Goal: Task Accomplishment & Management: Manage account settings

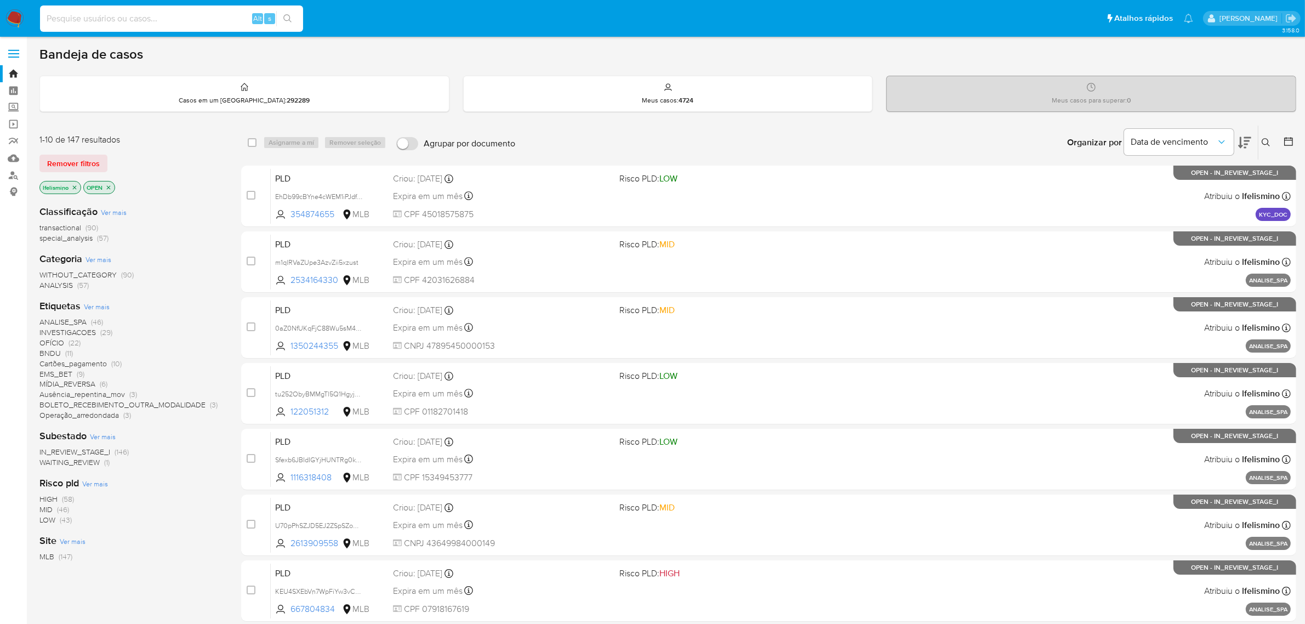
paste input "6p2BhhPY26RkdssJSNNGPhNF"
type input "6p2BhhPY26RkdssJSNNGPhNF"
drag, startPoint x: 298, startPoint y: 15, endPoint x: 286, endPoint y: 53, distance: 39.7
click at [299, 16] on div "6p2BhhPY26RkdssJSNNGPhNF Alt s" at bounding box center [171, 18] width 263 height 31
click at [288, 16] on icon "search-icon" at bounding box center [287, 18] width 9 height 9
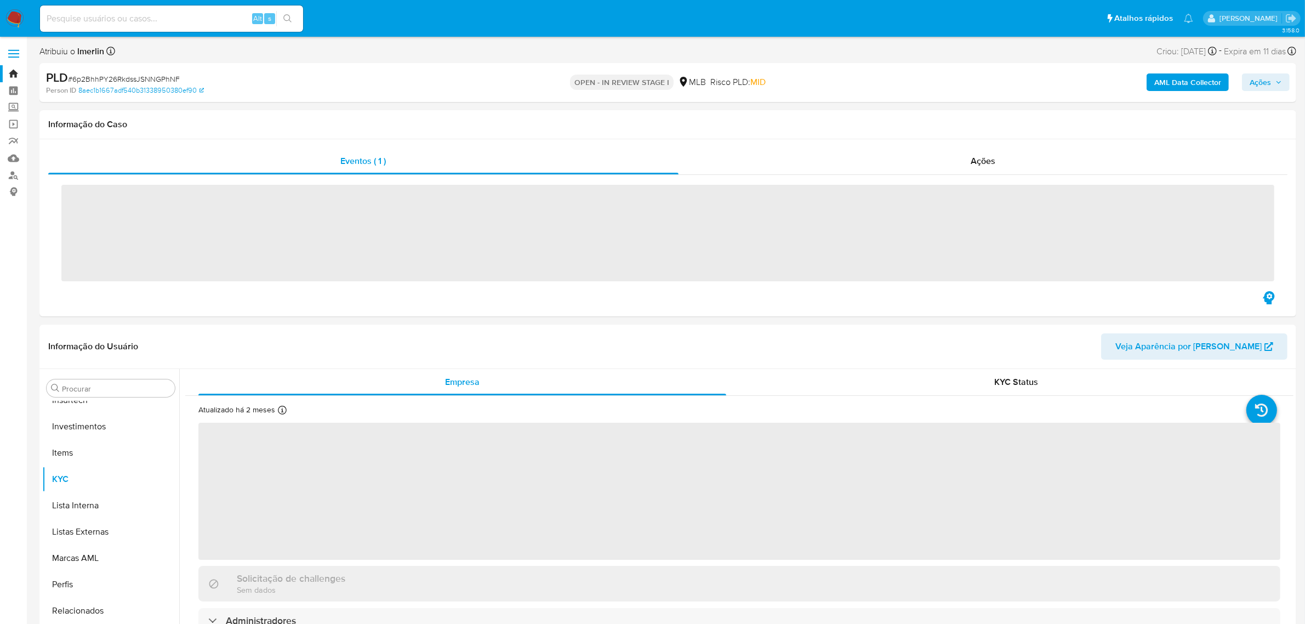
scroll to position [515, 0]
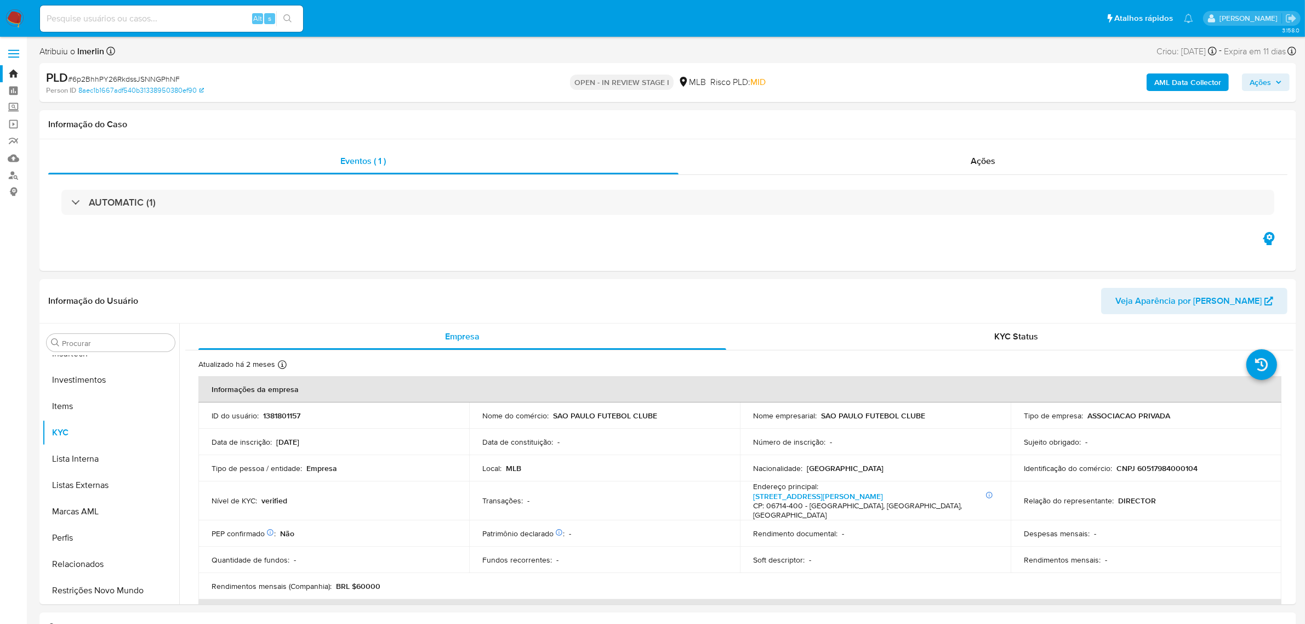
select select "10"
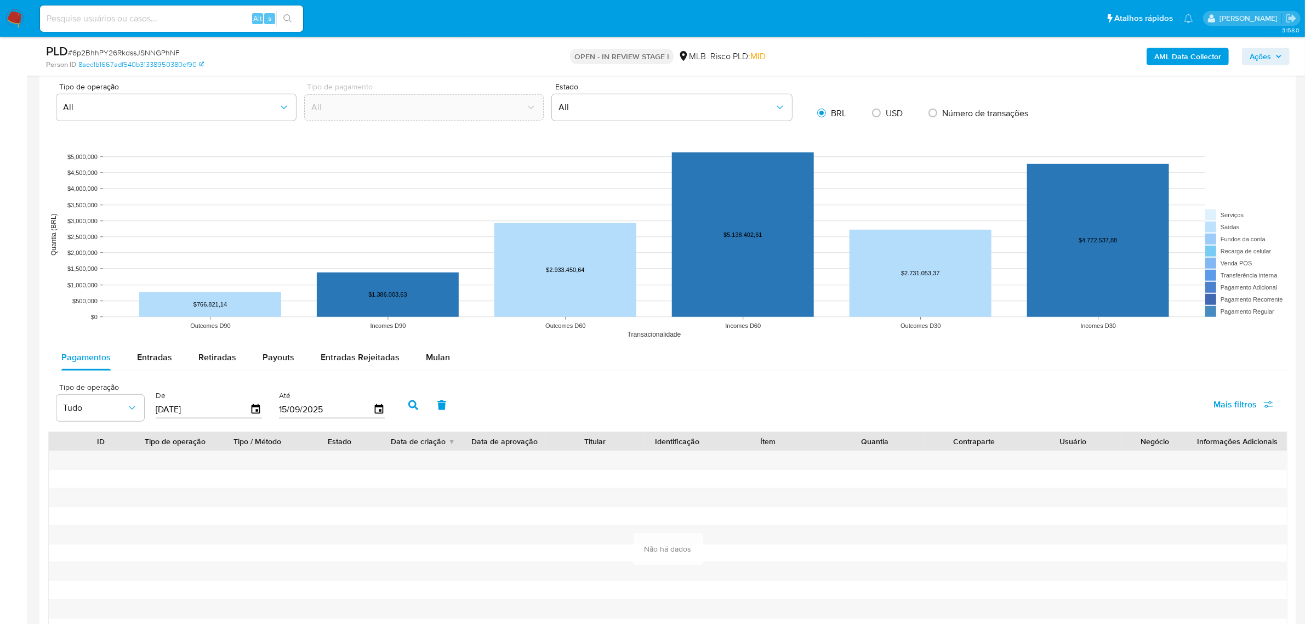
scroll to position [889, 0]
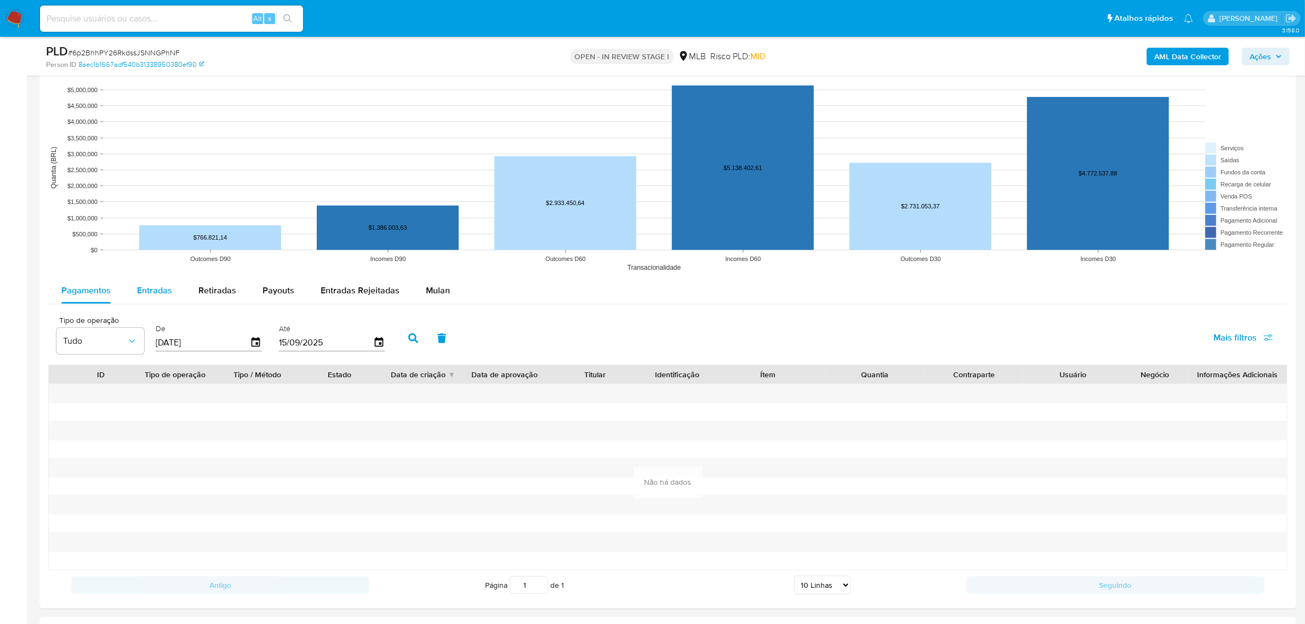
click at [133, 280] on div "Tipo de operação All Tipo de pagamento All Estado All BRL USD Número de transaç…" at bounding box center [667, 308] width 1239 height 584
click at [143, 291] on span "Entradas" at bounding box center [154, 290] width 35 height 13
select select "10"
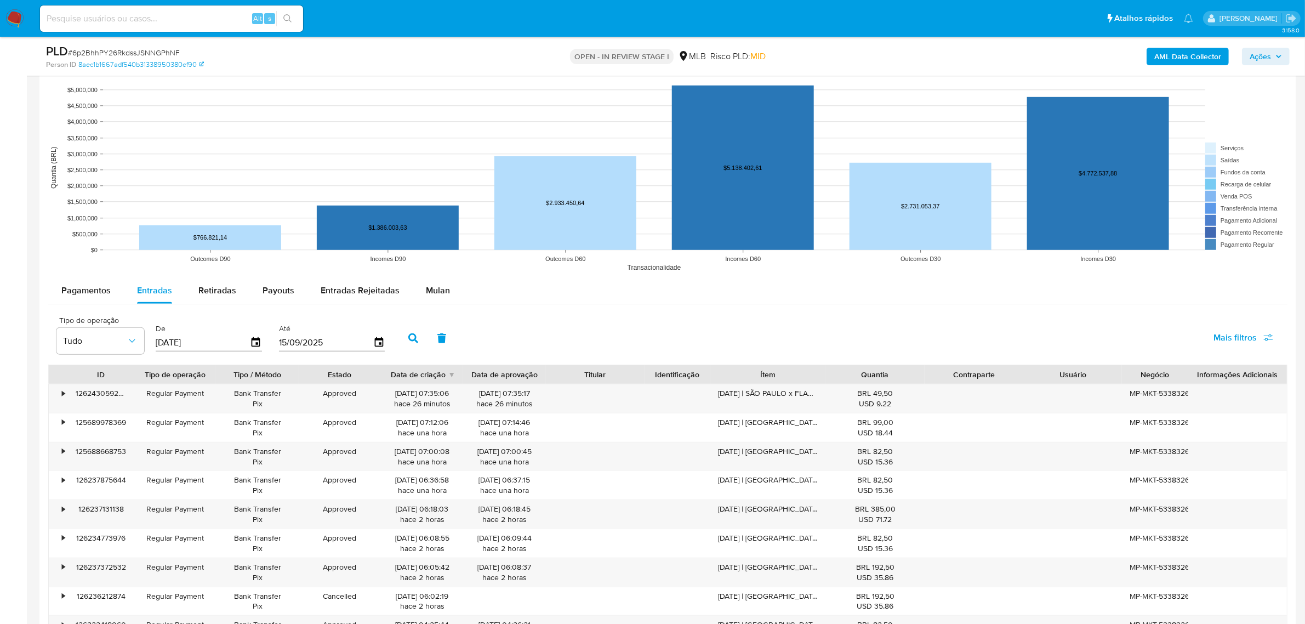
click at [837, 373] on div "Quantia" at bounding box center [874, 374] width 83 height 11
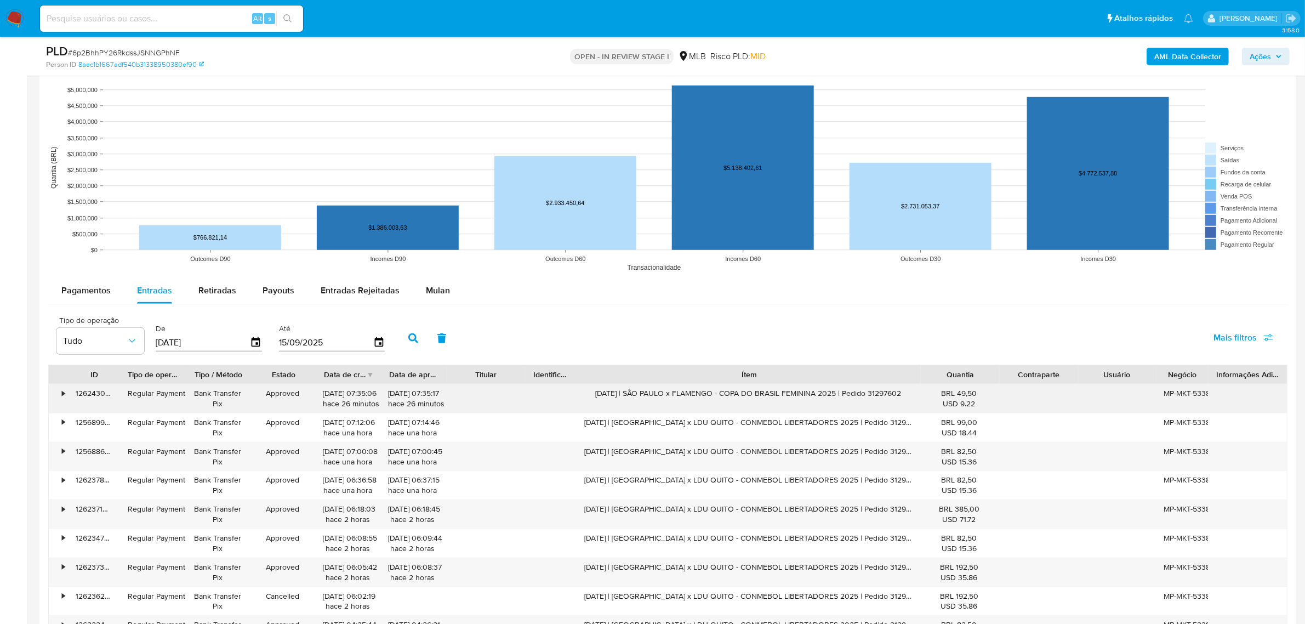
click at [1052, 390] on div "ID Tipo de operação Tipo / Método Estado Data de criação Data de aprovação Titu…" at bounding box center [667, 518] width 1239 height 309
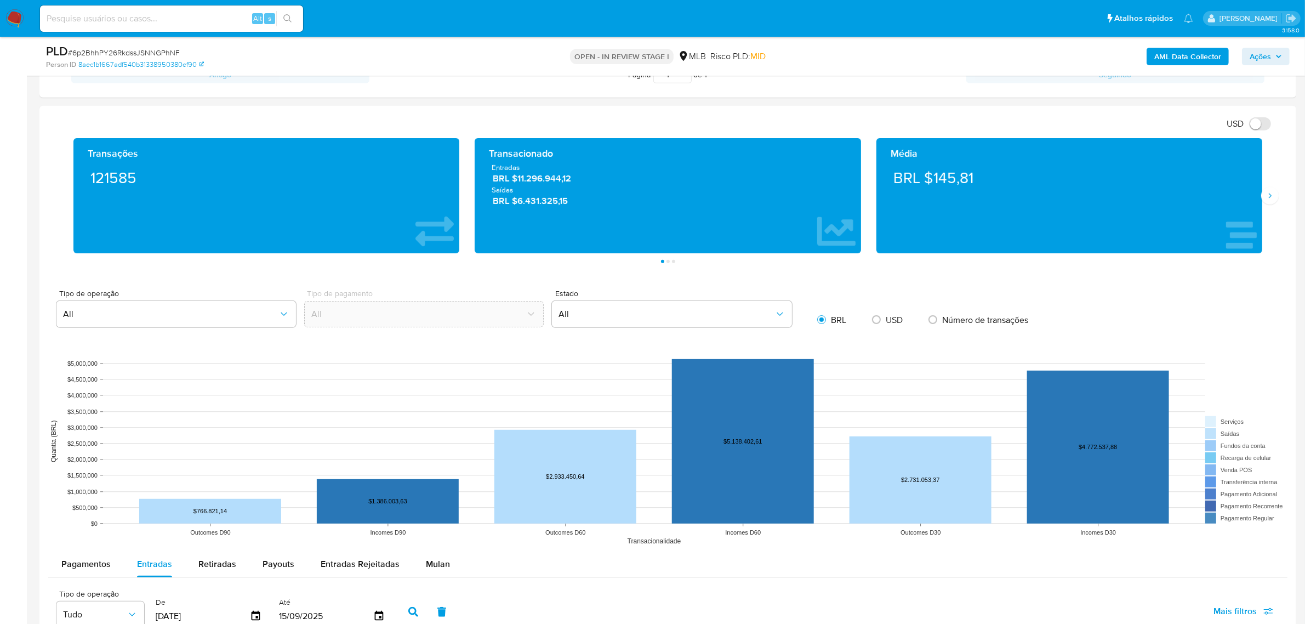
scroll to position [615, 0]
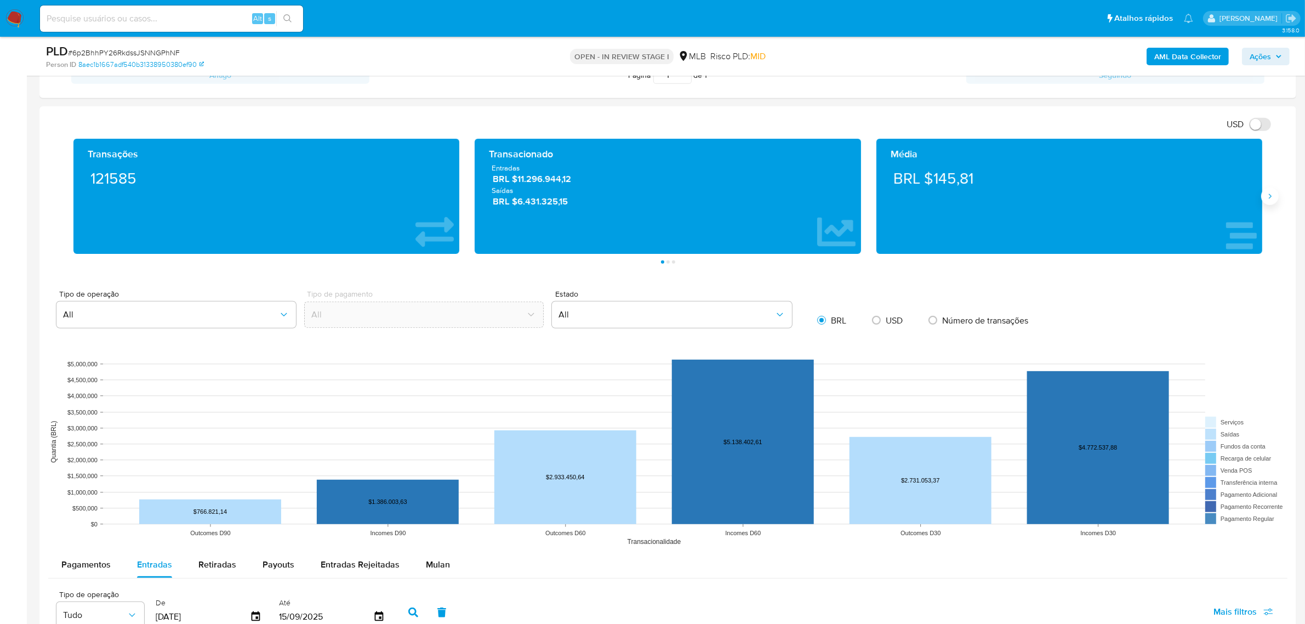
click at [1268, 193] on icon "Siguiente" at bounding box center [1270, 196] width 9 height 9
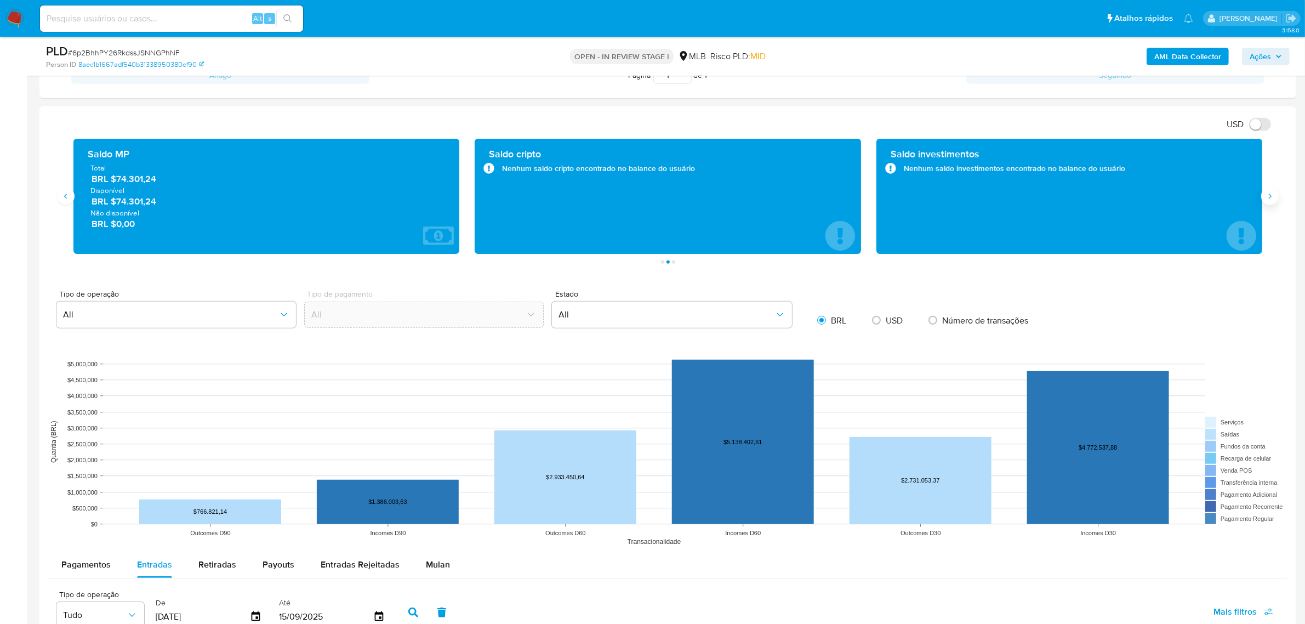
click at [1268, 193] on icon "Siguiente" at bounding box center [1270, 196] width 9 height 9
click at [70, 207] on div "Saldo cripto Nenhum saldo cripto encontrado no balance do usuário" at bounding box center [266, 196] width 401 height 115
click at [71, 206] on div "Saldo cripto Nenhum saldo cripto encontrado no balance do usuário" at bounding box center [266, 196] width 401 height 115
click at [64, 201] on button "Anterior" at bounding box center [66, 196] width 18 height 18
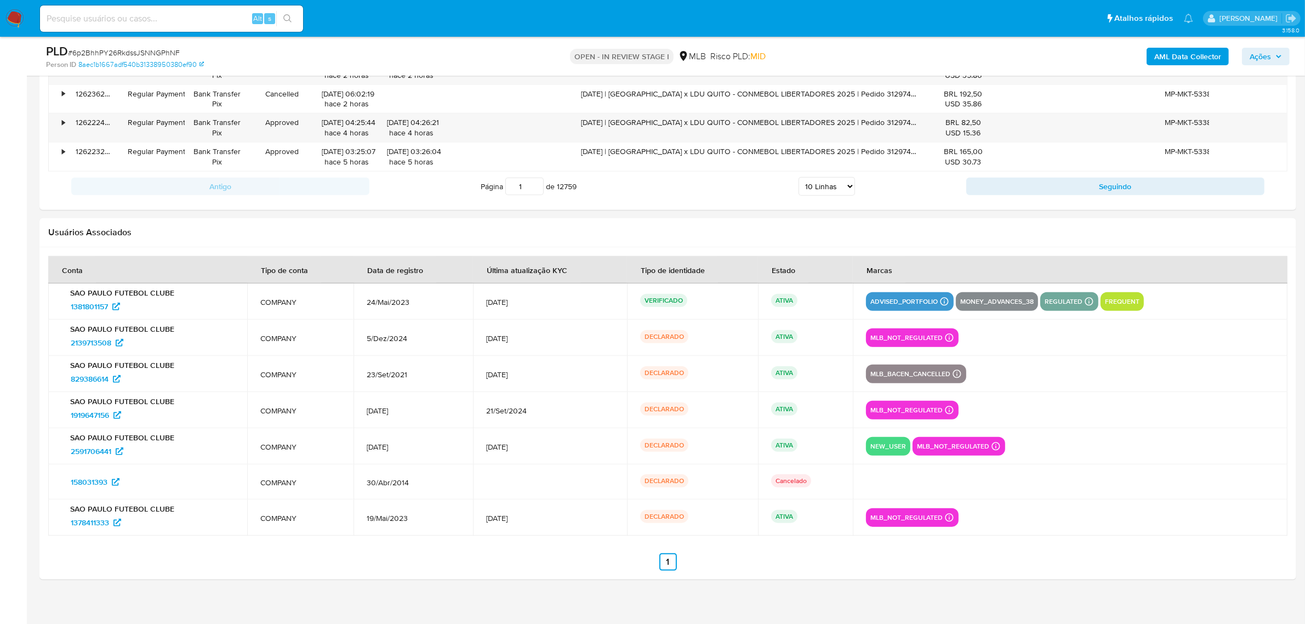
scroll to position [1404, 0]
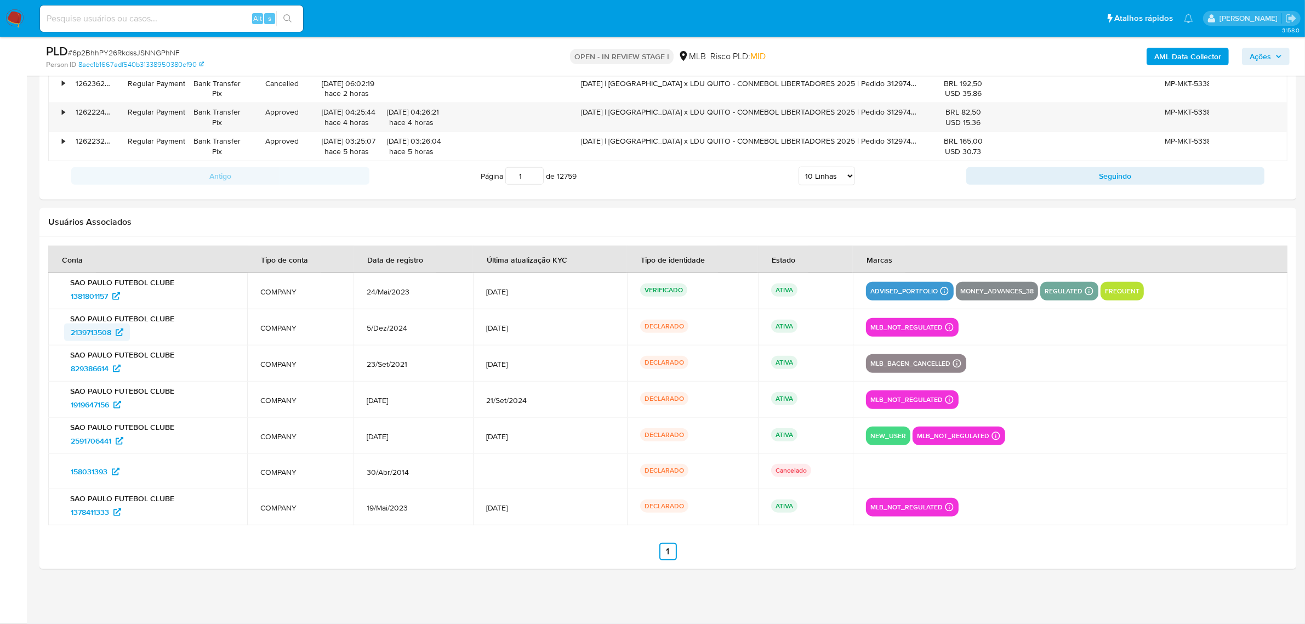
click at [100, 333] on span "2139713508" at bounding box center [91, 332] width 41 height 18
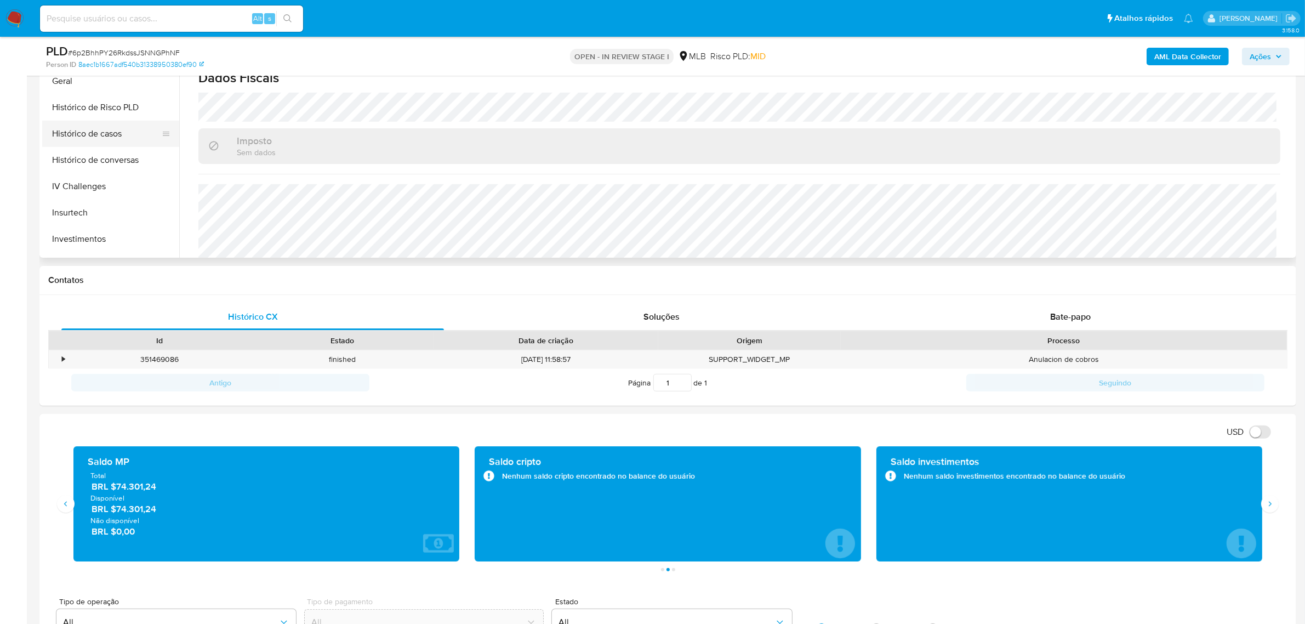
scroll to position [239, 0]
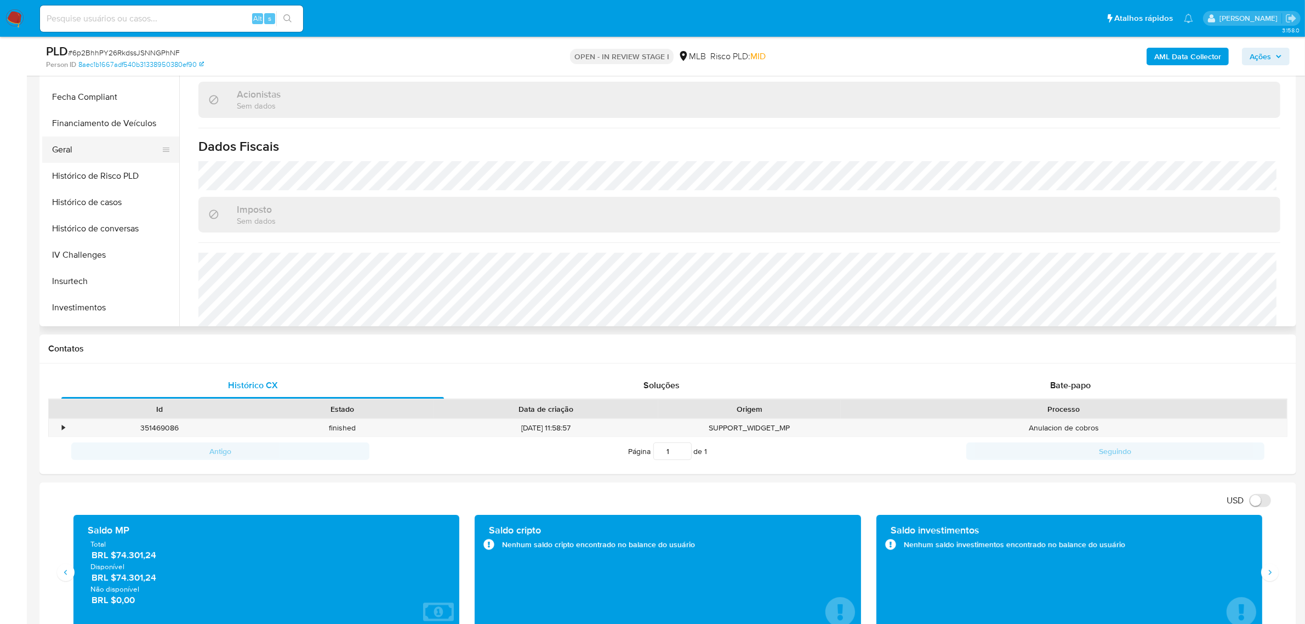
click at [96, 155] on button "Geral" at bounding box center [106, 149] width 128 height 26
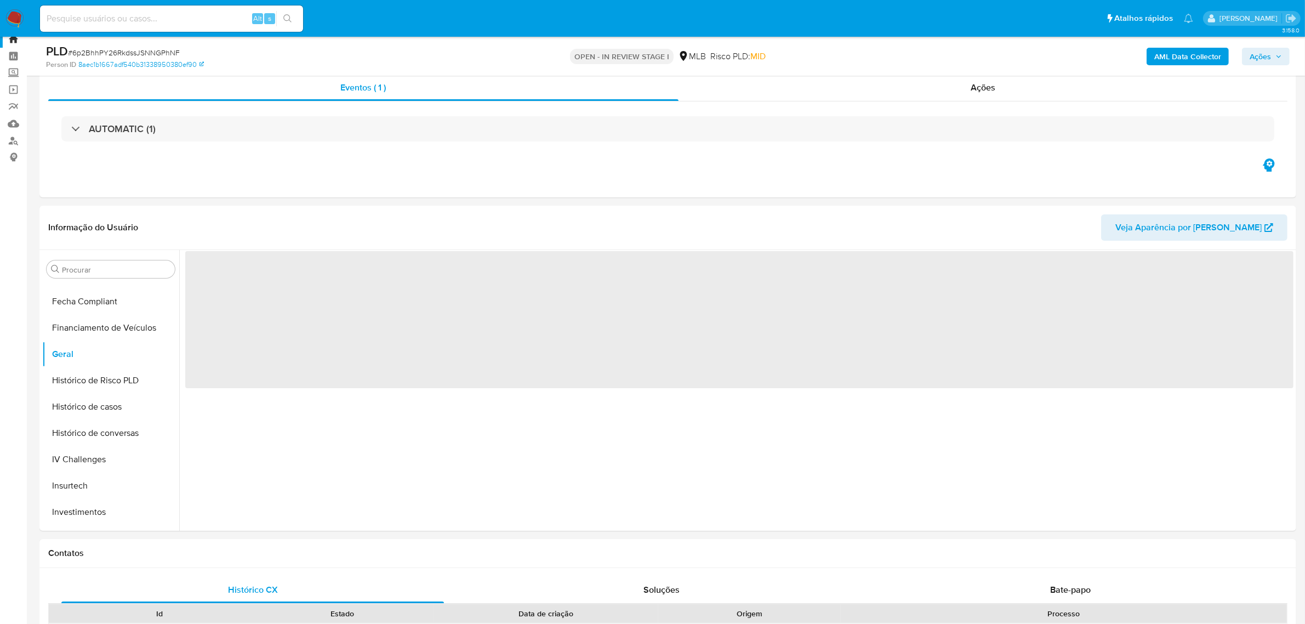
scroll to position [33, 0]
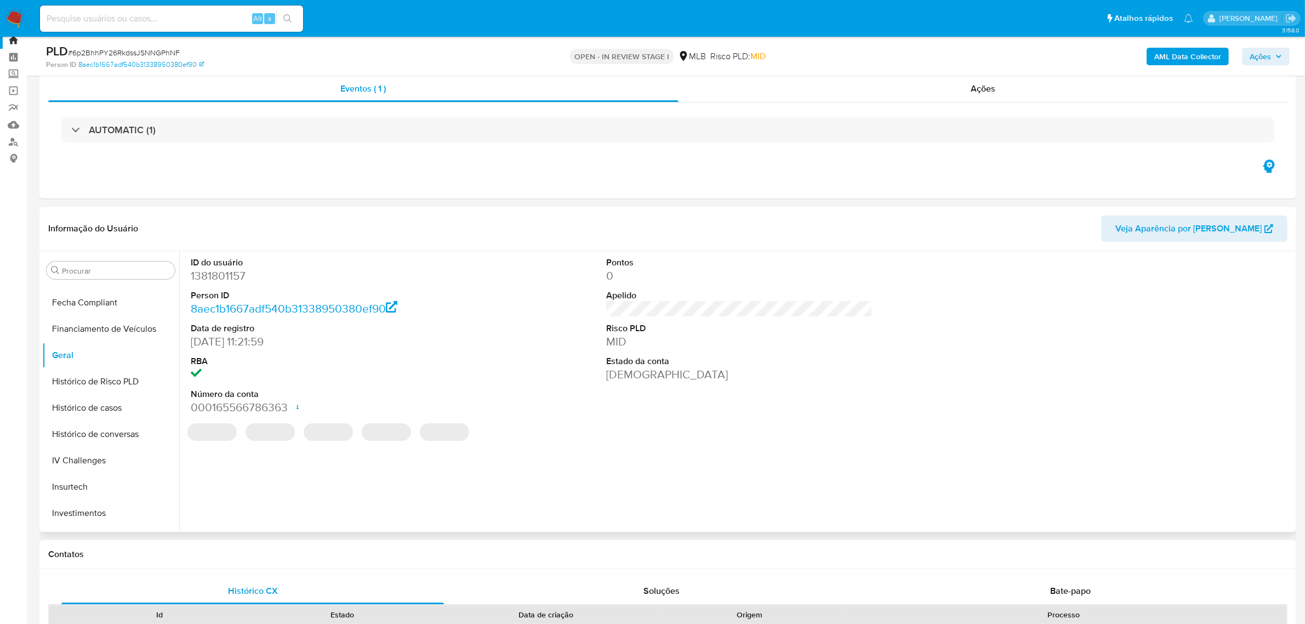
click at [221, 281] on dd "1381801157" at bounding box center [324, 275] width 266 height 15
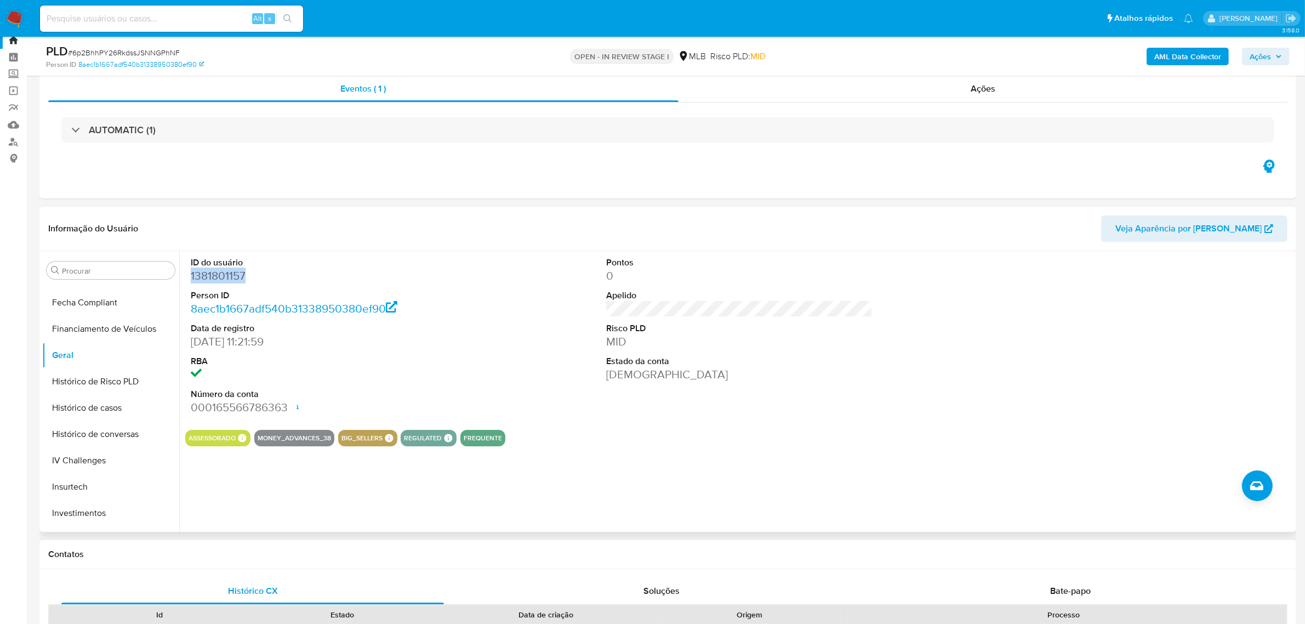
copy dd "1381801157"
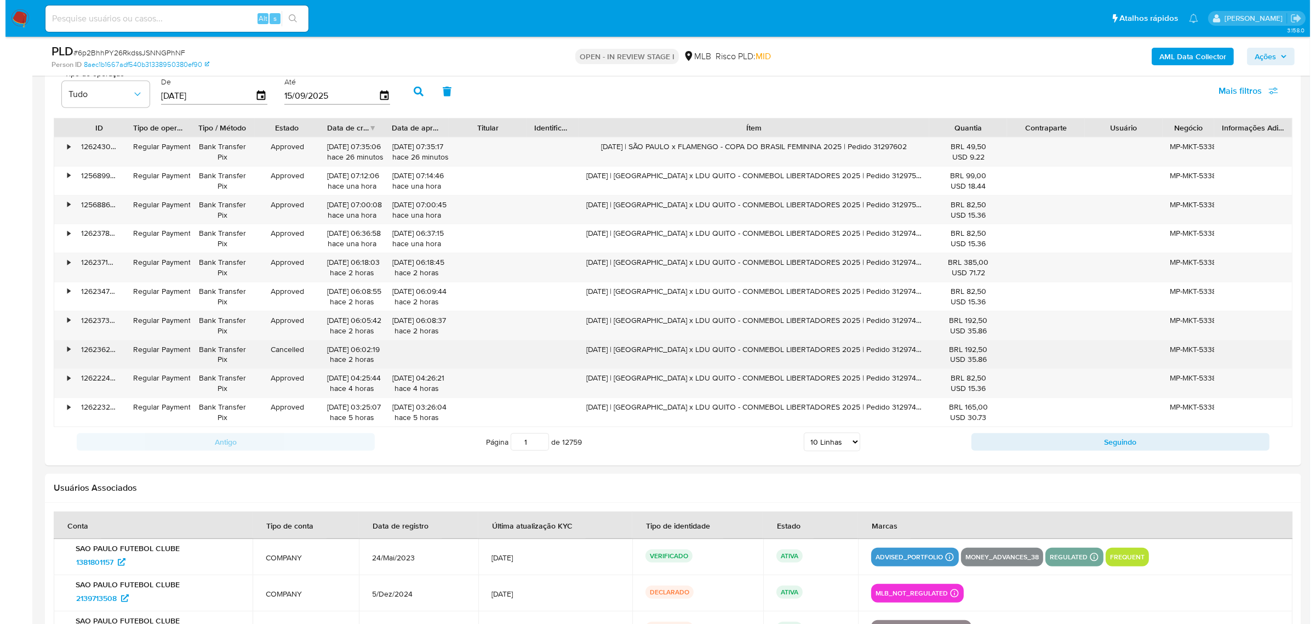
scroll to position [1061, 0]
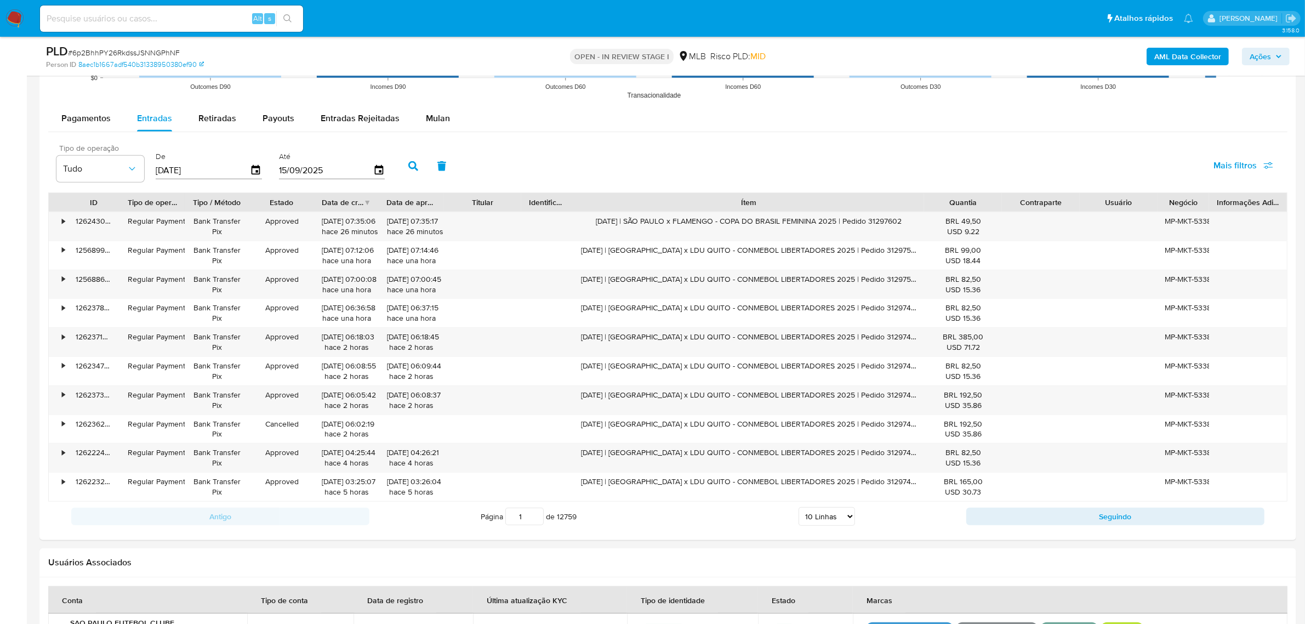
click at [93, 152] on span "Tipo de operação" at bounding box center [103, 148] width 88 height 8
drag, startPoint x: 96, startPoint y: 159, endPoint x: 122, endPoint y: 174, distance: 29.4
click at [96, 162] on button "Tudo" at bounding box center [100, 169] width 88 height 26
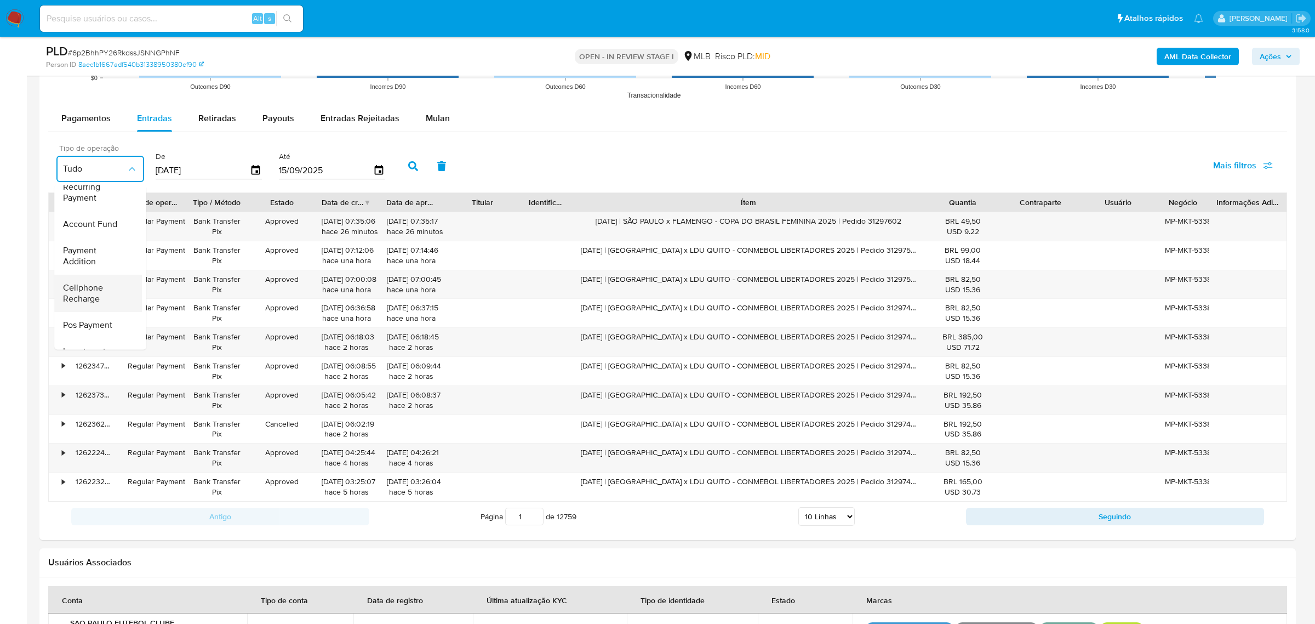
scroll to position [137, 0]
click at [1228, 173] on span "Mais filtros" at bounding box center [1234, 165] width 43 height 26
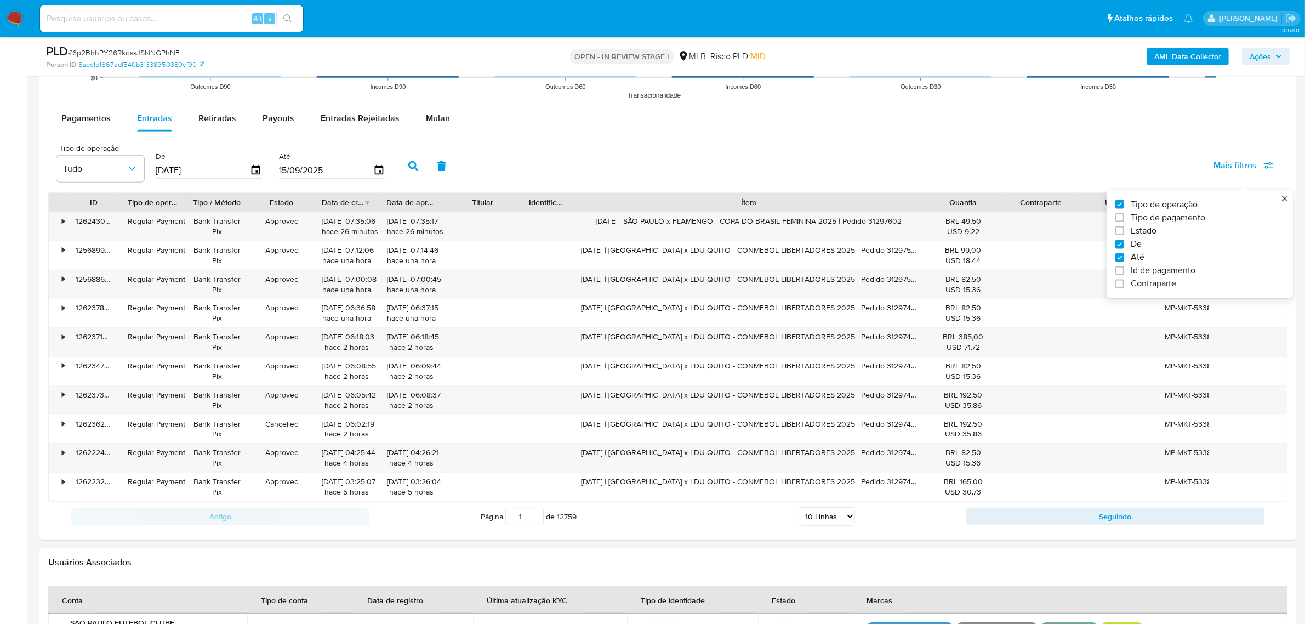
click at [1133, 232] on span "Estado" at bounding box center [1144, 230] width 26 height 11
click at [1124, 232] on input "Estado" at bounding box center [1119, 230] width 9 height 9
checkbox input "true"
type input "18/06/2025"
click at [236, 166] on button "Tudo" at bounding box center [197, 169] width 88 height 26
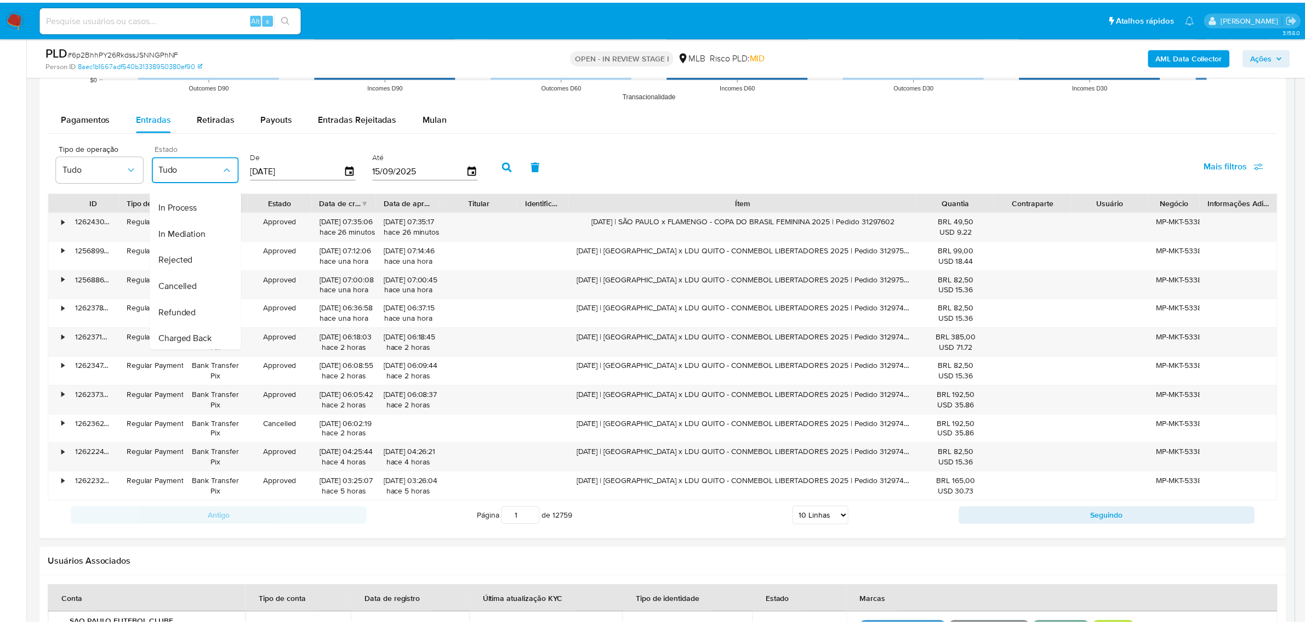
scroll to position [108, 0]
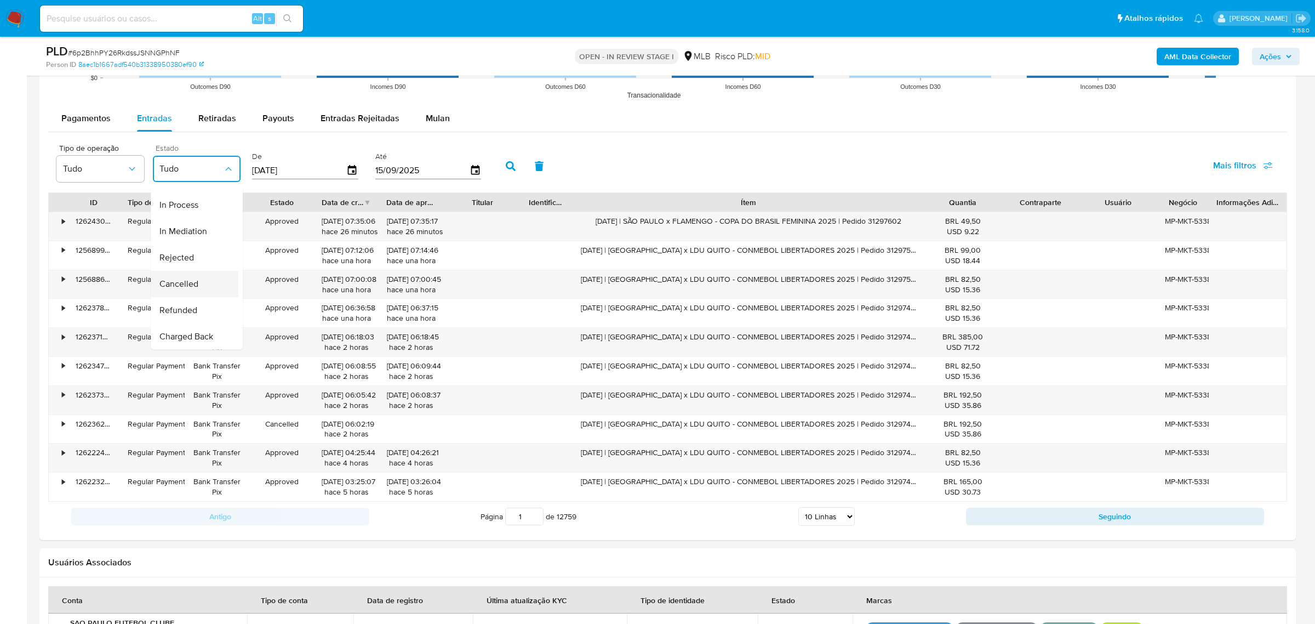
click at [198, 272] on div "Cancelled" at bounding box center [191, 283] width 64 height 26
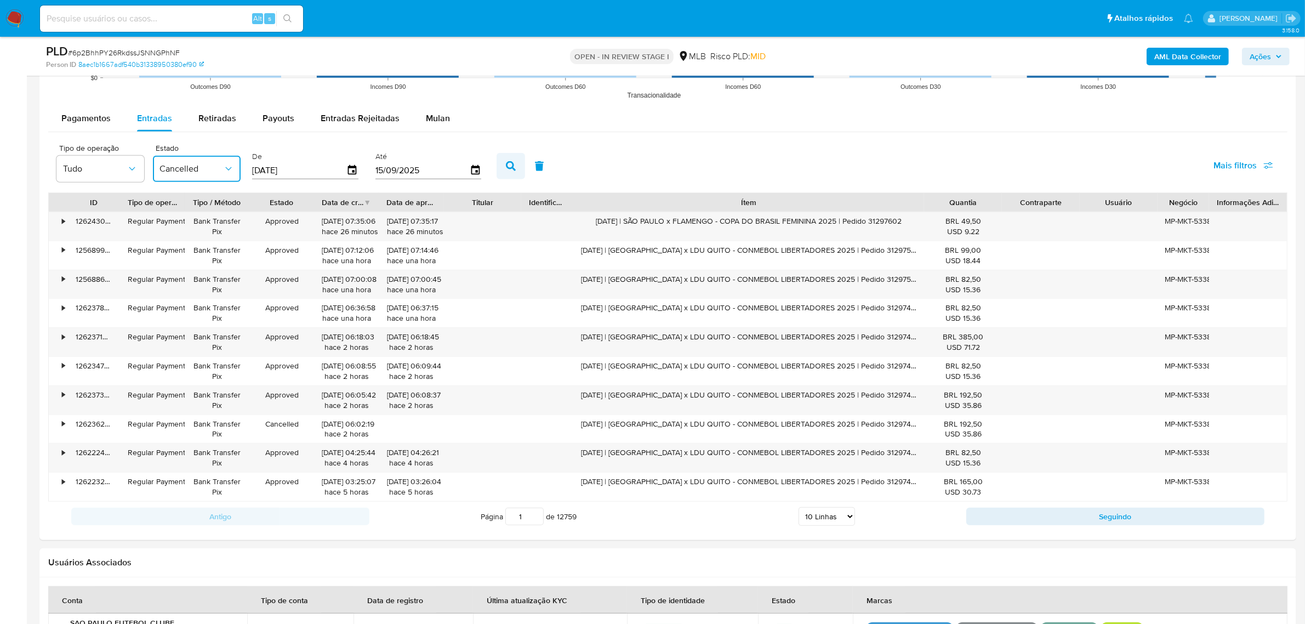
click at [506, 170] on icon "button" at bounding box center [511, 166] width 10 height 10
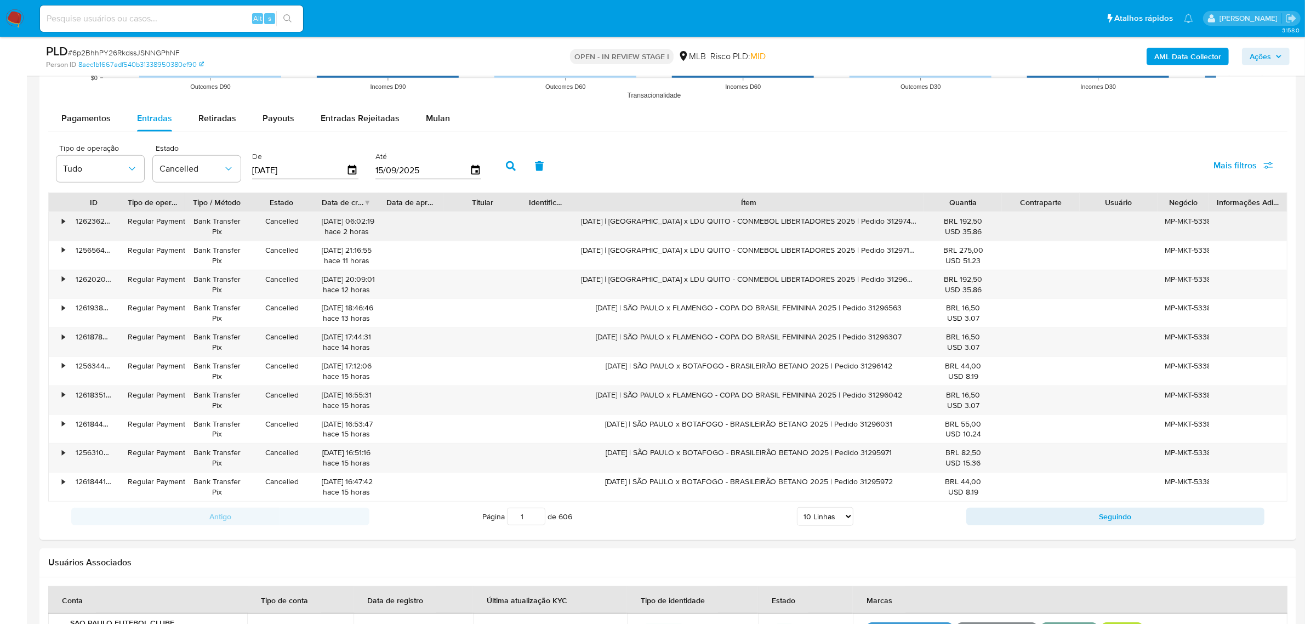
click at [62, 226] on div "•" at bounding box center [63, 221] width 3 height 10
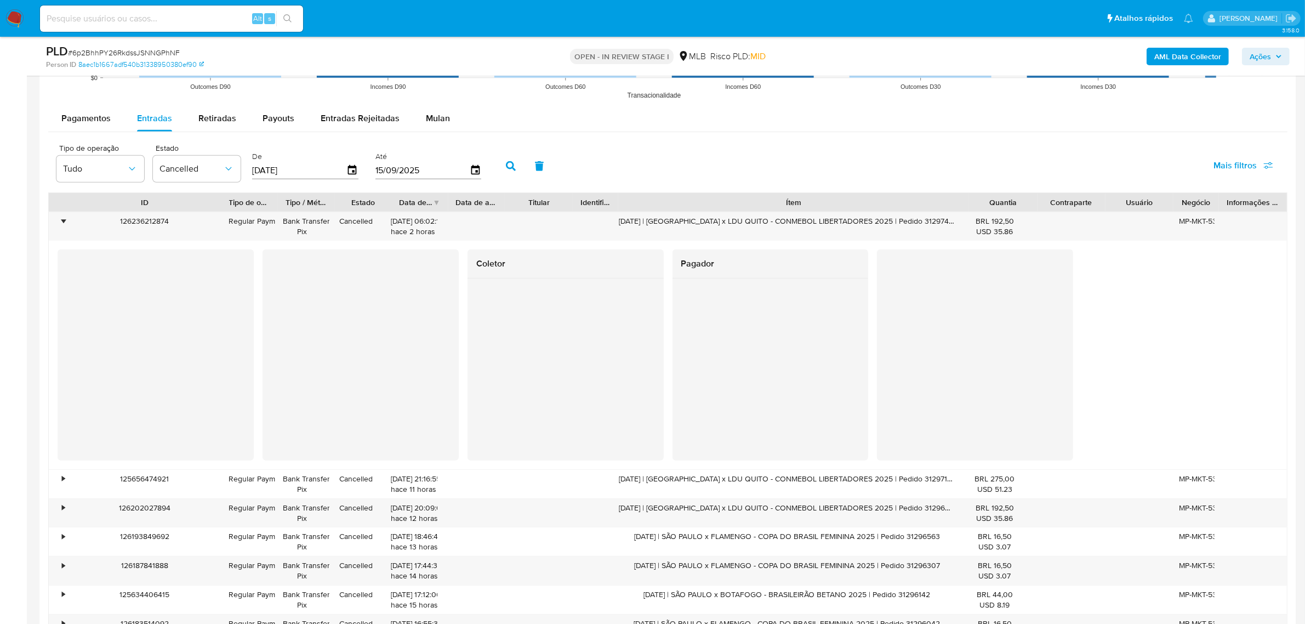
drag, startPoint x: 119, startPoint y: 207, endPoint x: 236, endPoint y: 210, distance: 117.3
click at [231, 209] on div at bounding box center [222, 202] width 20 height 19
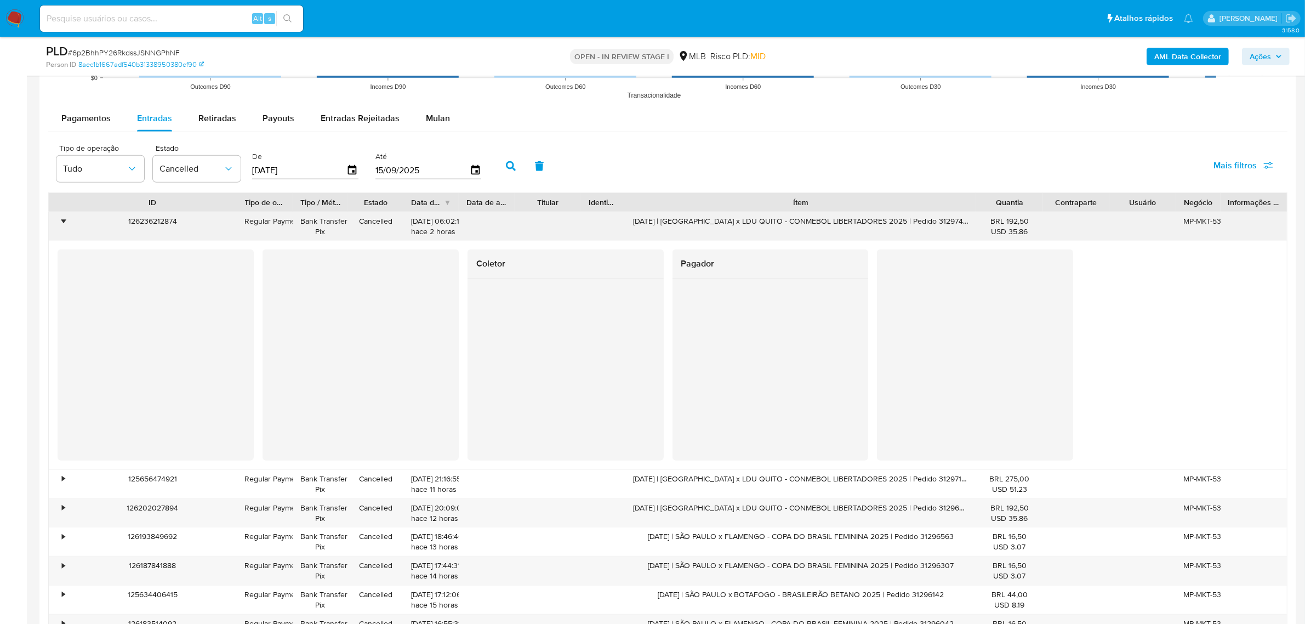
click at [145, 223] on div "126236212874" at bounding box center [152, 226] width 169 height 29
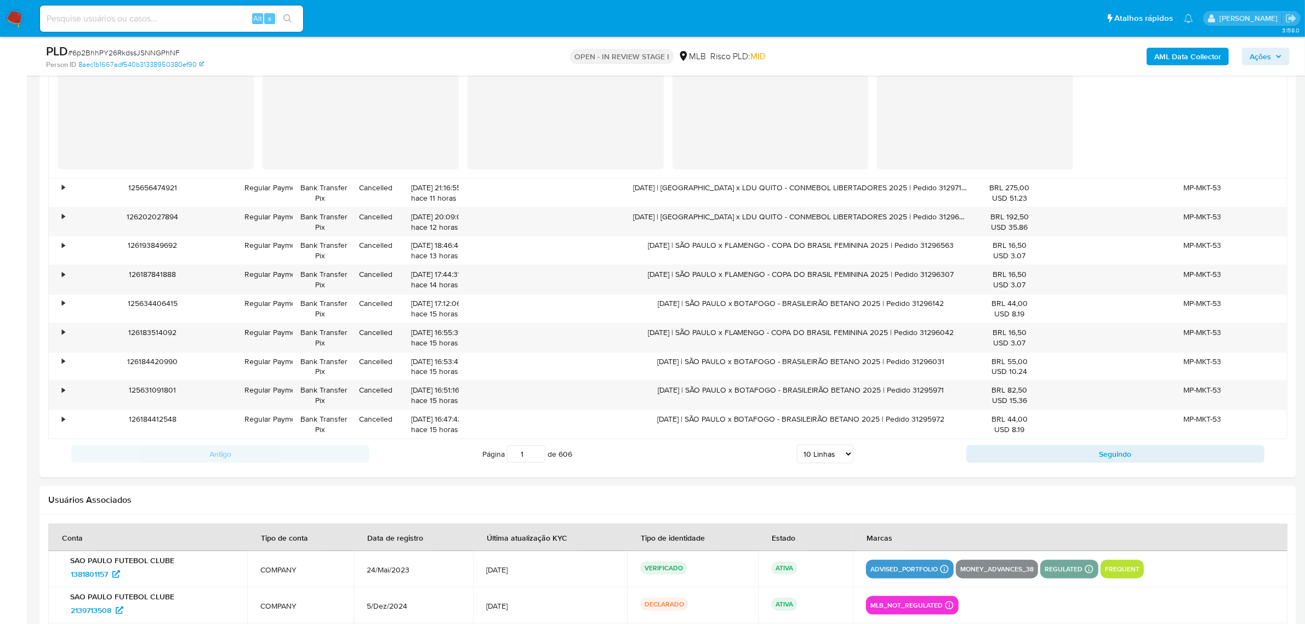
scroll to position [1335, 0]
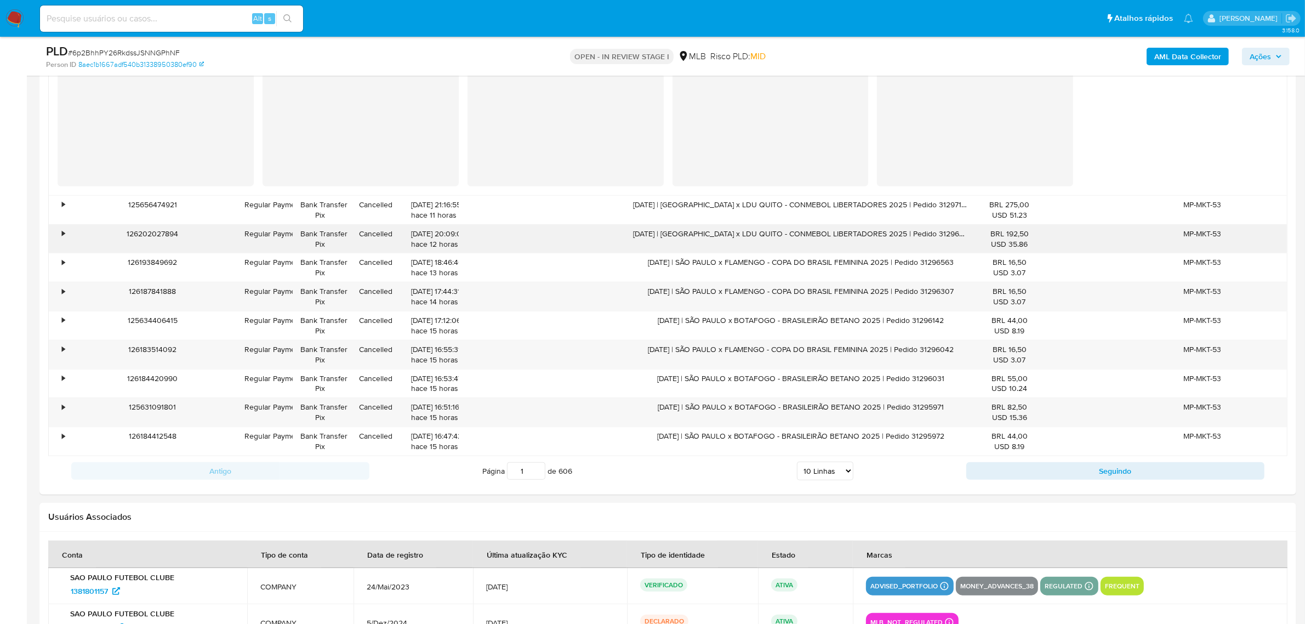
click at [145, 236] on div "126202027894" at bounding box center [152, 239] width 169 height 29
click at [146, 236] on div "126202027894" at bounding box center [152, 239] width 169 height 29
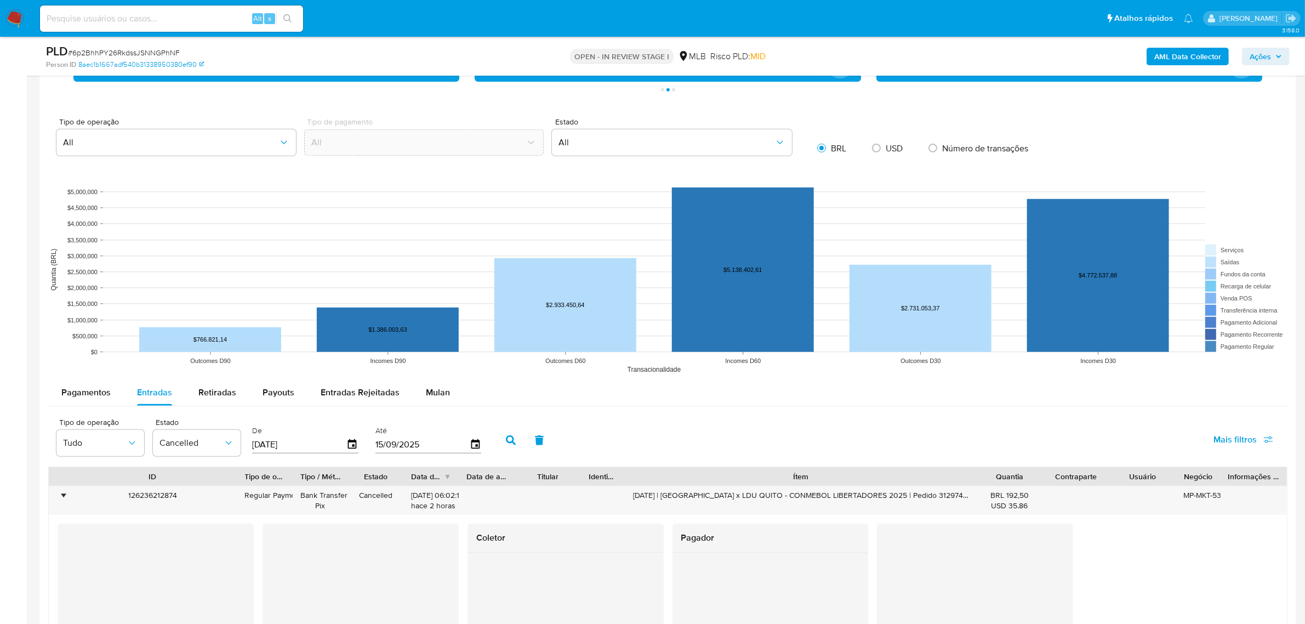
scroll to position [924, 0]
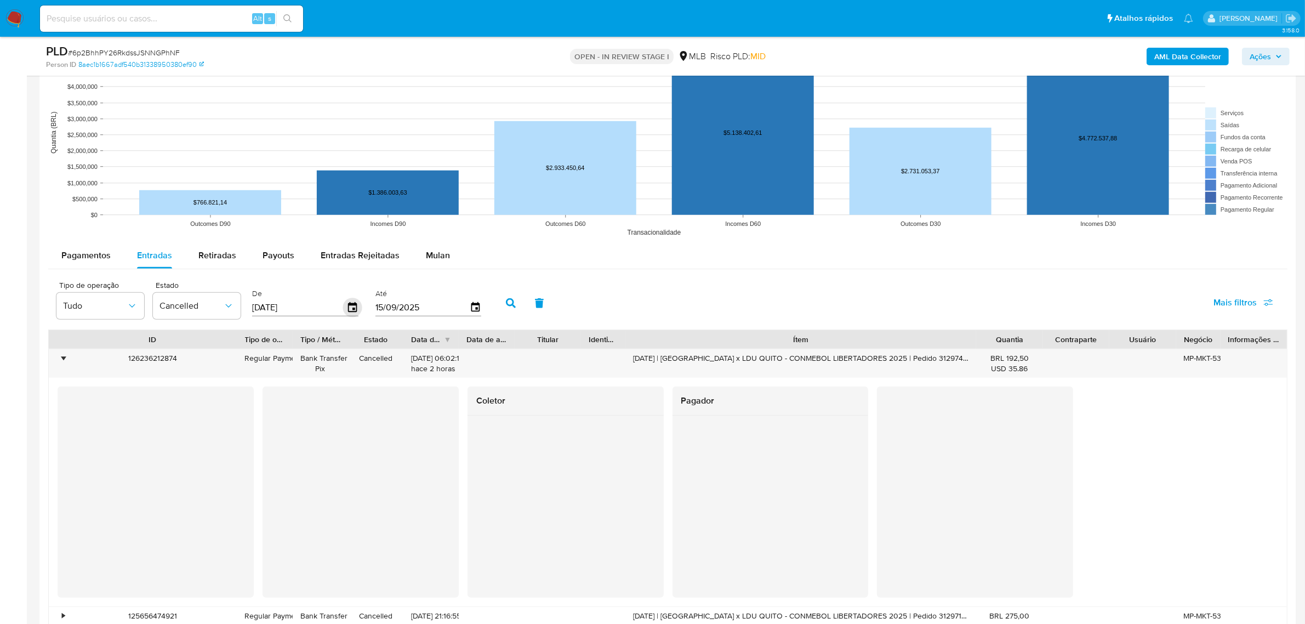
click at [352, 307] on icon "button" at bounding box center [352, 307] width 19 height 19
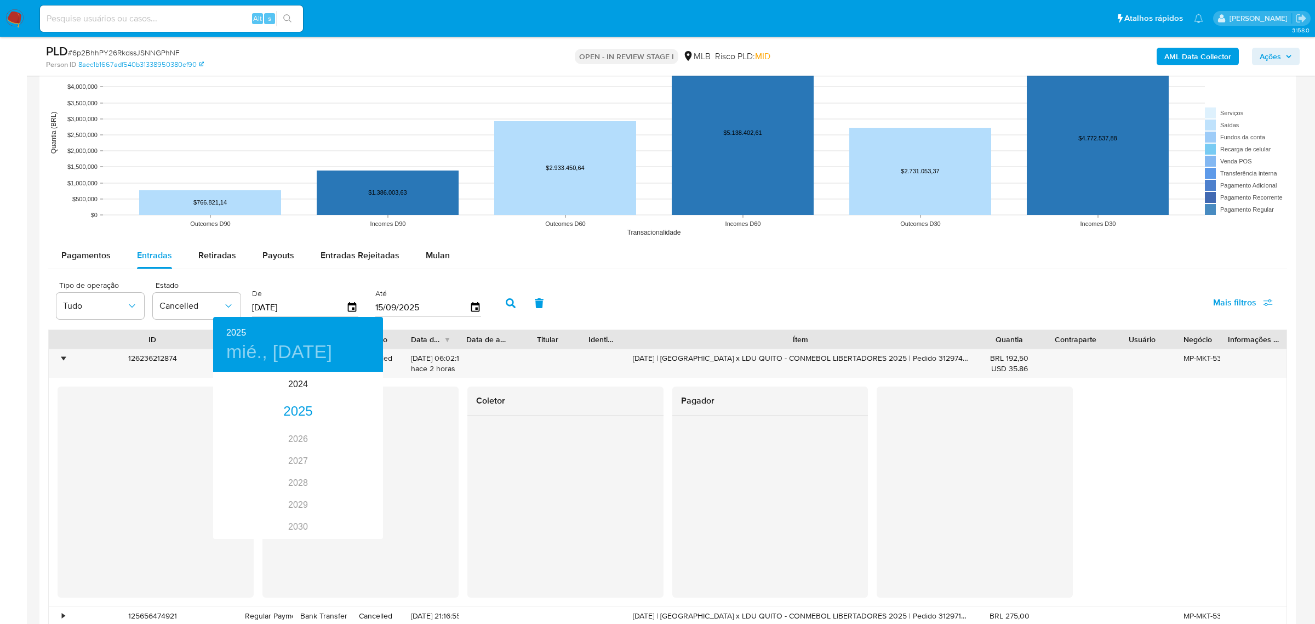
click at [473, 310] on div at bounding box center [657, 312] width 1315 height 624
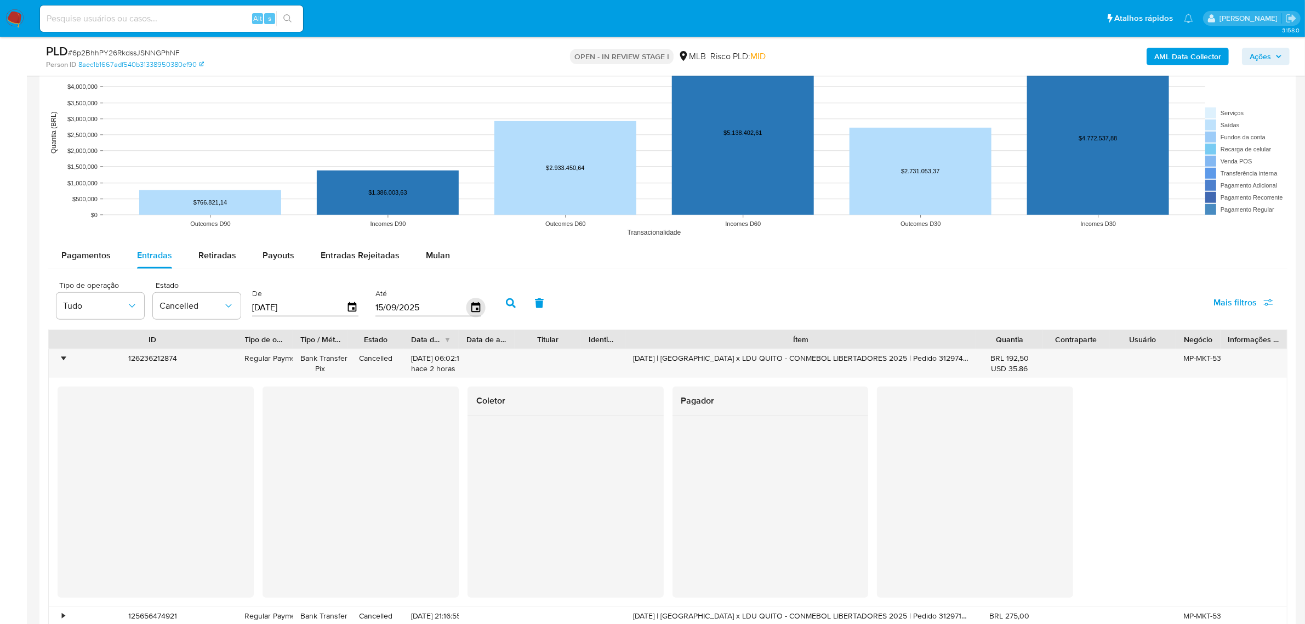
click at [473, 310] on icon "button" at bounding box center [475, 307] width 9 height 10
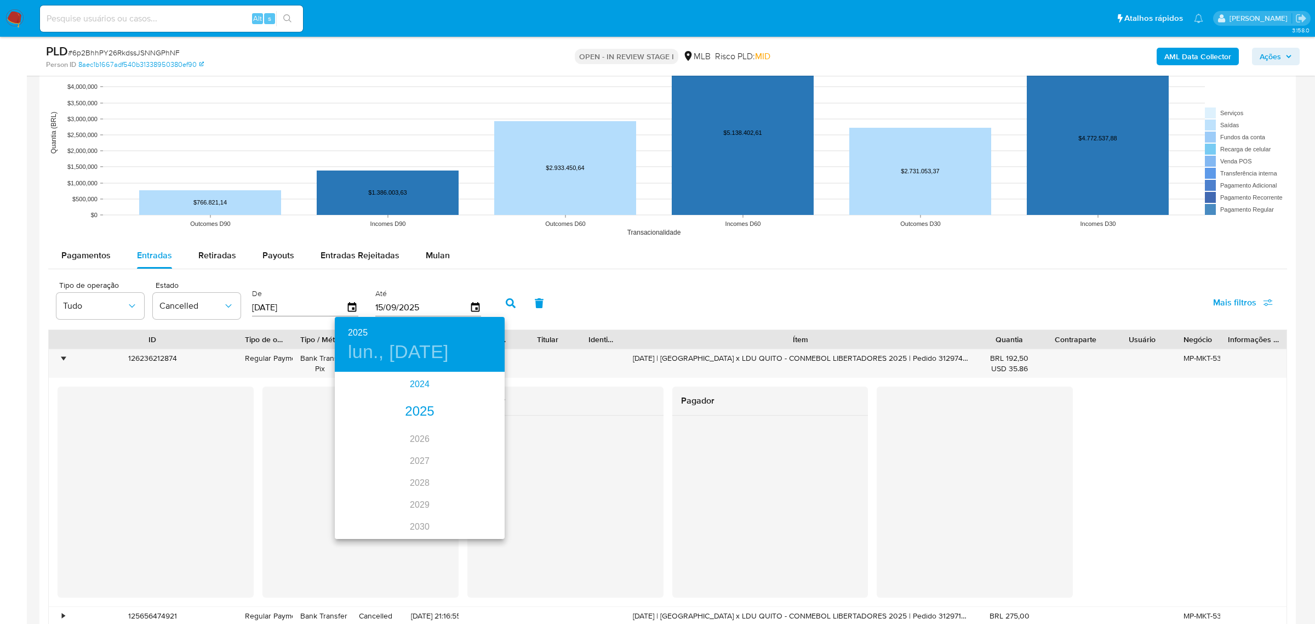
click at [418, 389] on div "2024" at bounding box center [420, 384] width 170 height 22
drag, startPoint x: 469, startPoint y: 300, endPoint x: 470, endPoint y: 306, distance: 5.5
click at [470, 300] on div at bounding box center [657, 312] width 1315 height 624
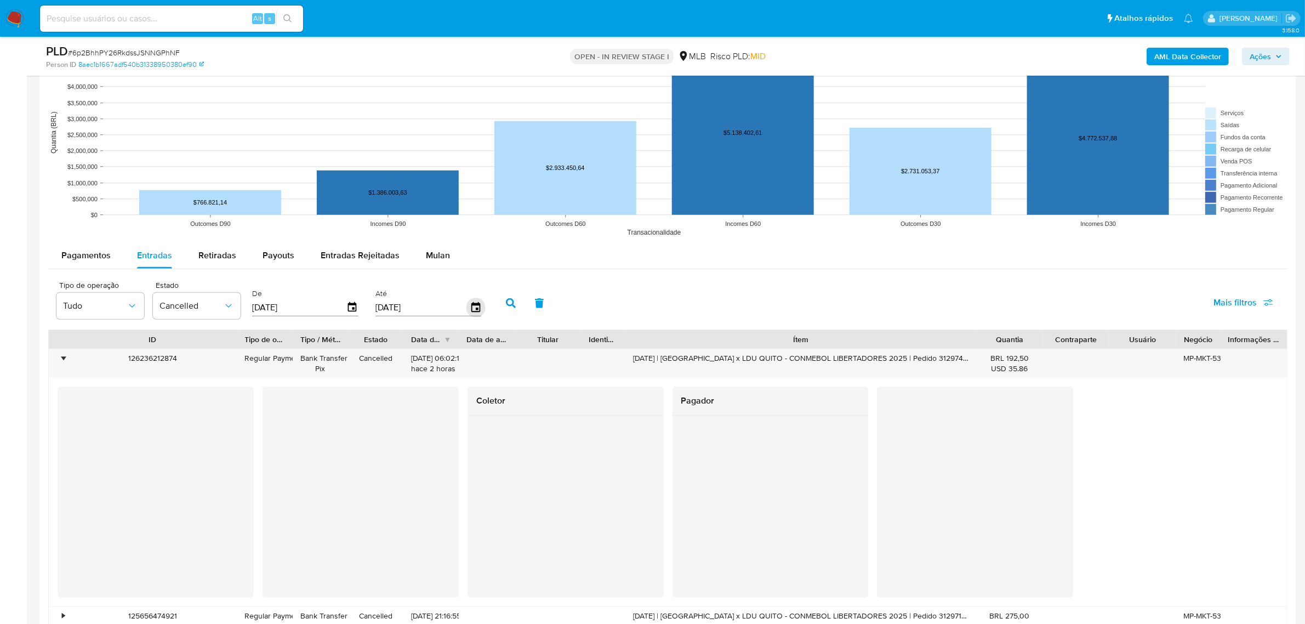
click at [472, 310] on icon "button" at bounding box center [475, 307] width 9 height 10
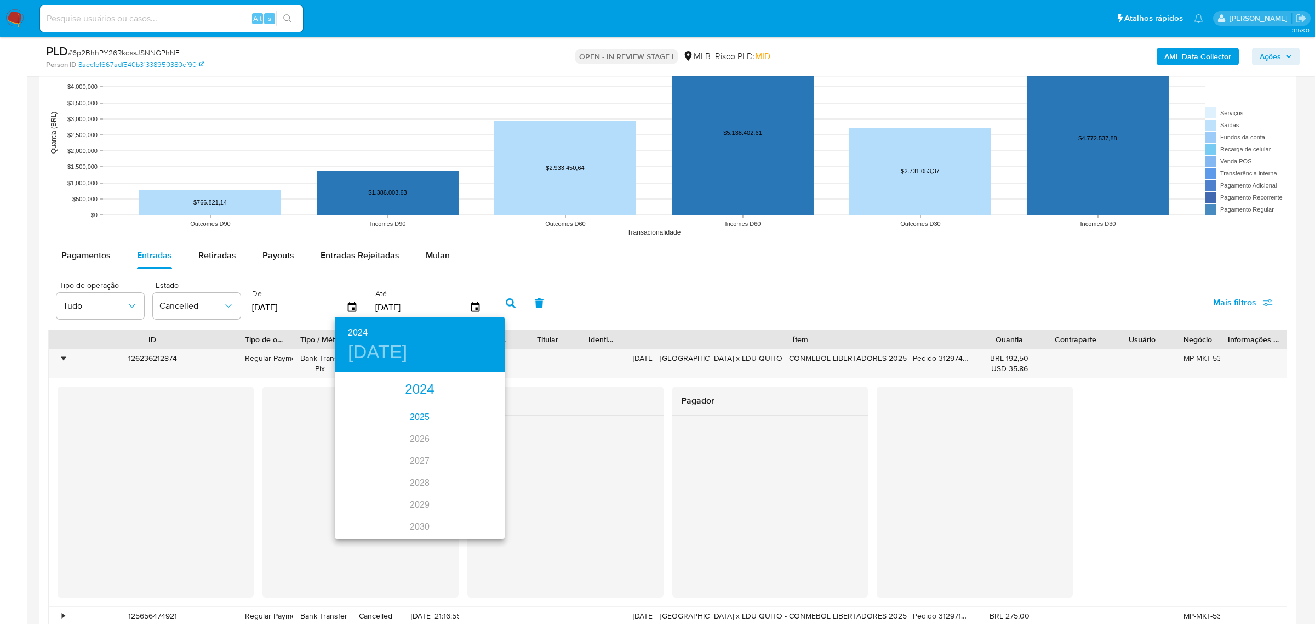
click at [410, 414] on div "2025" at bounding box center [420, 417] width 170 height 22
click at [358, 481] on div "jul." at bounding box center [363, 475] width 56 height 41
click at [377, 450] on p "8" at bounding box center [376, 449] width 4 height 11
type input "08/07/2025"
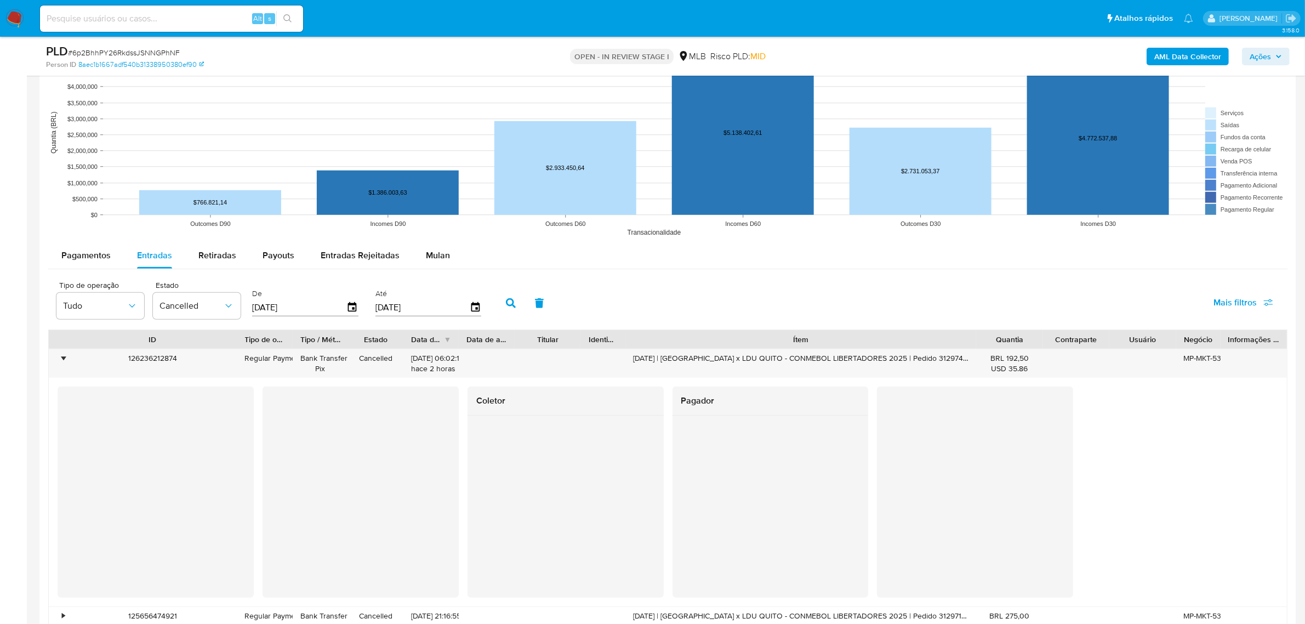
click at [513, 306] on button "button" at bounding box center [511, 303] width 29 height 26
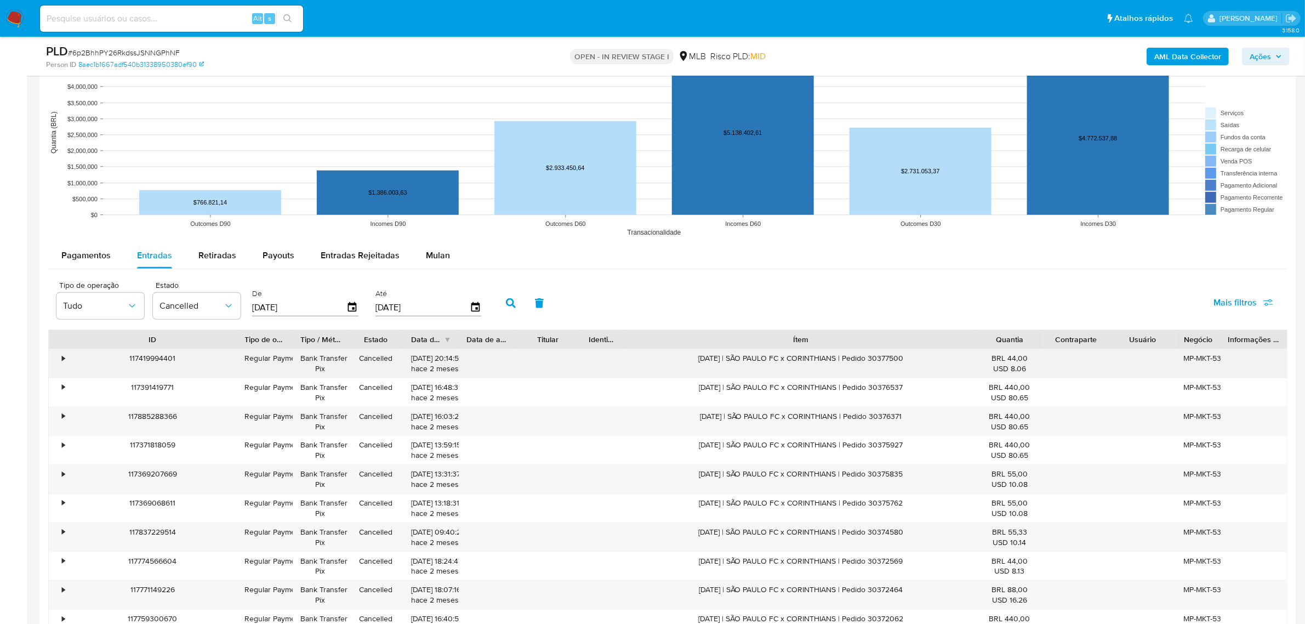
click at [58, 360] on div "•" at bounding box center [58, 363] width 19 height 29
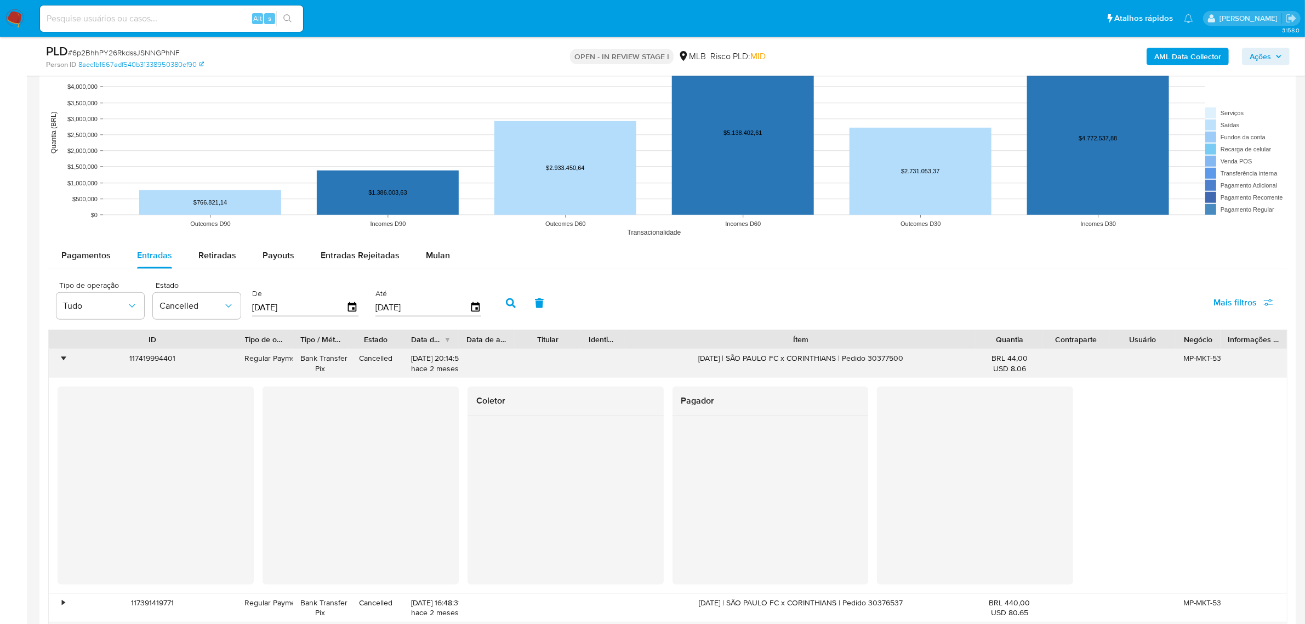
click at [156, 361] on div "117419994401" at bounding box center [152, 363] width 169 height 29
click at [143, 352] on div "117419994401" at bounding box center [152, 363] width 169 height 29
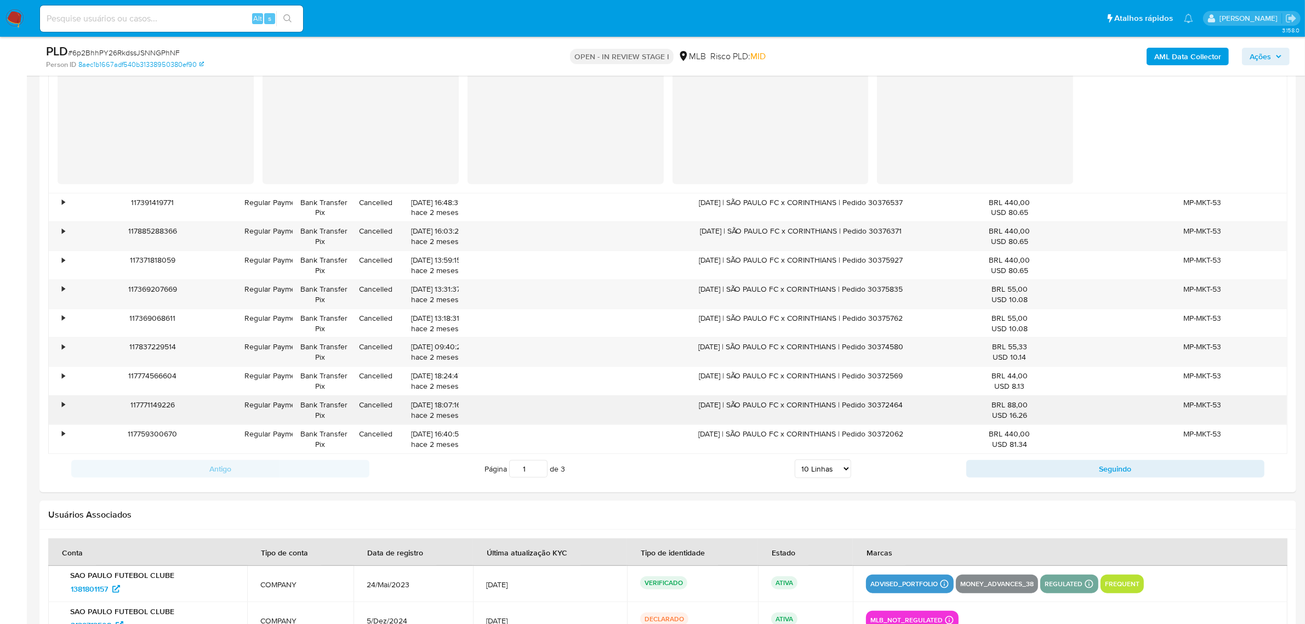
scroll to position [1335, 0]
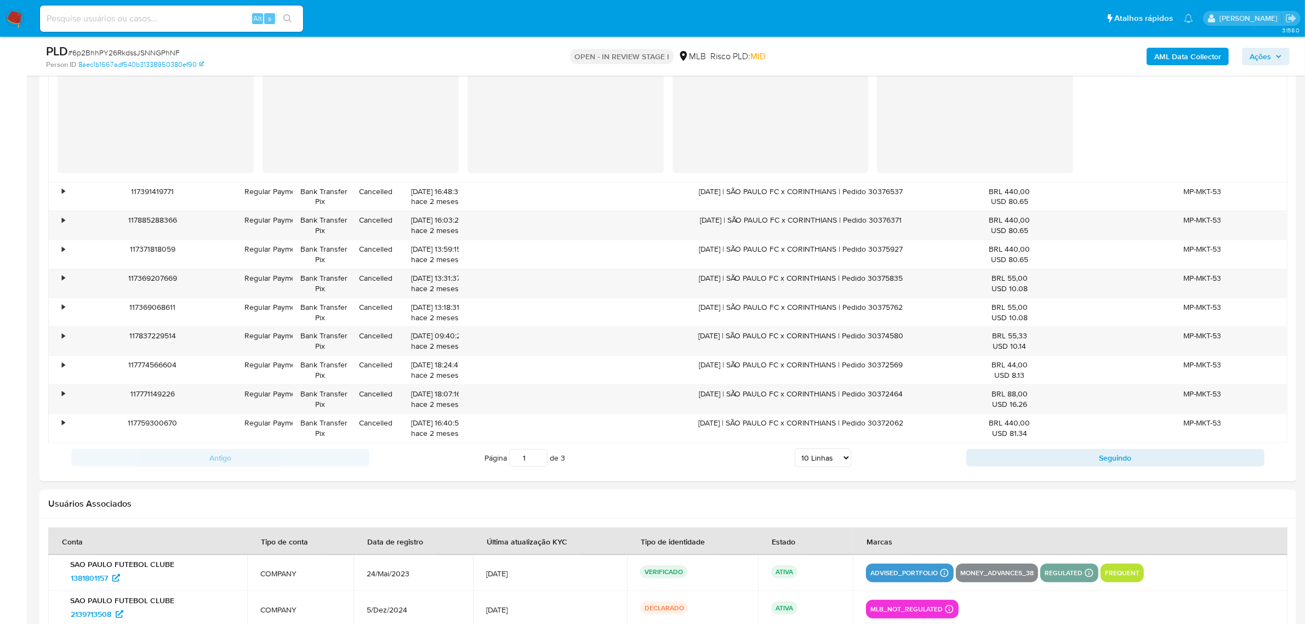
click at [819, 461] on select "5 Linhas 10 Linhas 20 Linhas 25 Linhas 50 Linhas 100 Linhas" at bounding box center [823, 457] width 56 height 19
click at [825, 455] on select "5 Linhas 10 Linhas 20 Linhas 25 Linhas 50 Linhas 100 Linhas" at bounding box center [823, 457] width 56 height 19
click at [824, 471] on div "Antigo Página 1 de 3 5 Linhas 10 Linhas 20 Linhas 25 Linhas 50 Linhas 100 Linha…" at bounding box center [667, 458] width 1239 height 30
drag, startPoint x: 804, startPoint y: 488, endPoint x: 817, endPoint y: 476, distance: 17.8
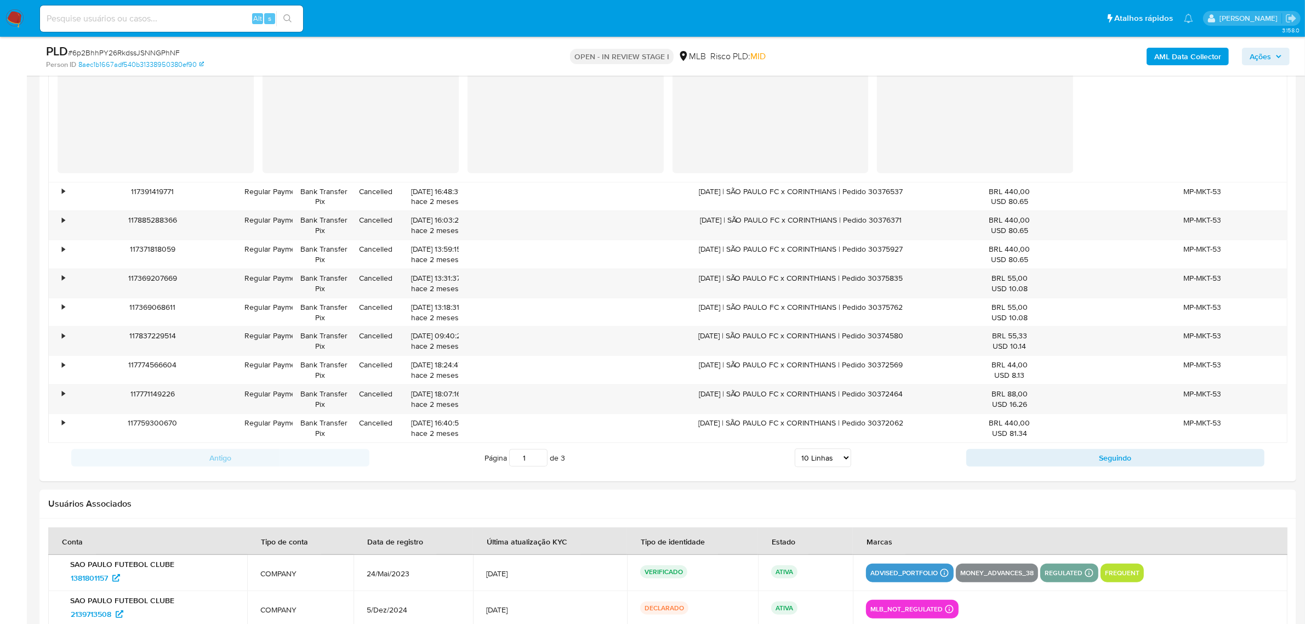
drag, startPoint x: 823, startPoint y: 459, endPoint x: 823, endPoint y: 467, distance: 7.7
click at [823, 459] on select "5 Linhas 10 Linhas 20 Linhas 25 Linhas 50 Linhas 100 Linhas" at bounding box center [823, 457] width 56 height 19
click at [795, 450] on select "5 Linhas 10 Linhas 20 Linhas 25 Linhas 50 Linhas 100 Linhas" at bounding box center [823, 457] width 56 height 19
click at [59, 332] on div "•" at bounding box center [58, 341] width 19 height 29
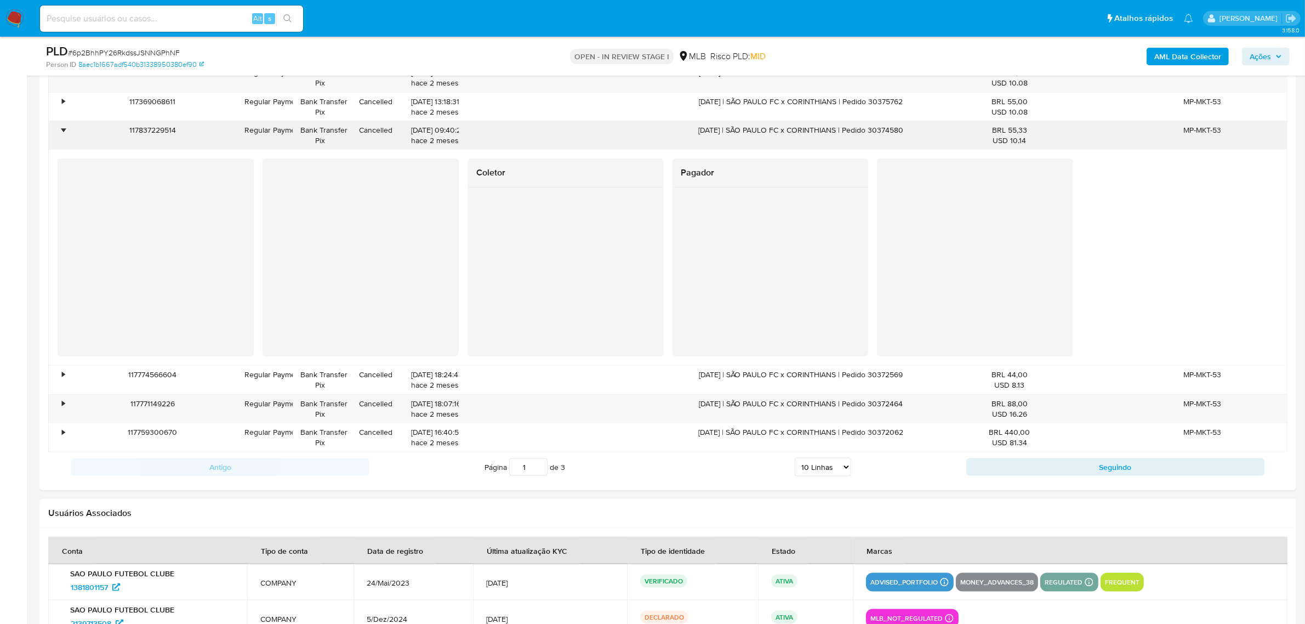
scroll to position [1746, 0]
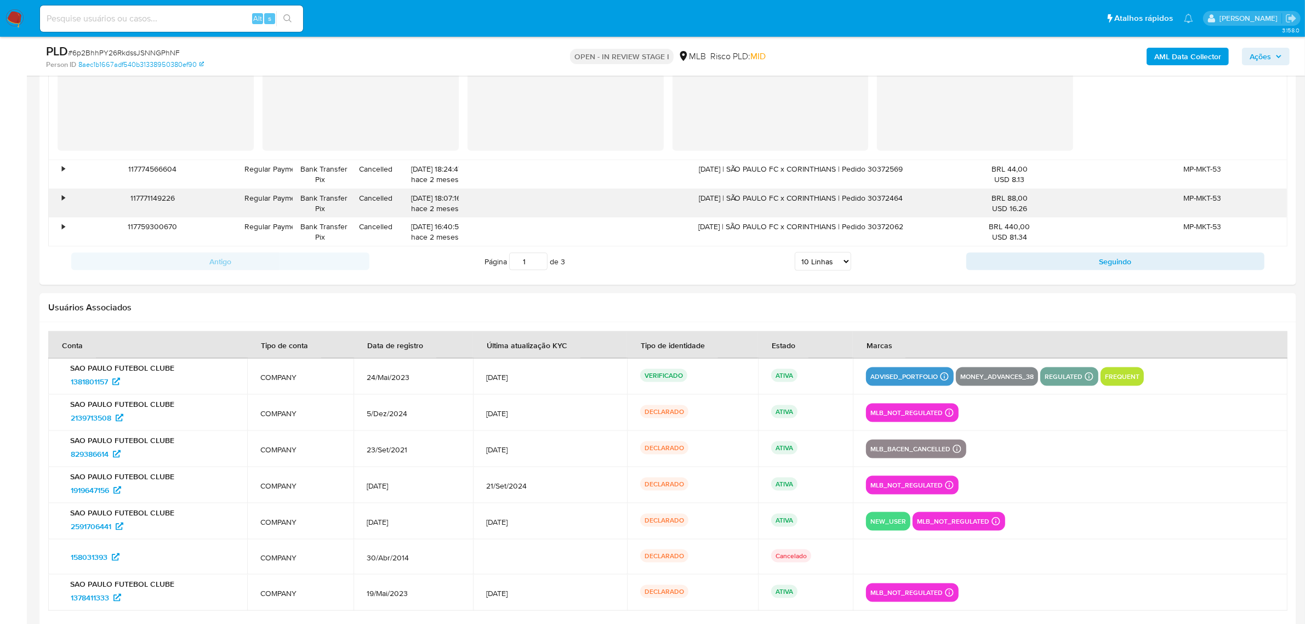
click at [64, 201] on div "•" at bounding box center [63, 198] width 3 height 10
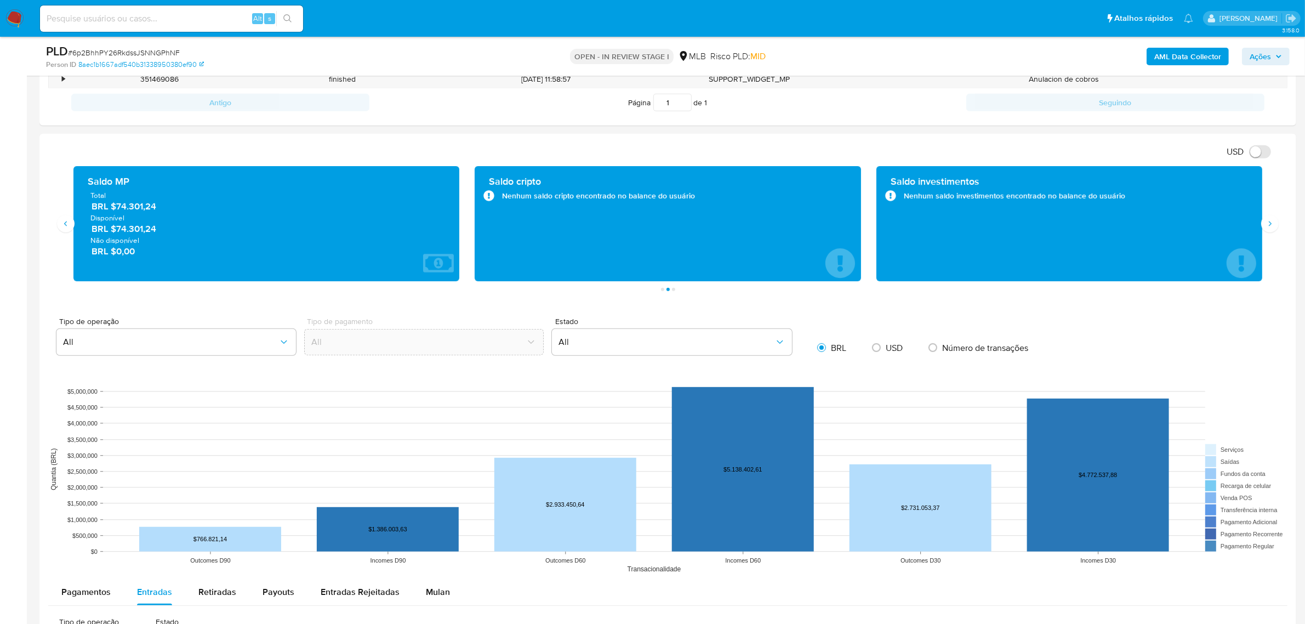
scroll to position [444, 0]
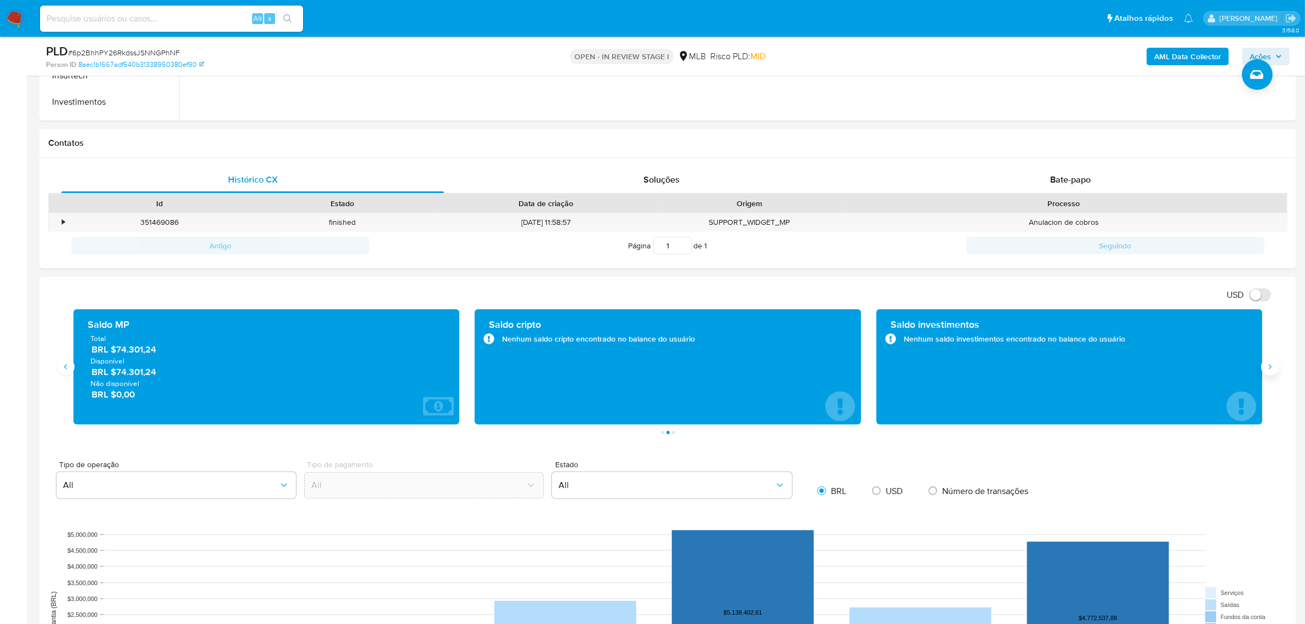
click at [1275, 367] on button "Siguiente" at bounding box center [1270, 367] width 18 height 18
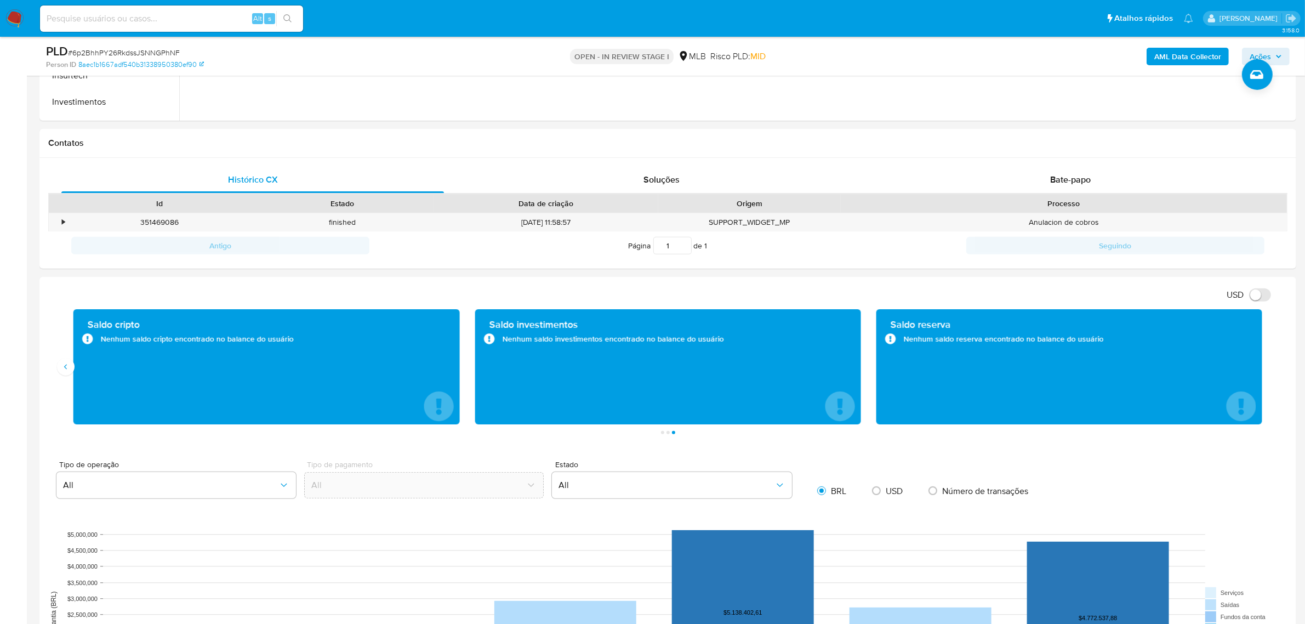
click at [60, 390] on div "Transações 121585 Transacionado Entradas BRL $11.296.944,12 Saídas BRL $6.431.3…" at bounding box center [667, 371] width 1239 height 125
click at [67, 371] on icon "Anterior" at bounding box center [65, 366] width 9 height 9
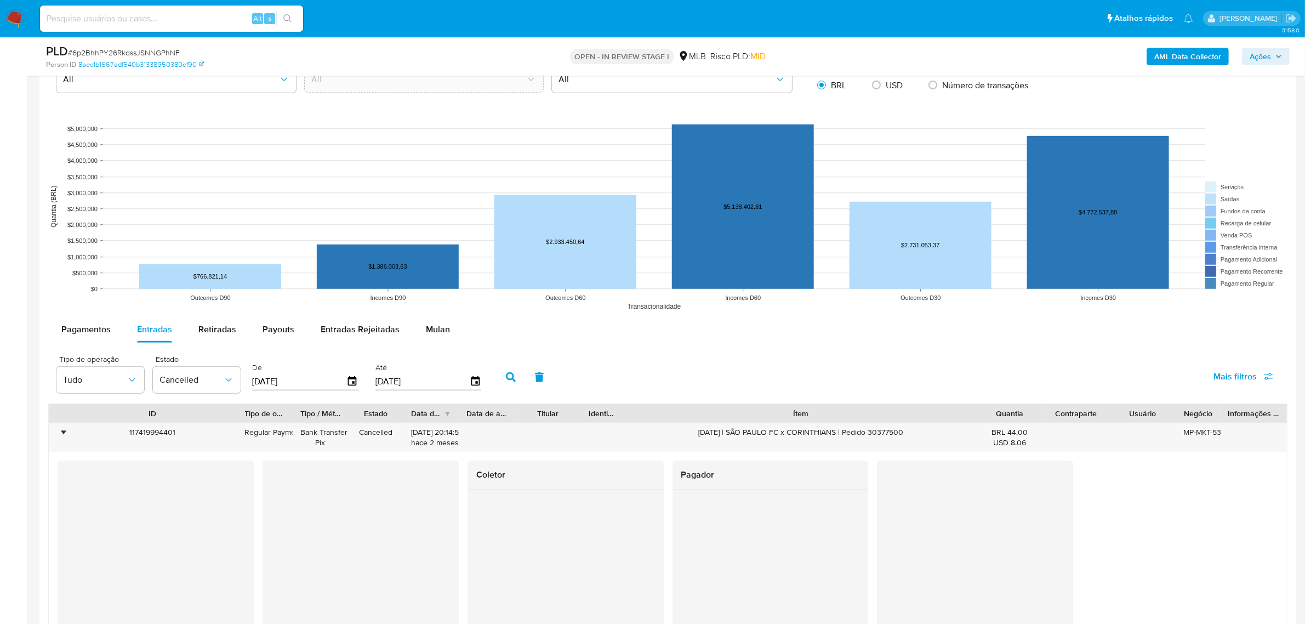
scroll to position [856, 0]
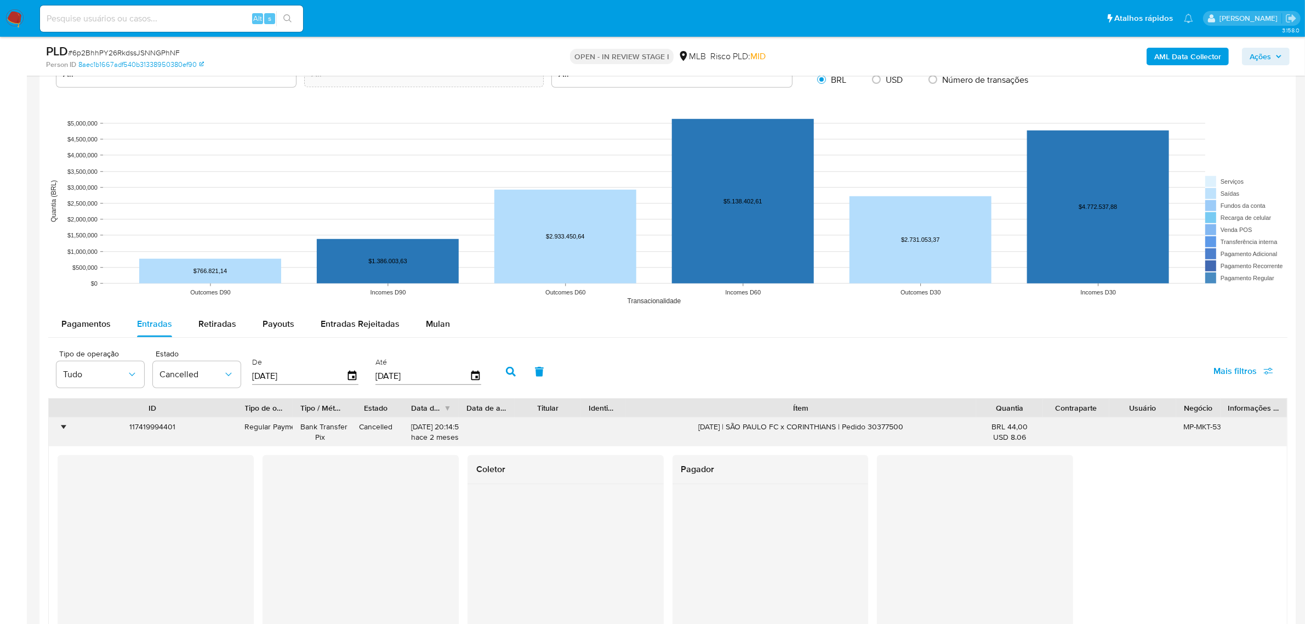
click at [56, 428] on div "•" at bounding box center [58, 432] width 19 height 29
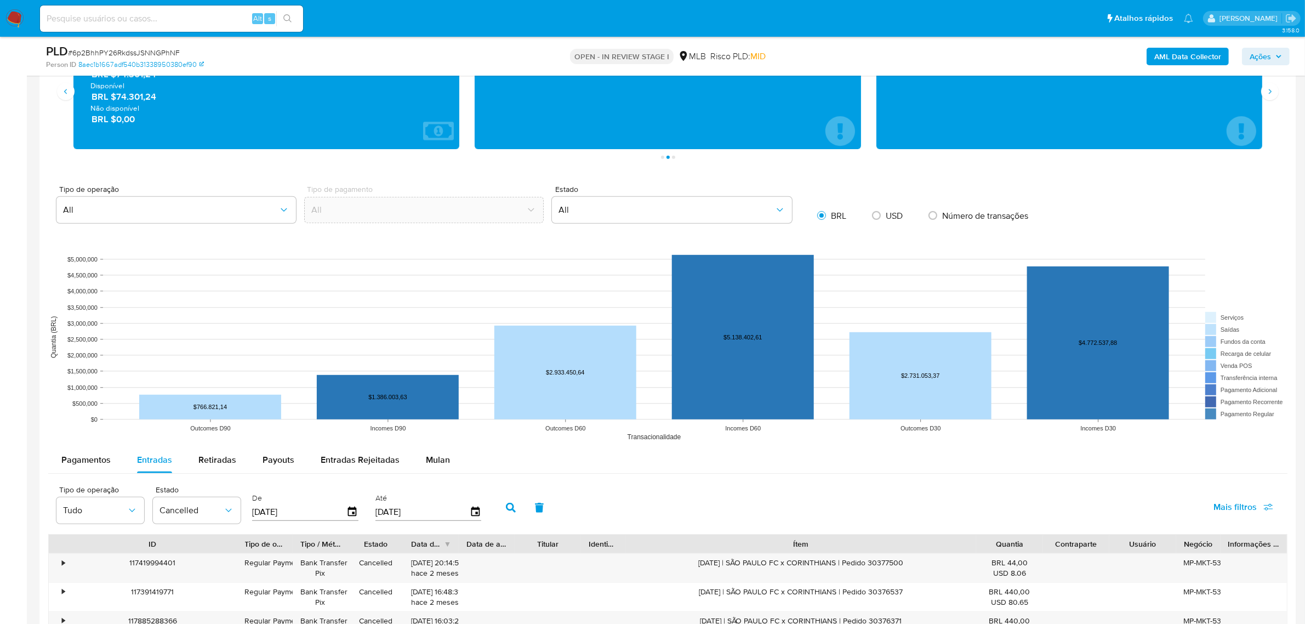
scroll to position [376, 0]
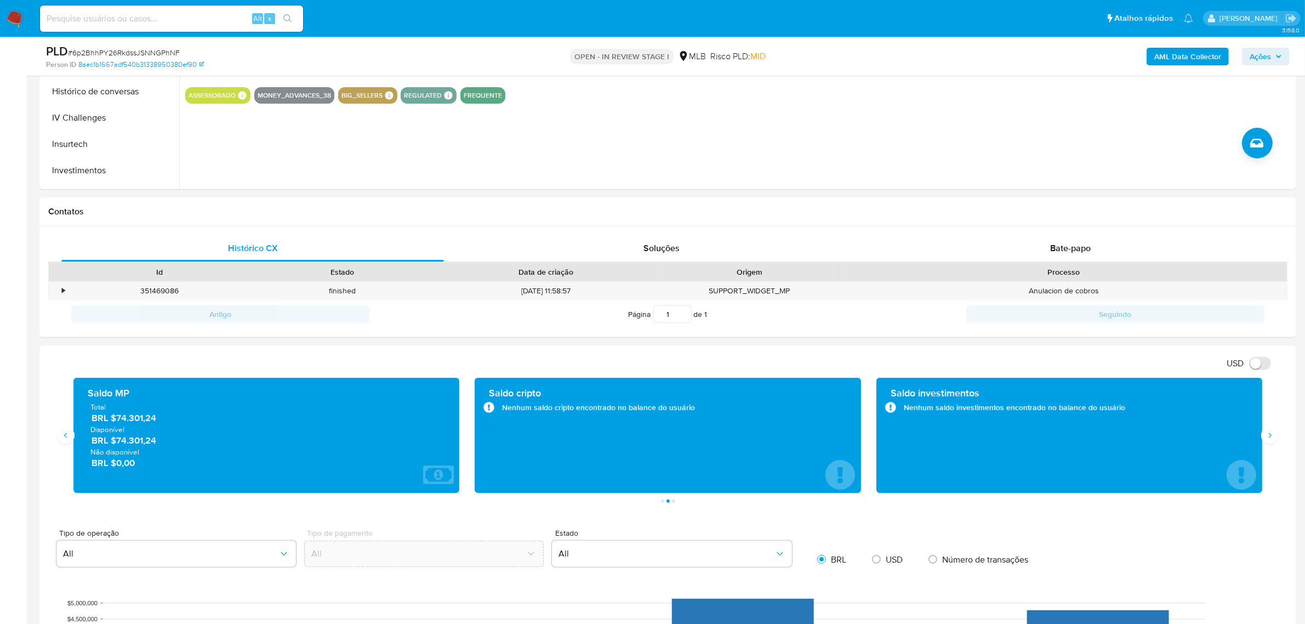
click at [507, 413] on div "Nenhum saldo cripto encontrado no balance do usuário" at bounding box center [667, 407] width 368 height 11
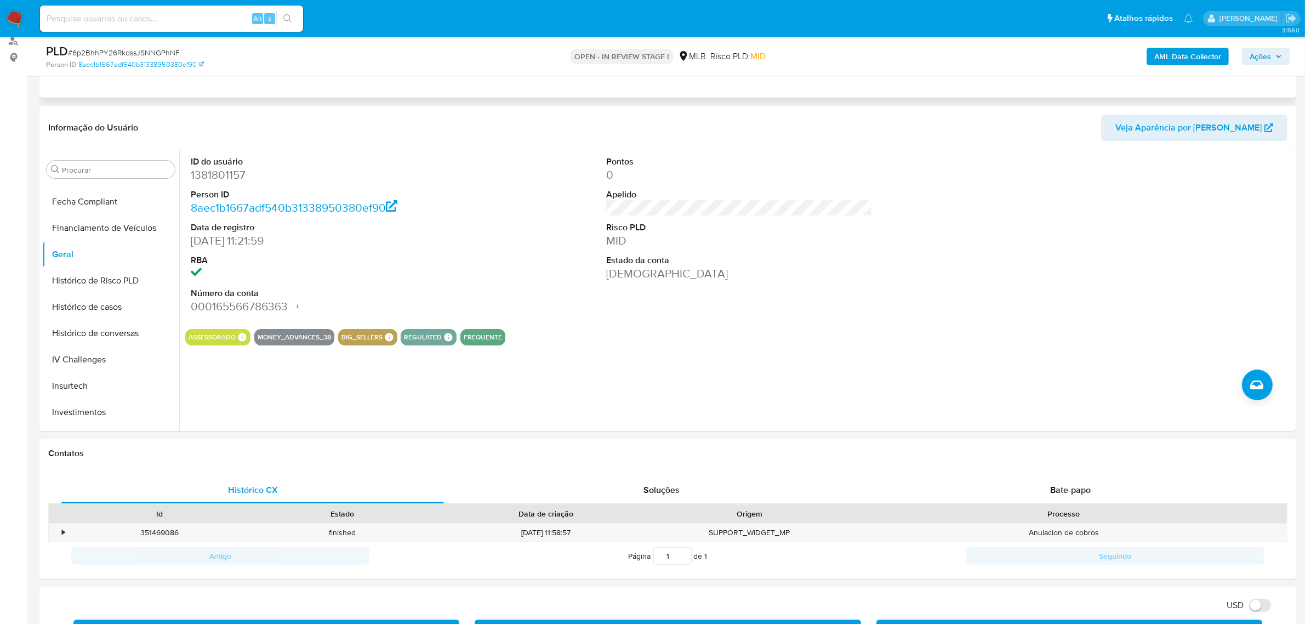
scroll to position [33, 0]
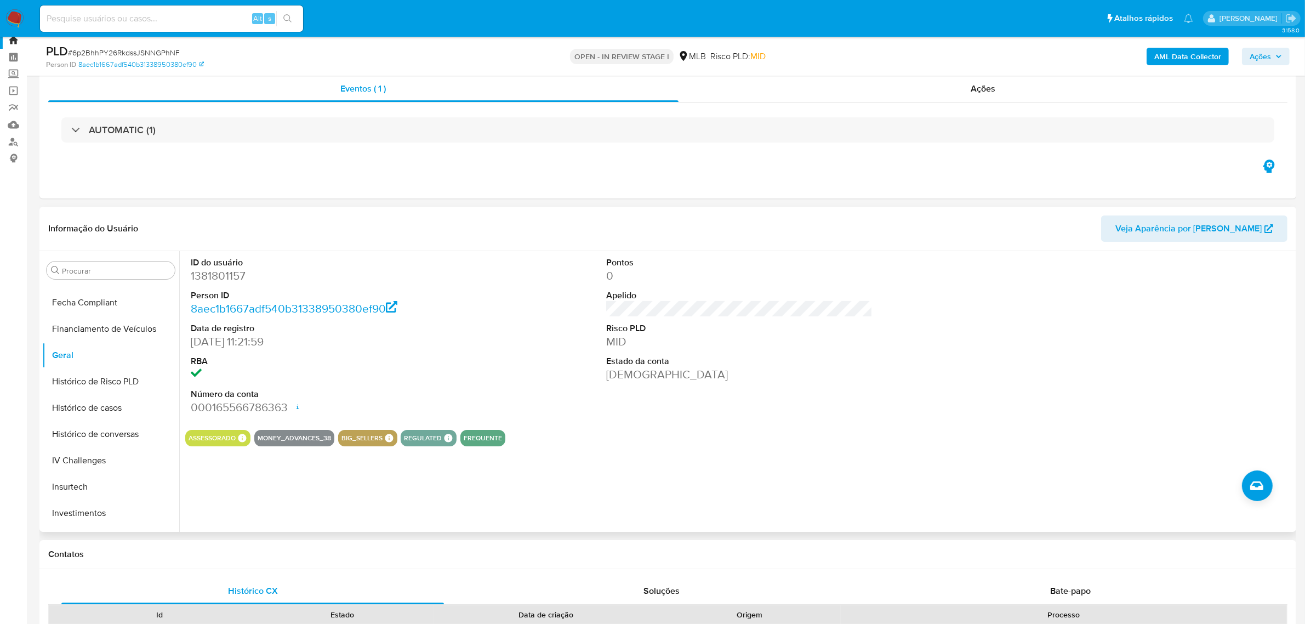
click at [218, 275] on dd "1381801157" at bounding box center [324, 275] width 266 height 15
click at [219, 280] on dd "1381801157" at bounding box center [324, 275] width 266 height 15
drag, startPoint x: 219, startPoint y: 280, endPoint x: 209, endPoint y: 280, distance: 10.4
click at [209, 280] on dd "1381801157" at bounding box center [324, 275] width 266 height 15
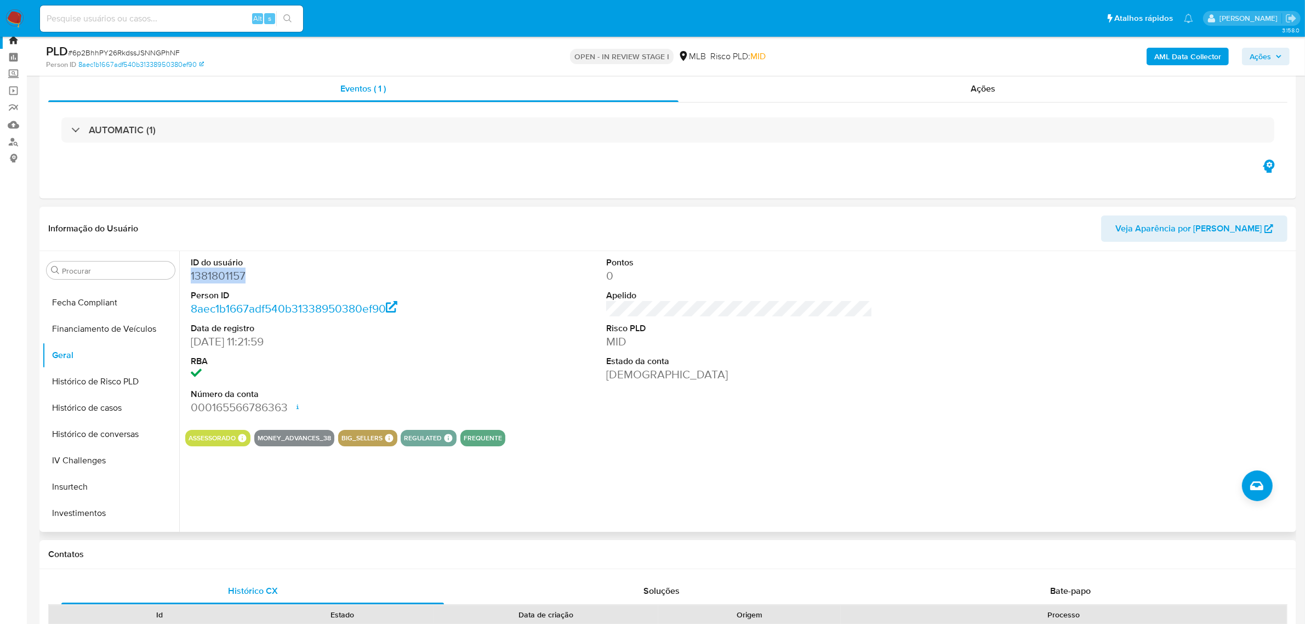
copy dd "1381801157"
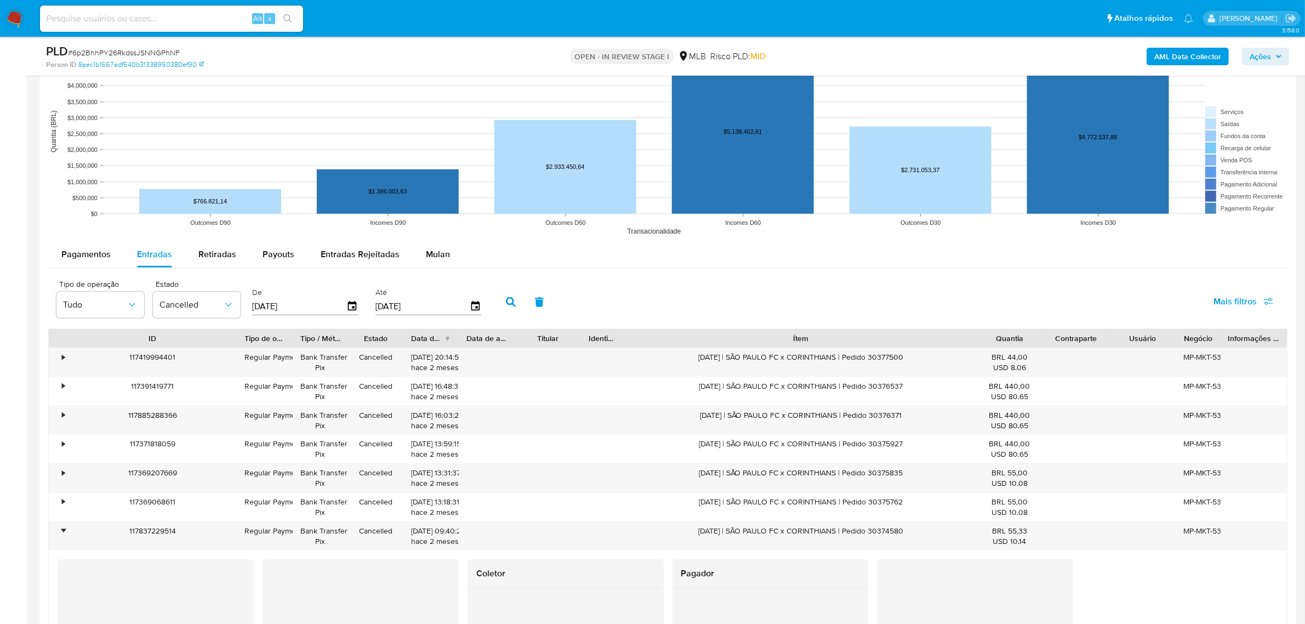
scroll to position [924, 0]
click at [269, 251] on span "Payouts" at bounding box center [279, 255] width 32 height 13
select select "10"
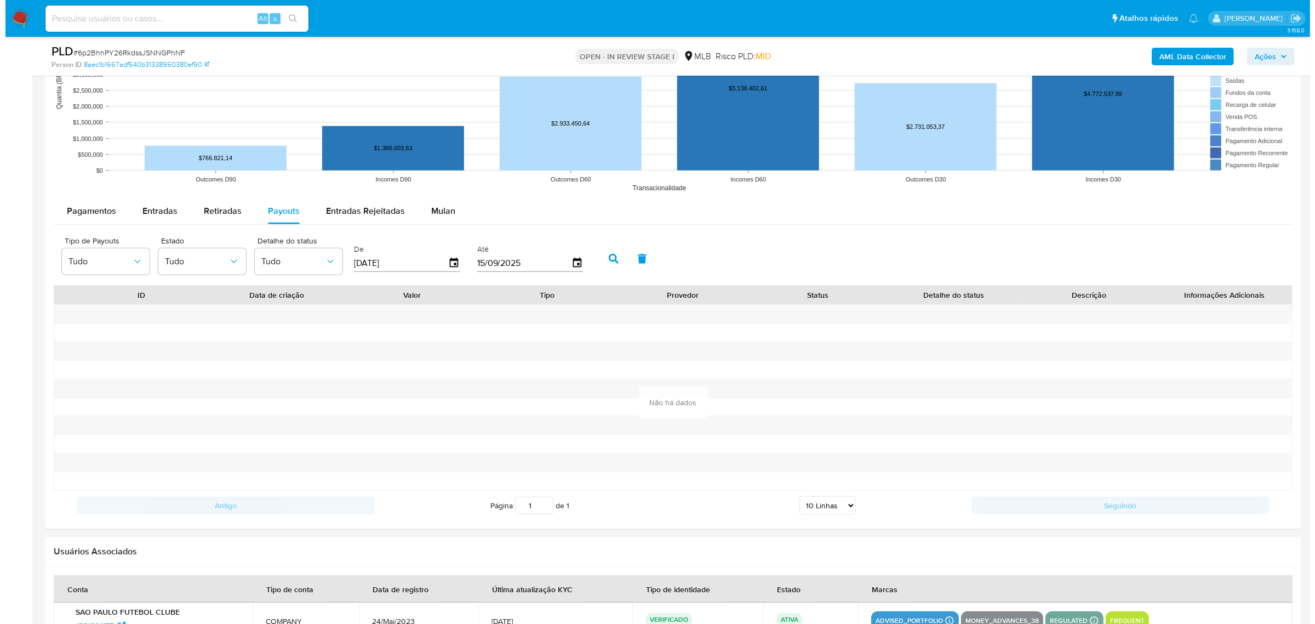
scroll to position [993, 0]
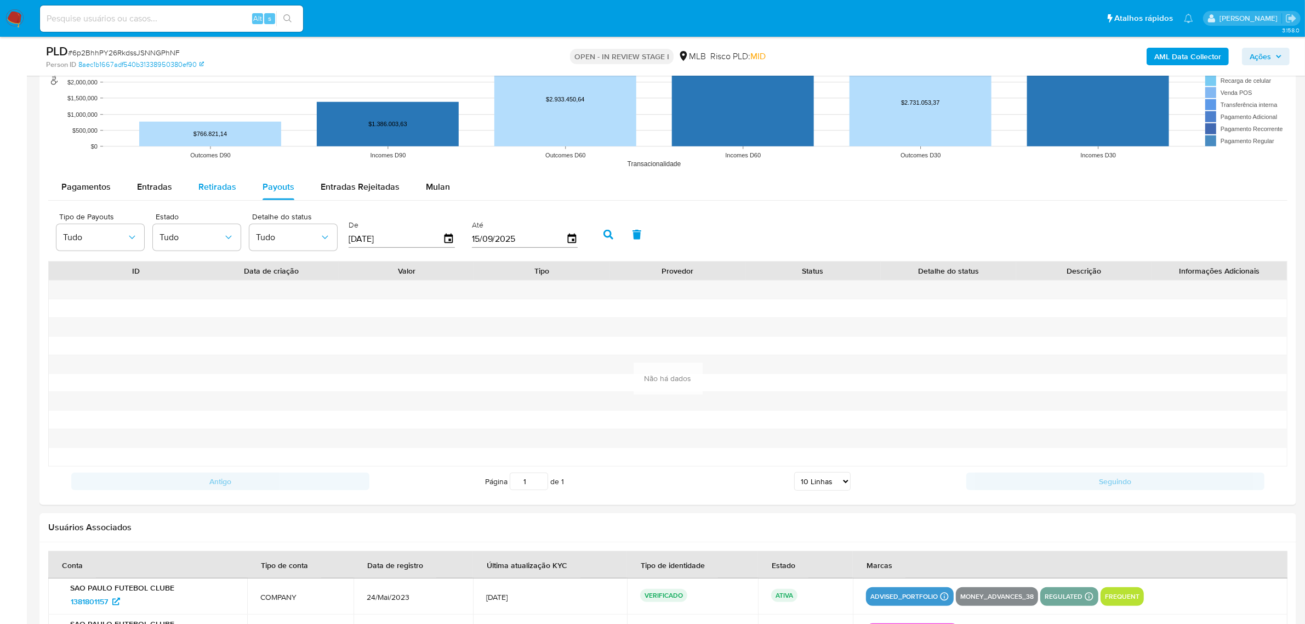
click at [220, 187] on span "Retiradas" at bounding box center [217, 186] width 38 height 13
select select "10"
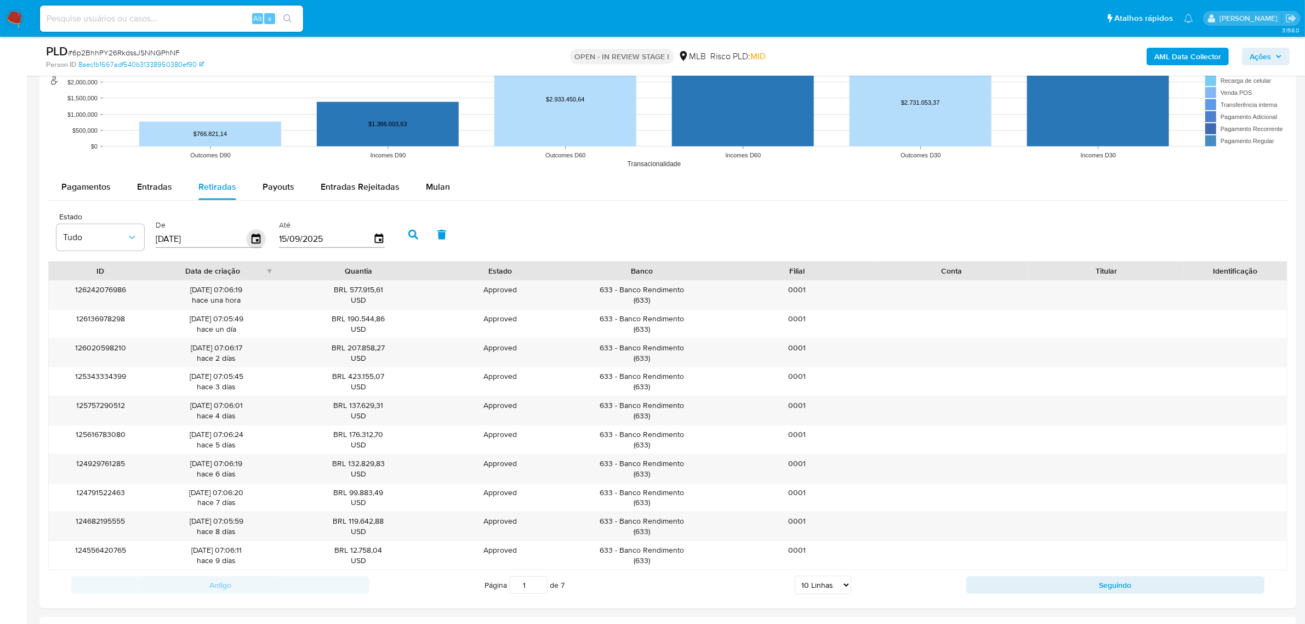
click at [255, 243] on icon "button" at bounding box center [256, 238] width 9 height 10
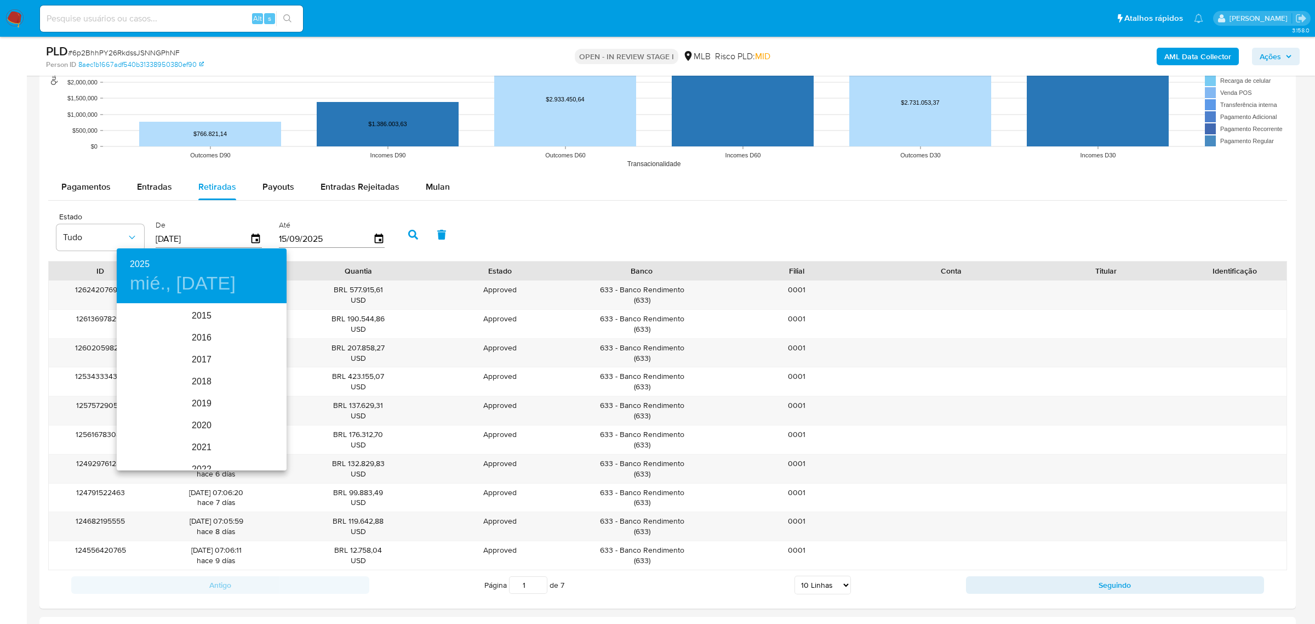
scroll to position [153, 0]
click at [187, 383] on div "2025" at bounding box center [202, 387] width 170 height 22
click at [150, 404] on div "jul." at bounding box center [145, 407] width 56 height 41
click at [162, 354] on button "1" at bounding box center [158, 362] width 20 height 20
type input "01/07/2025"
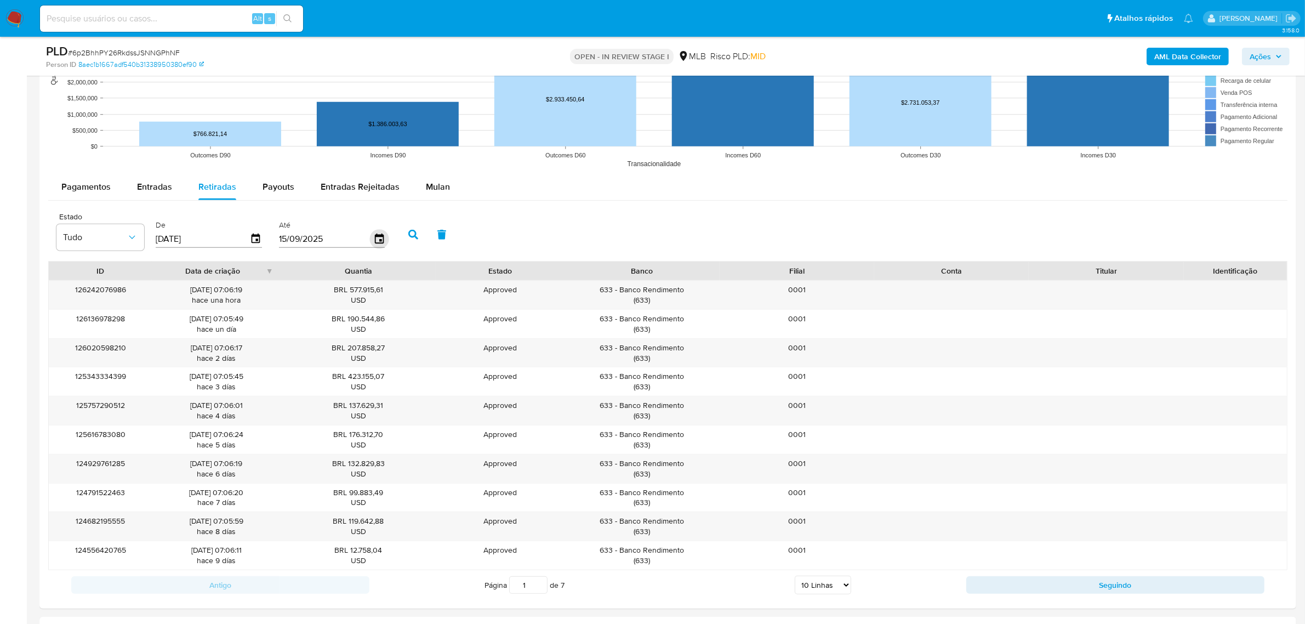
click at [377, 233] on icon "button" at bounding box center [378, 238] width 19 height 19
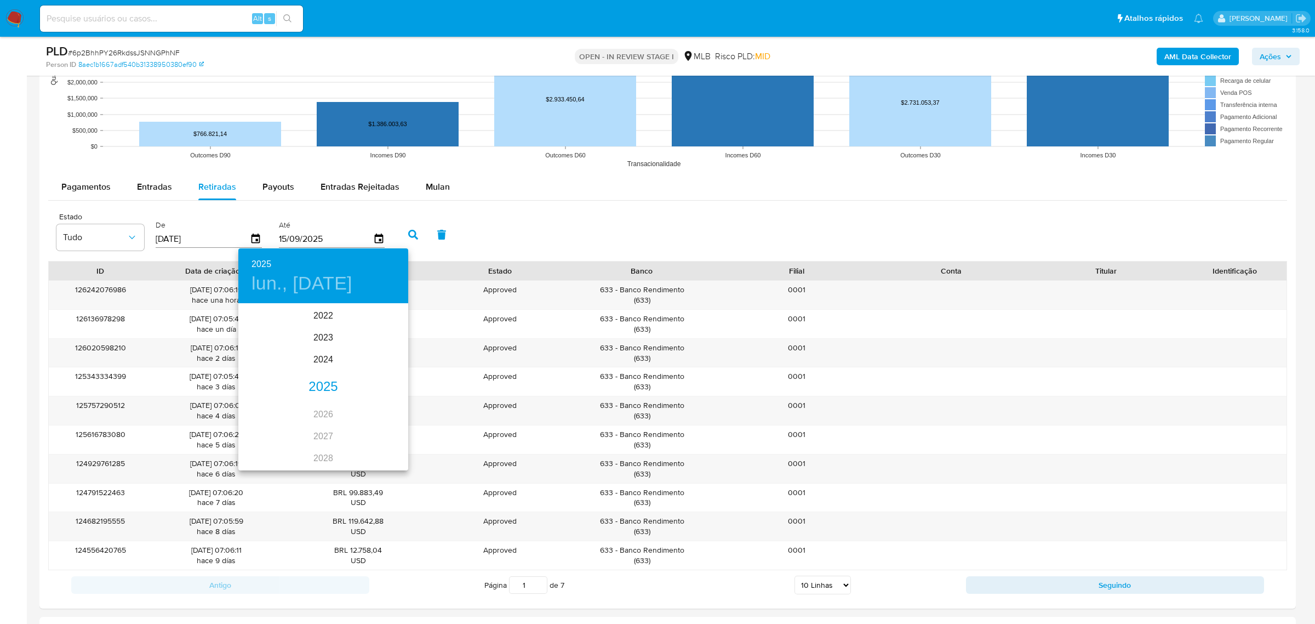
click at [321, 379] on div "2025" at bounding box center [323, 387] width 170 height 22
click at [373, 404] on div "sep." at bounding box center [380, 407] width 56 height 41
click at [275, 383] on span "9" at bounding box center [280, 380] width 20 height 11
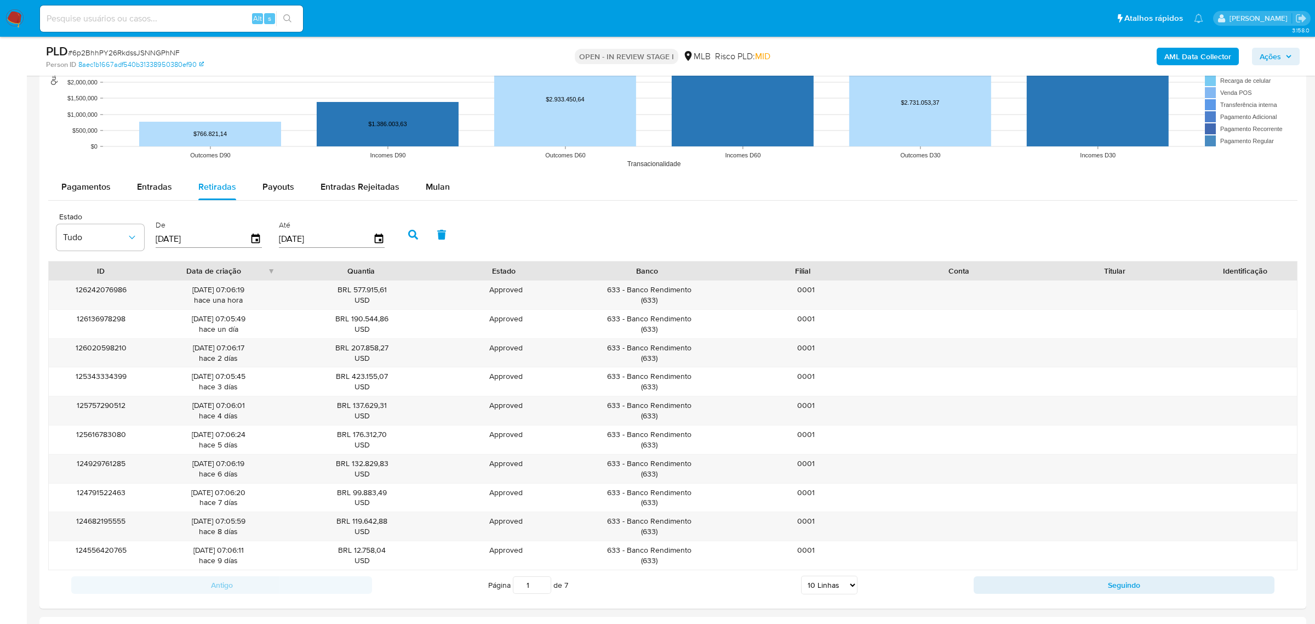
type input "09/09/2025"
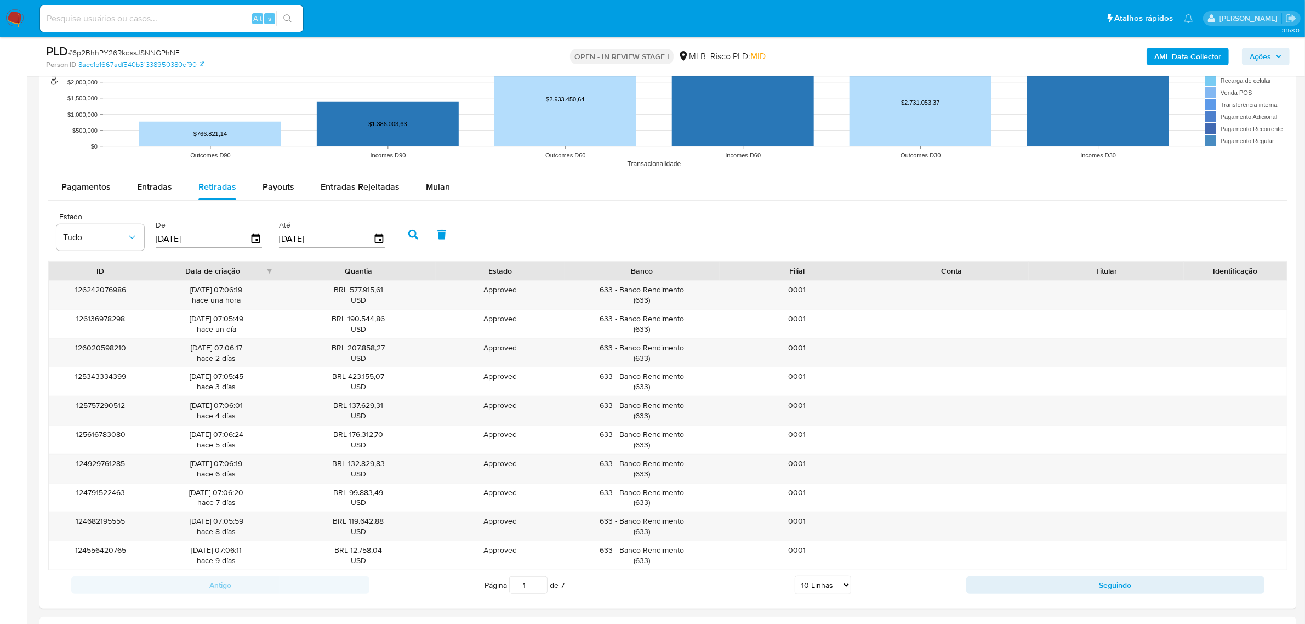
click at [408, 240] on icon "button" at bounding box center [413, 235] width 10 height 10
click at [842, 588] on select "5 Linhas 10 Linhas 20 Linhas 25 Linhas 50 Linhas 100 Linhas" at bounding box center [823, 584] width 56 height 19
select select "100"
click at [795, 577] on select "5 Linhas 10 Linhas 20 Linhas 25 Linhas 50 Linhas 100 Linhas" at bounding box center [823, 584] width 56 height 19
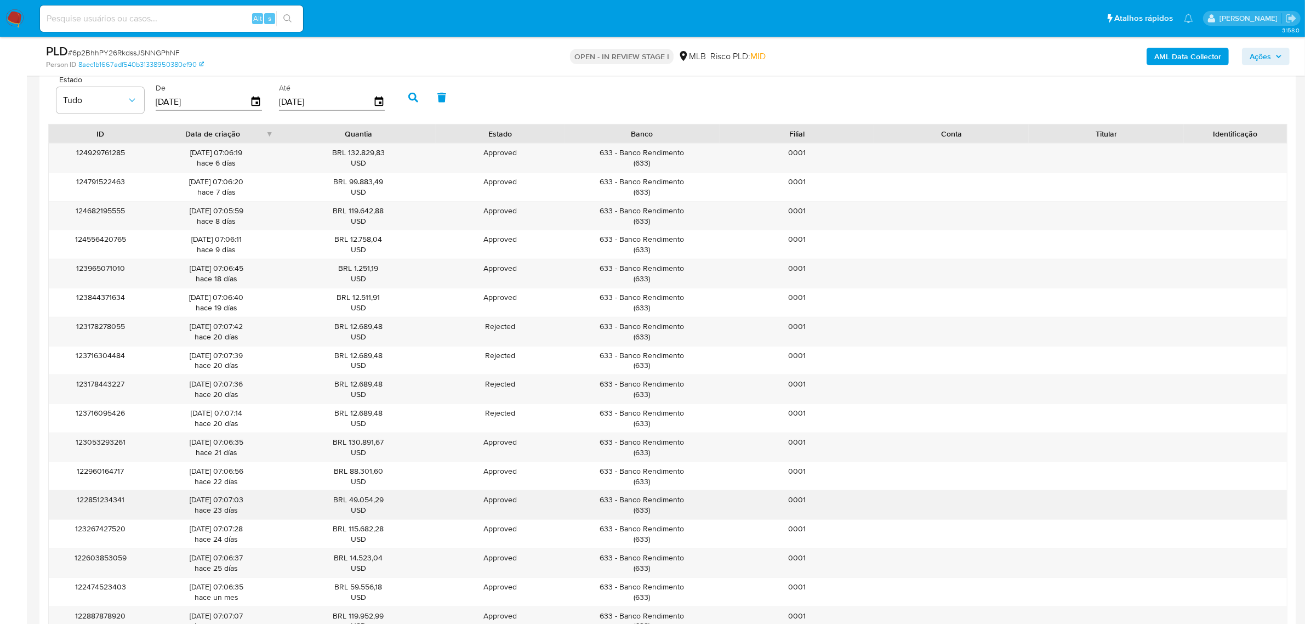
scroll to position [1061, 0]
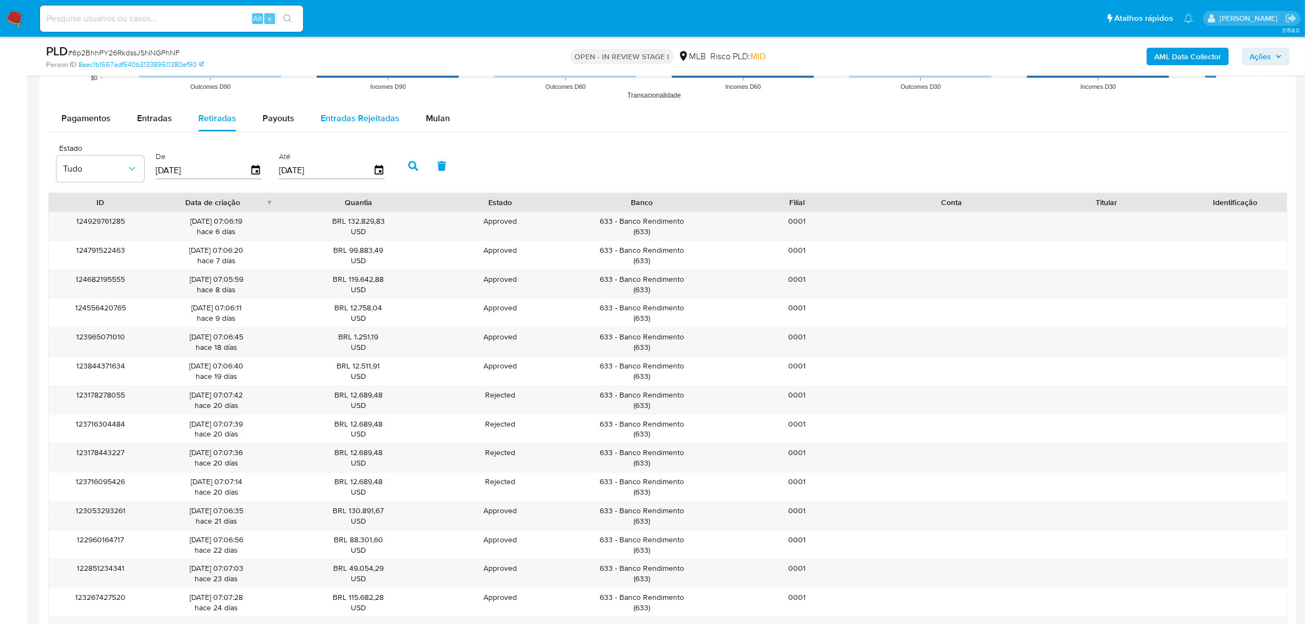
click at [357, 124] on div "Entradas Rejeitadas" at bounding box center [360, 118] width 79 height 26
select select "10"
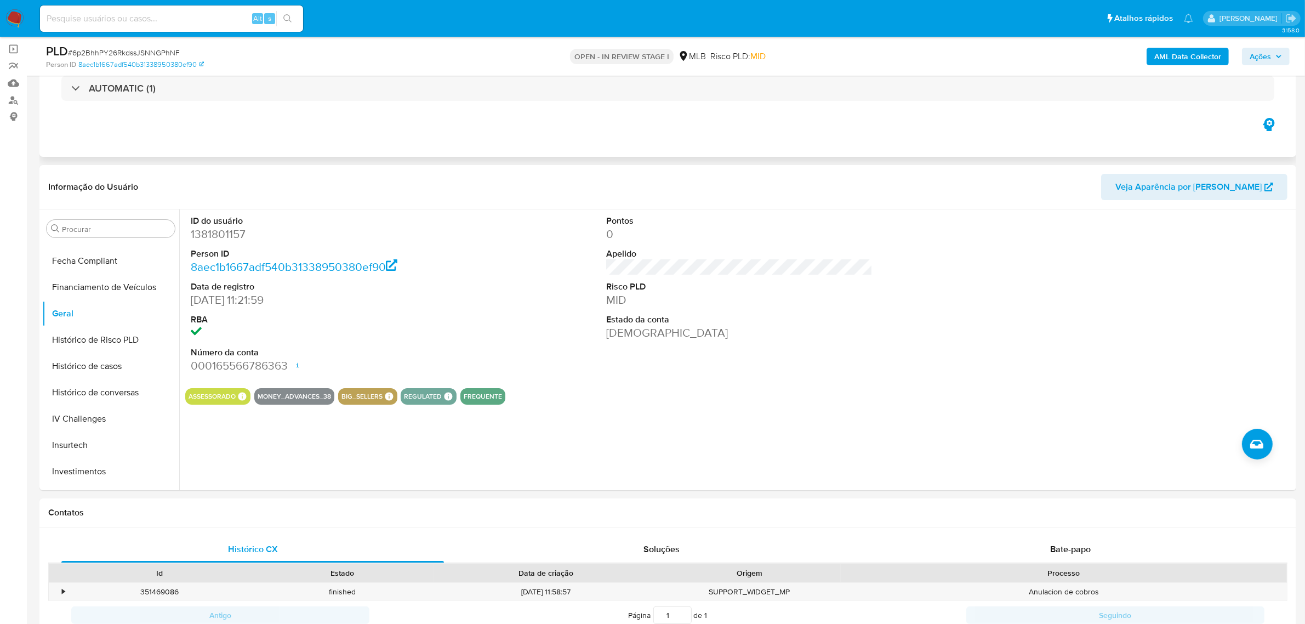
scroll to position [0, 0]
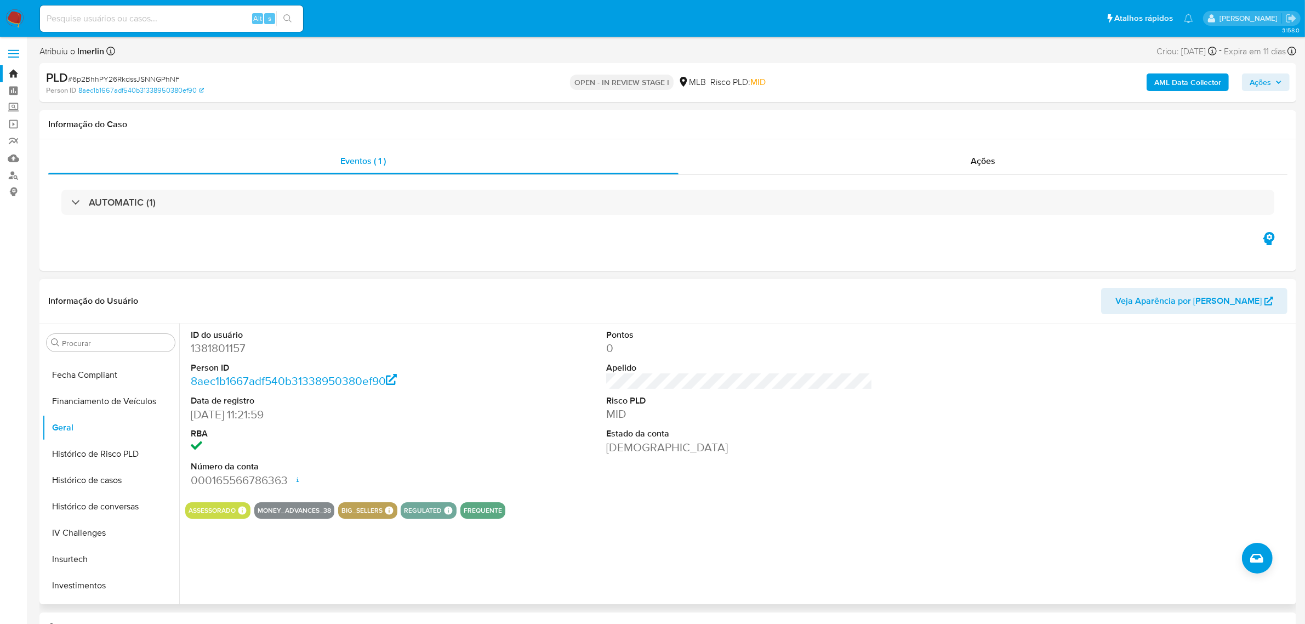
click at [1217, 297] on span "Veja Aparência por Pessoa" at bounding box center [1188, 301] width 146 height 26
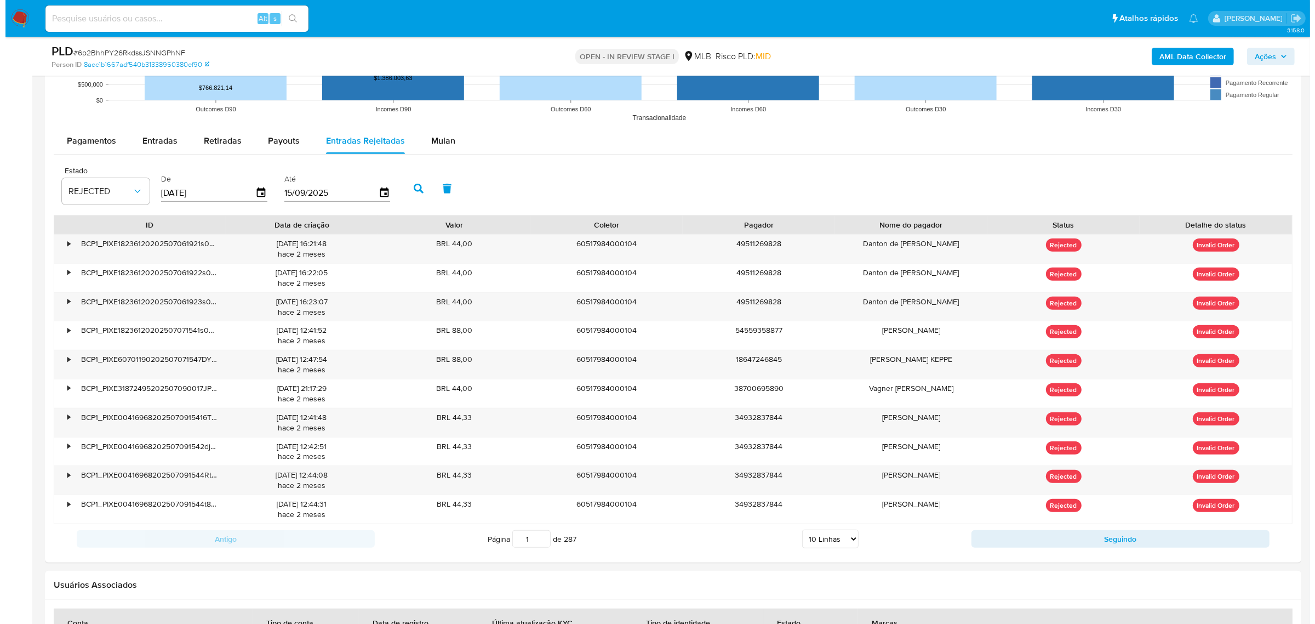
scroll to position [959, 0]
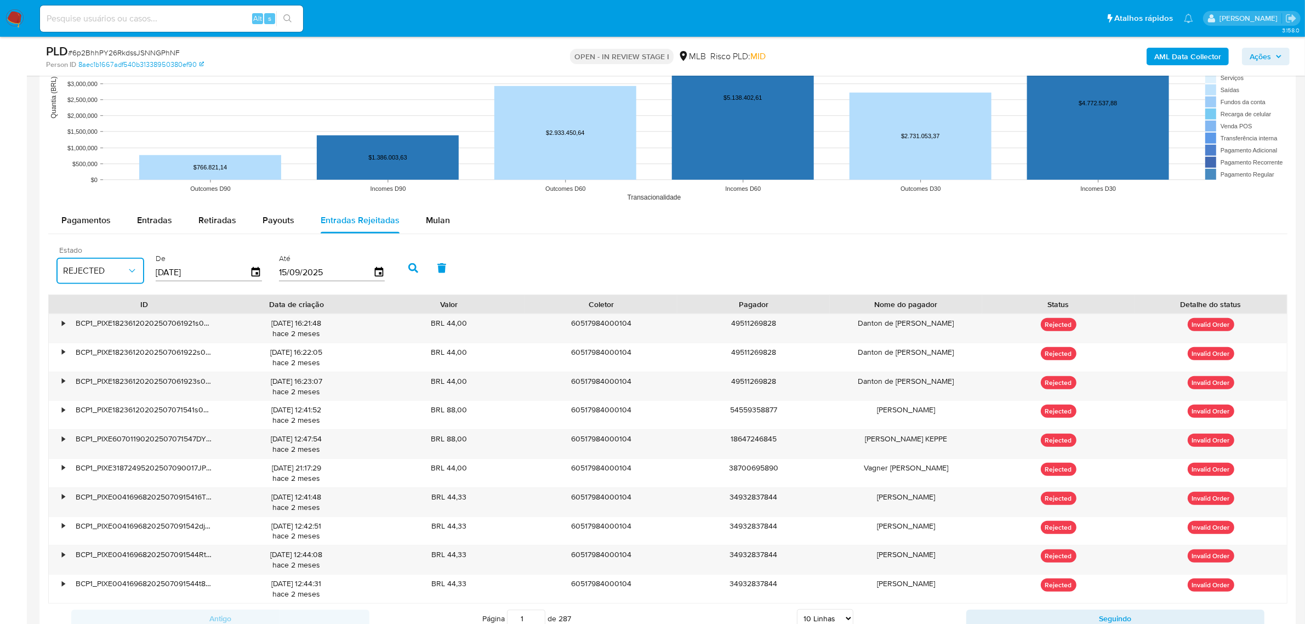
click at [124, 270] on span "REJECTED" at bounding box center [95, 270] width 64 height 11
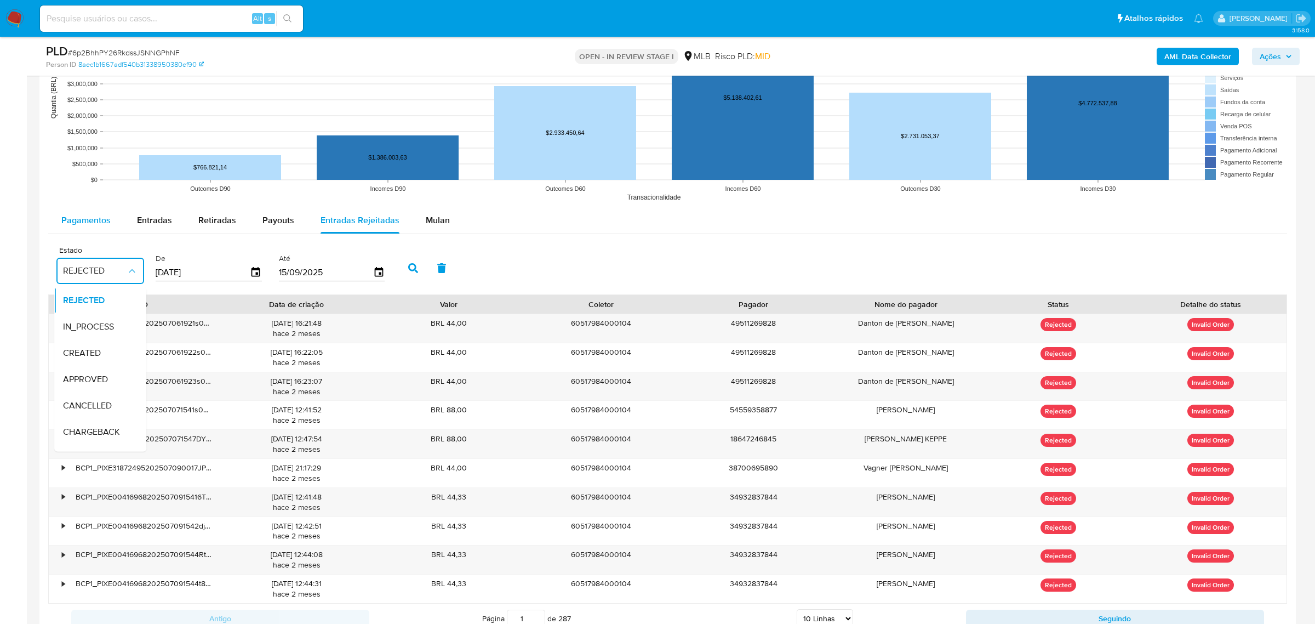
click at [116, 218] on button "Pagamentos" at bounding box center [86, 220] width 76 height 26
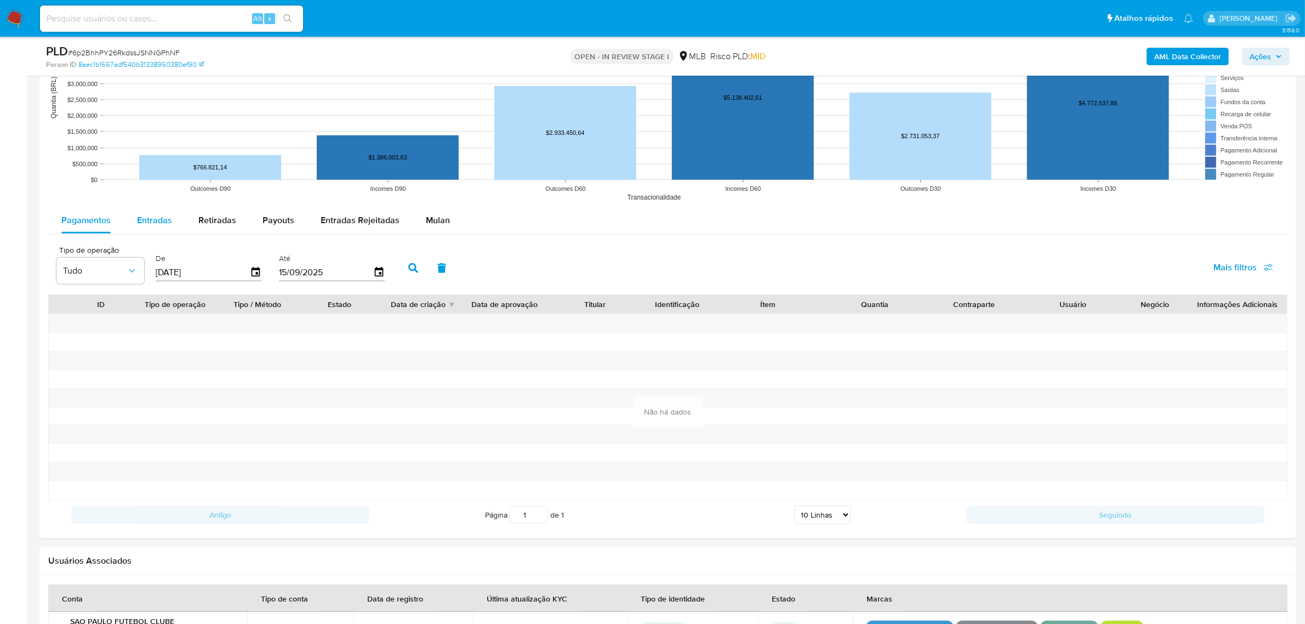
click at [141, 215] on span "Entradas" at bounding box center [154, 220] width 35 height 13
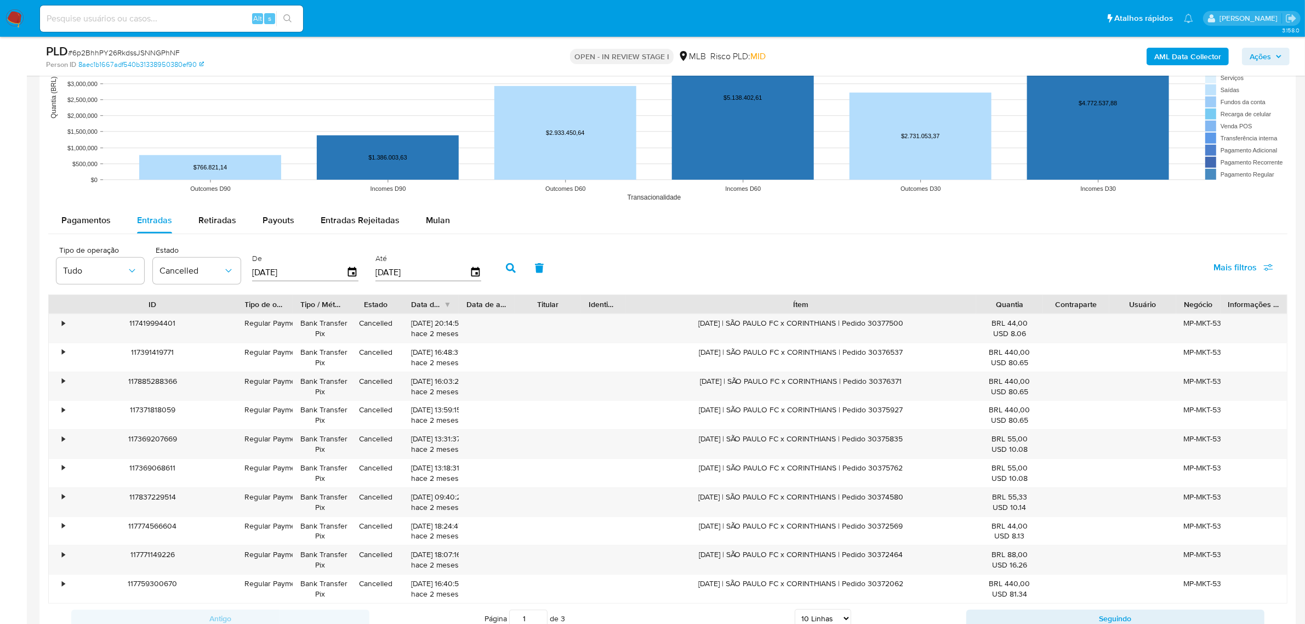
click at [84, 290] on div "Tipo de operação Tudo Estado Cancelled De 18/06/2025 Até 08/07/2025 Mais filtros" at bounding box center [667, 267] width 1239 height 55
click at [123, 264] on button "Tudo" at bounding box center [100, 271] width 88 height 26
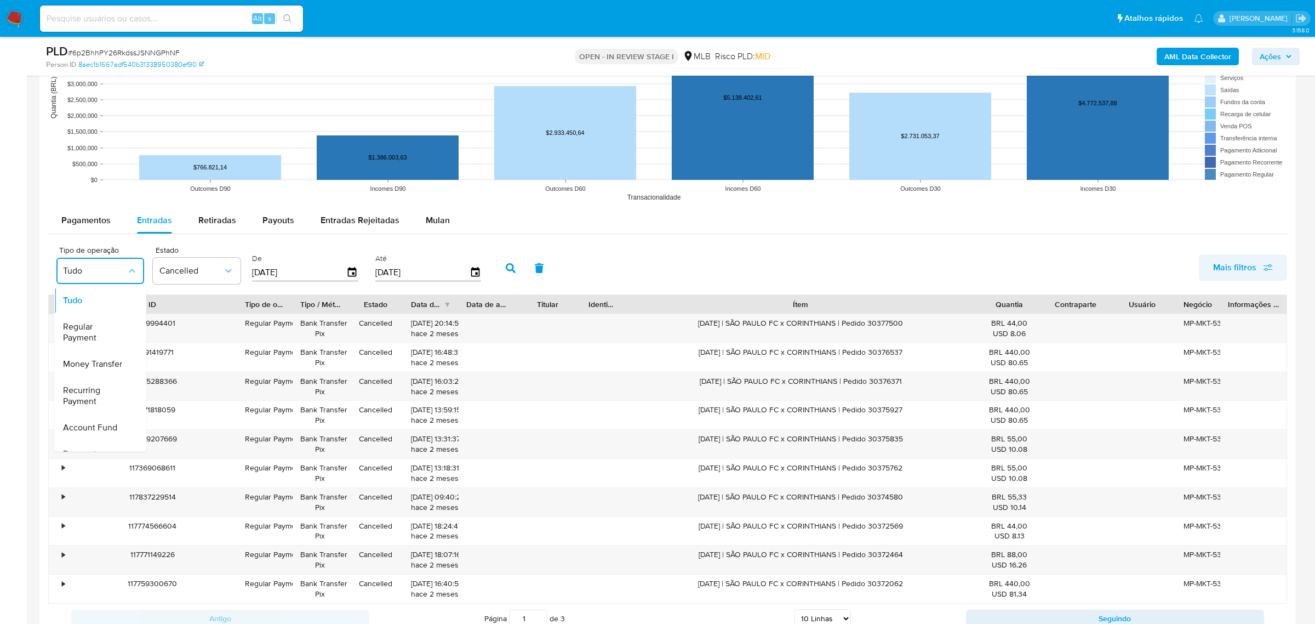
click at [1227, 263] on span "Mais filtros" at bounding box center [1234, 267] width 43 height 26
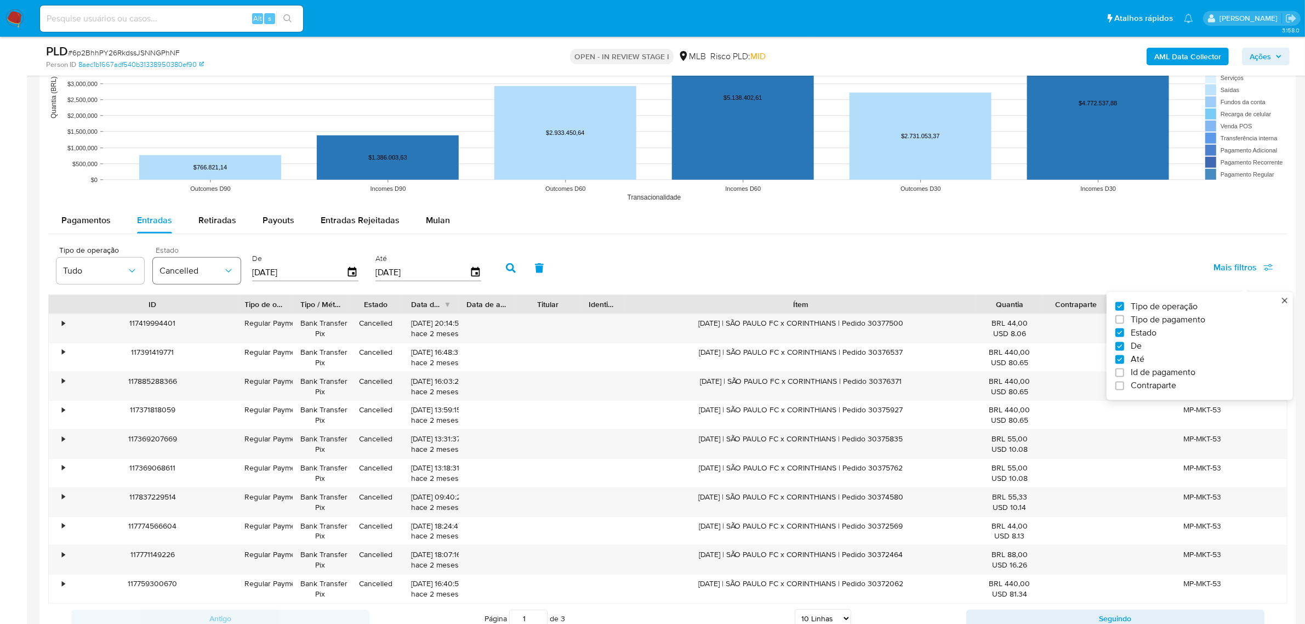
click at [144, 272] on div "Tipo de operação Tudo Estado Cancelled De 18/06/2025 Até 08/07/2025" at bounding box center [271, 267] width 441 height 44
click at [187, 272] on span "Cancelled" at bounding box center [191, 270] width 64 height 11
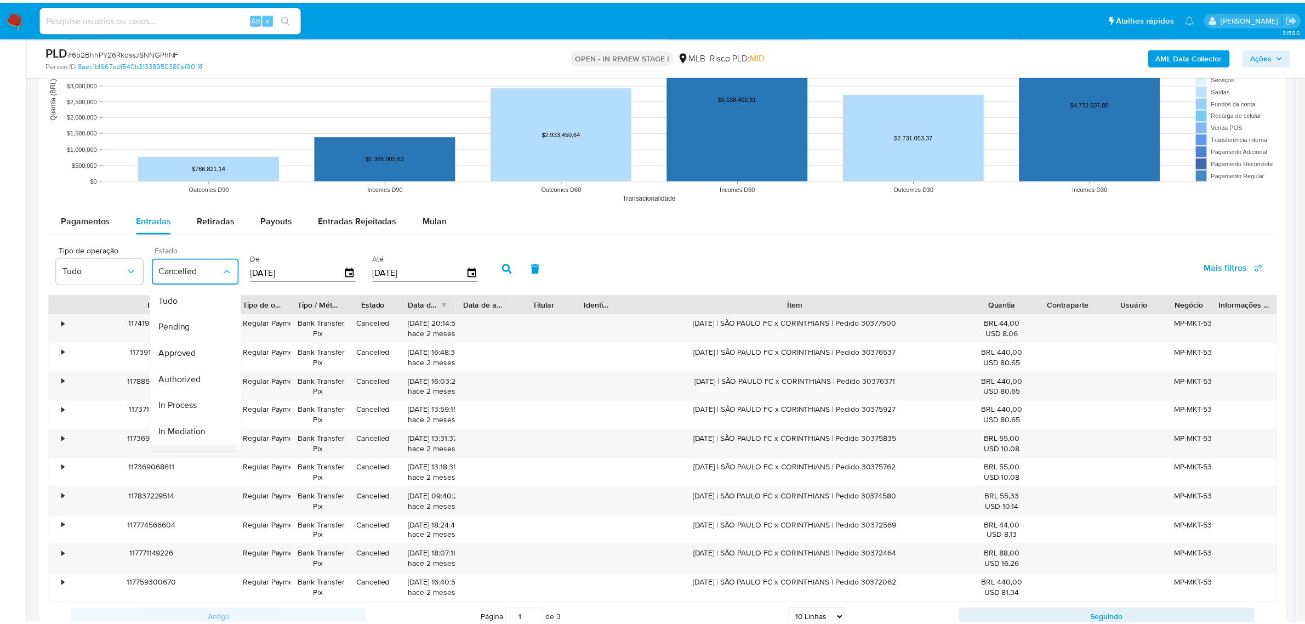
scroll to position [109, 0]
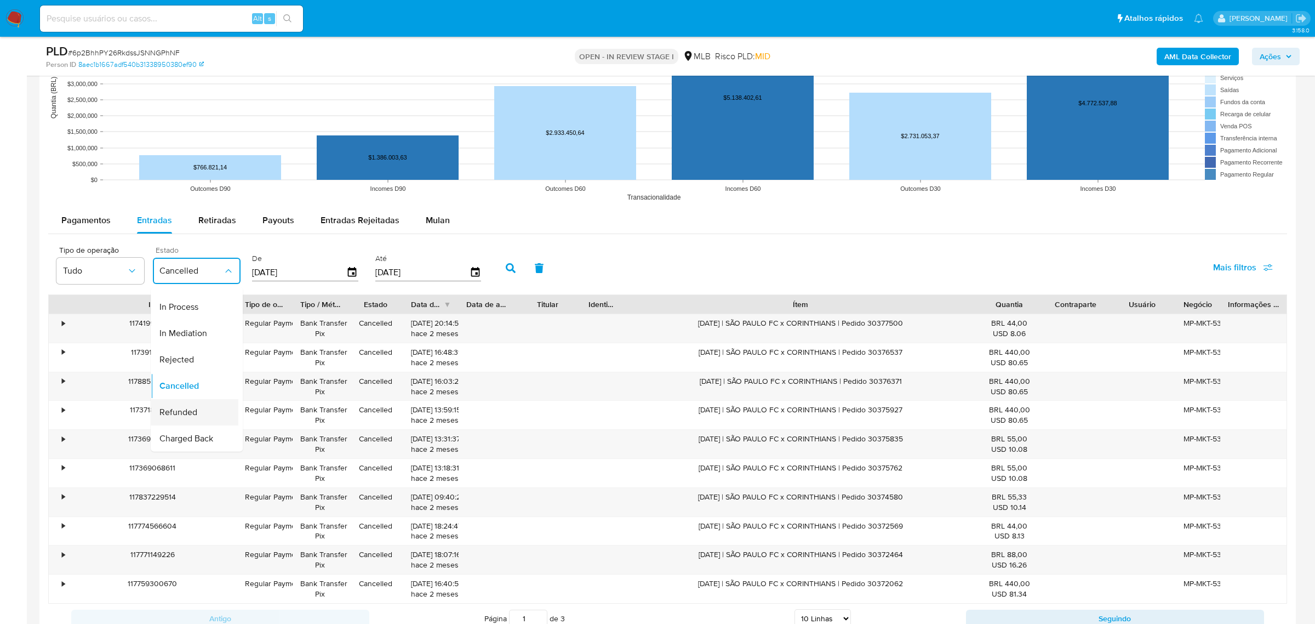
click at [182, 406] on span "Refunded" at bounding box center [178, 411] width 38 height 11
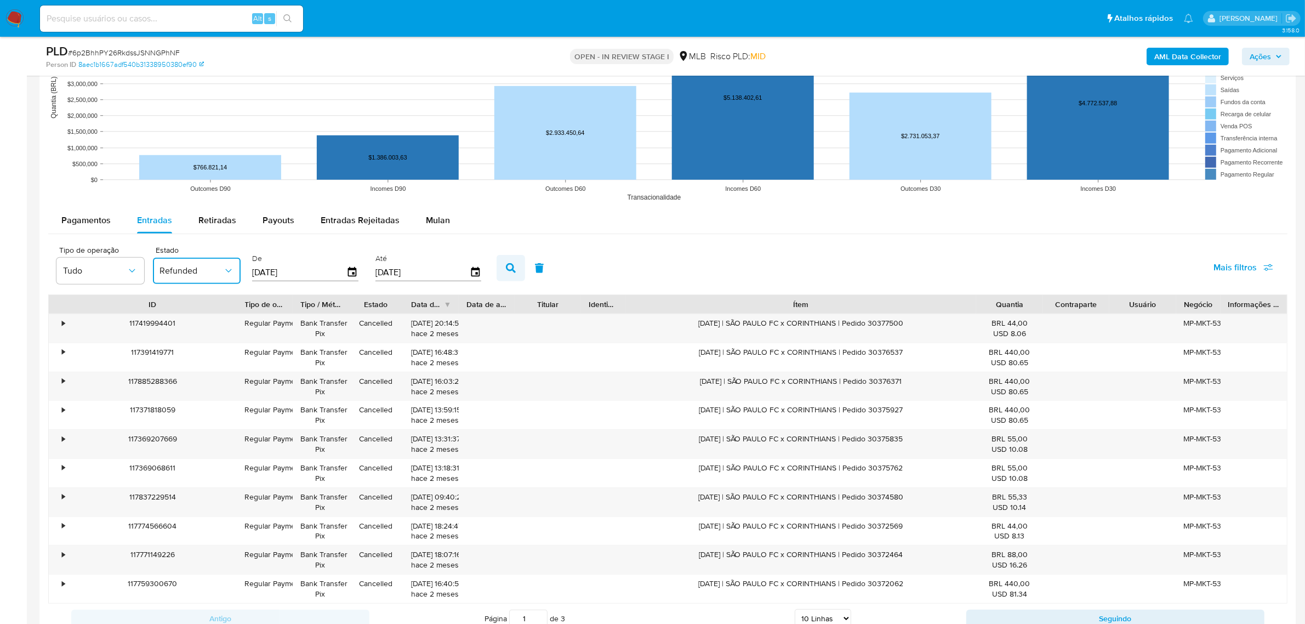
click at [510, 270] on icon "button" at bounding box center [511, 268] width 10 height 10
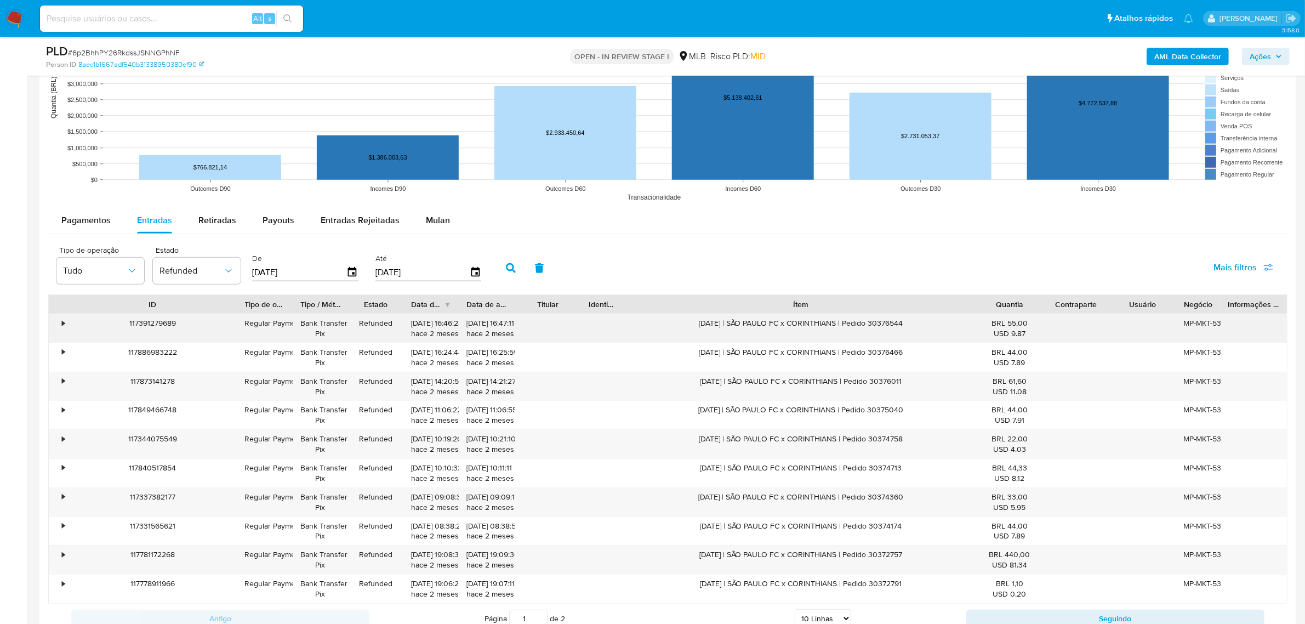
click at [152, 325] on div "117391279689" at bounding box center [152, 328] width 169 height 29
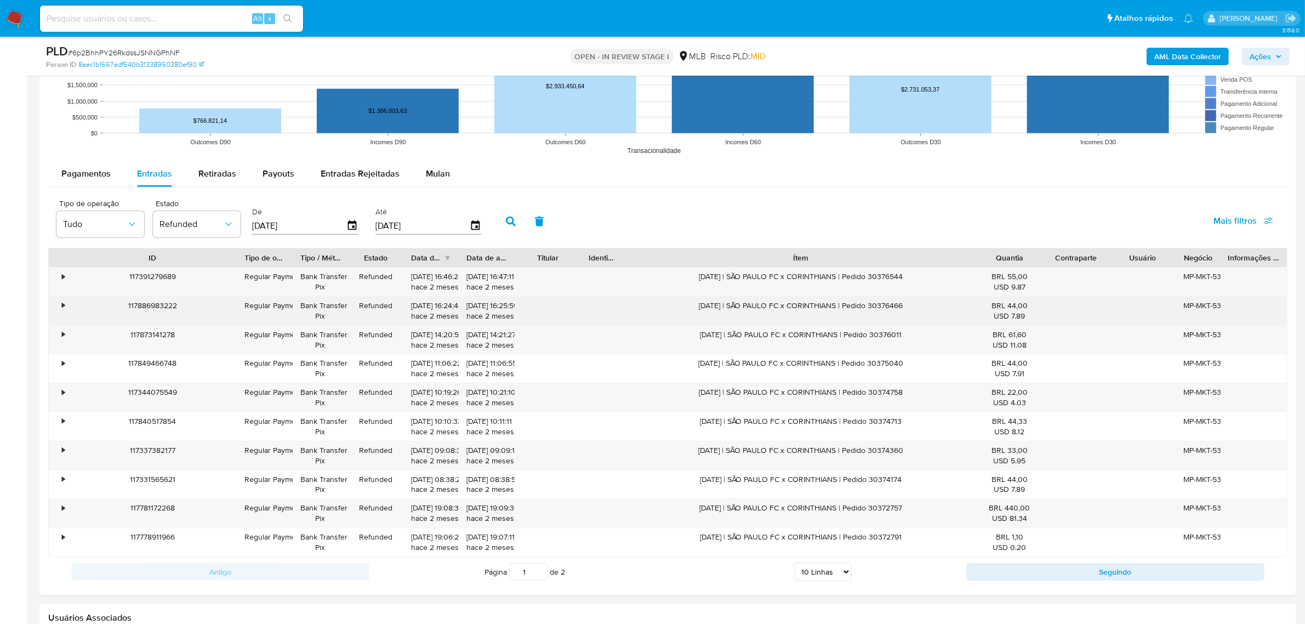
scroll to position [1028, 0]
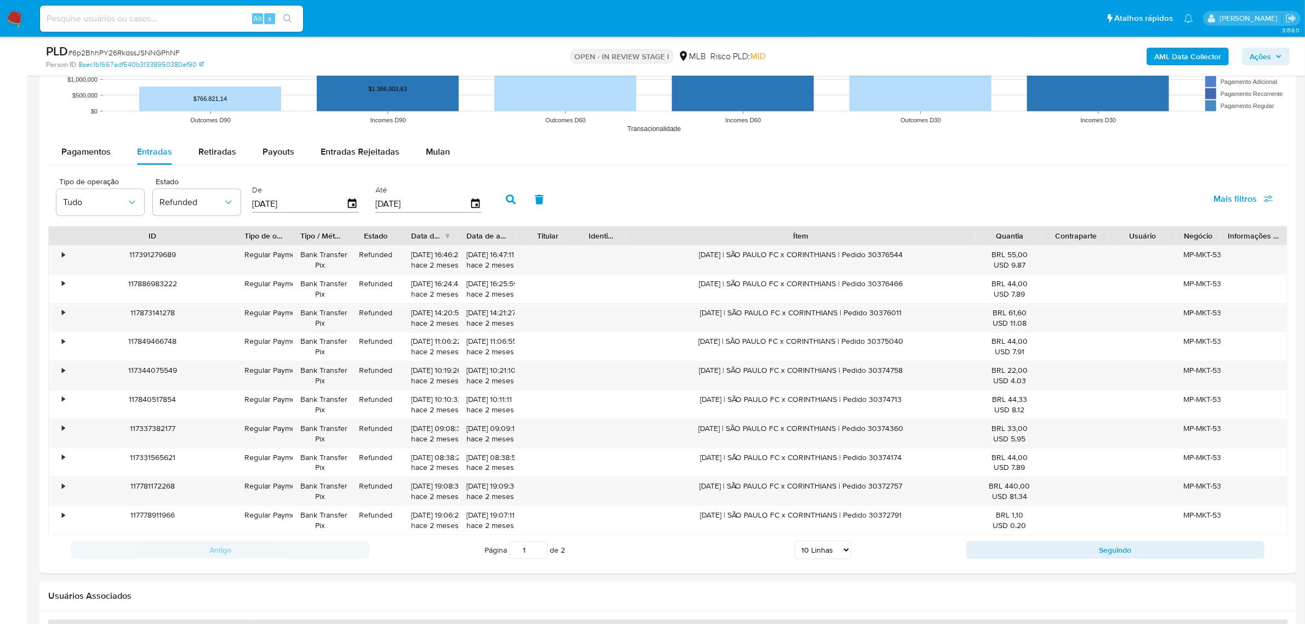
click at [801, 557] on select "5 Linhas 10 Linhas 20 Linhas 25 Linhas 50 Linhas 100 Linhas" at bounding box center [823, 549] width 56 height 19
select select "50"
click at [795, 543] on select "5 Linhas 10 Linhas 20 Linhas 25 Linhas 50 Linhas 100 Linhas" at bounding box center [823, 549] width 56 height 19
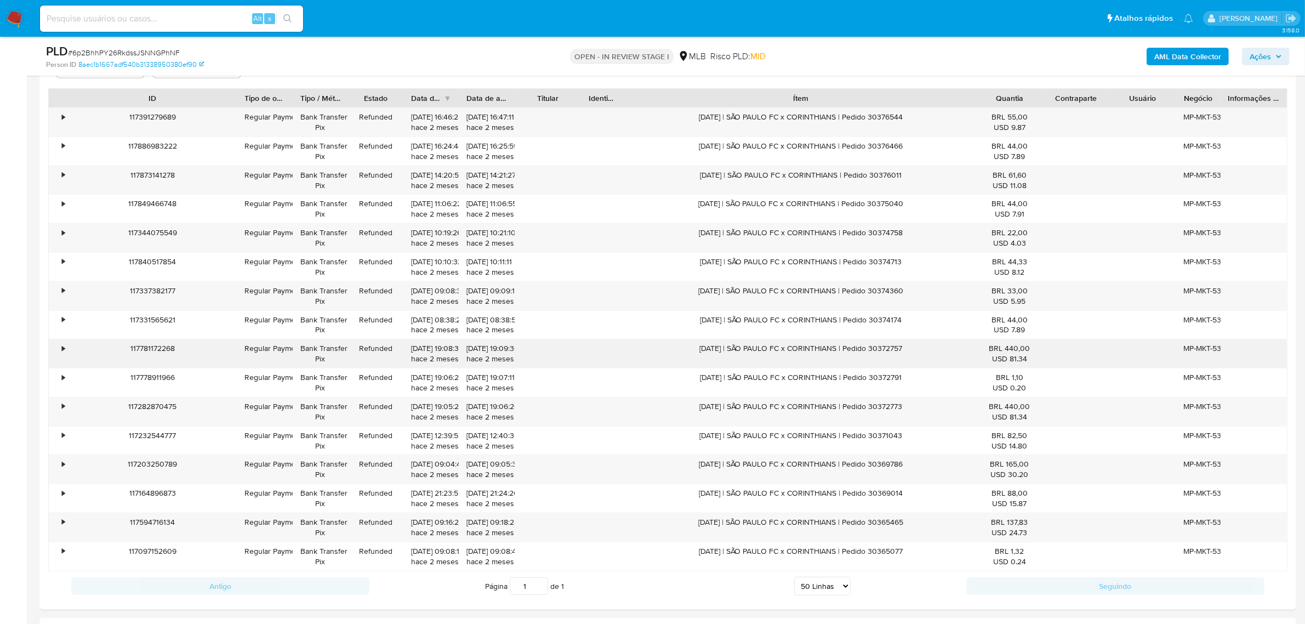
scroll to position [1165, 0]
click at [135, 236] on div "117344075549" at bounding box center [152, 238] width 169 height 29
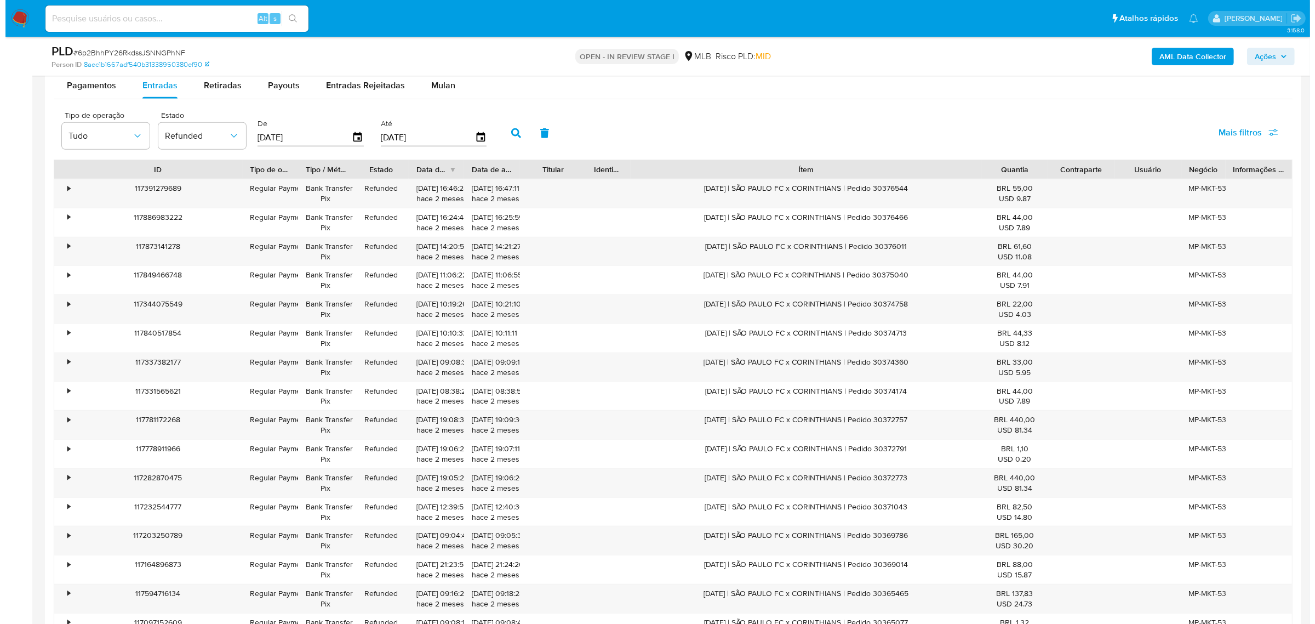
scroll to position [1028, 0]
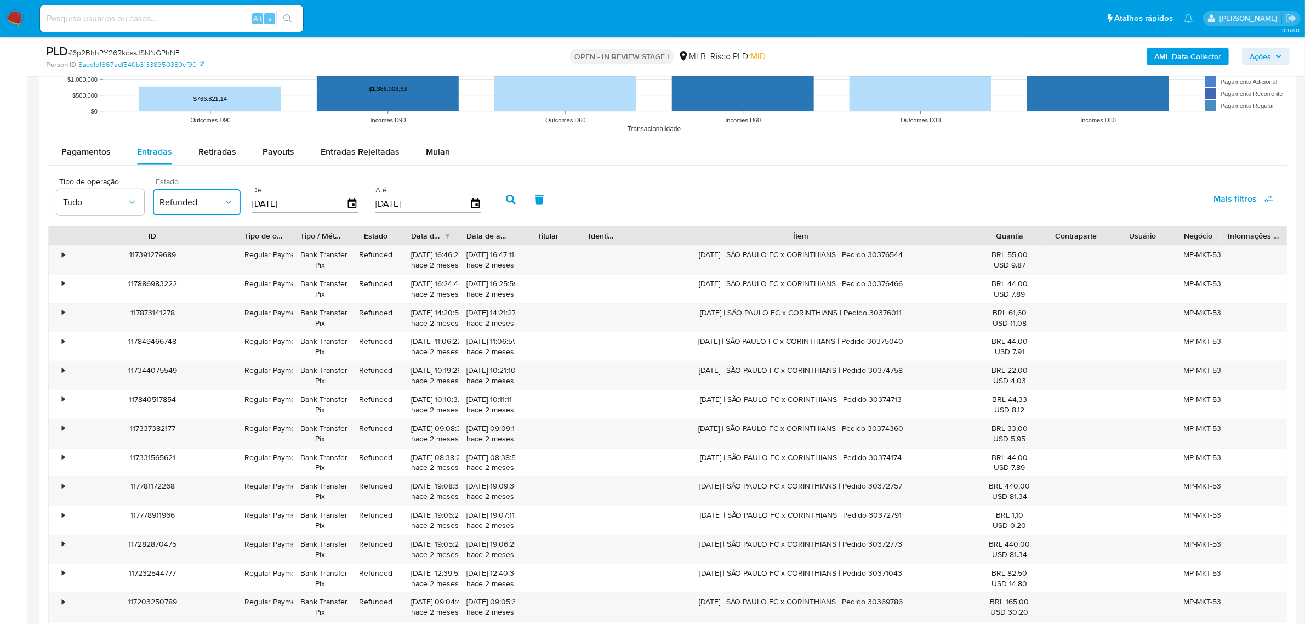
click at [223, 200] on icon "button" at bounding box center [228, 202] width 11 height 11
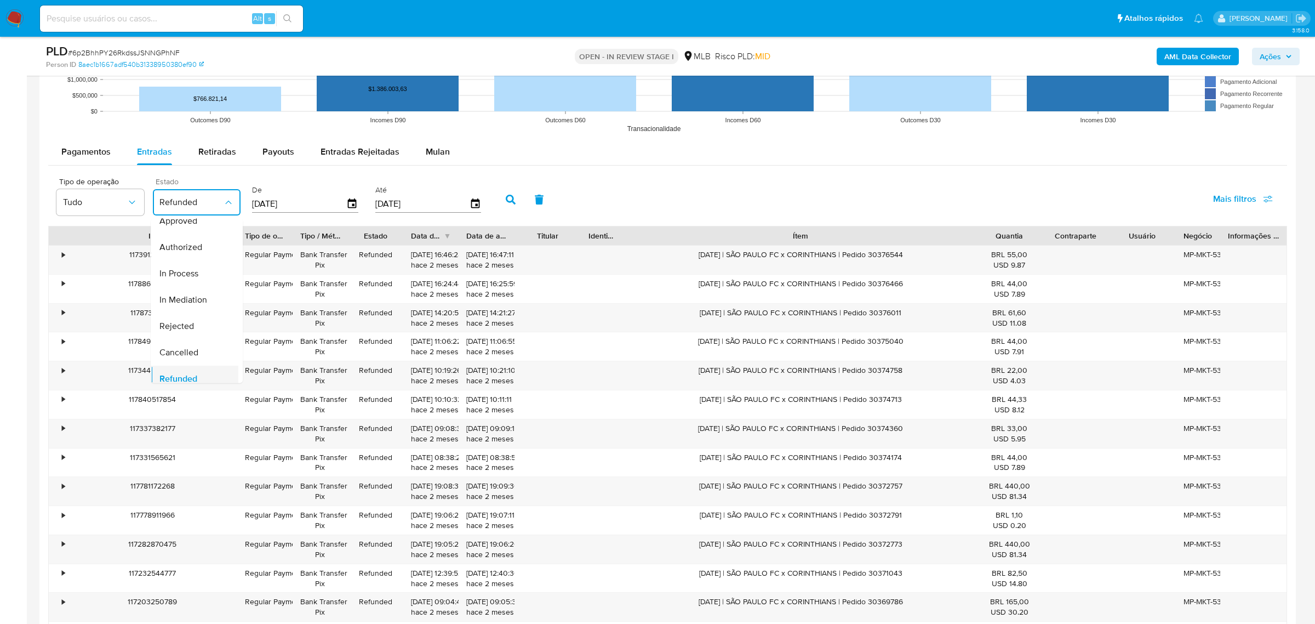
scroll to position [39, 0]
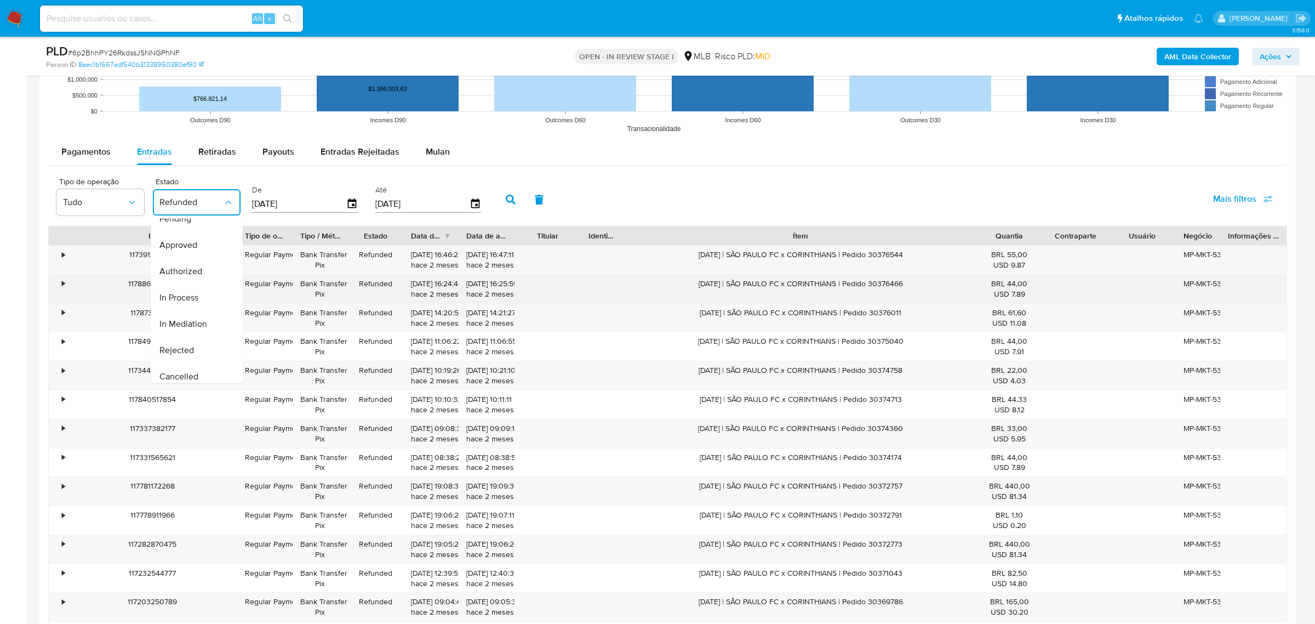
click at [192, 295] on span "In Process" at bounding box center [178, 297] width 39 height 11
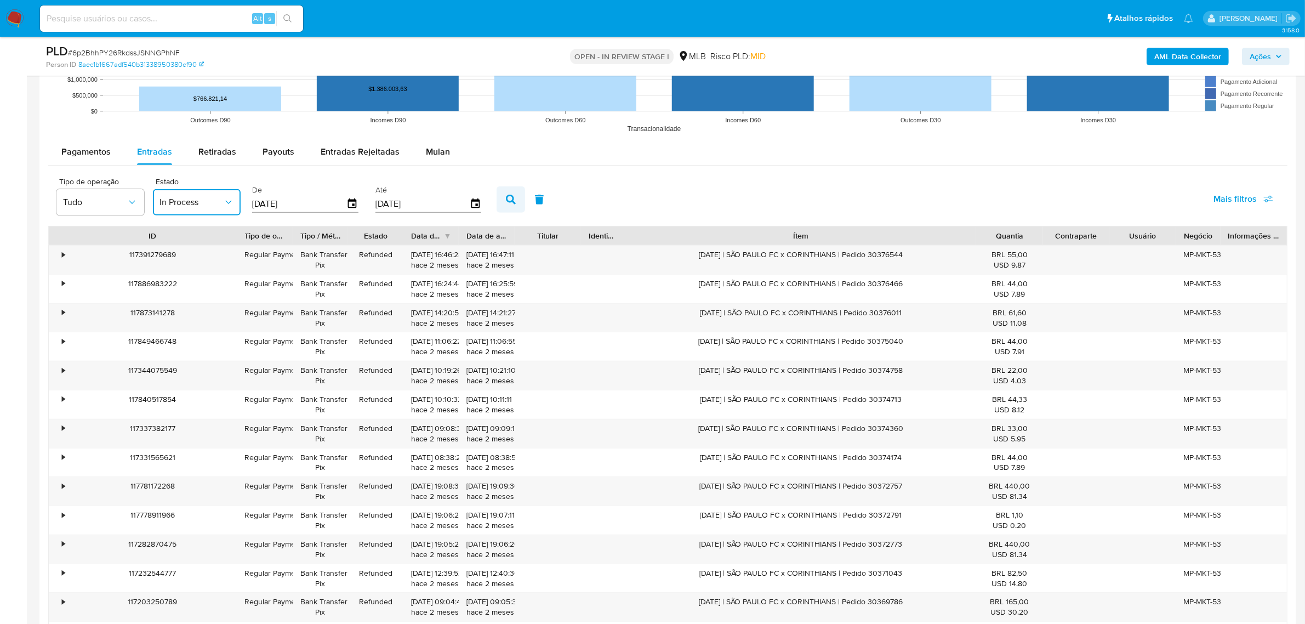
click at [507, 200] on icon "button" at bounding box center [511, 200] width 10 height 10
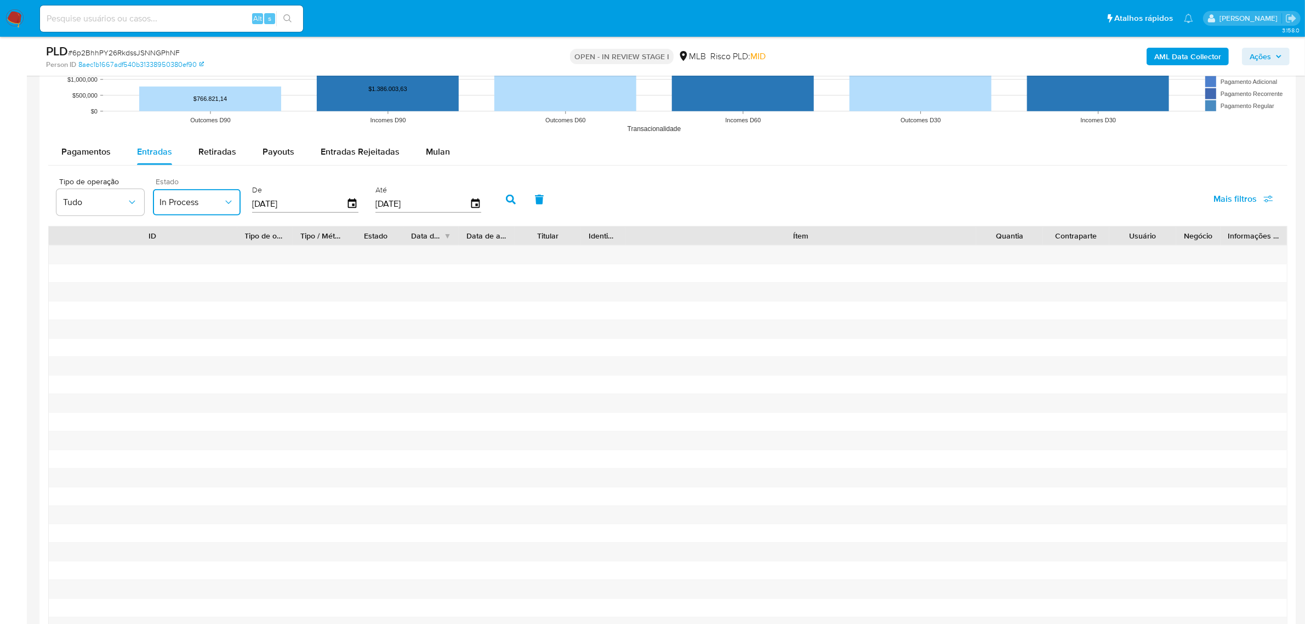
click at [214, 204] on span "In Process" at bounding box center [191, 202] width 64 height 11
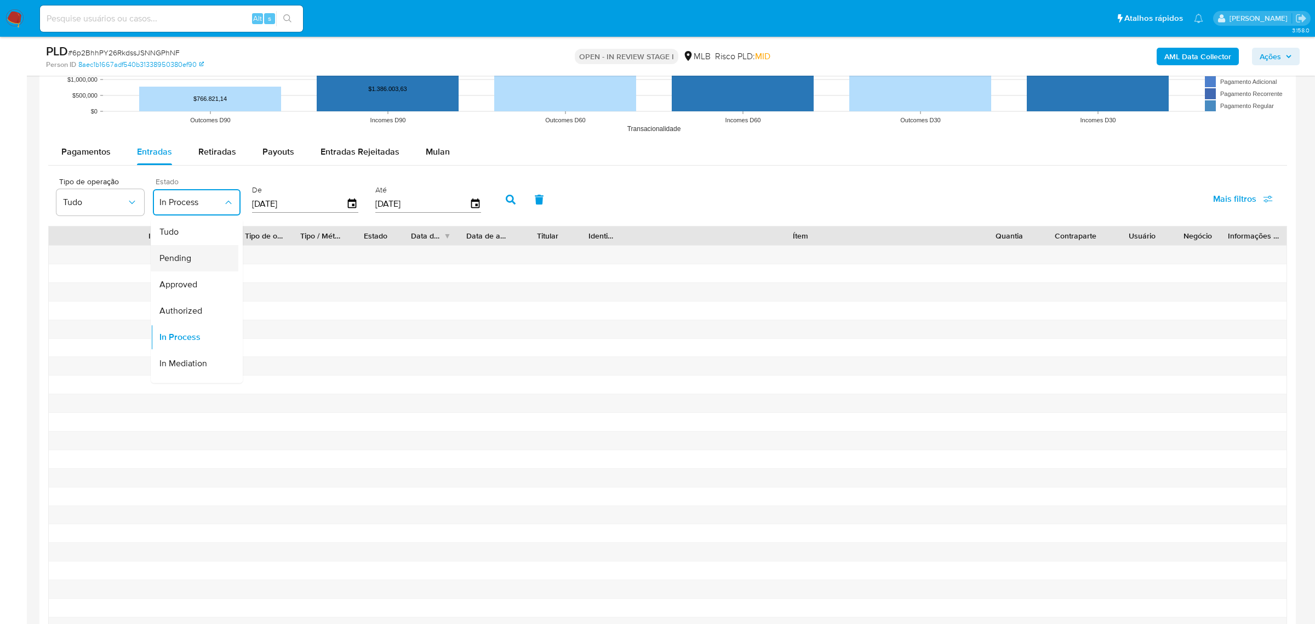
click at [195, 259] on div "Pending" at bounding box center [191, 257] width 64 height 26
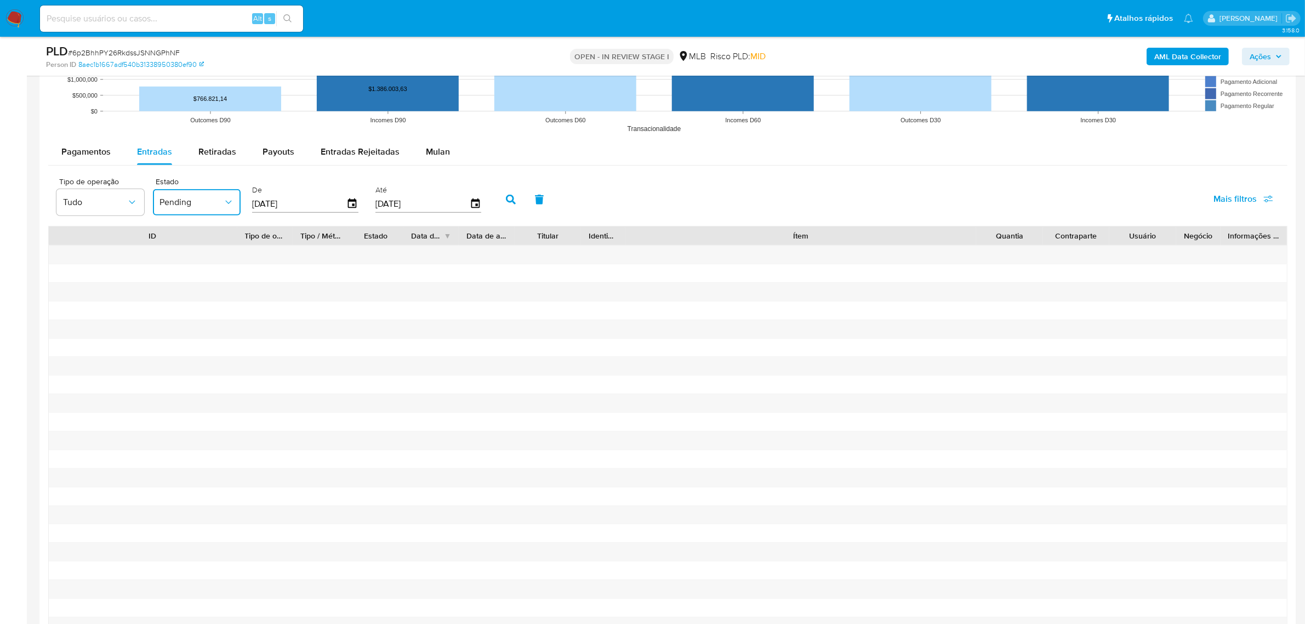
click at [506, 204] on icon "button" at bounding box center [511, 200] width 10 height 10
click at [196, 208] on span "Pending" at bounding box center [191, 202] width 64 height 11
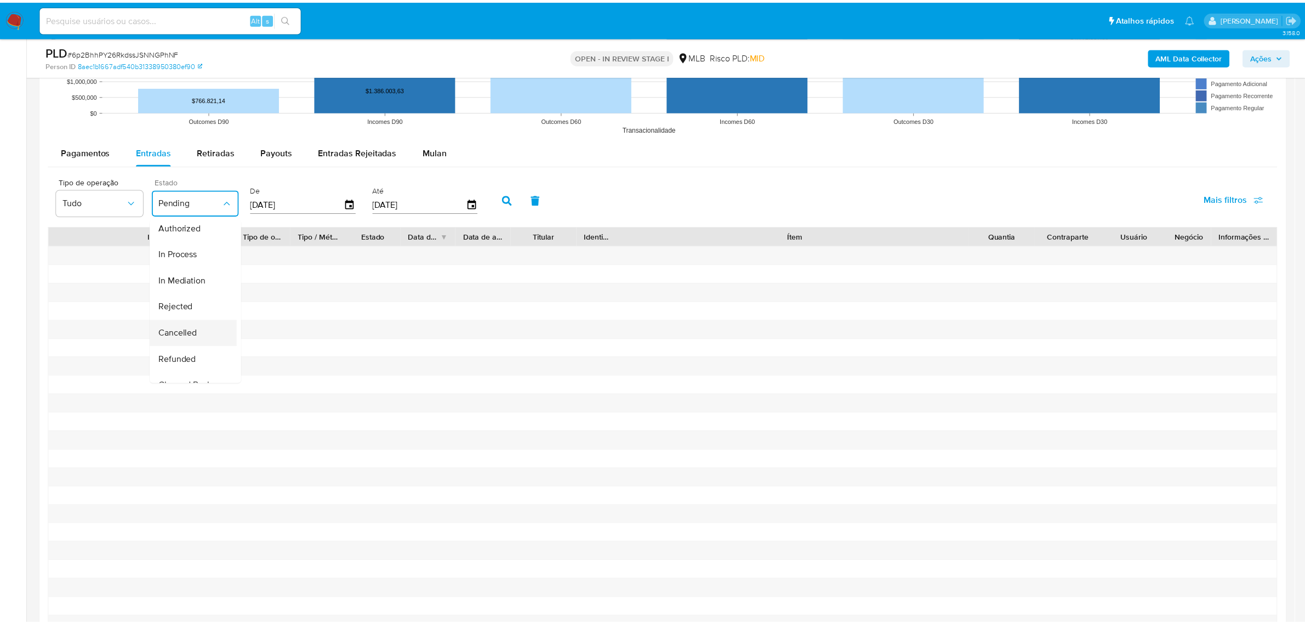
scroll to position [108, 0]
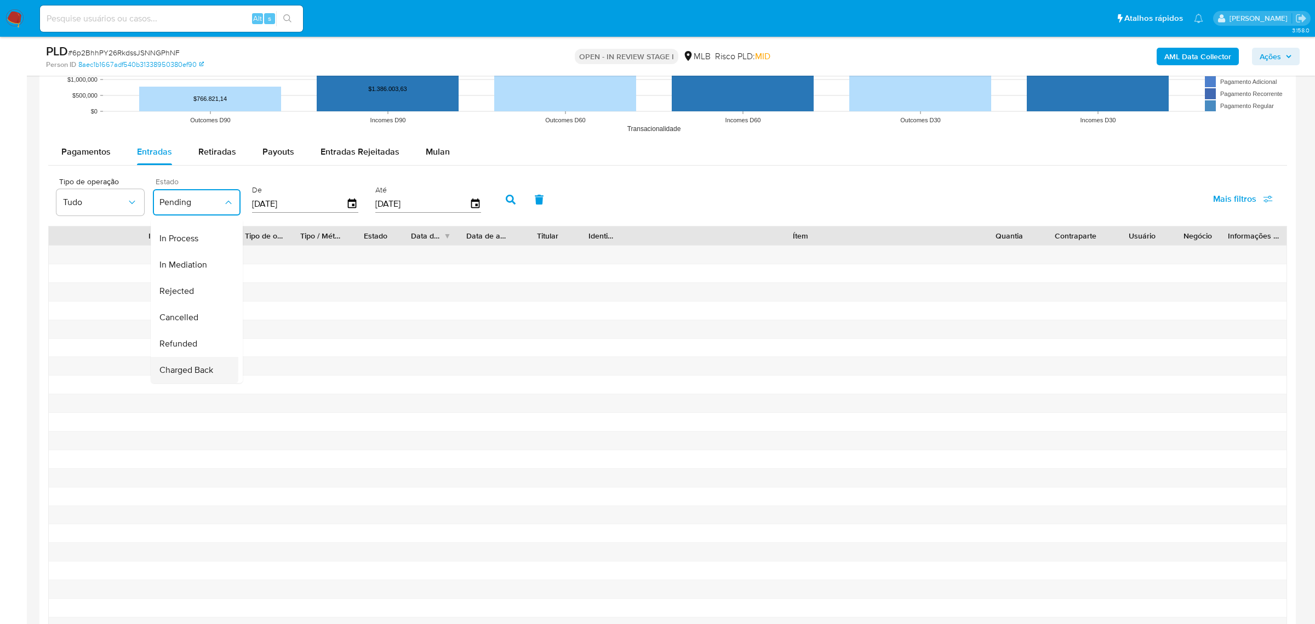
click at [204, 364] on span "Charged Back" at bounding box center [186, 369] width 54 height 11
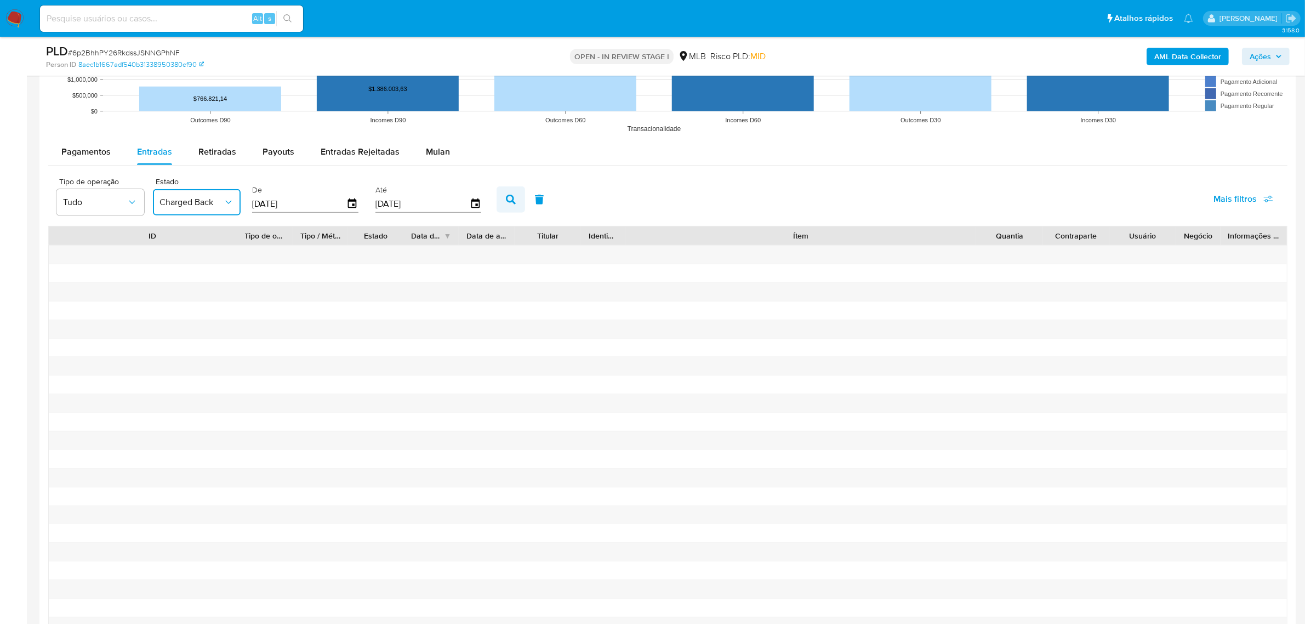
click at [510, 207] on button "button" at bounding box center [511, 199] width 29 height 26
click at [366, 153] on span "Entradas Rejeitadas" at bounding box center [360, 151] width 79 height 13
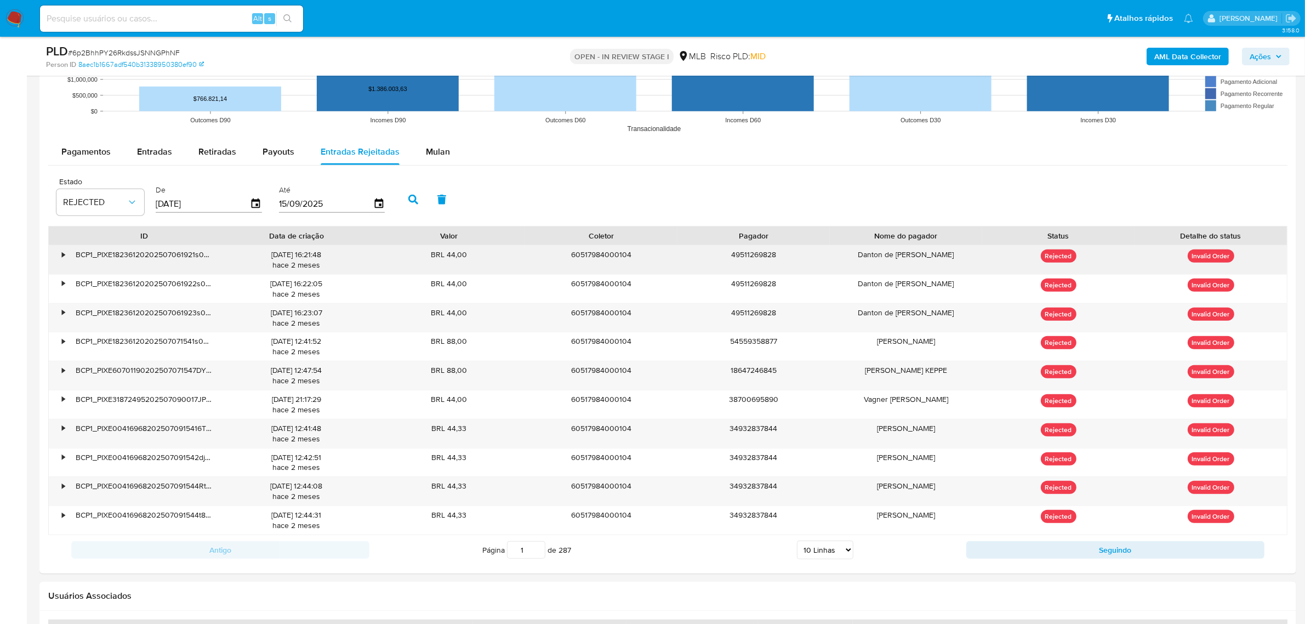
click at [60, 254] on div "•" at bounding box center [58, 260] width 19 height 29
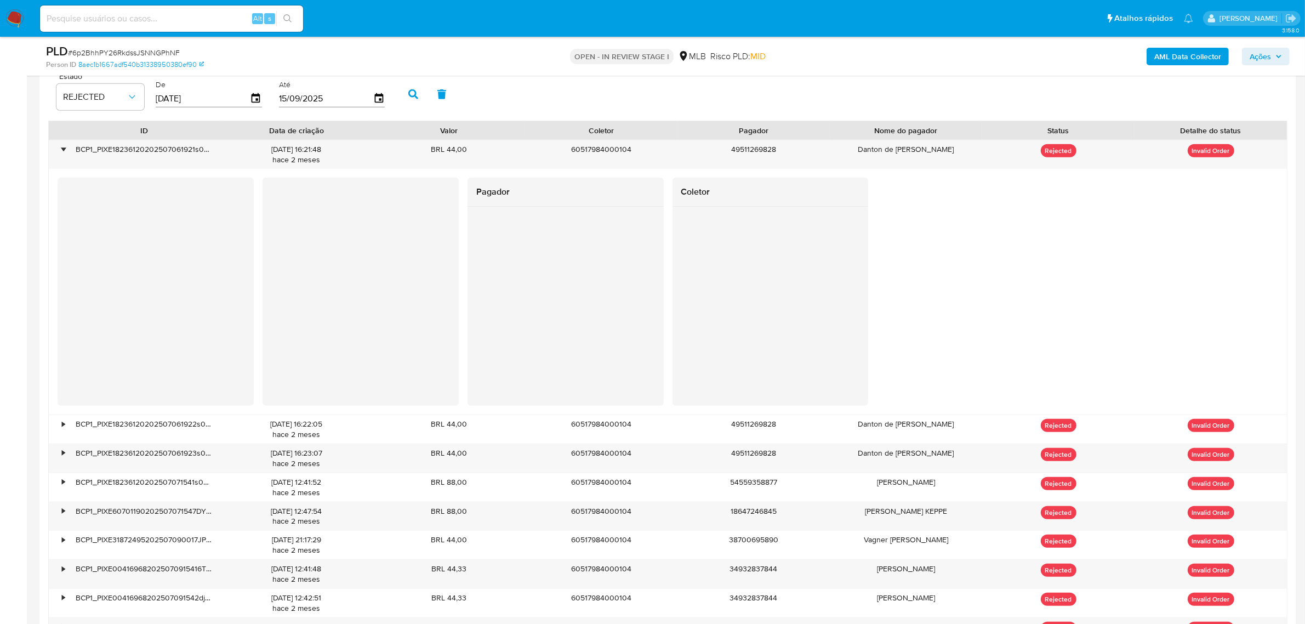
scroll to position [1165, 0]
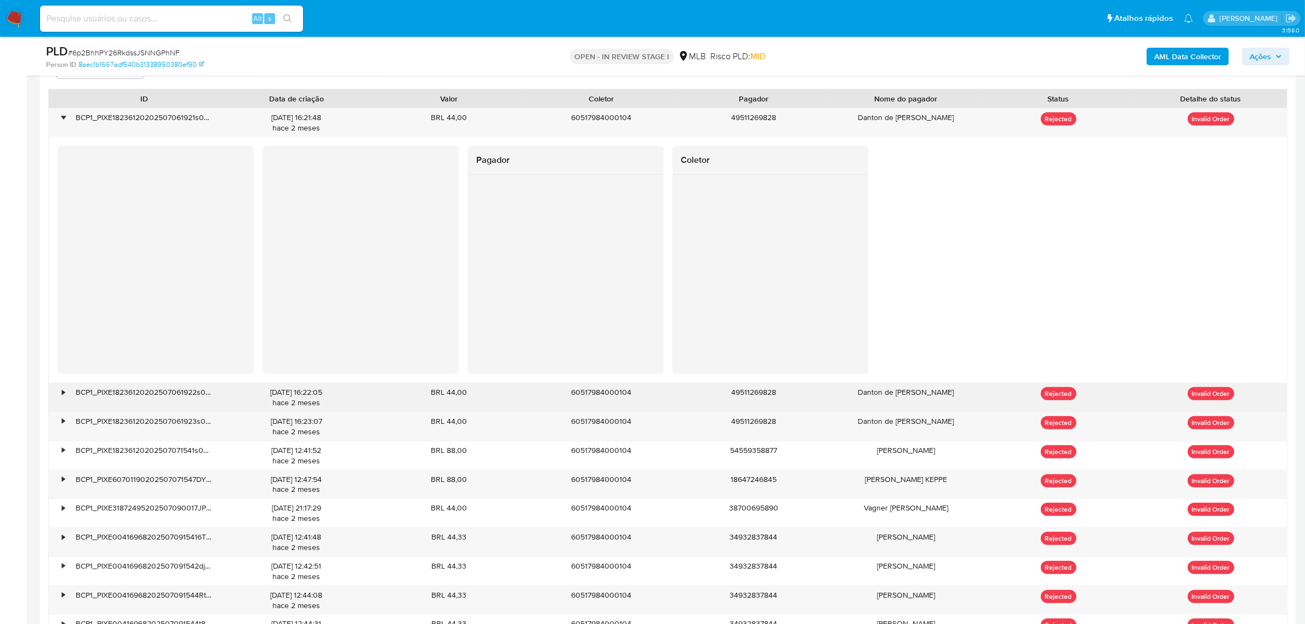
click at [59, 391] on div "•" at bounding box center [58, 397] width 19 height 29
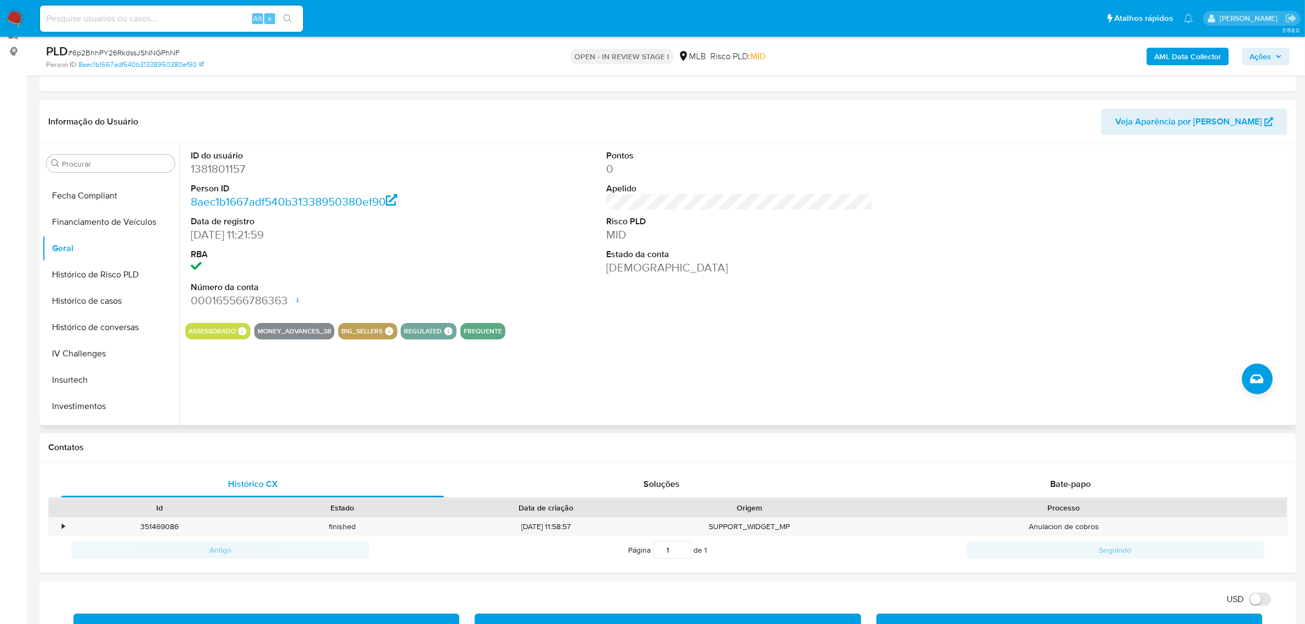
scroll to position [137, 0]
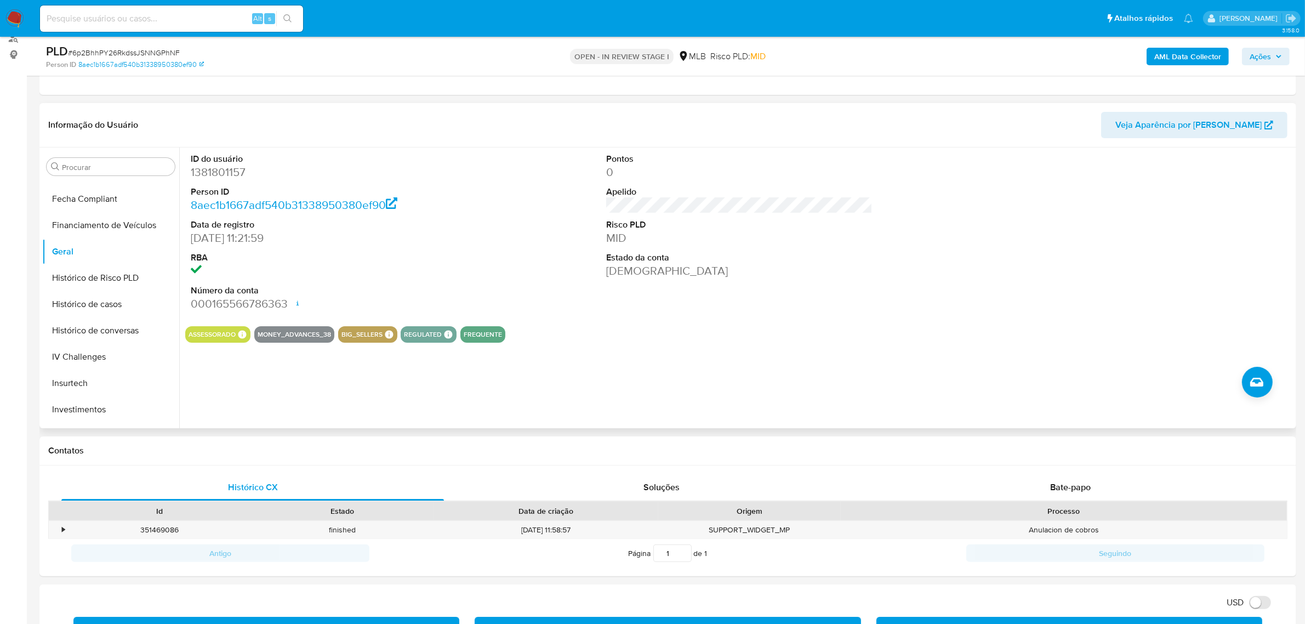
click at [225, 174] on dd "1381801157" at bounding box center [324, 171] width 266 height 15
copy dd "1381801157"
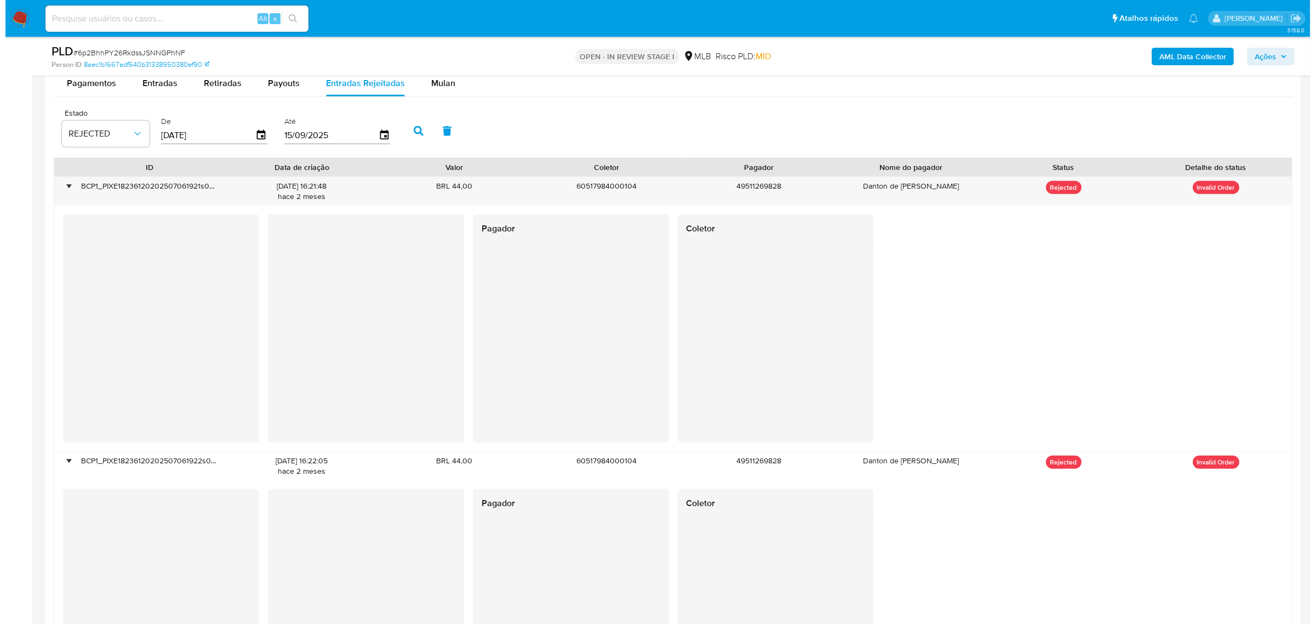
scroll to position [1028, 0]
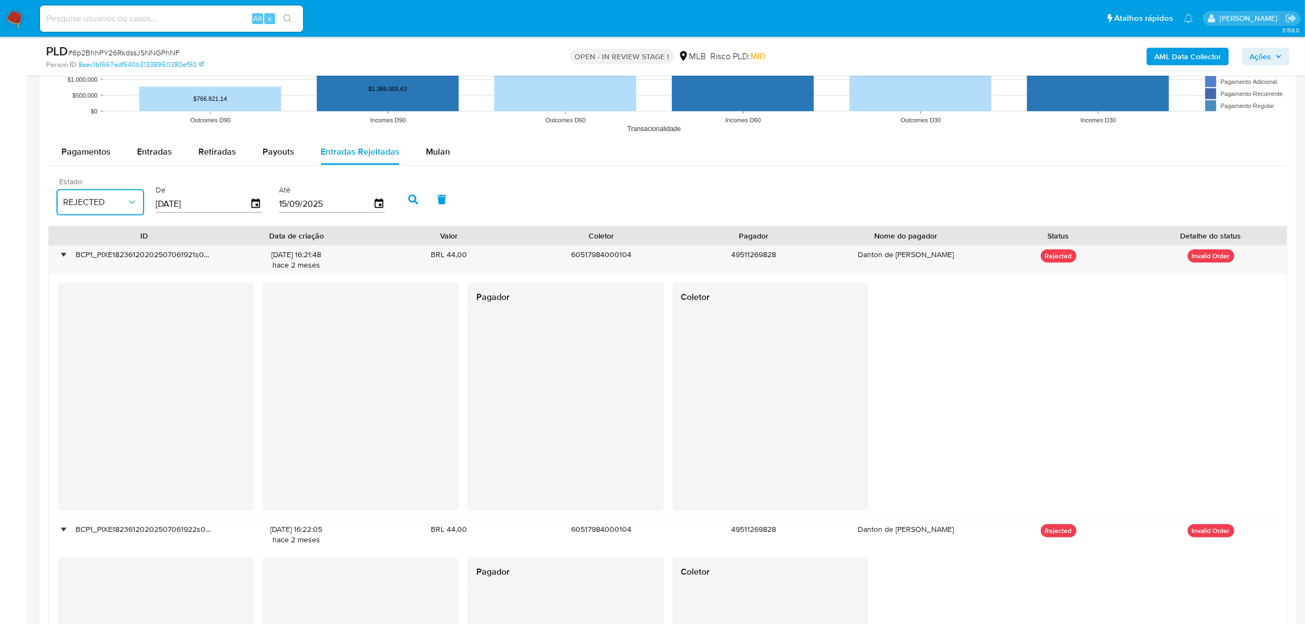
click at [115, 207] on span "REJECTED" at bounding box center [95, 202] width 64 height 11
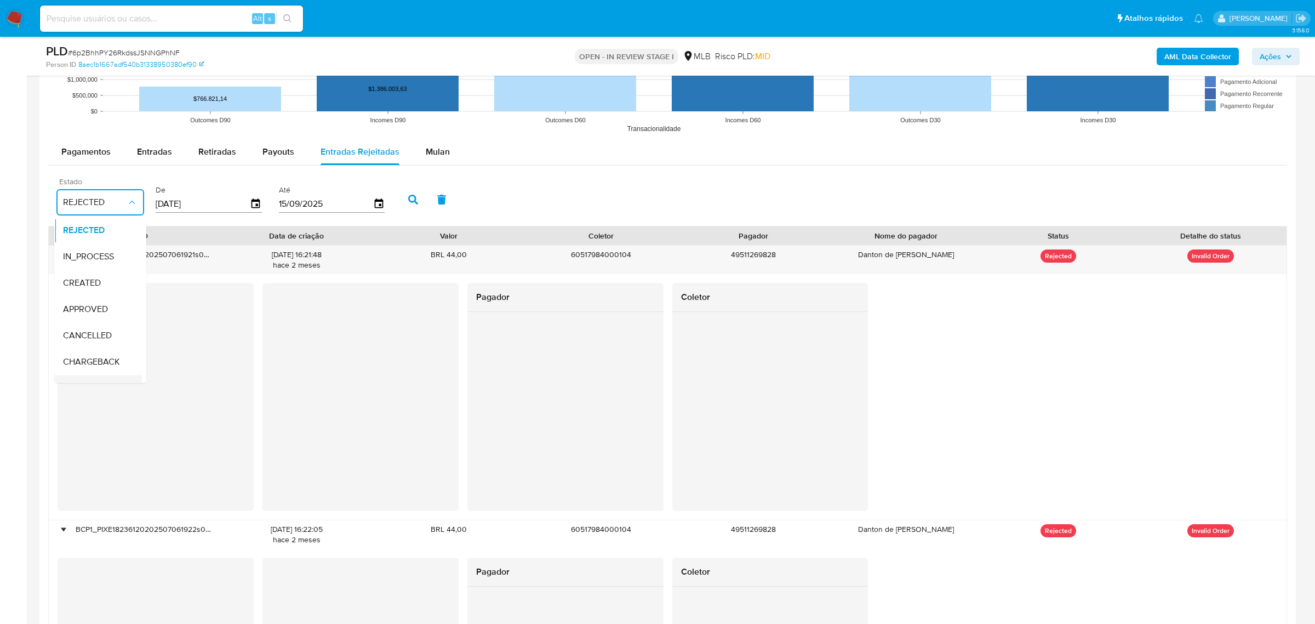
scroll to position [0, 0]
click at [92, 152] on span "Pagamentos" at bounding box center [85, 151] width 49 height 13
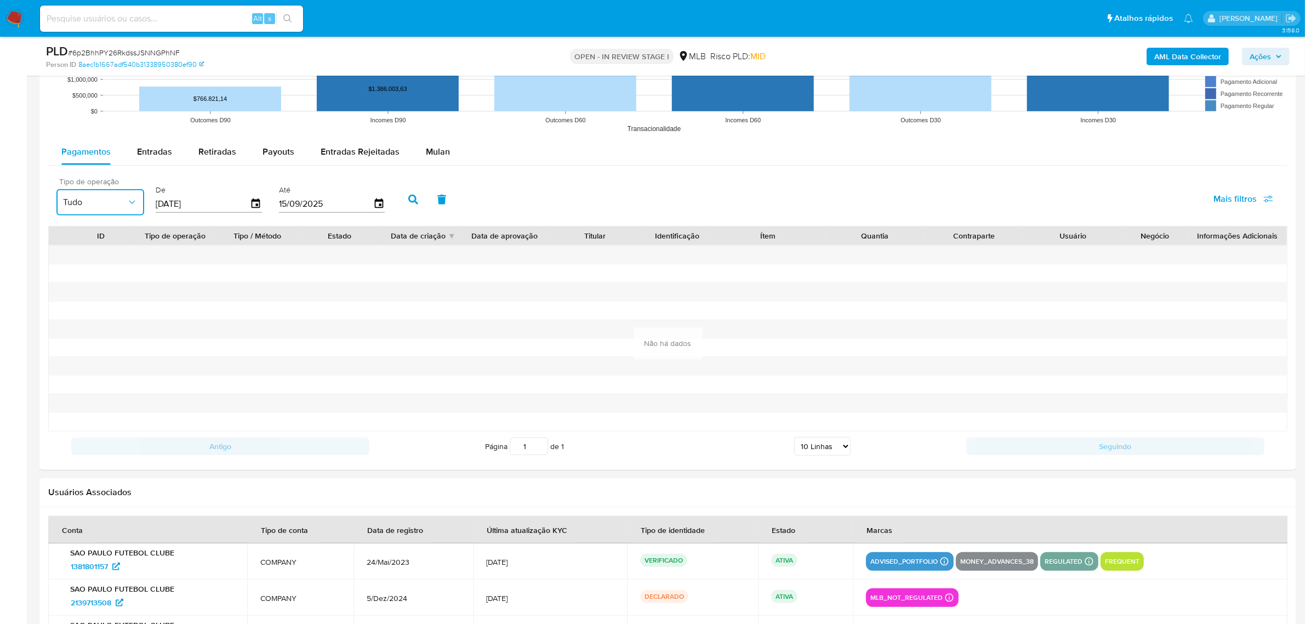
click at [107, 207] on span "Tudo" at bounding box center [95, 202] width 64 height 11
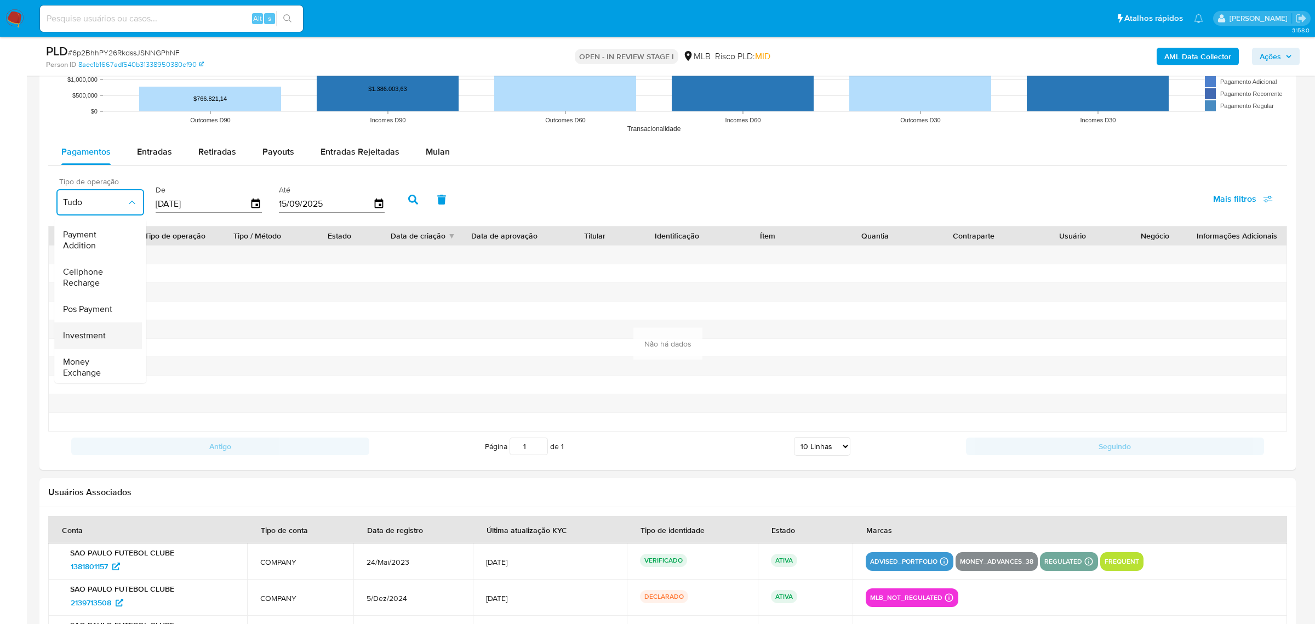
scroll to position [163, 0]
click at [137, 158] on span "Entradas" at bounding box center [154, 151] width 35 height 13
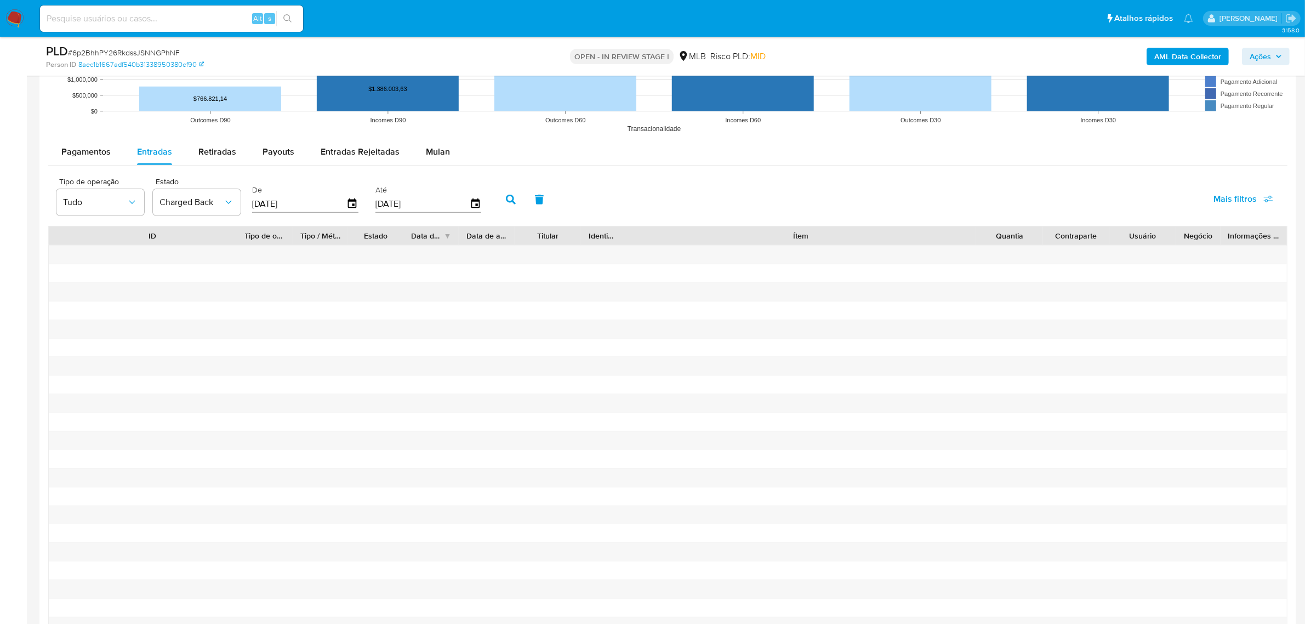
click at [1243, 198] on span "Mais filtros" at bounding box center [1234, 199] width 43 height 26
click at [1152, 249] on span "Tipo de pagamento" at bounding box center [1168, 251] width 75 height 11
click at [1124, 249] on input "Tipo de pagamento" at bounding box center [1119, 251] width 9 height 9
checkbox input "true"
type input "18/06/2025"
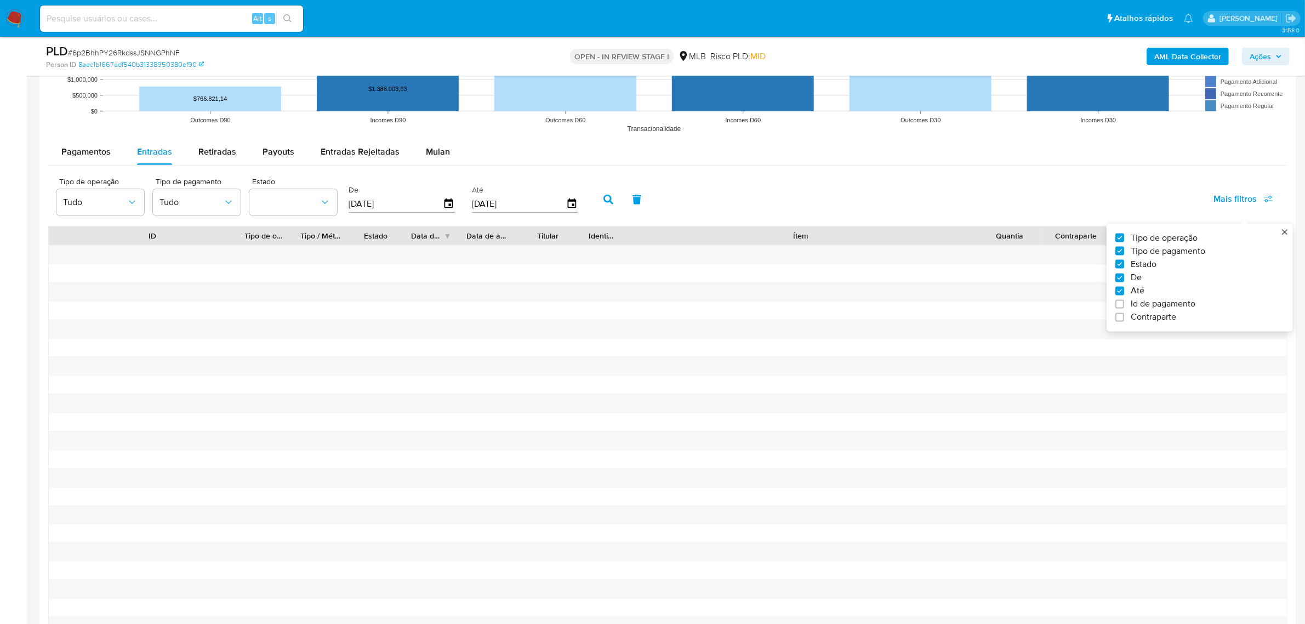
click at [1152, 249] on span "Tipo de pagamento" at bounding box center [1168, 251] width 75 height 11
click at [1124, 249] on input "Tipo de pagamento" at bounding box center [1119, 251] width 9 height 9
checkbox input "false"
type input "08/07/2025"
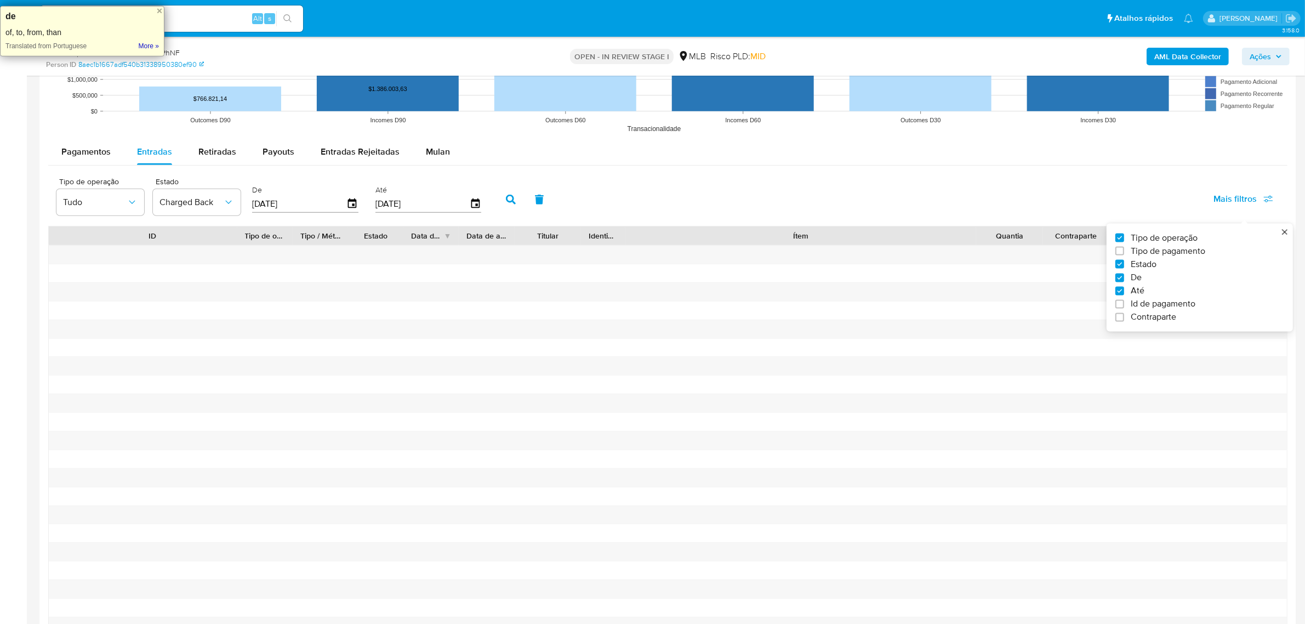
click at [1159, 307] on span "Id de pagamento" at bounding box center [1163, 304] width 65 height 11
click at [1124, 307] on input "Id de pagamento" at bounding box center [1119, 304] width 9 height 9
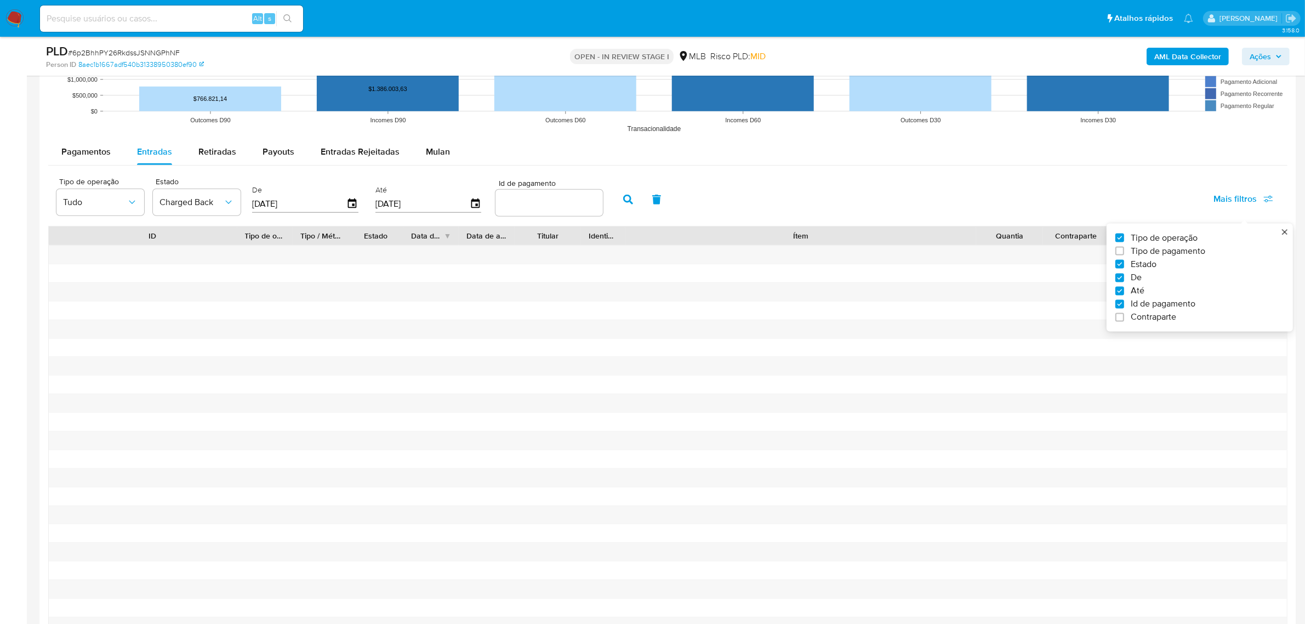
click at [1159, 307] on span "Id de pagamento" at bounding box center [1163, 304] width 65 height 11
click at [1124, 307] on input "Id de pagamento" at bounding box center [1119, 304] width 9 height 9
checkbox input "false"
click at [211, 198] on span "Charged Back" at bounding box center [191, 202] width 64 height 11
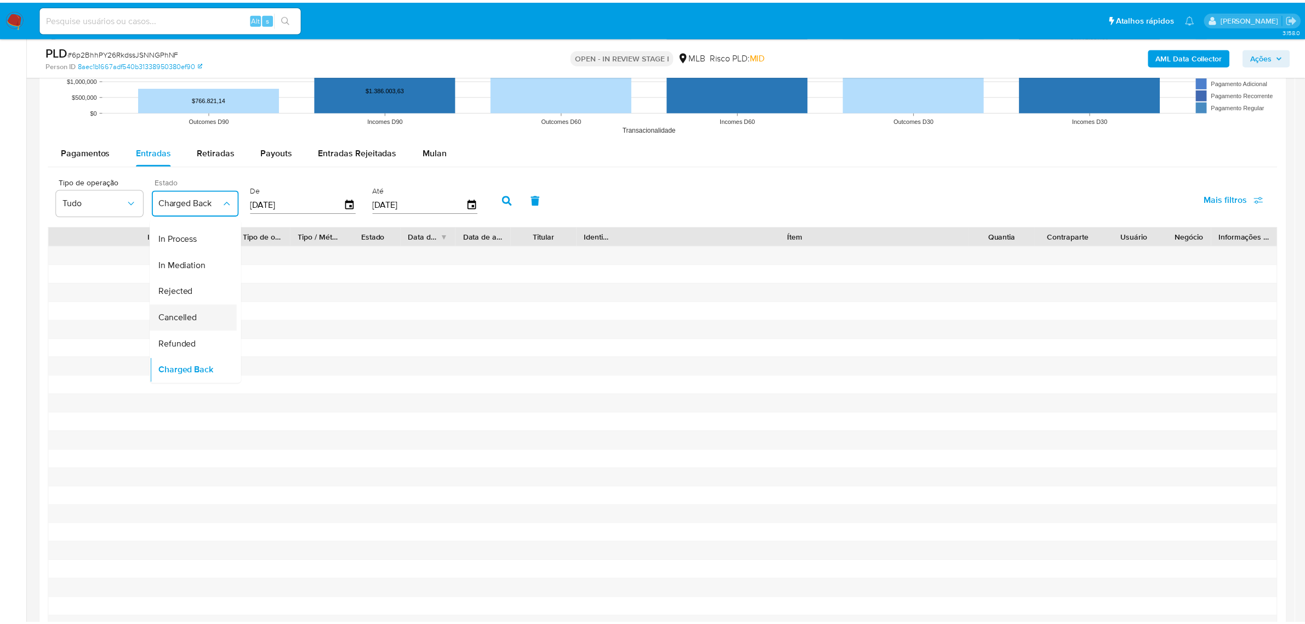
scroll to position [108, 0]
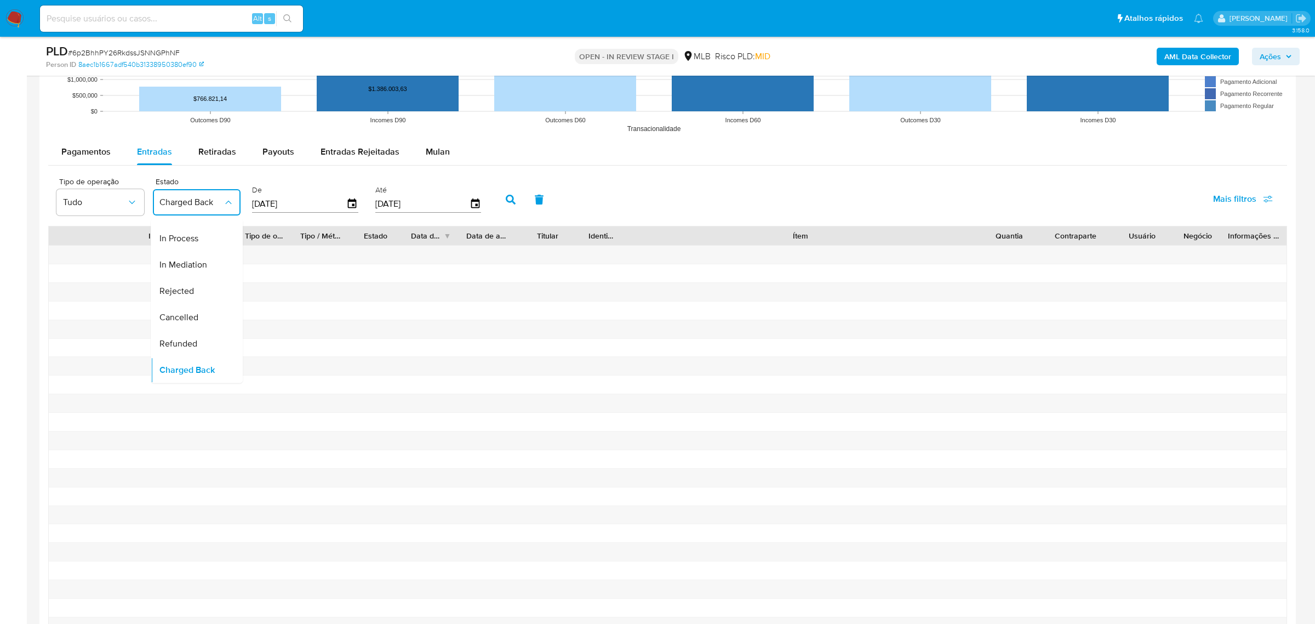
click at [181, 338] on span "Refunded" at bounding box center [178, 343] width 38 height 11
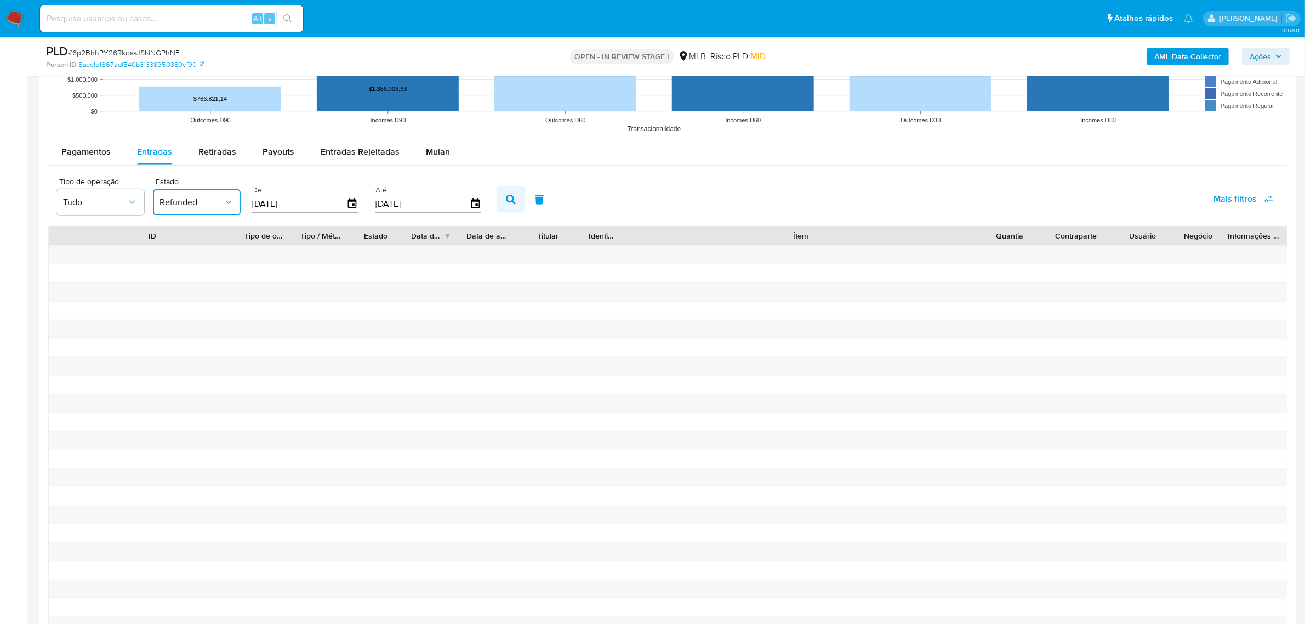
click at [497, 199] on button "button" at bounding box center [511, 199] width 29 height 26
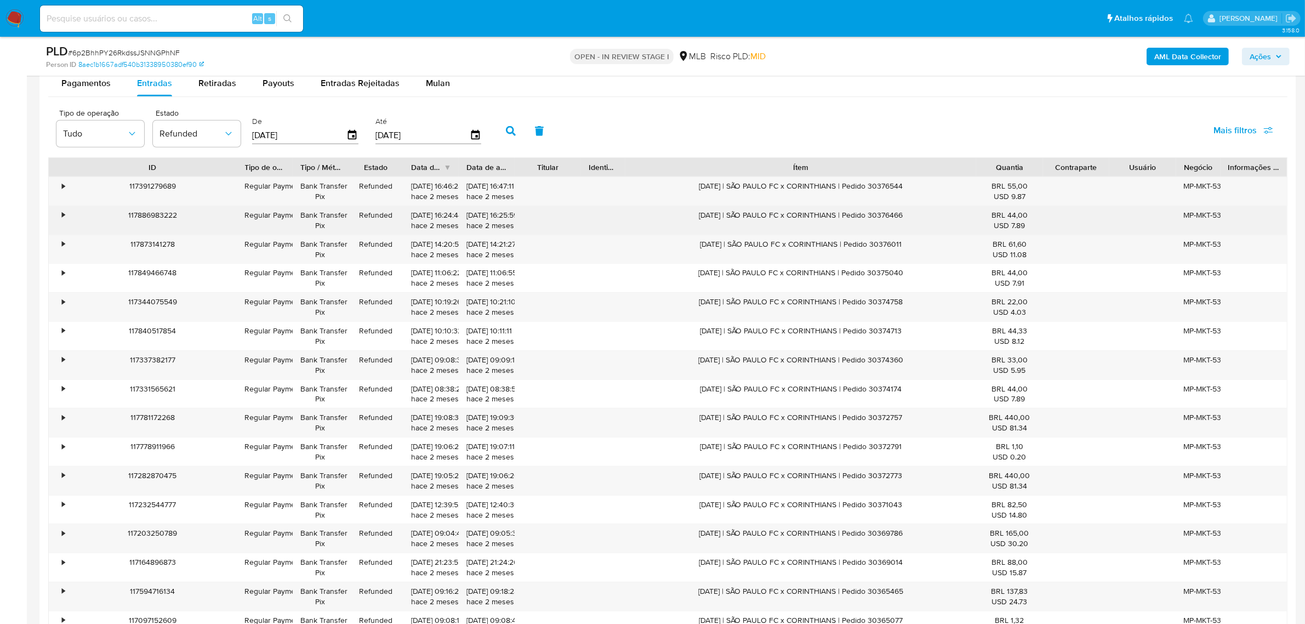
scroll to position [1028, 0]
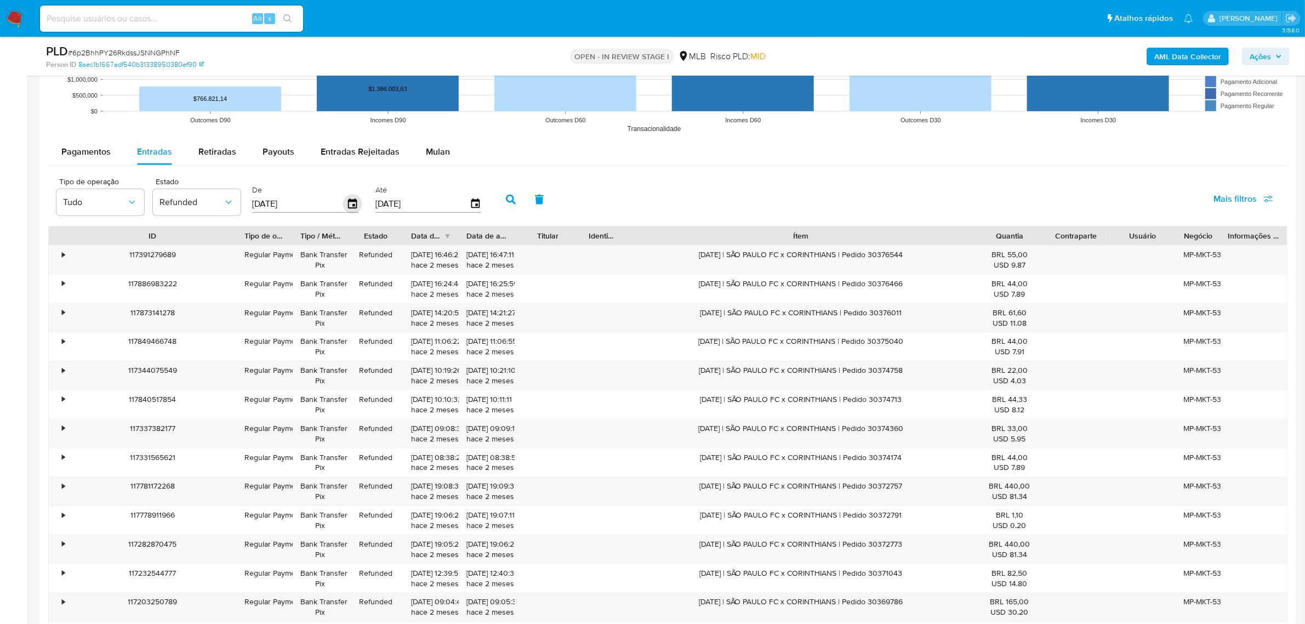
click at [352, 207] on icon "button" at bounding box center [352, 203] width 9 height 10
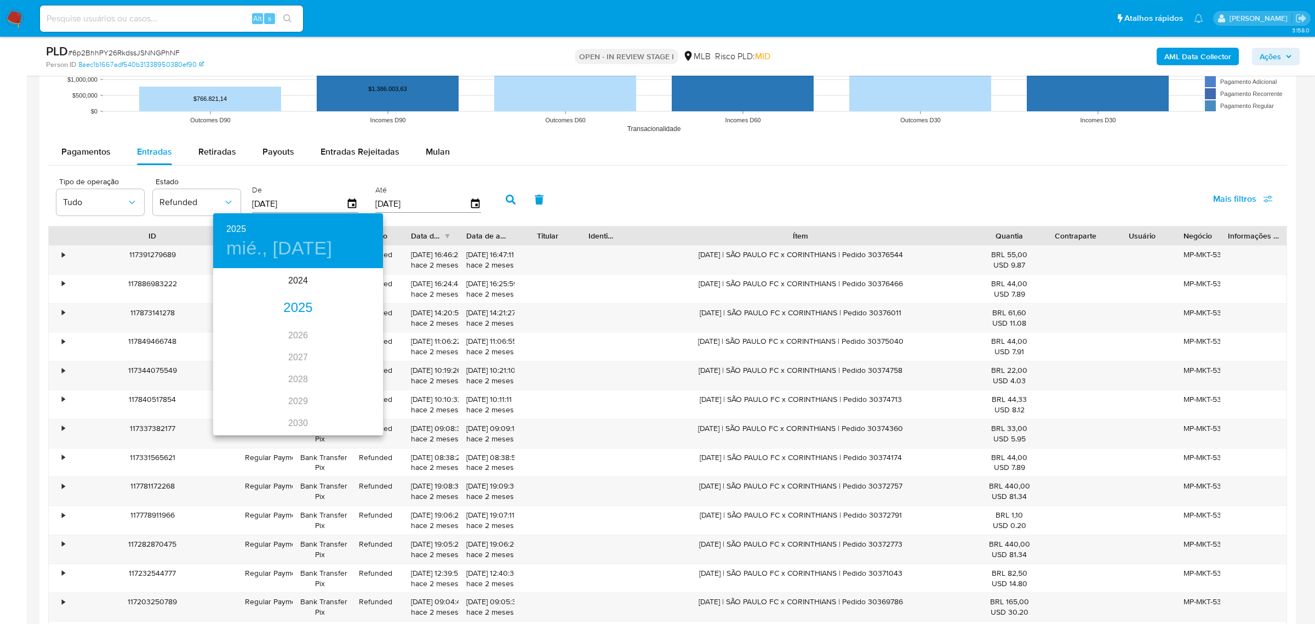
click at [283, 309] on div "2025" at bounding box center [298, 308] width 170 height 22
click at [240, 370] on div "jul." at bounding box center [241, 372] width 56 height 41
click at [252, 322] on p "1" at bounding box center [254, 326] width 4 height 11
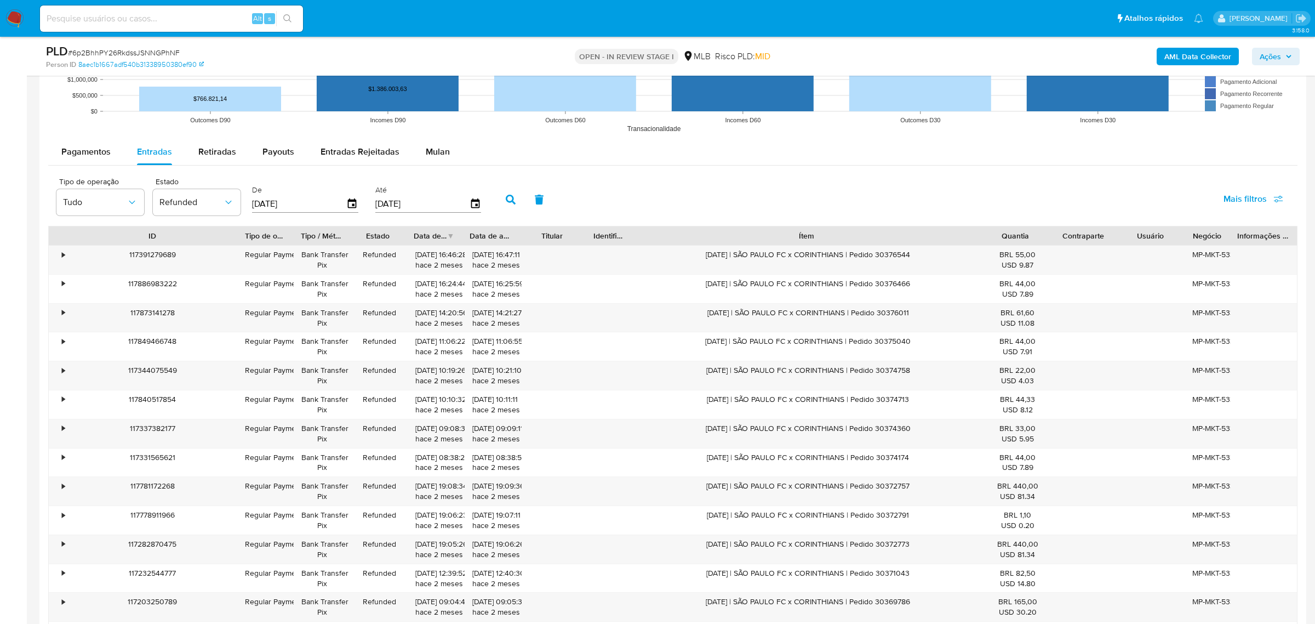
type input "01/07/2025"
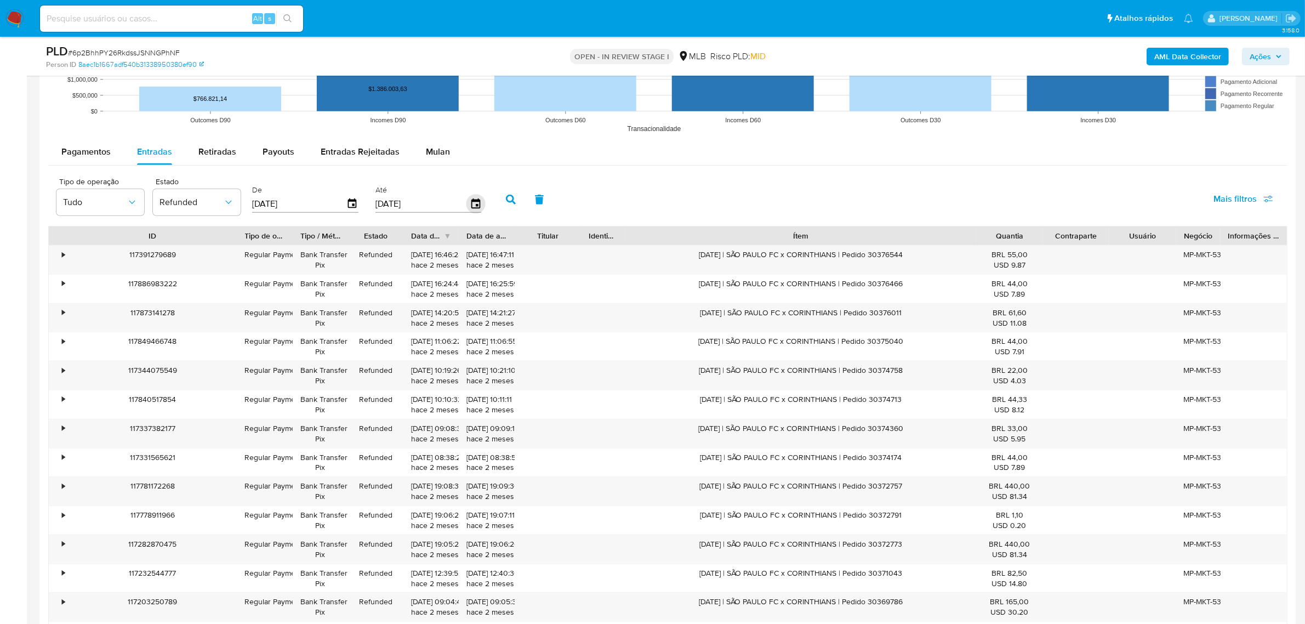
click at [472, 204] on icon "button" at bounding box center [475, 203] width 9 height 10
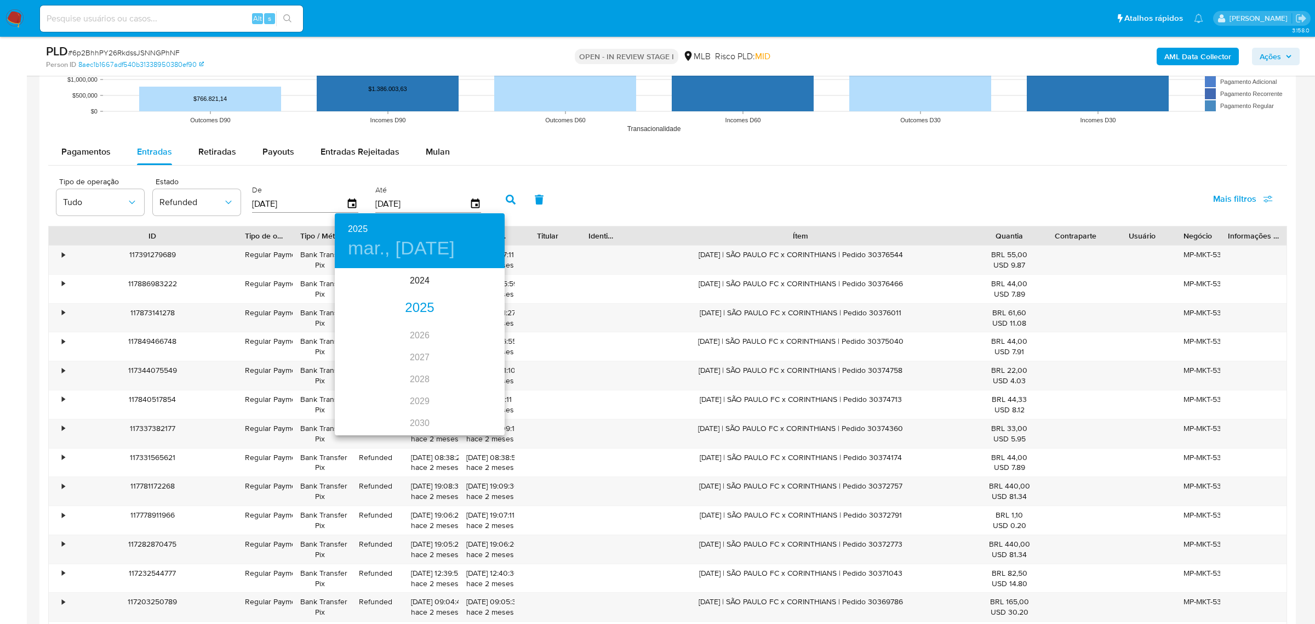
click at [414, 300] on div "2025" at bounding box center [420, 308] width 170 height 22
click at [477, 376] on div "sep." at bounding box center [476, 372] width 56 height 41
click at [374, 346] on p "9" at bounding box center [376, 345] width 4 height 11
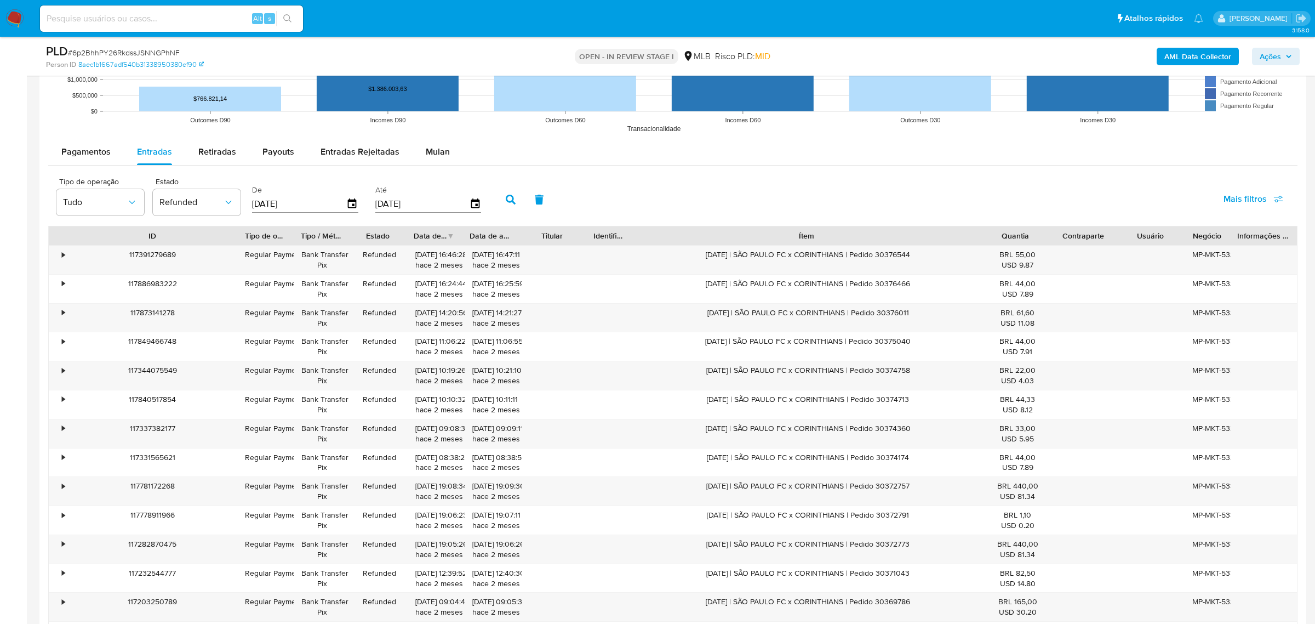
type input "09/09/2025"
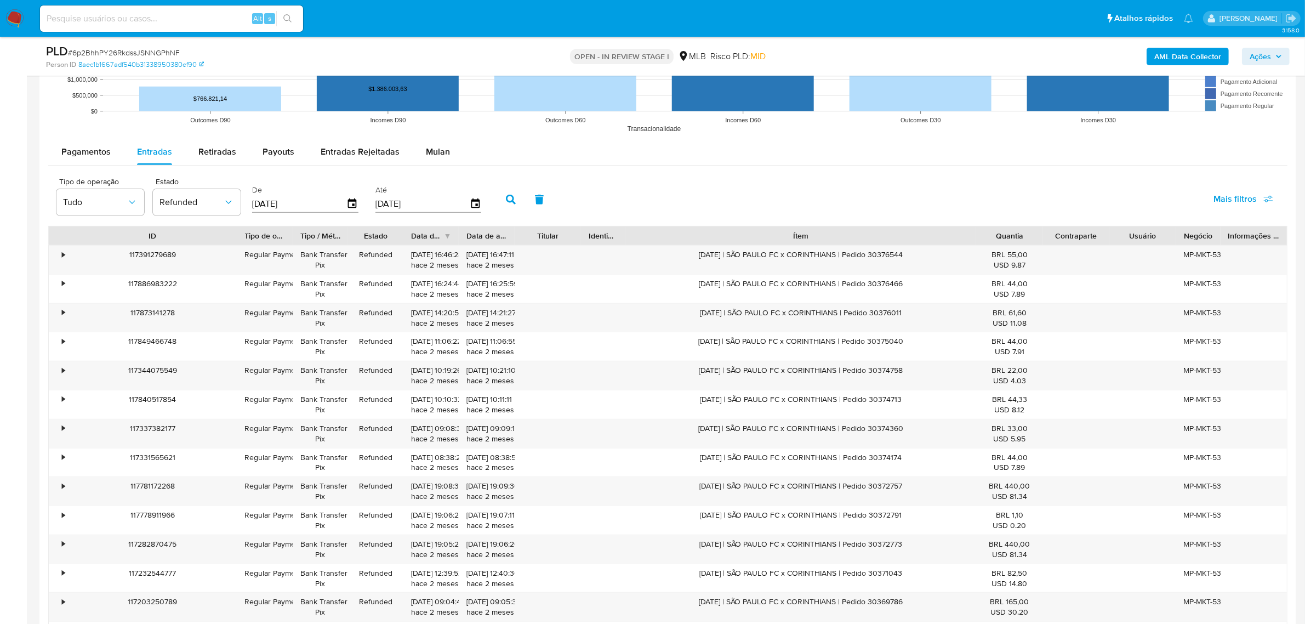
click at [509, 196] on icon "button" at bounding box center [511, 200] width 10 height 10
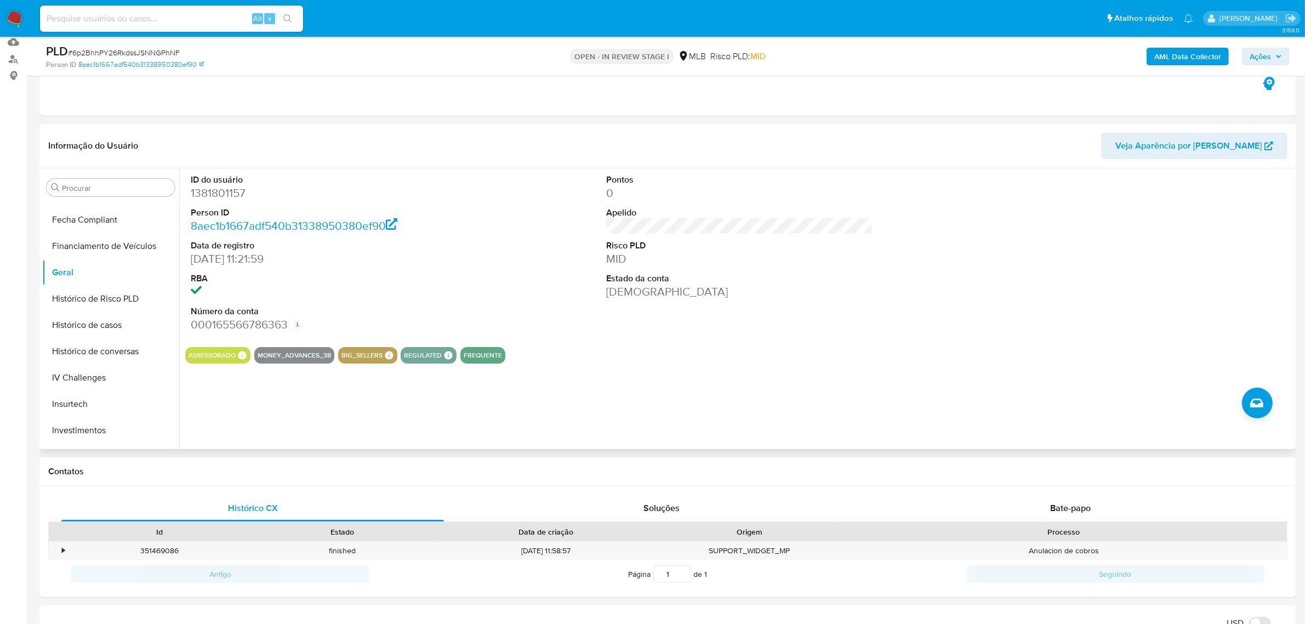
scroll to position [0, 0]
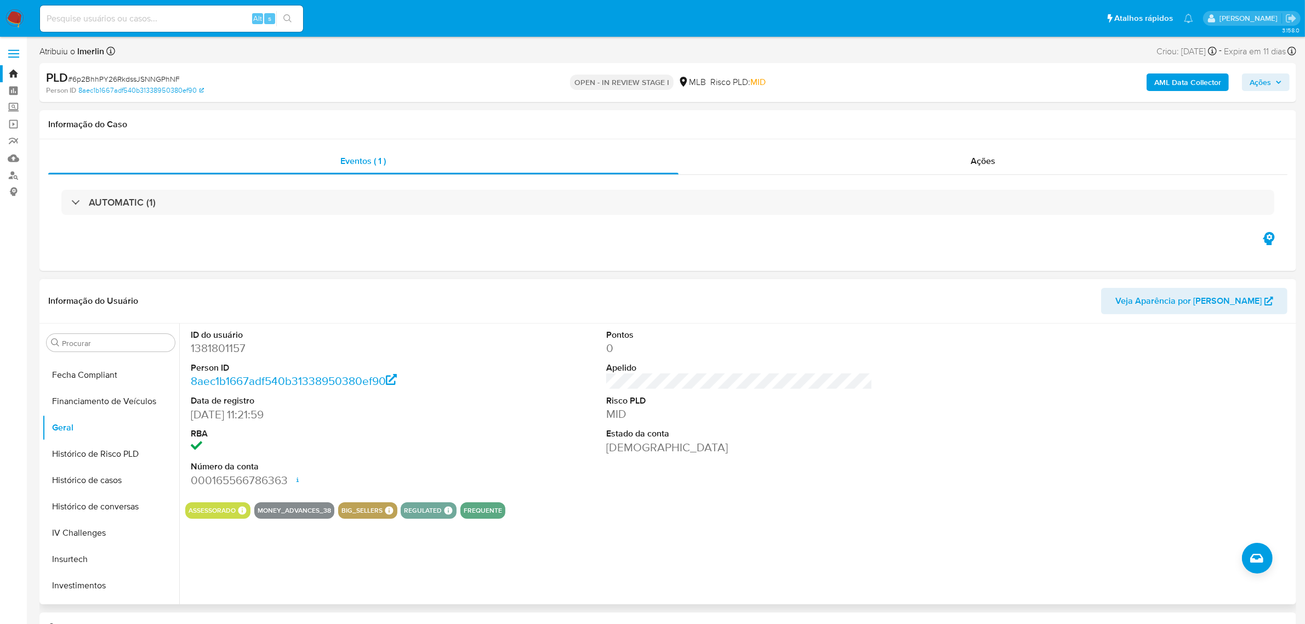
click at [230, 345] on dd "1381801157" at bounding box center [324, 347] width 266 height 15
copy dd "1381801157"
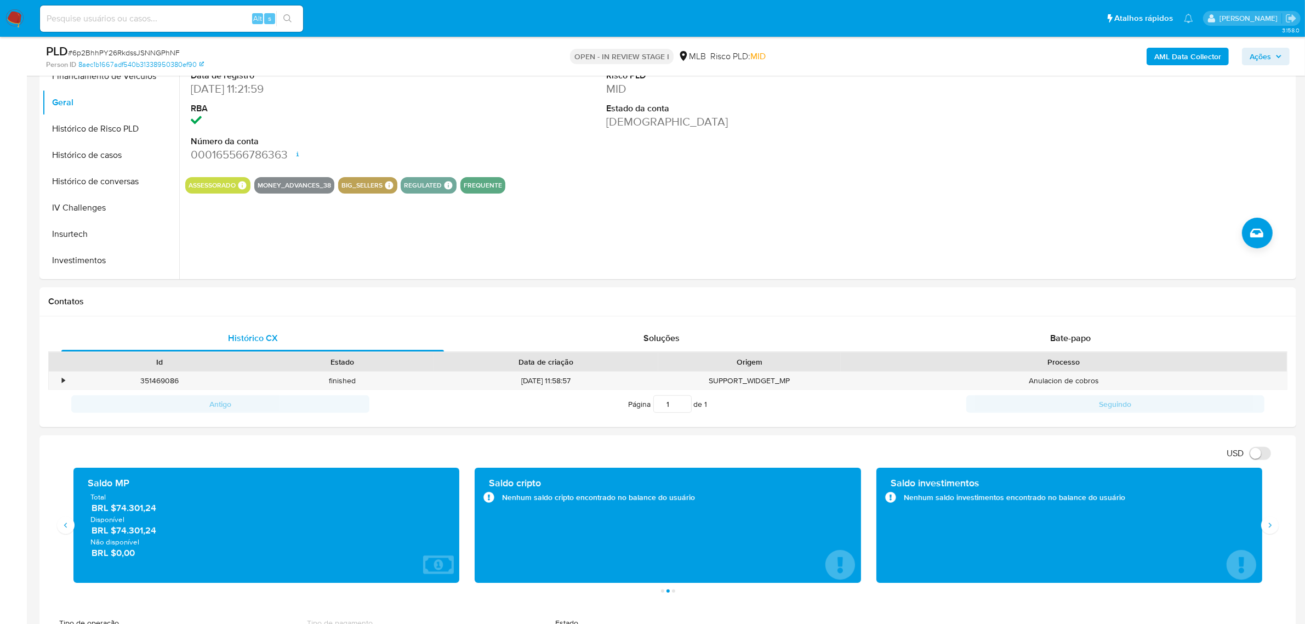
scroll to position [274, 0]
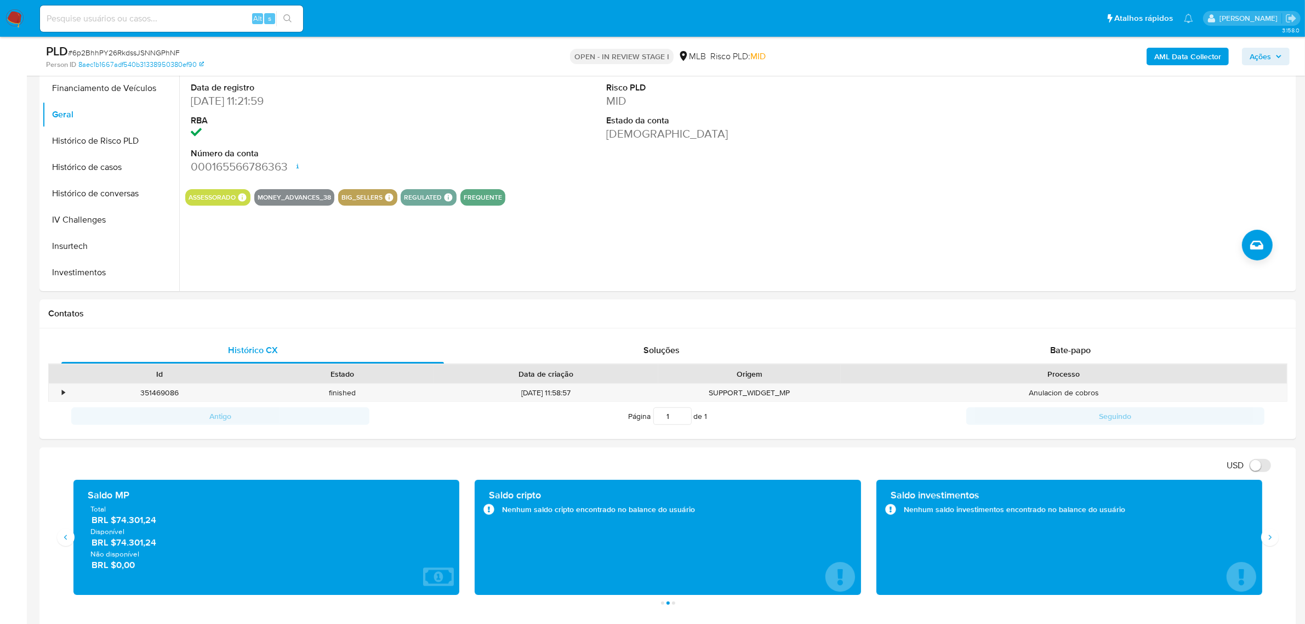
click at [215, 19] on input at bounding box center [171, 19] width 263 height 14
paste input "722786015"
type input "722786015"
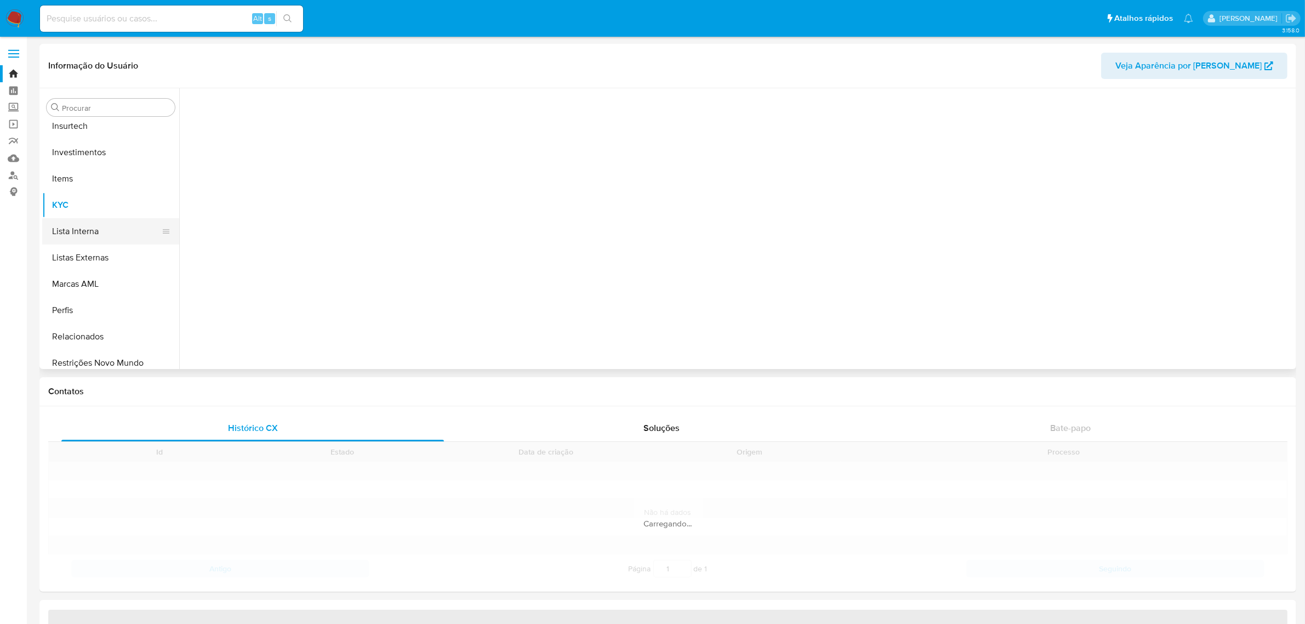
scroll to position [515, 0]
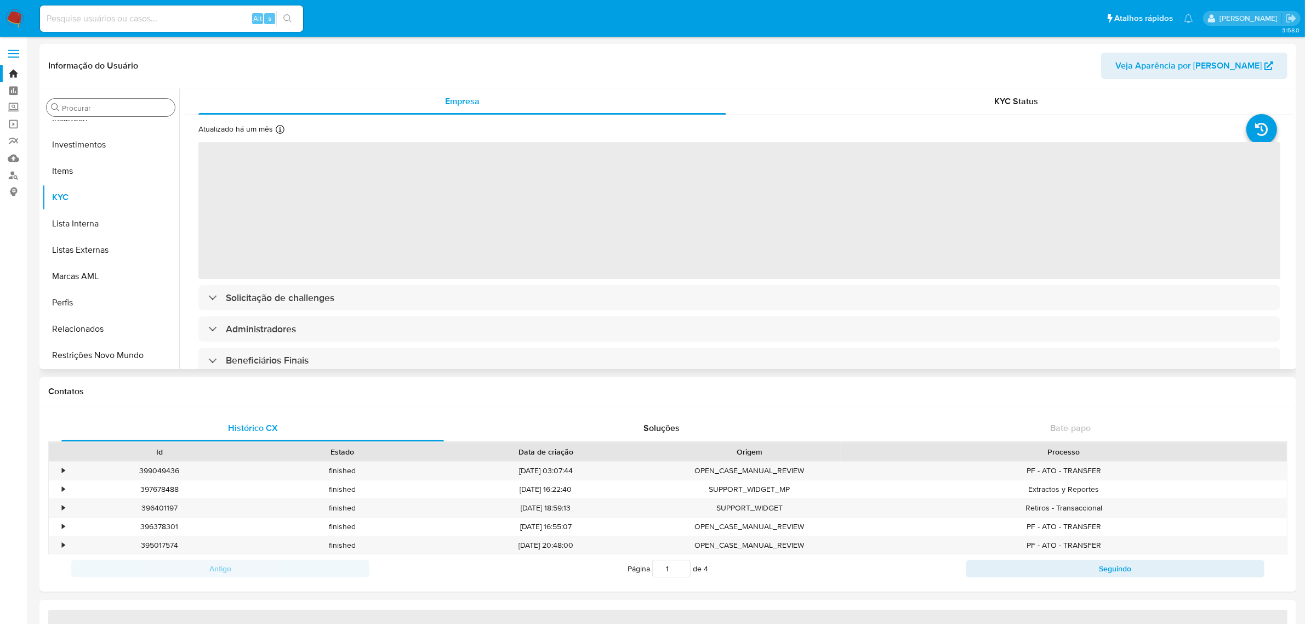
click at [71, 99] on div "Procurar" at bounding box center [111, 108] width 128 height 18
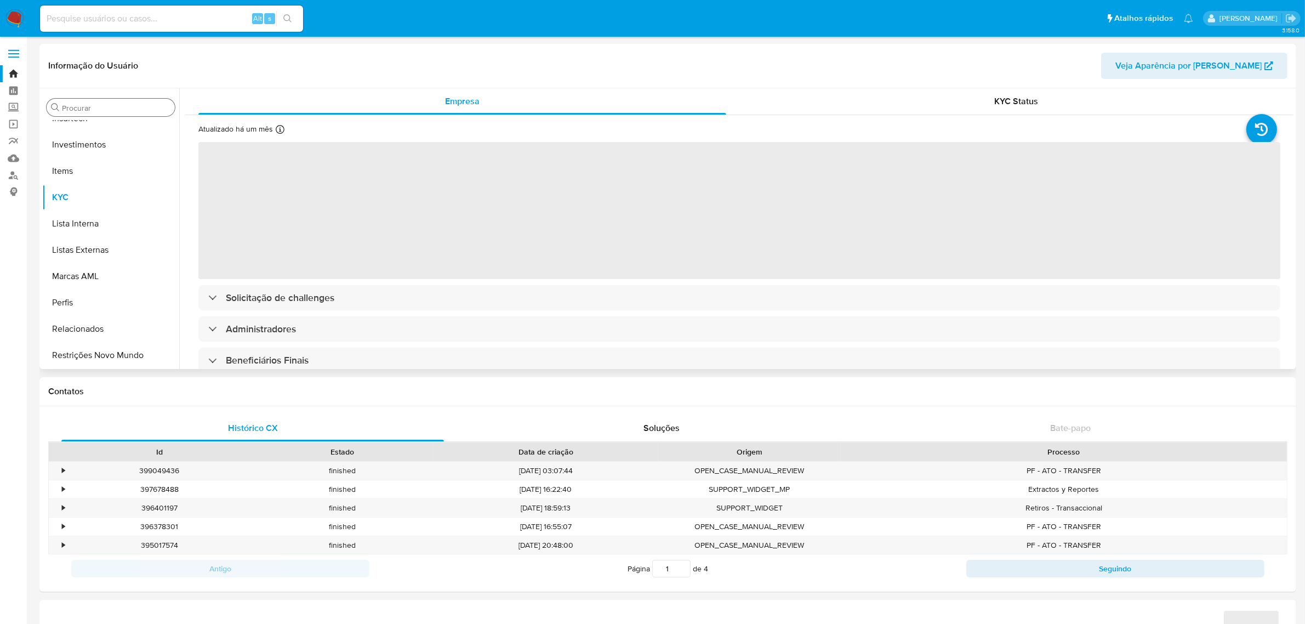
click at [71, 99] on div "Procurar" at bounding box center [111, 108] width 128 height 18
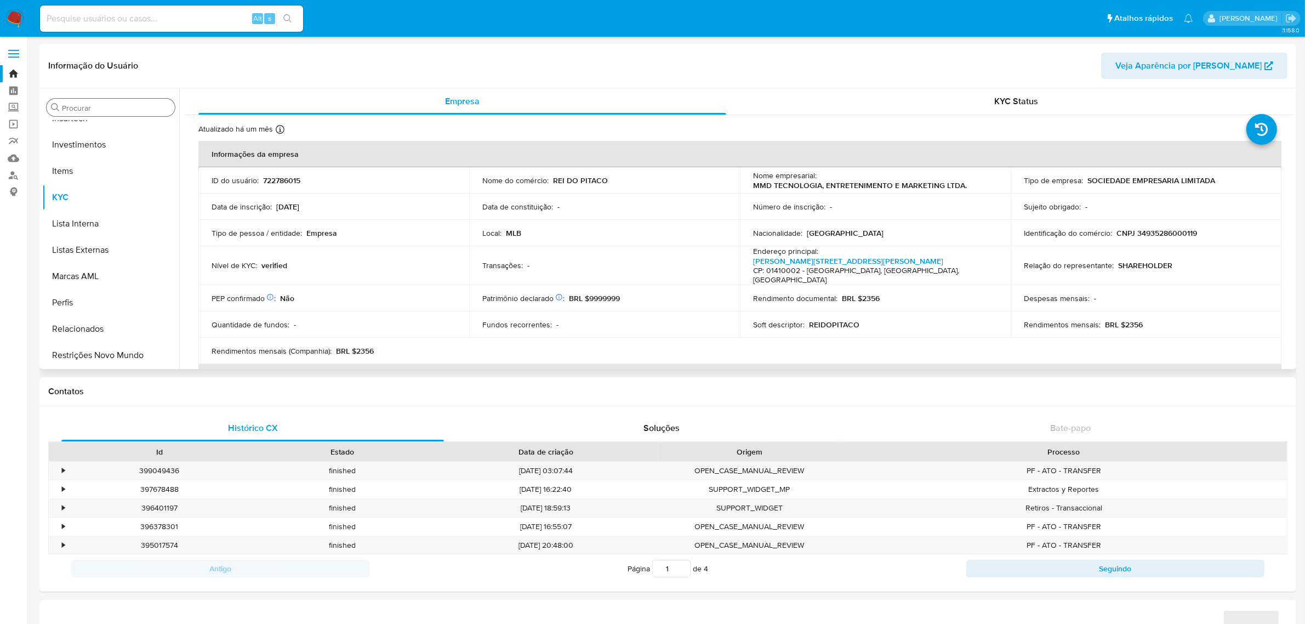
click at [72, 105] on input "Procurar" at bounding box center [116, 108] width 109 height 10
type input "V"
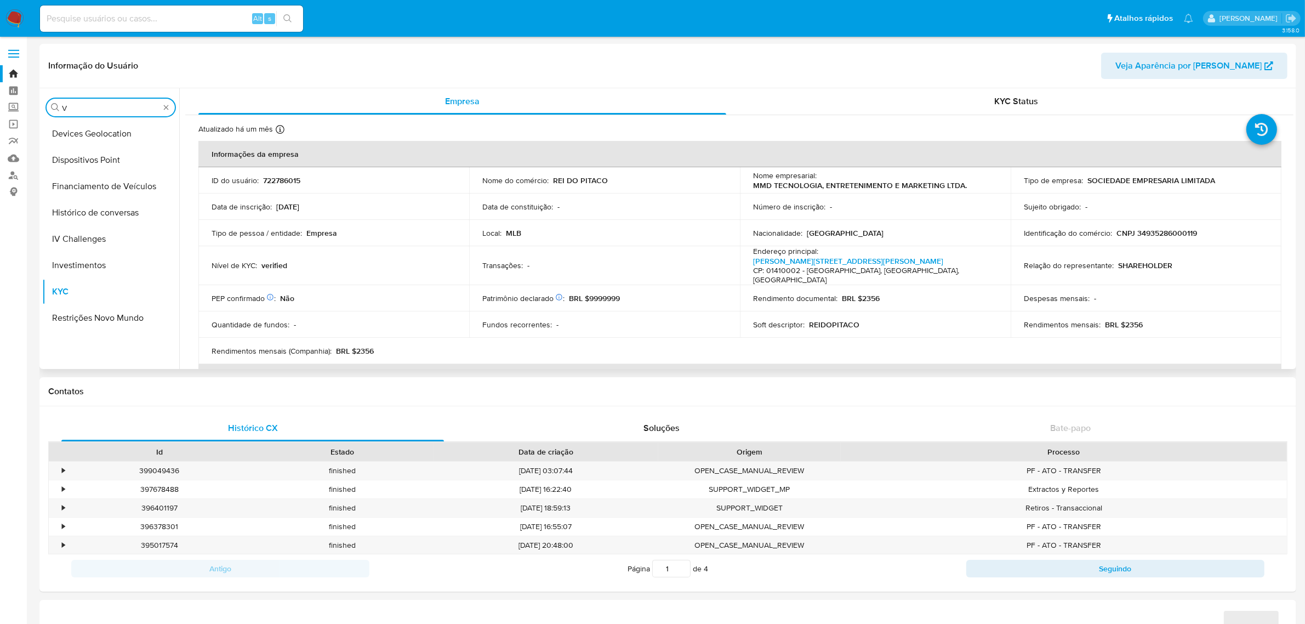
scroll to position [0, 0]
select select "10"
click at [48, 105] on div "Procurar V" at bounding box center [111, 108] width 128 height 18
type input "CAS"
click at [95, 127] on button "Histórico de casos" at bounding box center [106, 134] width 128 height 26
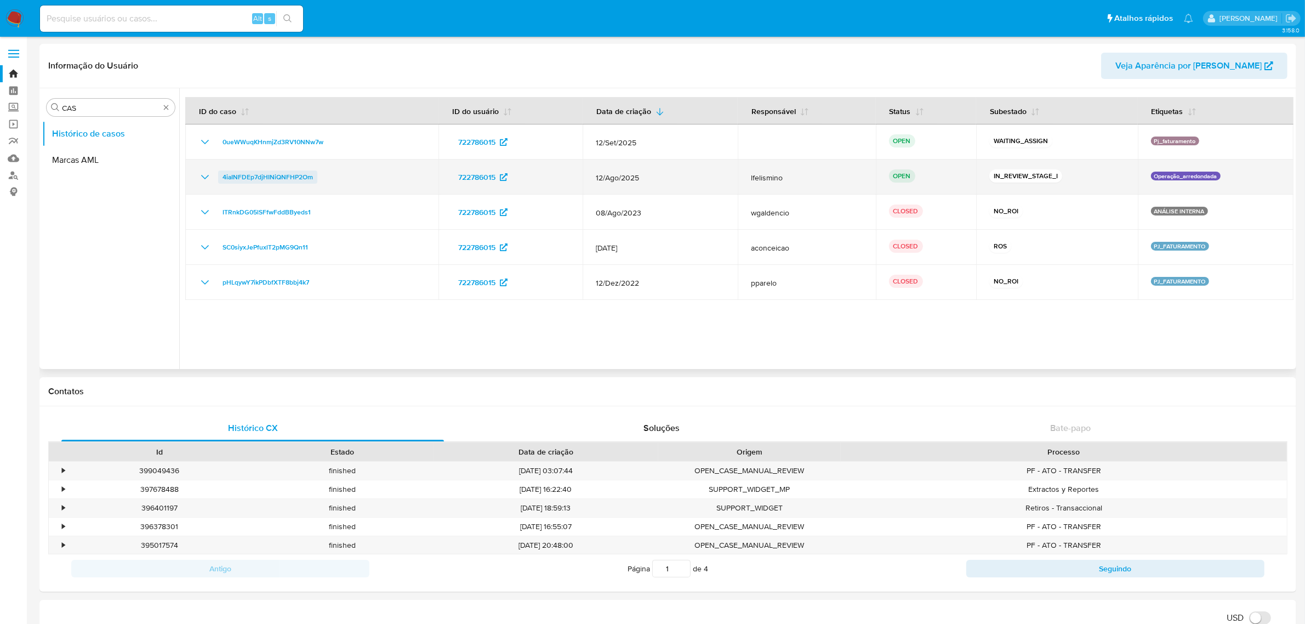
click at [280, 180] on span "4iaINFDEp7djHINiQNFHP2Om" at bounding box center [268, 176] width 90 height 13
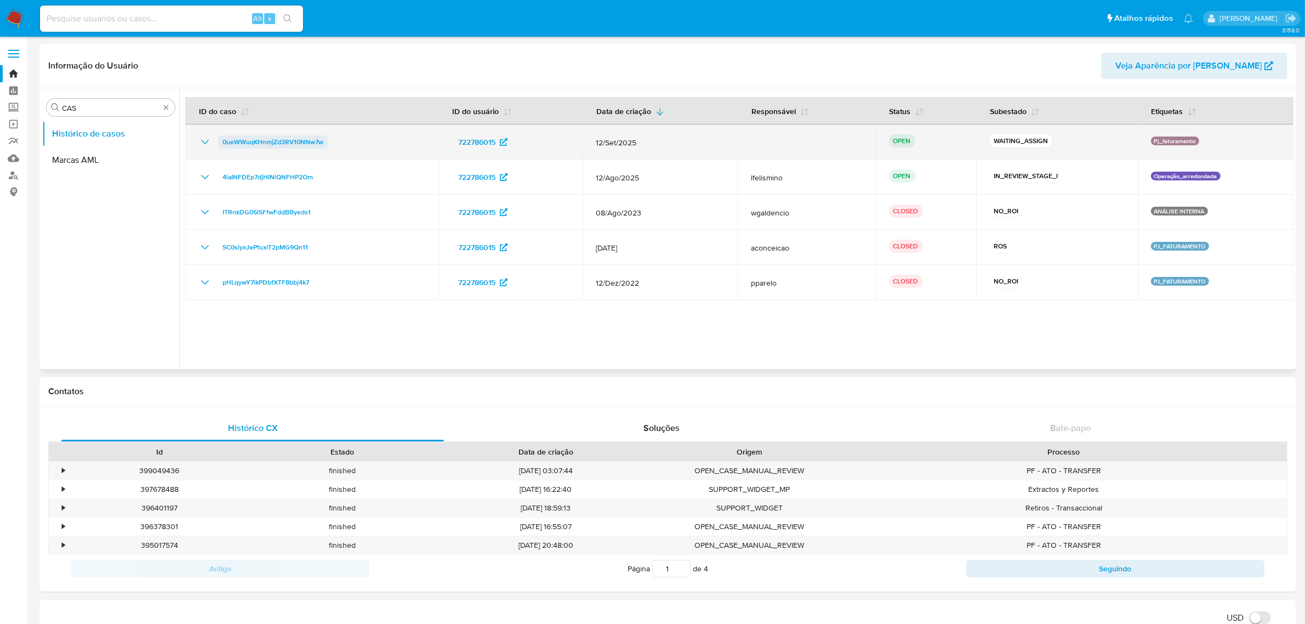
click at [292, 139] on span "0ueWWuqKHnmjZd3RV10NNw7w" at bounding box center [273, 141] width 101 height 13
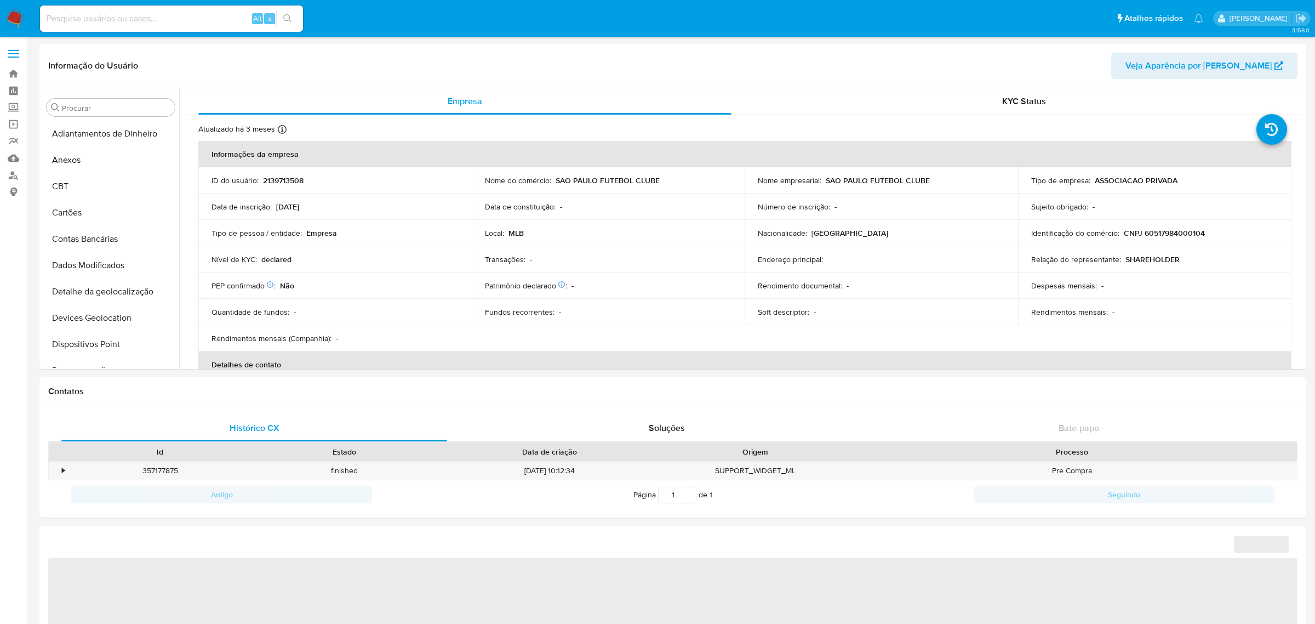
select select "10"
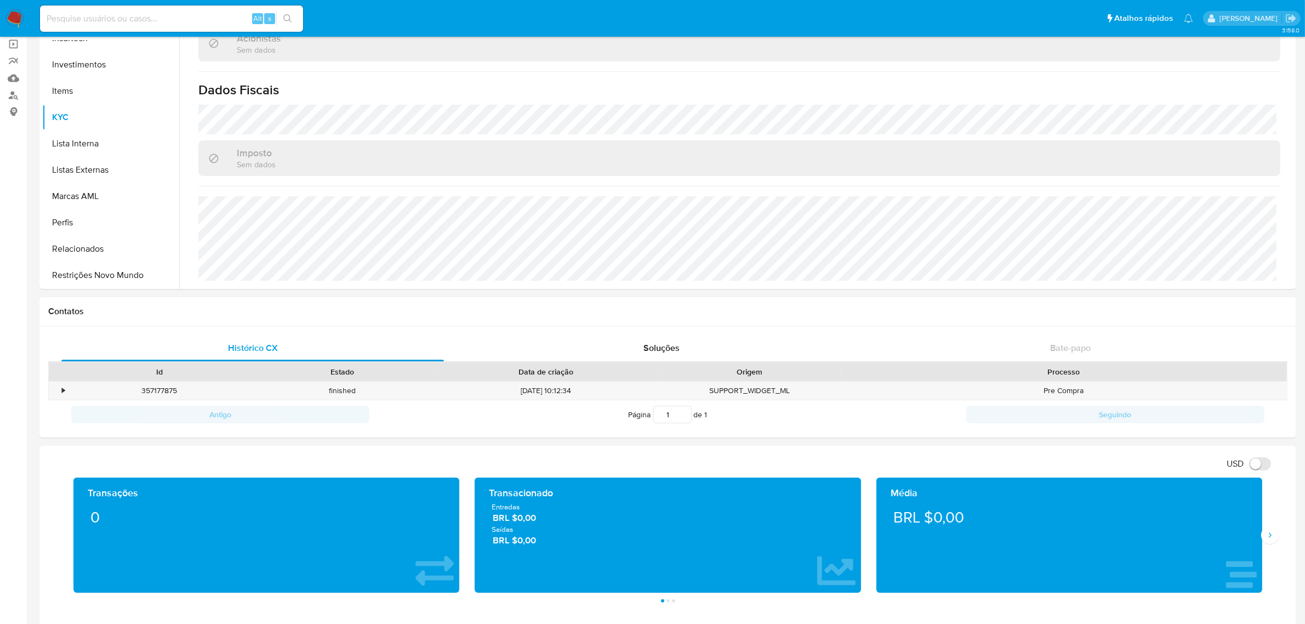
scroll to position [206, 0]
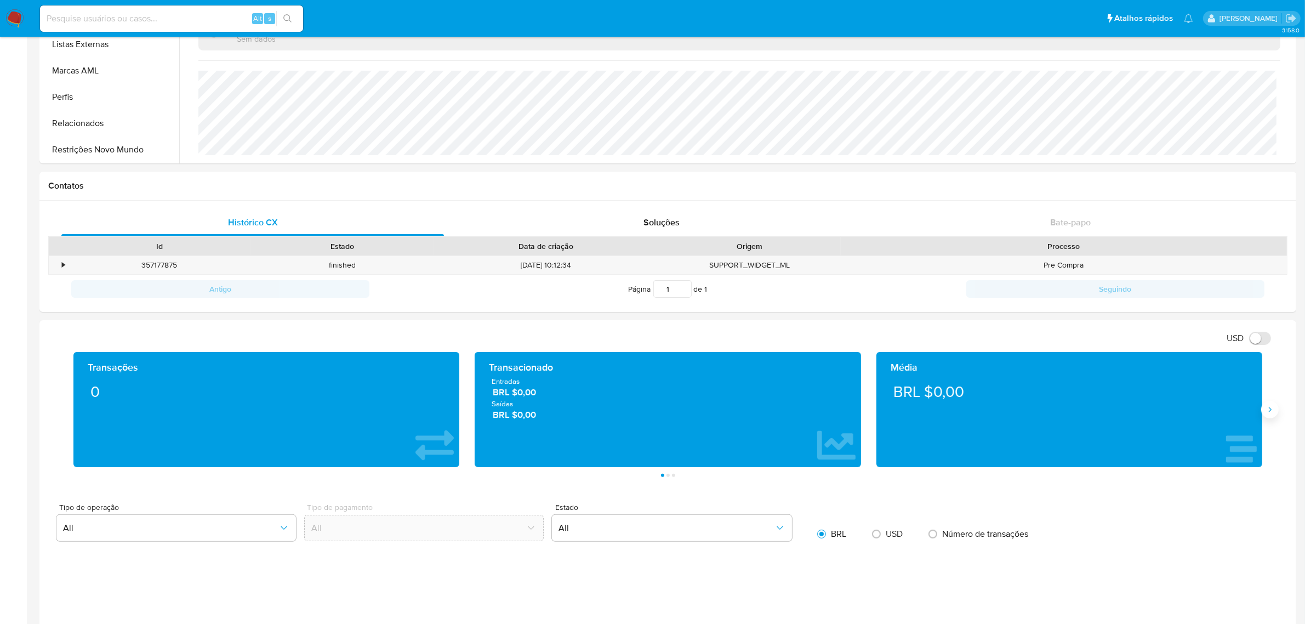
click at [1272, 414] on icon "Siguiente" at bounding box center [1270, 409] width 9 height 9
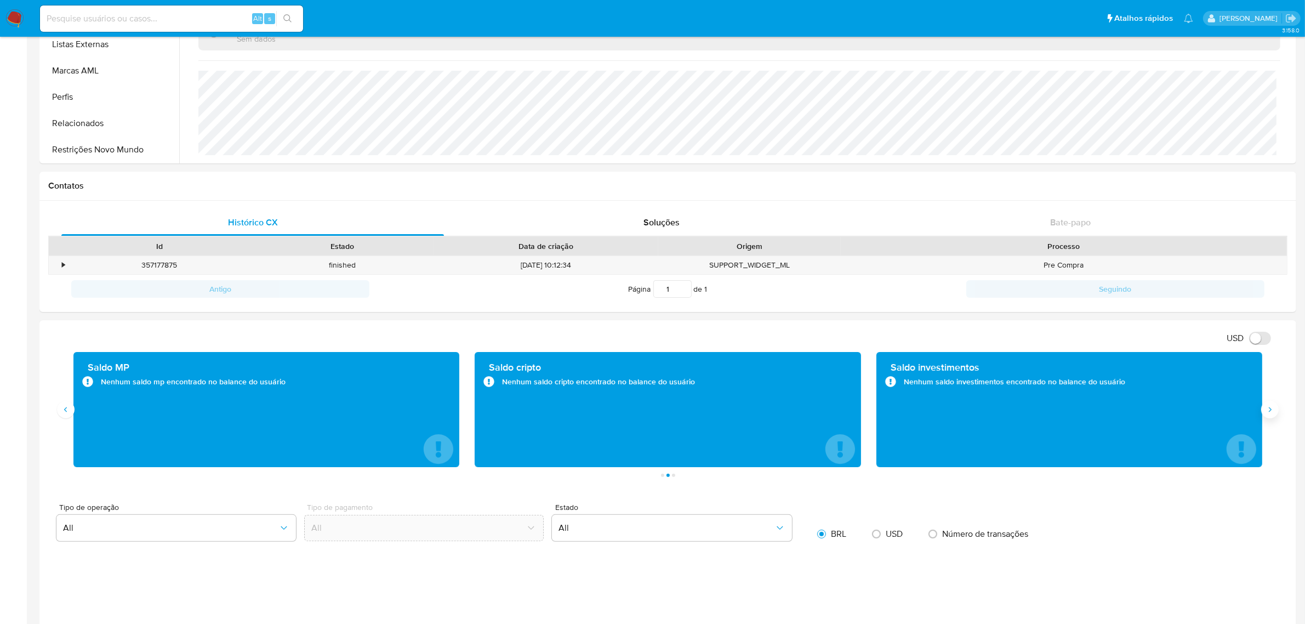
click at [1272, 414] on icon "Siguiente" at bounding box center [1270, 409] width 9 height 9
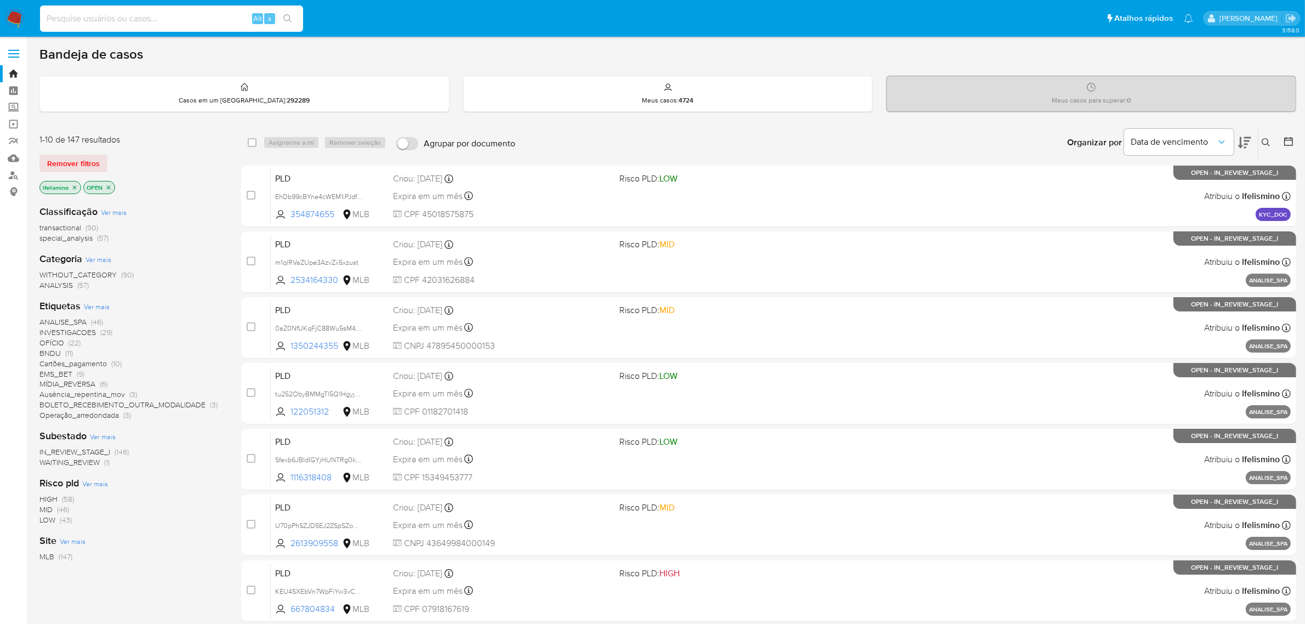
click at [196, 18] on input at bounding box center [171, 19] width 263 height 14
paste input "722786015"
type input "722786015"
click at [284, 15] on icon "search-icon" at bounding box center [287, 18] width 9 height 9
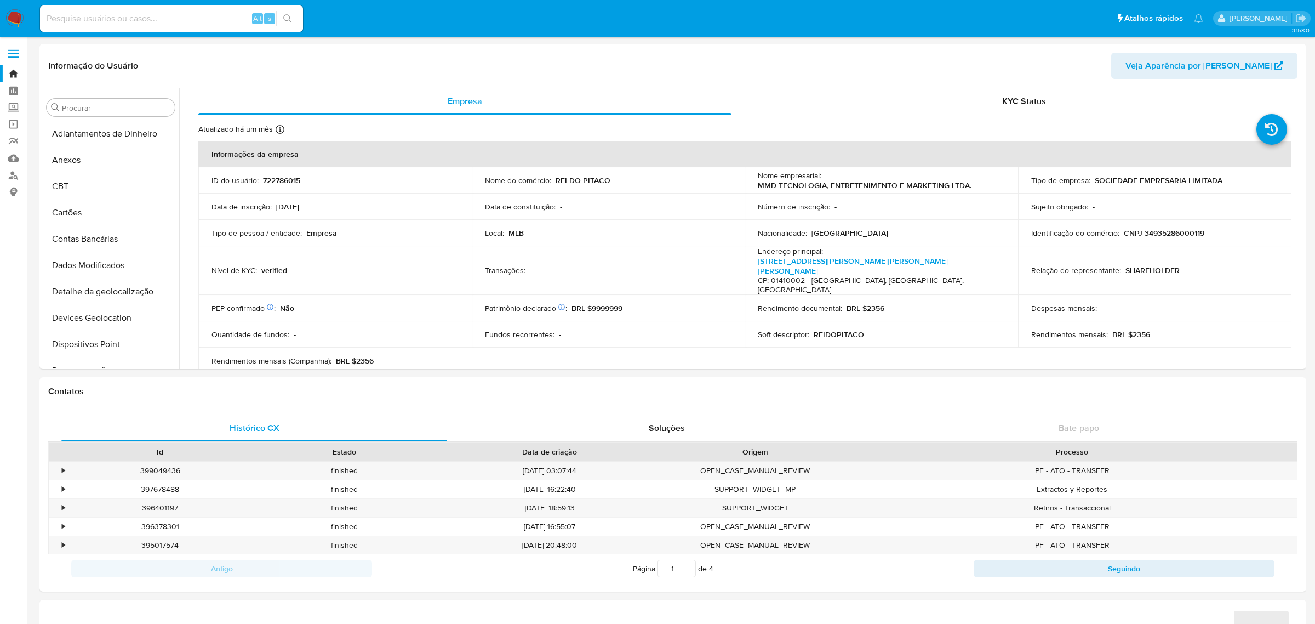
select select "10"
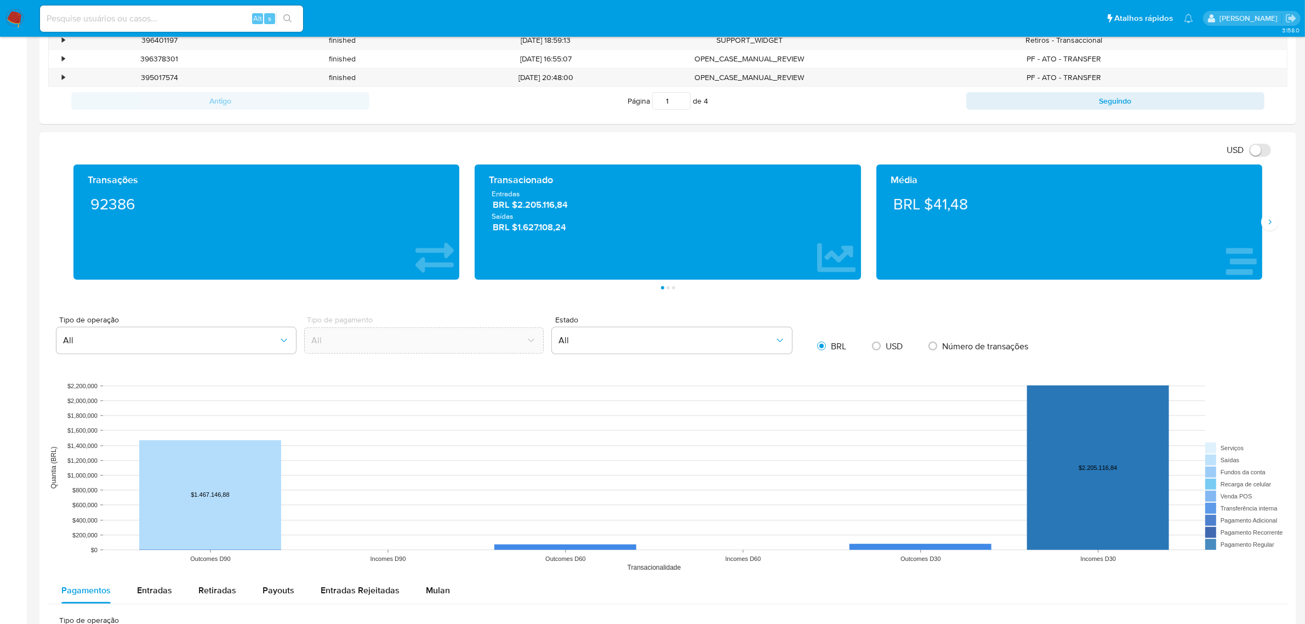
scroll to position [754, 0]
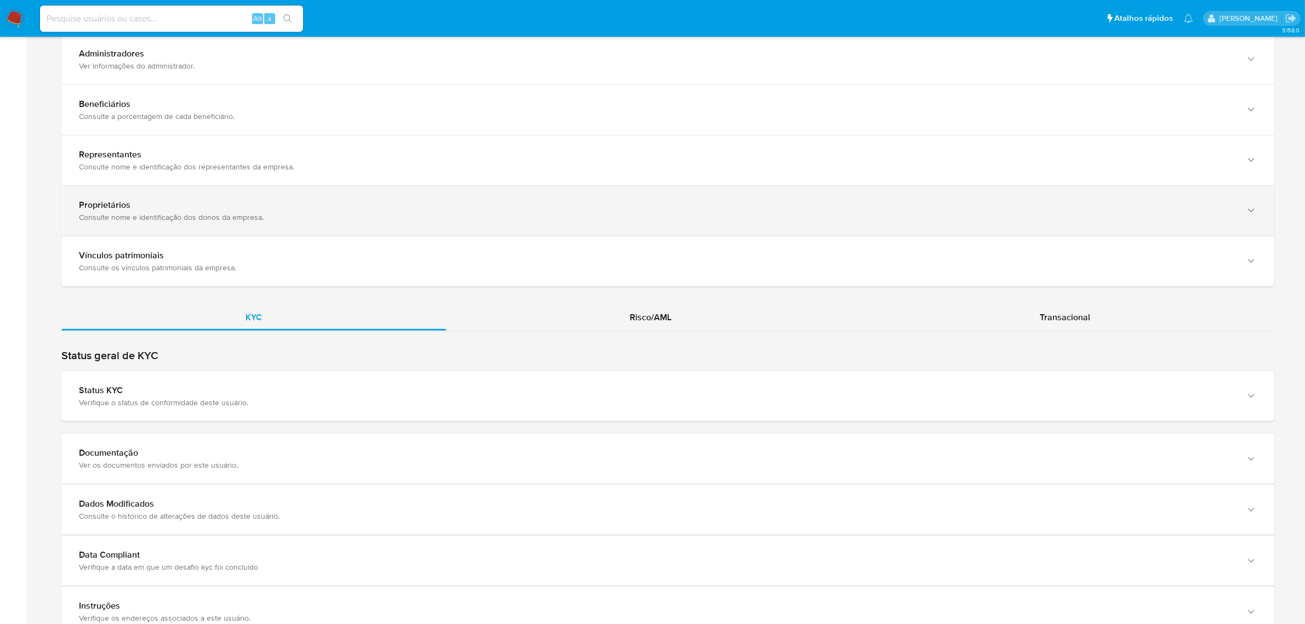
scroll to position [891, 0]
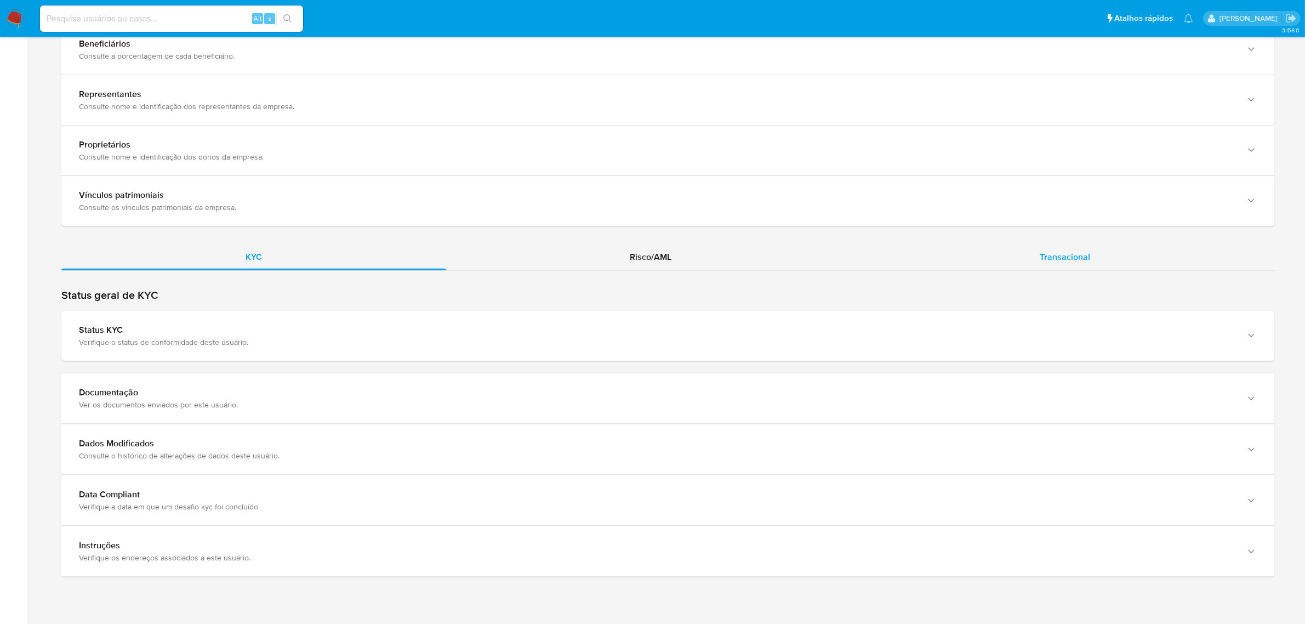
click at [1090, 261] on span "Transacional" at bounding box center [1065, 256] width 50 height 13
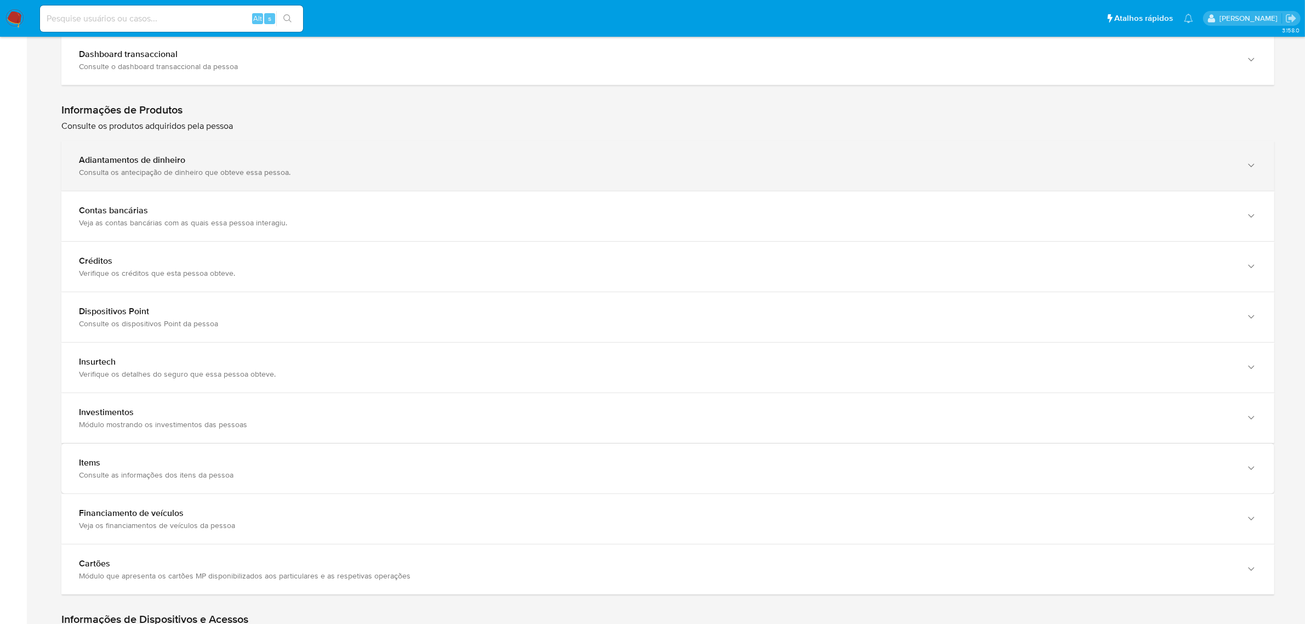
scroll to position [1164, 0]
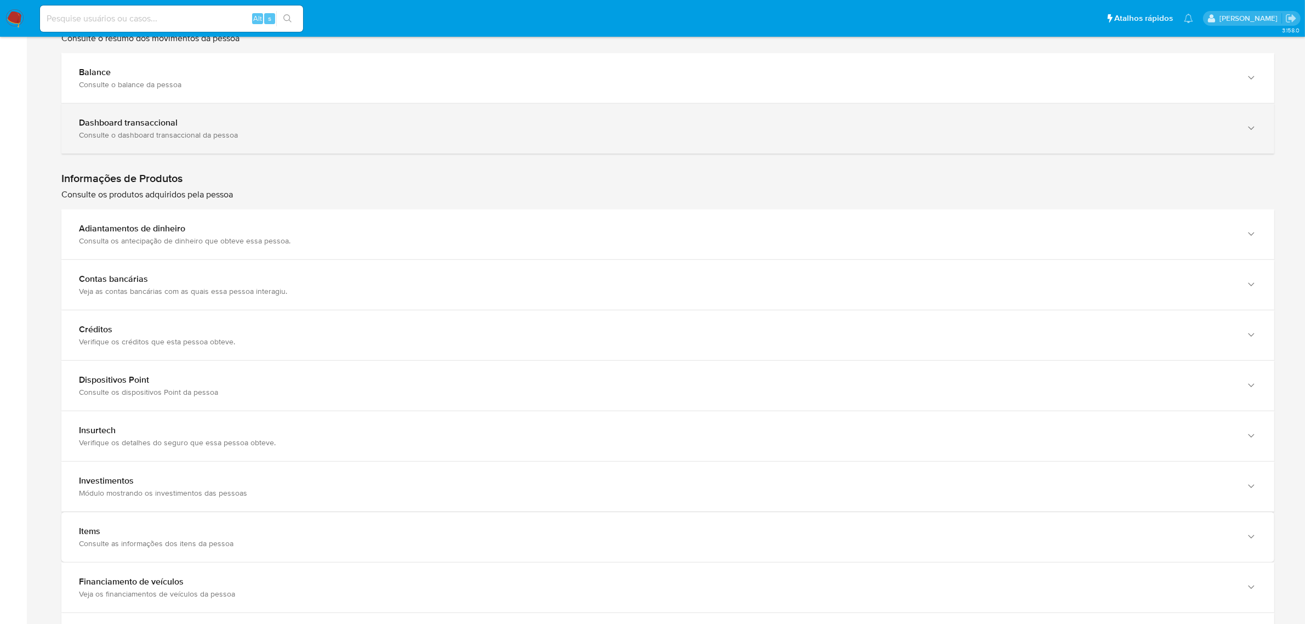
click at [518, 128] on div "Dashboard transaccional" at bounding box center [657, 122] width 1156 height 11
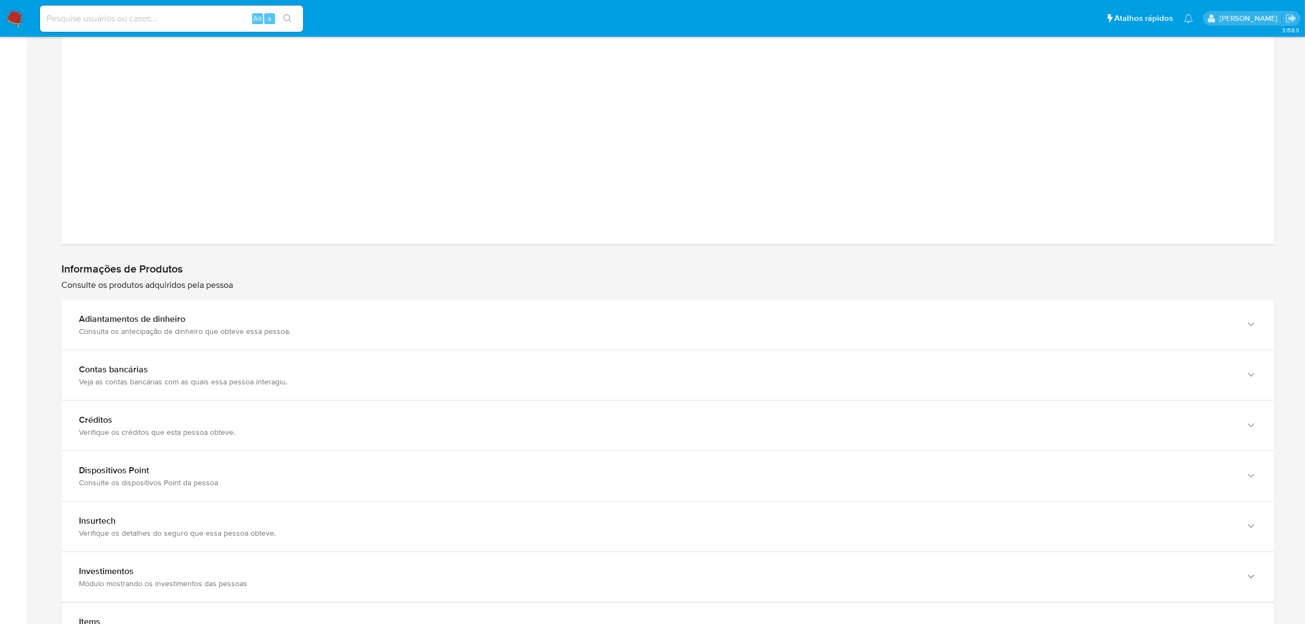
scroll to position [1711, 0]
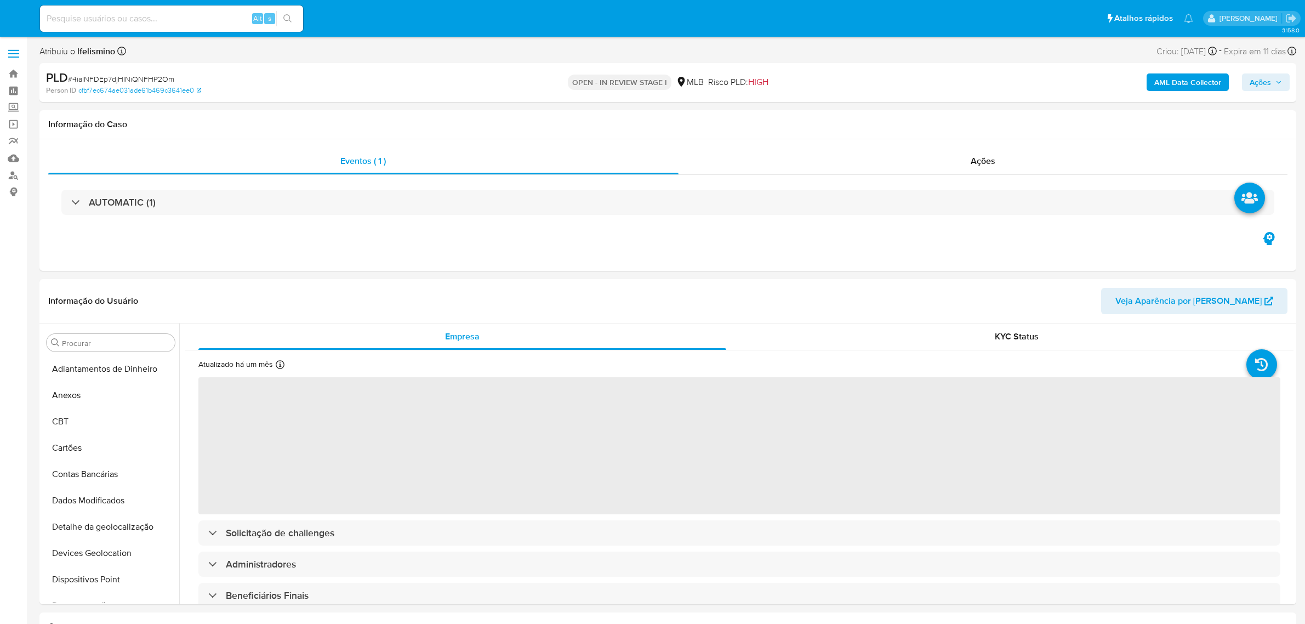
select select "10"
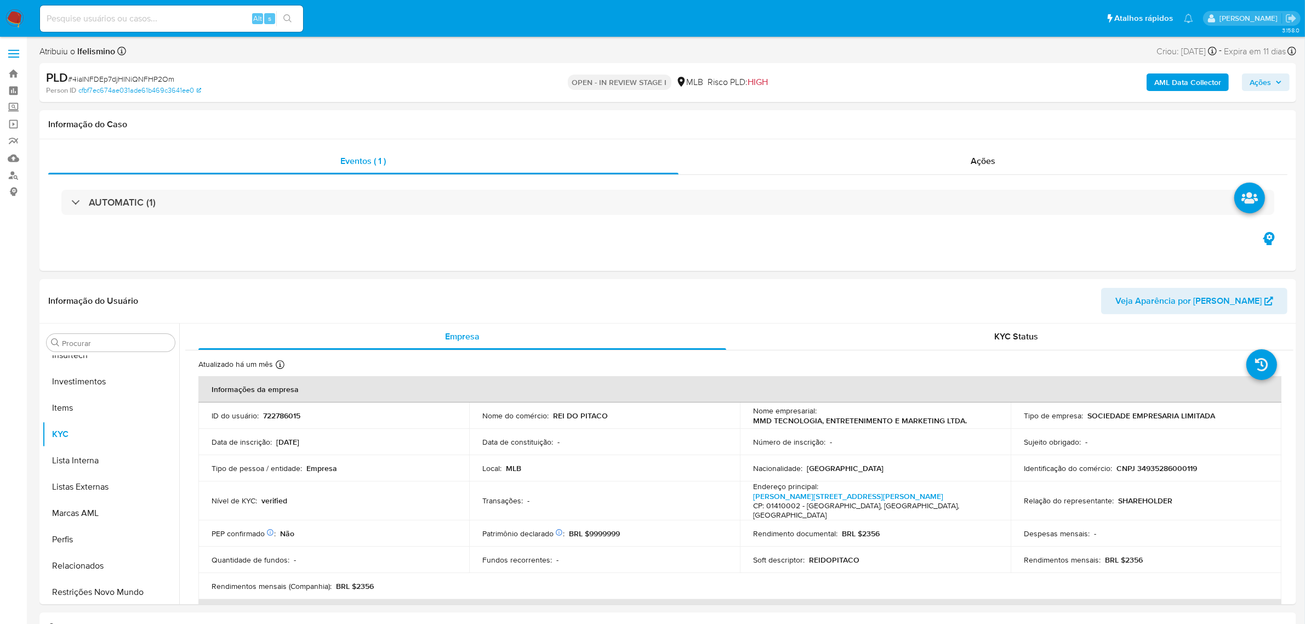
scroll to position [515, 0]
click at [737, 156] on div "Ações" at bounding box center [983, 161] width 609 height 26
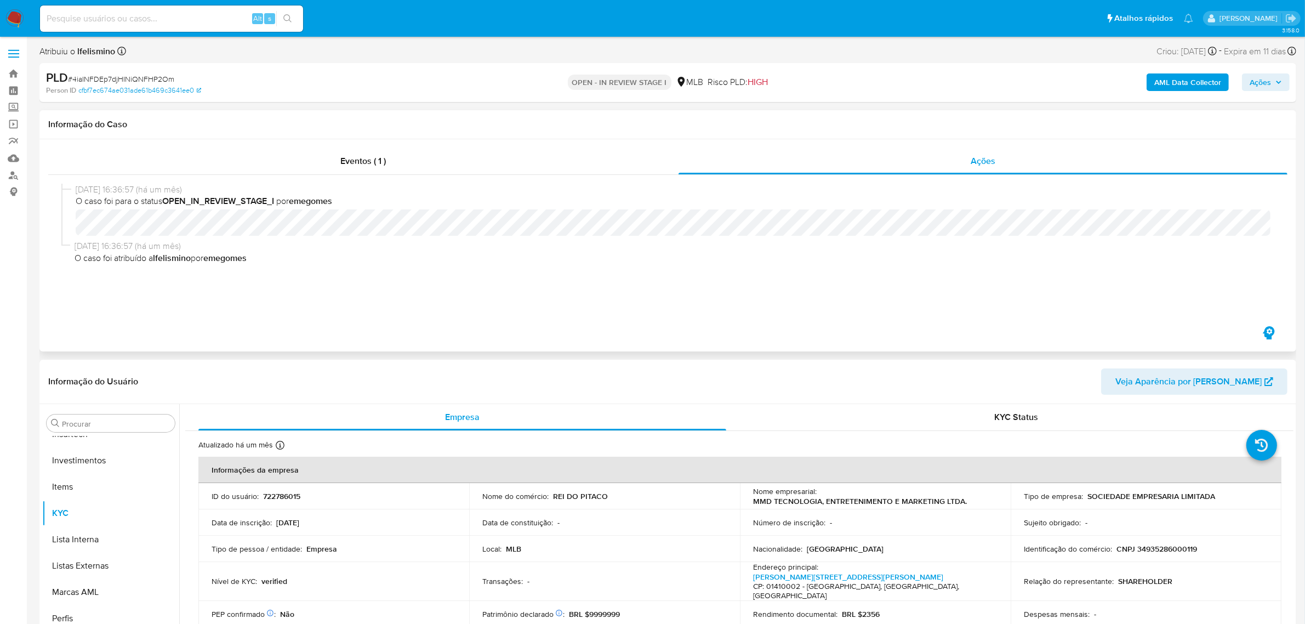
click at [143, 78] on span "# 4iaINFDEp7djHINiQNFHP2Om" at bounding box center [121, 78] width 106 height 11
copy span "4iaINFDEp7djHINiQNFHP2Om"
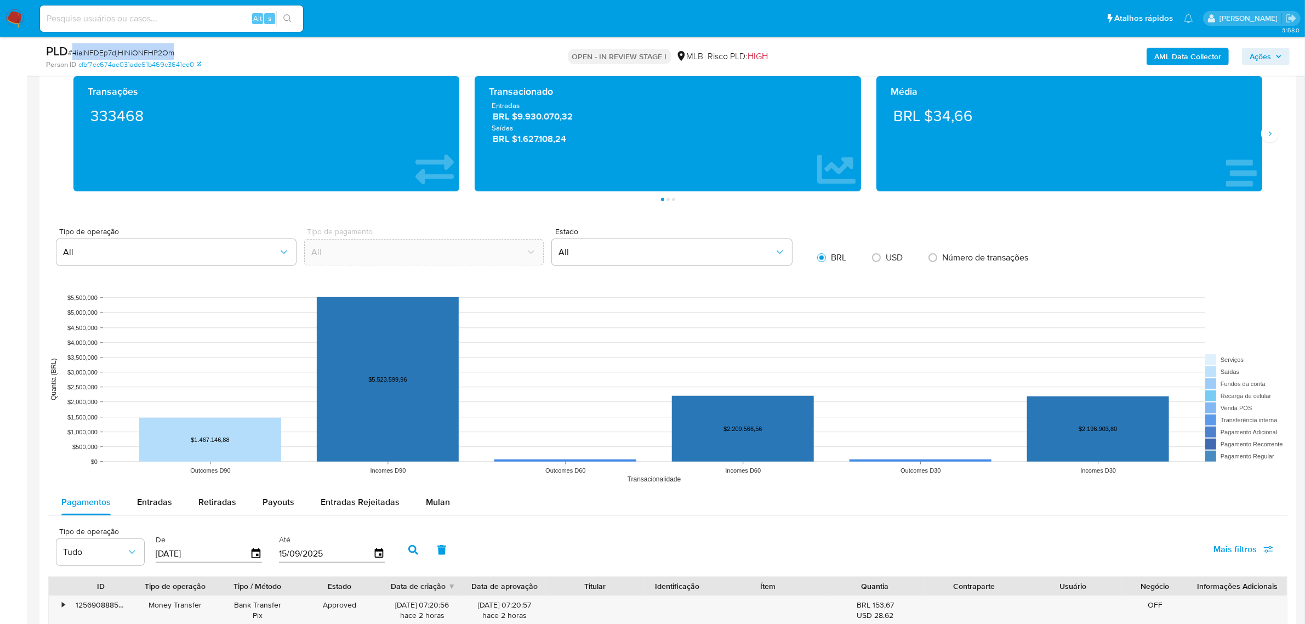
scroll to position [959, 0]
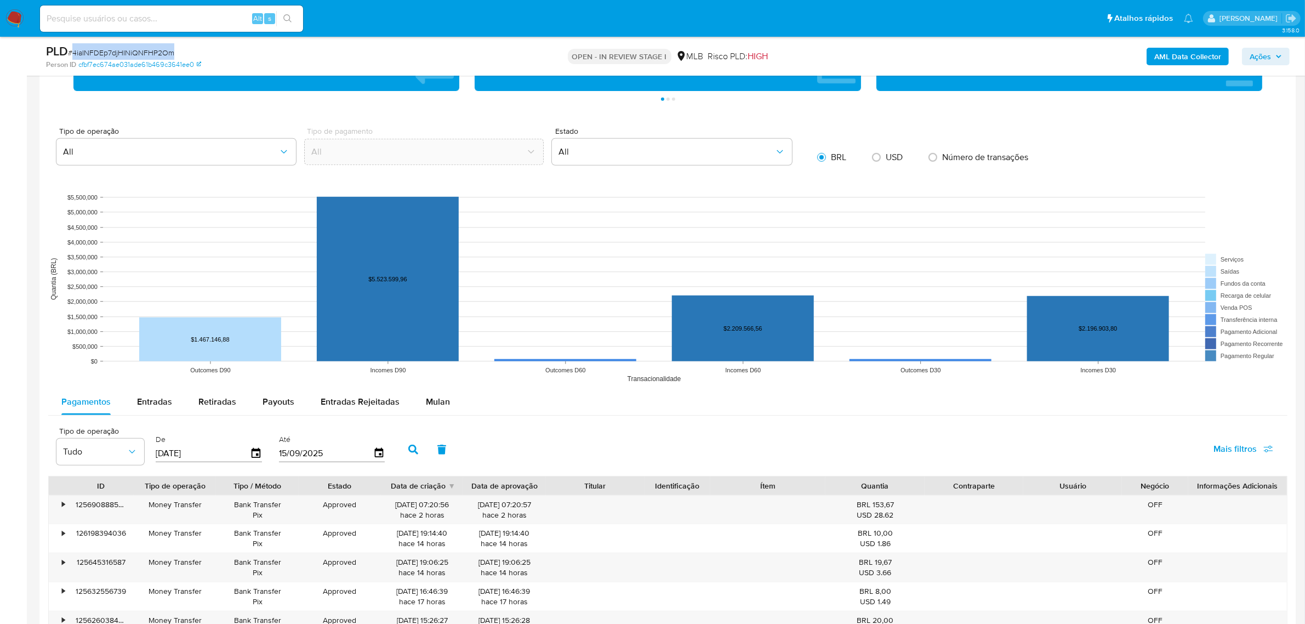
drag, startPoint x: 442, startPoint y: 408, endPoint x: 395, endPoint y: 420, distance: 49.1
click at [442, 408] on span "Mulan" at bounding box center [438, 401] width 24 height 13
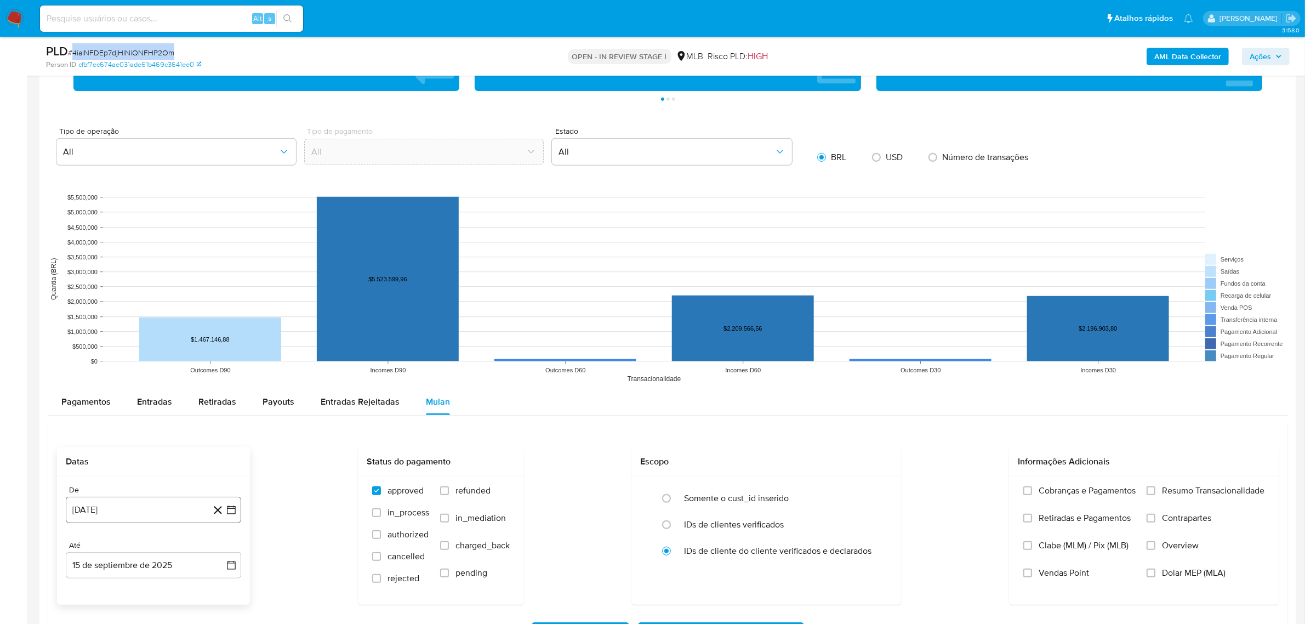
click at [152, 511] on button "15 de agosto de 2024" at bounding box center [153, 510] width 175 height 26
click at [155, 341] on span "agosto 2024" at bounding box center [148, 343] width 50 height 11
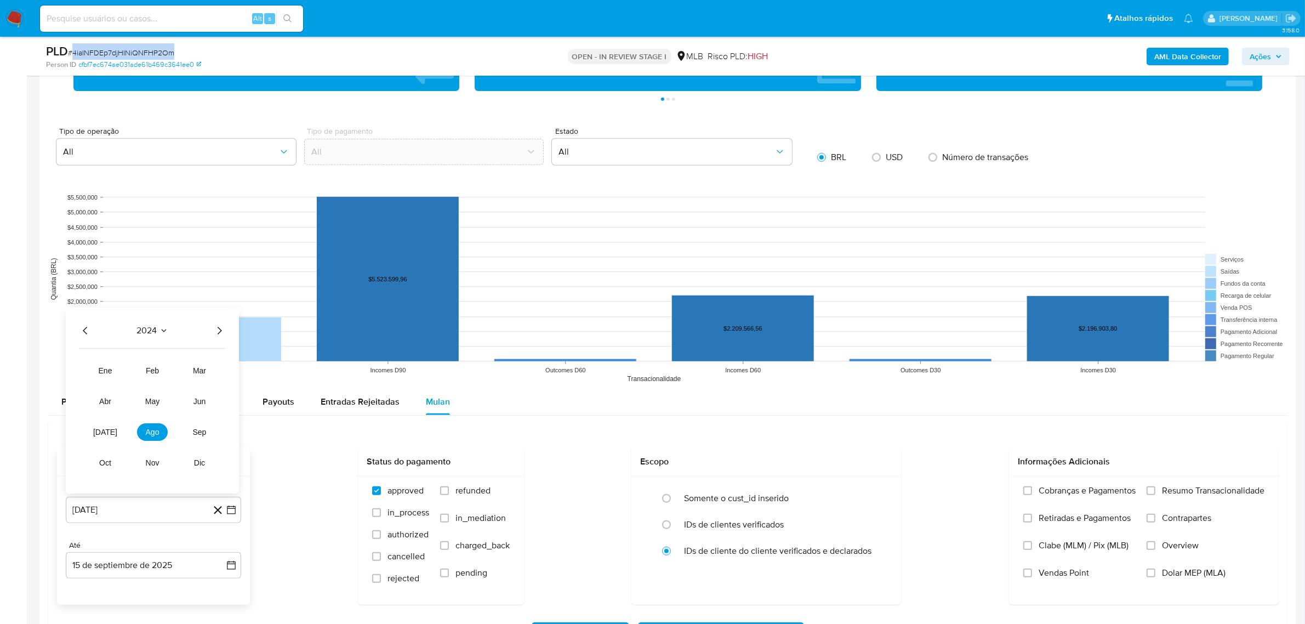
click at [214, 337] on icon "Año siguiente" at bounding box center [219, 330] width 13 height 13
click at [113, 433] on button "jul" at bounding box center [105, 432] width 31 height 18
click at [117, 390] on button "1" at bounding box center [110, 384] width 18 height 18
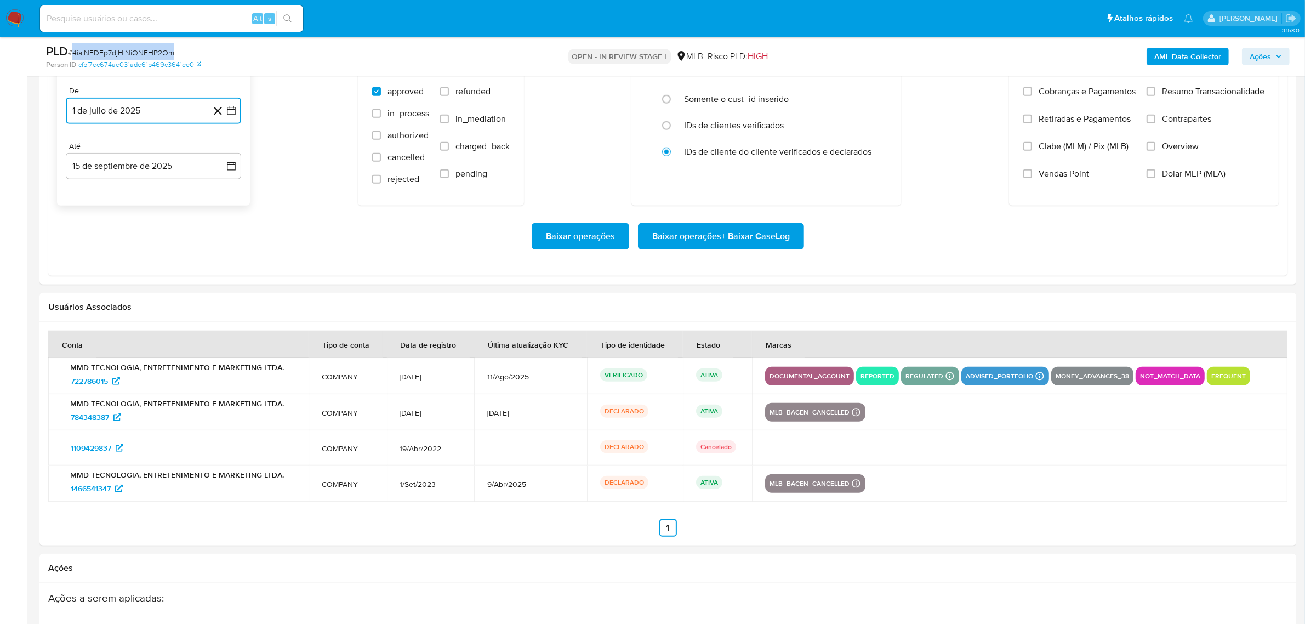
scroll to position [1370, 0]
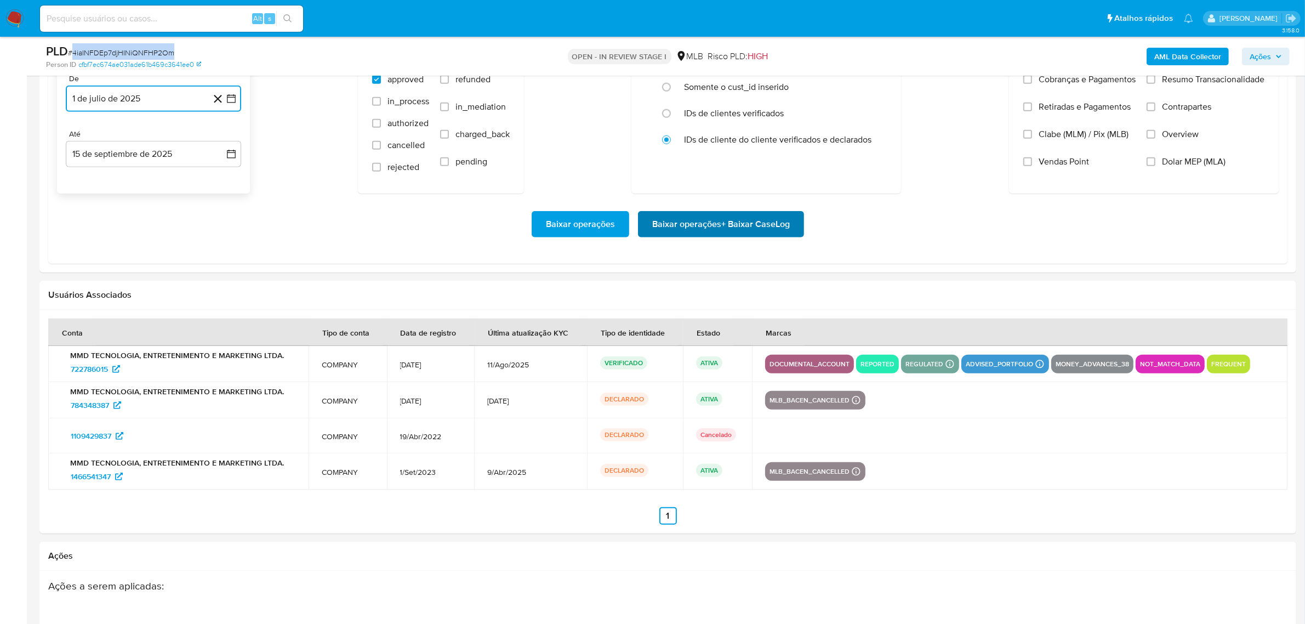
click at [754, 228] on span "Baixar operações + Baixar CaseLog" at bounding box center [721, 224] width 138 height 24
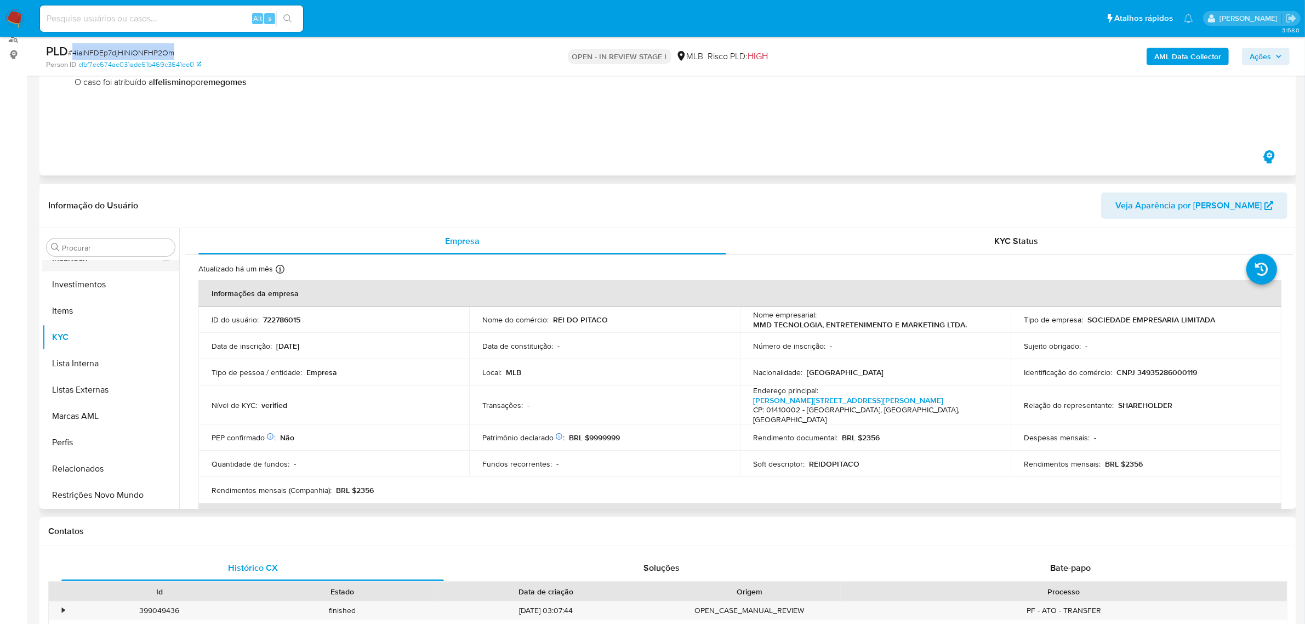
scroll to position [378, 0]
copy span "4iaINFDEp7djHINiQNFHP2Om"
click at [223, 19] on input at bounding box center [171, 19] width 263 height 14
paste input "3xm8rqscnkzeXB2c2BSzrSou"
type input "3xm8rqscnkzeXB2c2BSzrSou"
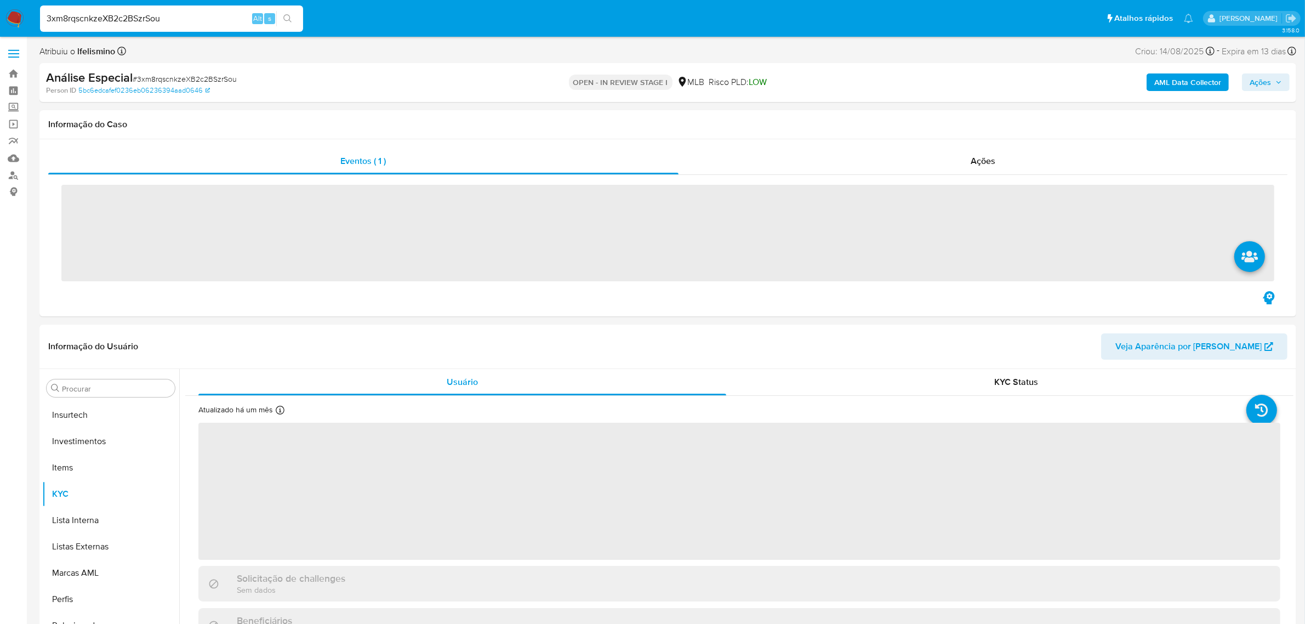
scroll to position [515, 0]
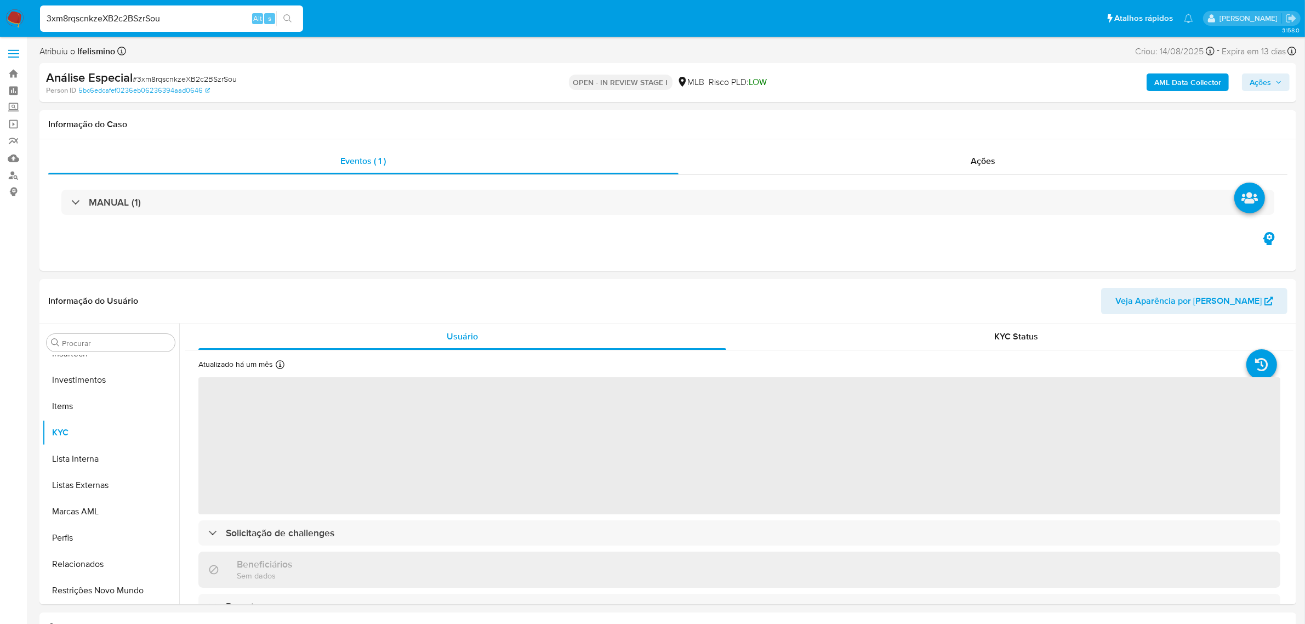
select select "10"
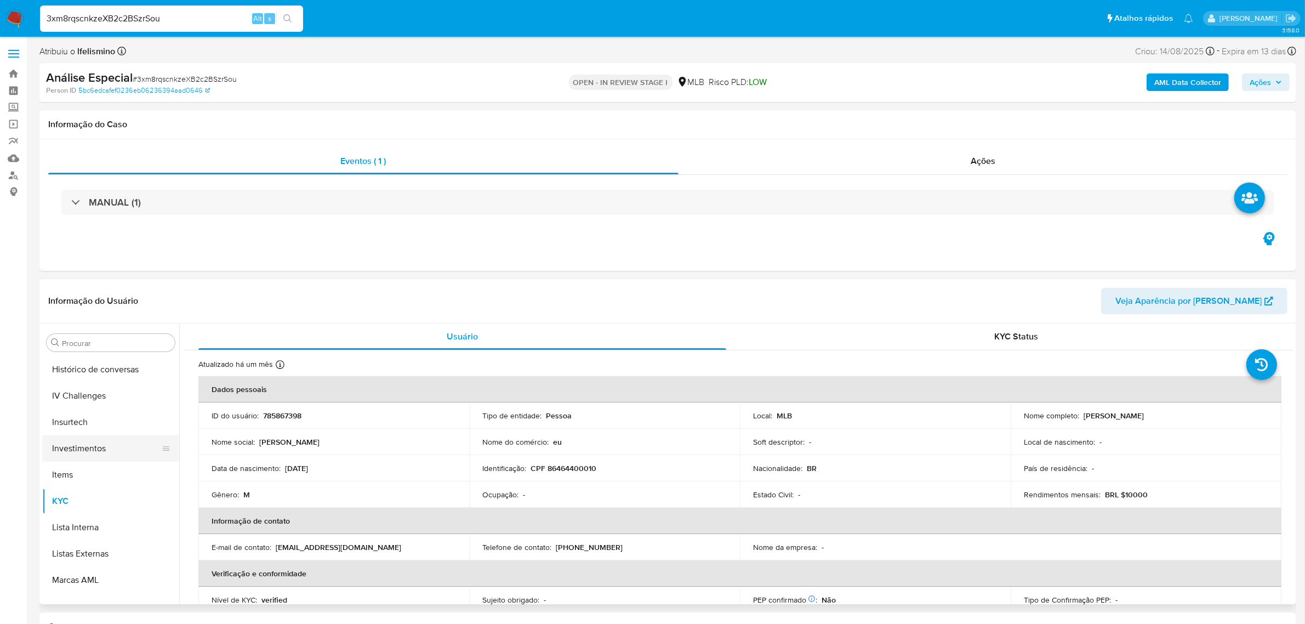
scroll to position [310, 0]
drag, startPoint x: 82, startPoint y: 428, endPoint x: 18, endPoint y: 429, distance: 64.1
click at [82, 426] on button "Geral" at bounding box center [110, 427] width 137 height 26
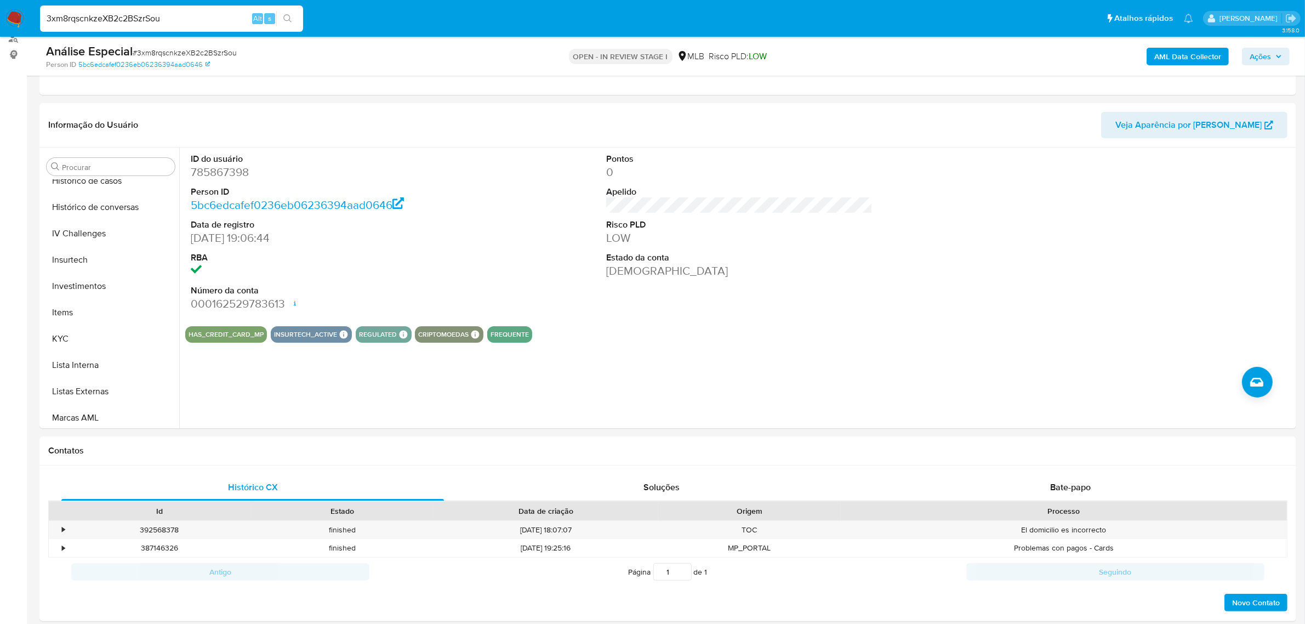
scroll to position [447, 0]
click at [100, 335] on button "KYC" at bounding box center [106, 325] width 128 height 26
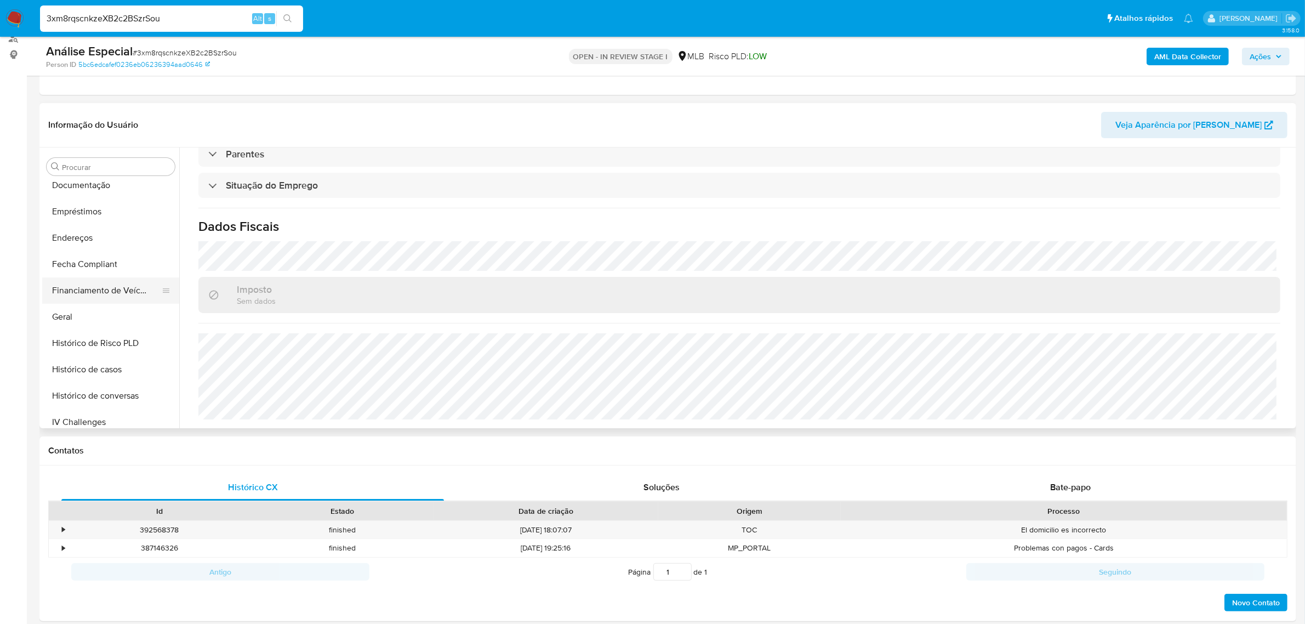
scroll to position [241, 0]
click at [92, 292] on button "Financiamento de Veículos" at bounding box center [106, 294] width 128 height 26
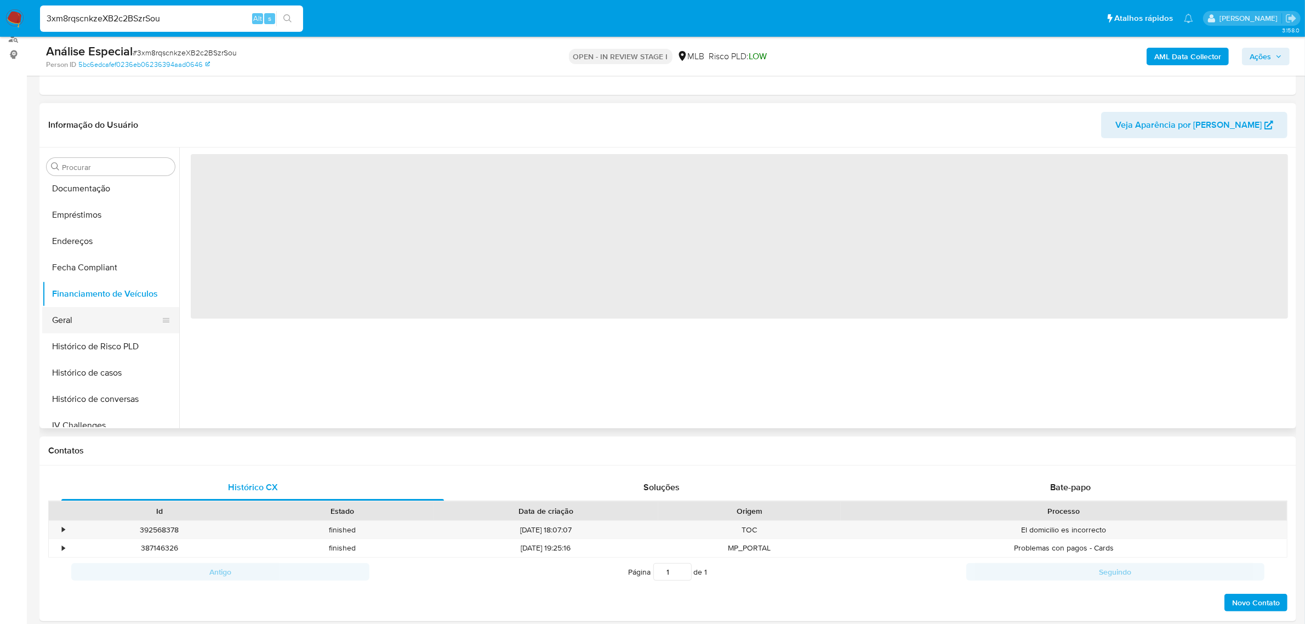
scroll to position [0, 0]
click at [78, 314] on button "Geral" at bounding box center [106, 320] width 128 height 26
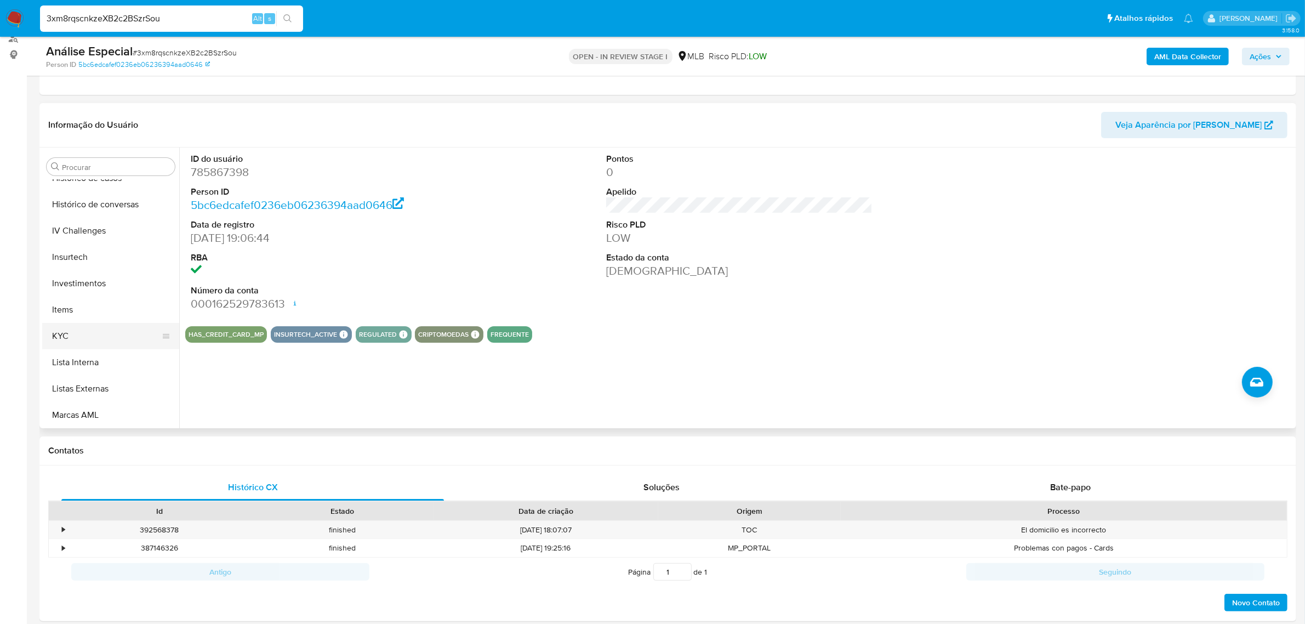
scroll to position [447, 0]
drag, startPoint x: 67, startPoint y: 327, endPoint x: 58, endPoint y: 335, distance: 12.4
click at [67, 327] on button "KYC" at bounding box center [106, 325] width 128 height 26
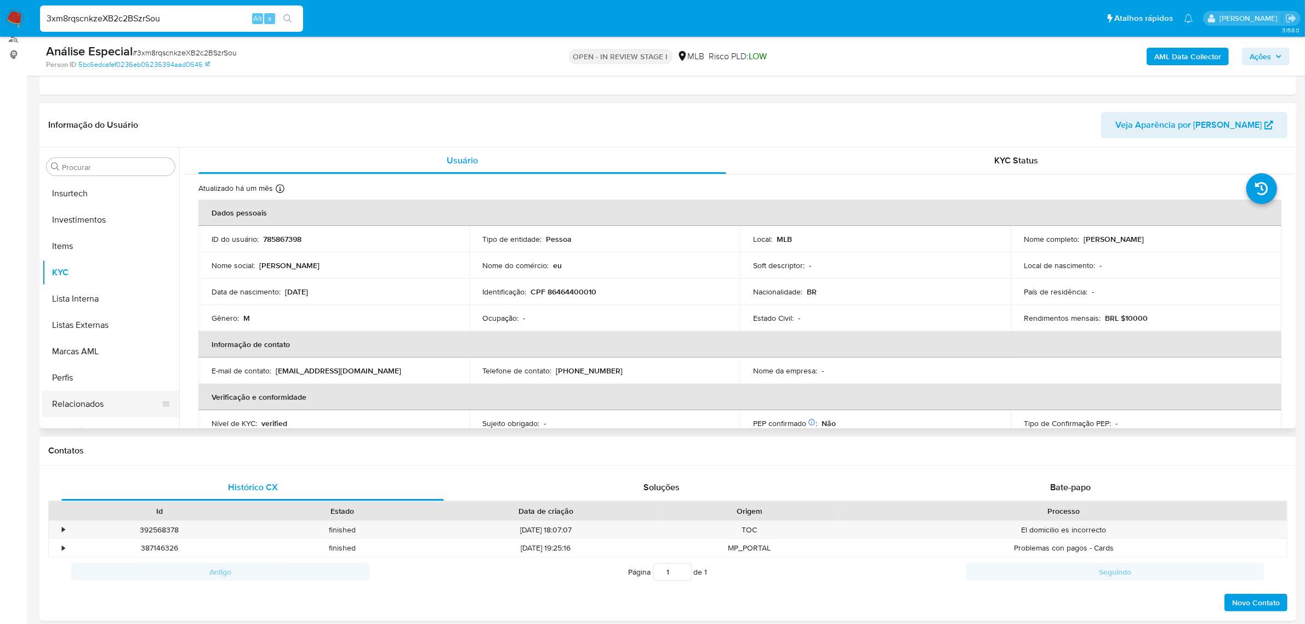
scroll to position [515, 0]
click at [82, 411] on button "Restrições Novo Mundo" at bounding box center [106, 414] width 128 height 26
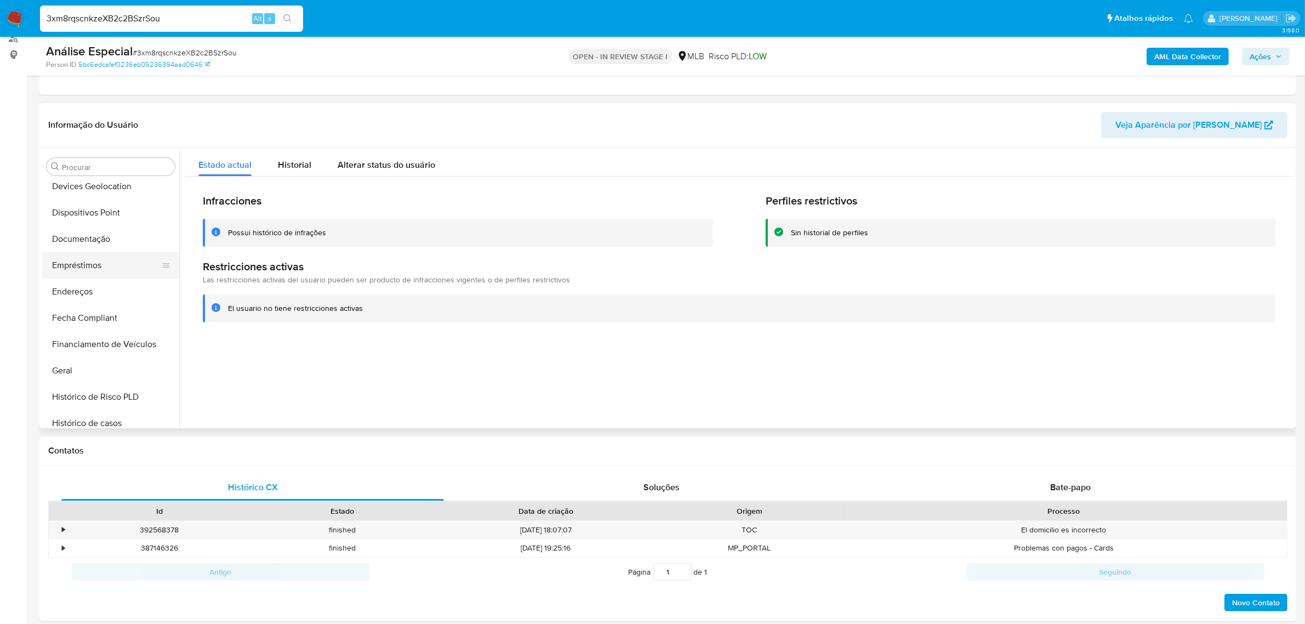
scroll to position [173, 0]
drag, startPoint x: 152, startPoint y: 266, endPoint x: 155, endPoint y: 255, distance: 11.4
click at [152, 266] on button "Documentação" at bounding box center [106, 257] width 128 height 26
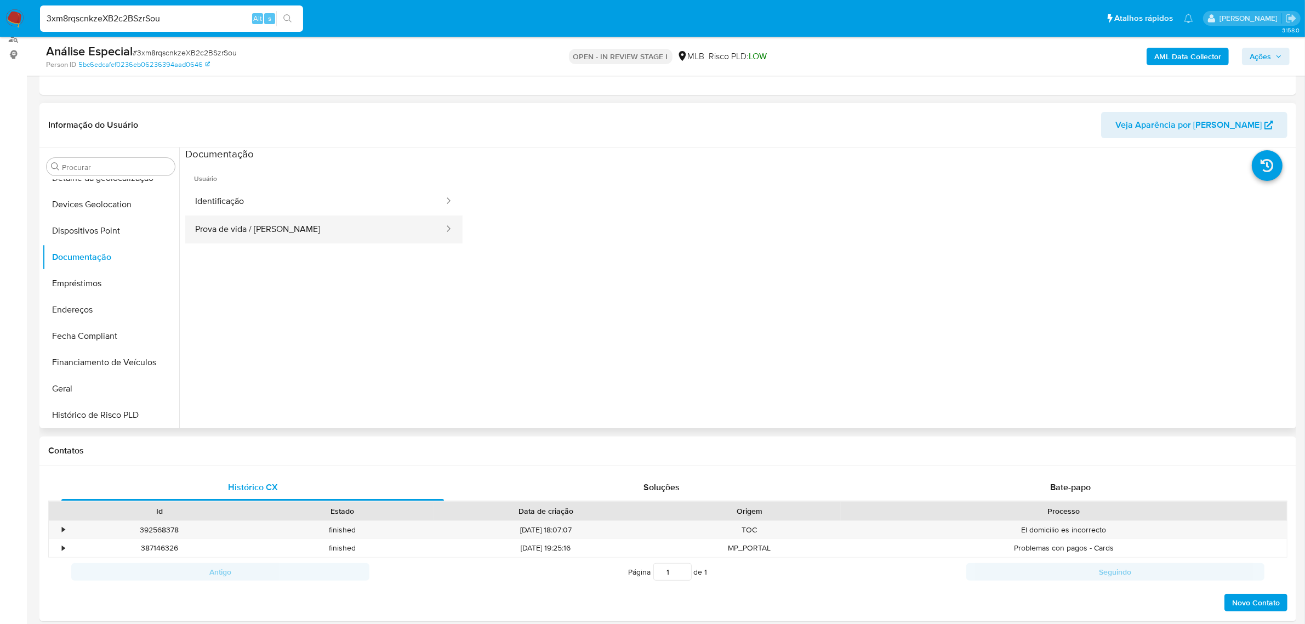
click at [254, 216] on button "Prova de vida / Selfie" at bounding box center [315, 229] width 260 height 28
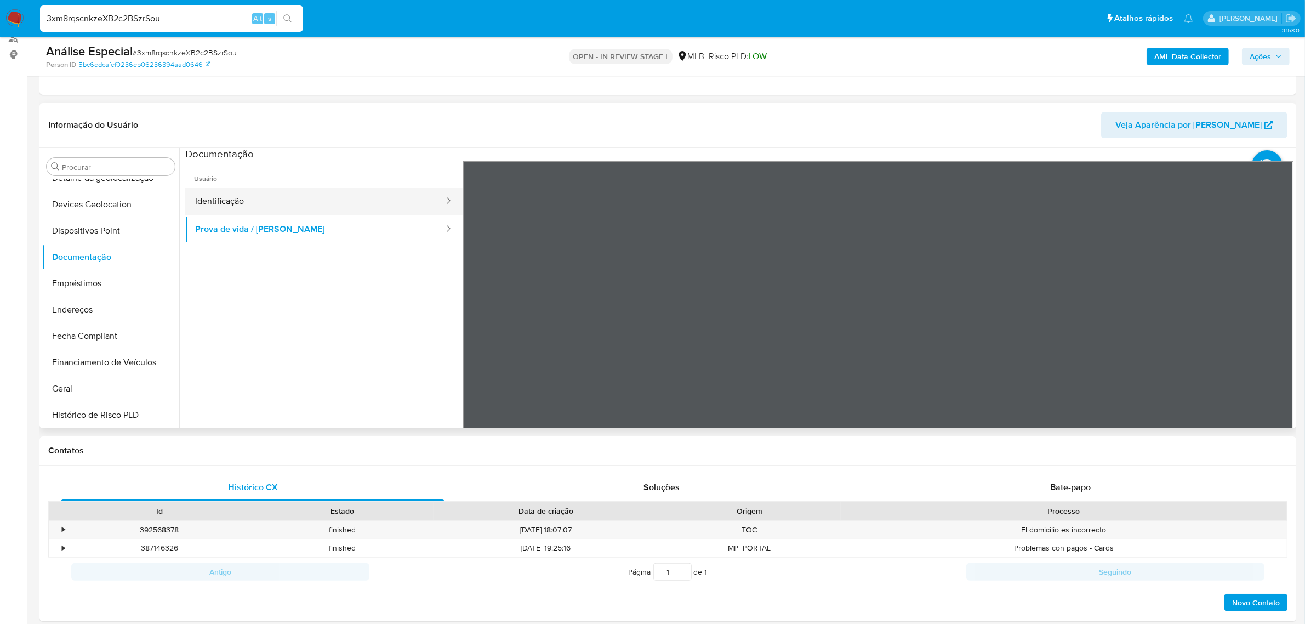
drag, startPoint x: 385, startPoint y: 192, endPoint x: 392, endPoint y: 193, distance: 6.7
click at [390, 192] on button "Identificação" at bounding box center [315, 201] width 260 height 28
drag, startPoint x: 95, startPoint y: 306, endPoint x: 25, endPoint y: 317, distance: 70.5
click at [96, 305] on button "Endereços" at bounding box center [110, 310] width 137 height 26
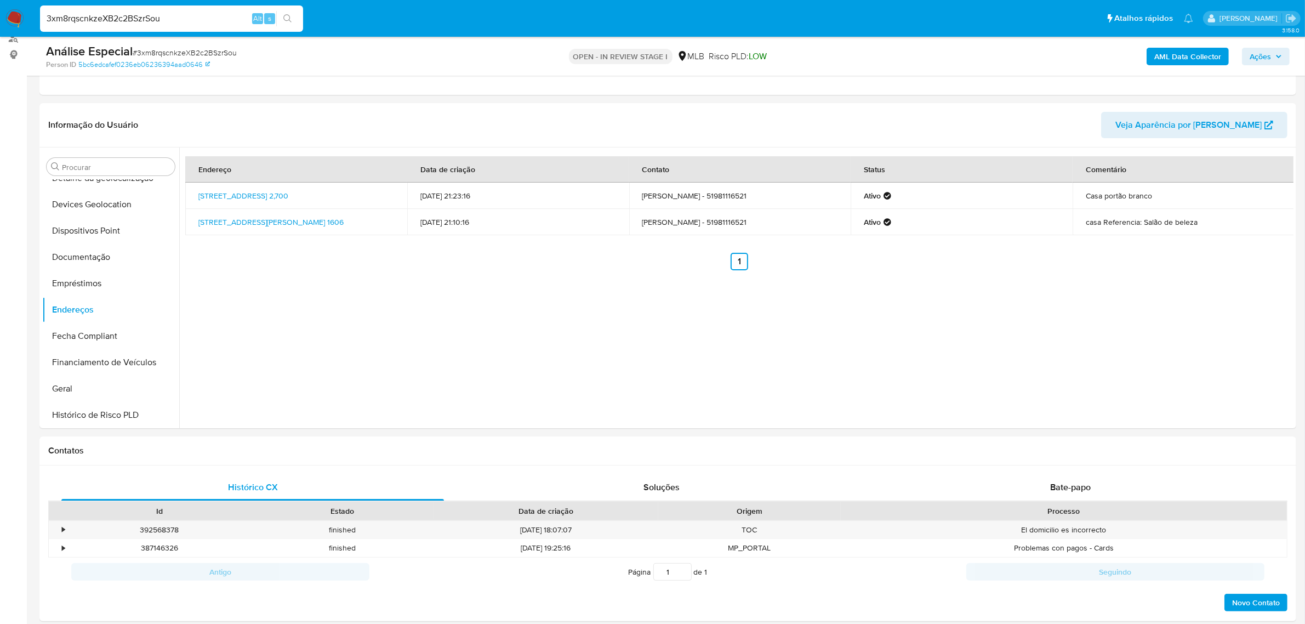
drag, startPoint x: 103, startPoint y: 231, endPoint x: 31, endPoint y: 233, distance: 72.4
click at [103, 229] on button "Dispositivos Point" at bounding box center [110, 231] width 137 height 26
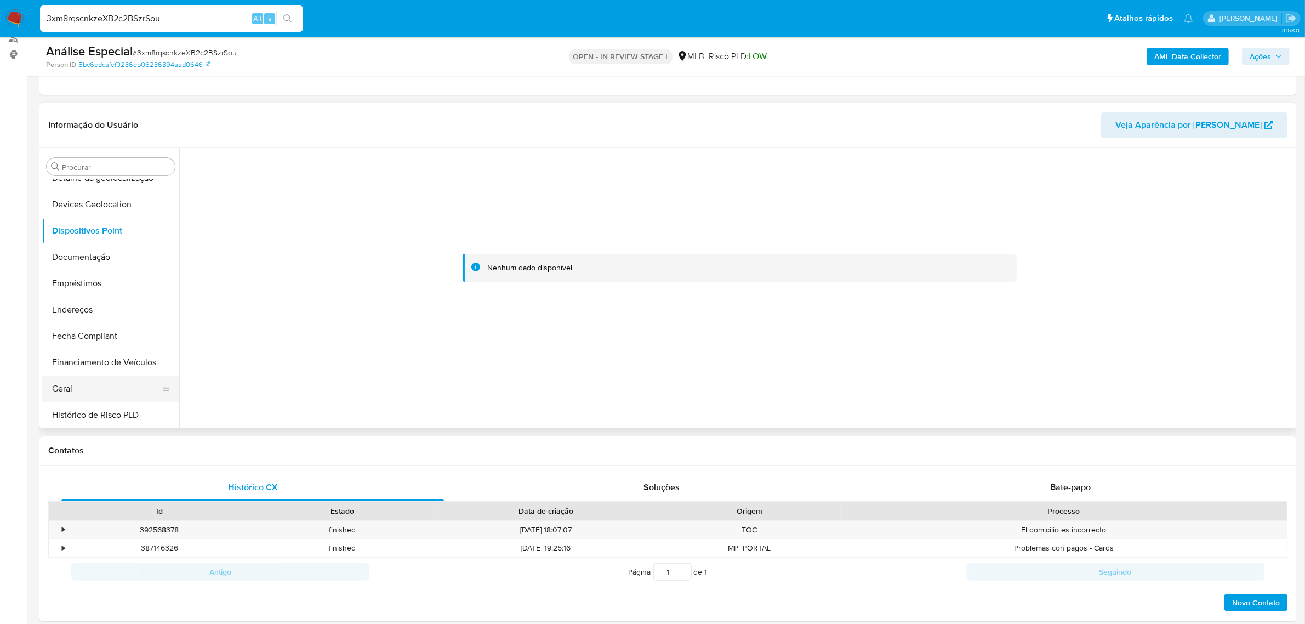
drag, startPoint x: 132, startPoint y: 389, endPoint x: 11, endPoint y: 481, distance: 151.4
click at [129, 387] on button "Geral" at bounding box center [110, 388] width 137 height 26
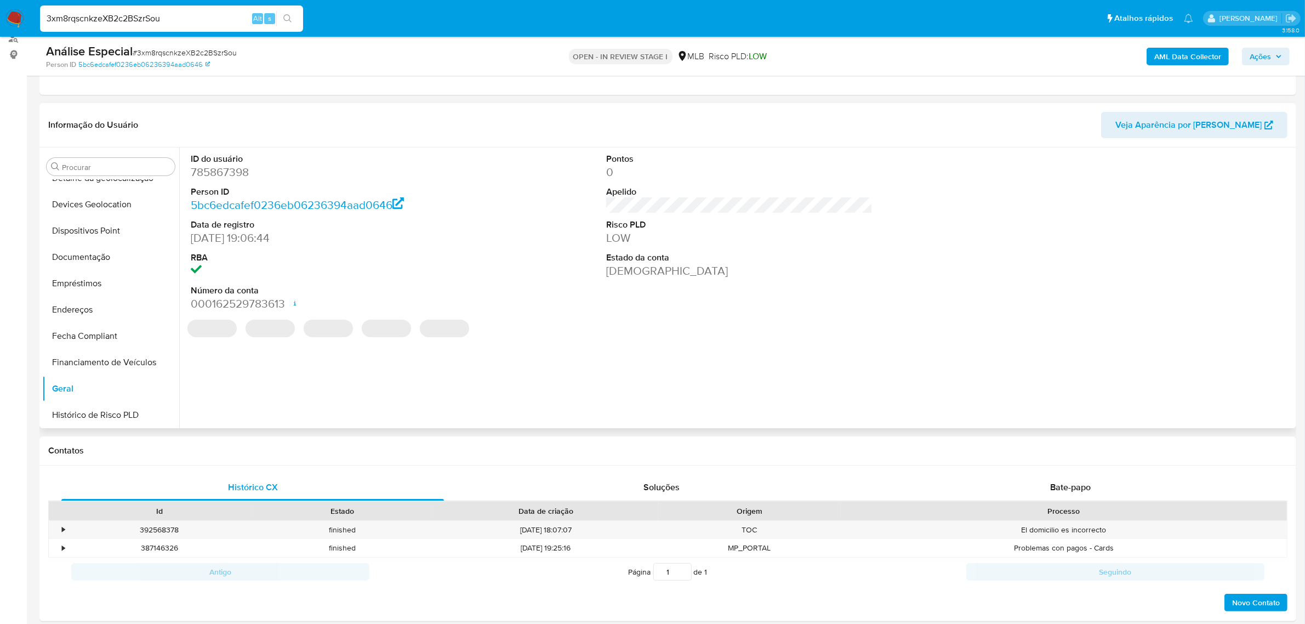
click at [223, 160] on dt "ID do usuário" at bounding box center [324, 159] width 266 height 12
click at [217, 170] on dd "785867398" at bounding box center [324, 171] width 266 height 15
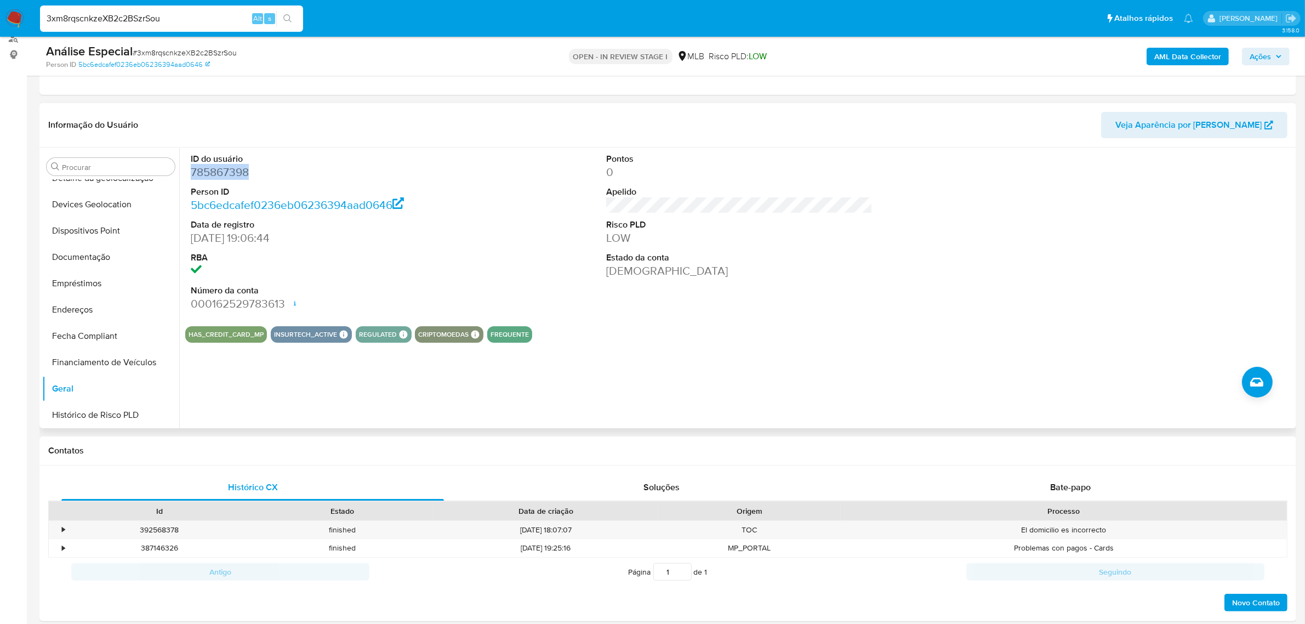
copy dd "785867398"
click at [116, 212] on button "Anexos" at bounding box center [106, 219] width 128 height 26
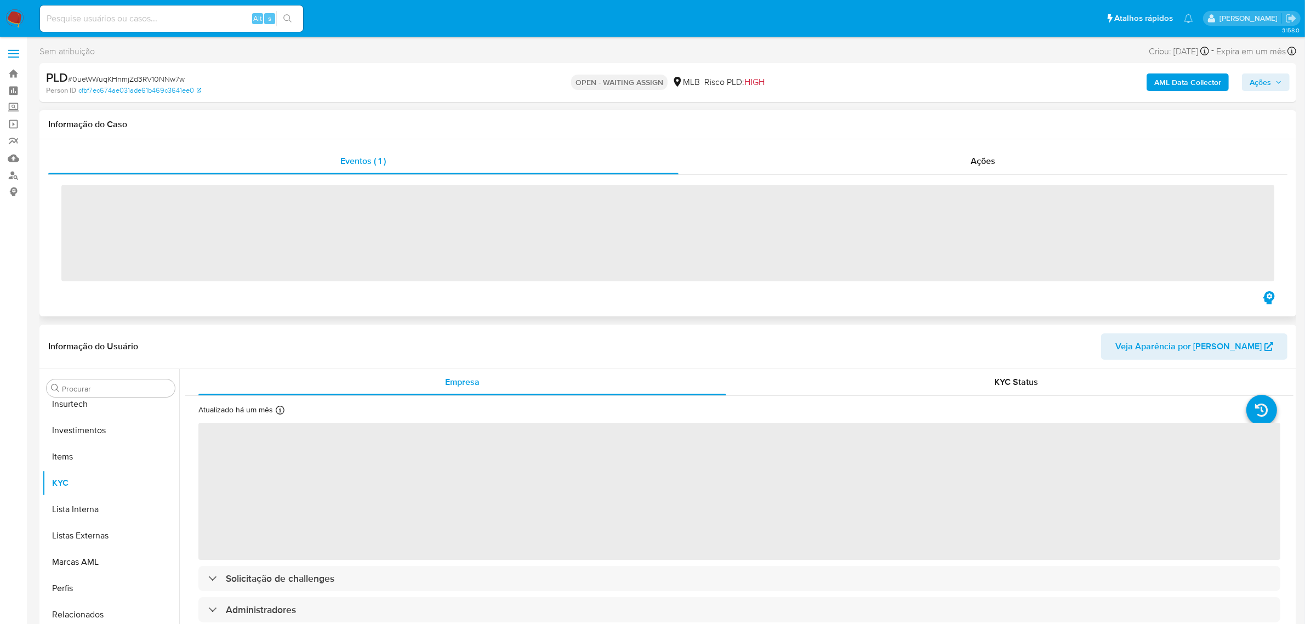
scroll to position [515, 0]
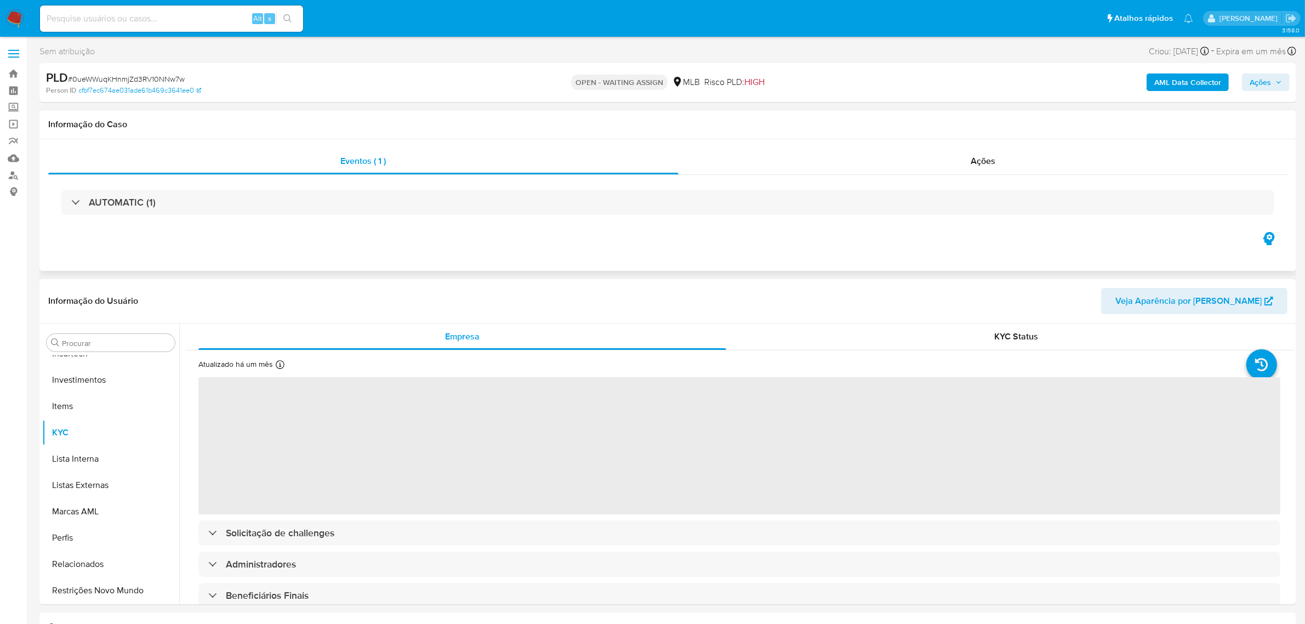
click at [124, 70] on div "PLD # 0ueWWuqKHnmjZd3RV10NNw7w" at bounding box center [251, 78] width 411 height 16
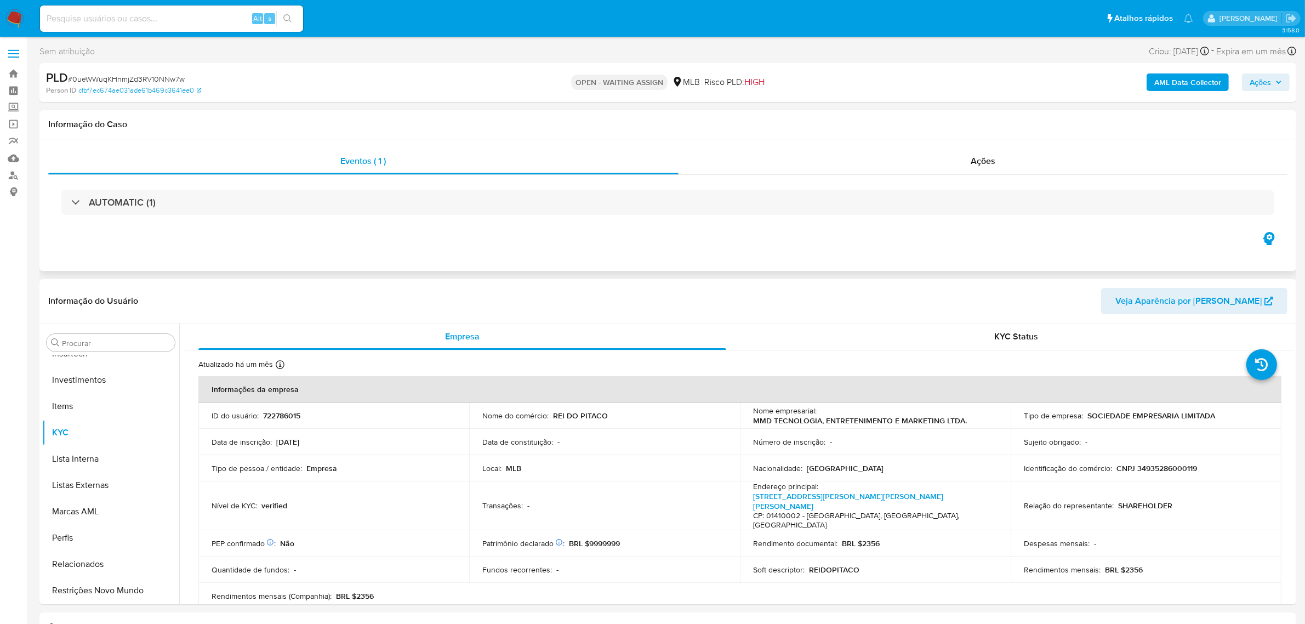
click at [122, 80] on span "# 0ueWWuqKHnmjZd3RV10NNw7w" at bounding box center [126, 78] width 117 height 11
select select "10"
copy span "0ueWWuqKHnmjZd3RV10NNw7w"
click at [15, 18] on img at bounding box center [14, 18] width 19 height 19
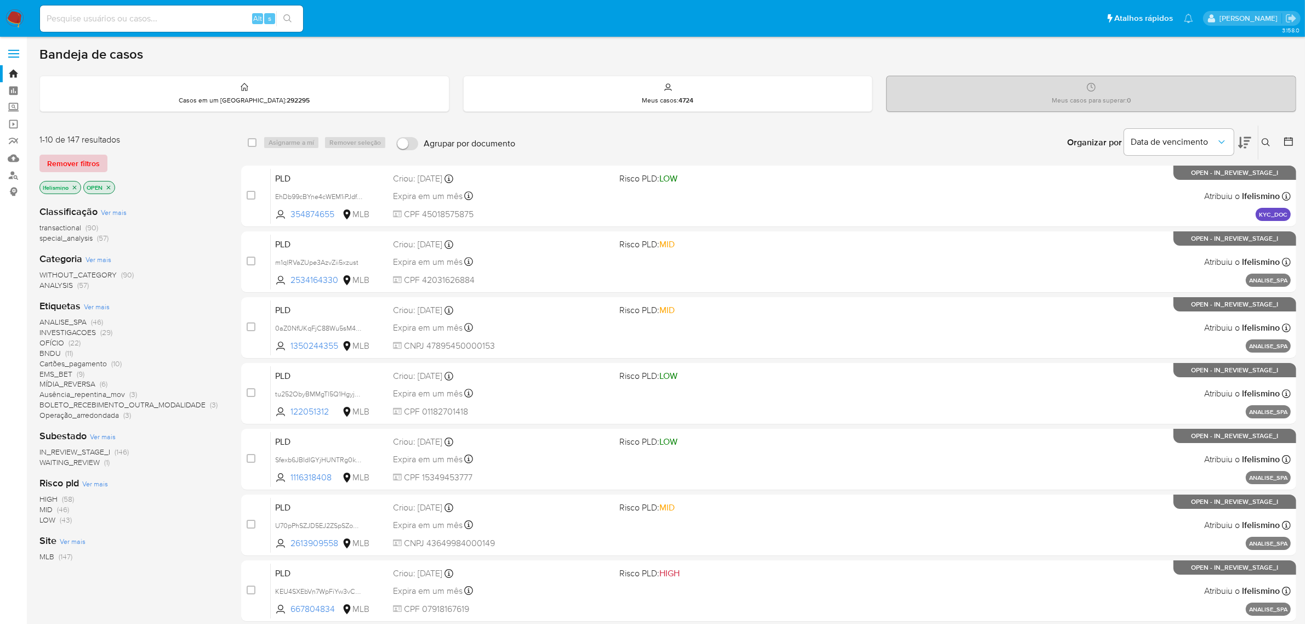
click at [85, 159] on span "Remover filtros" at bounding box center [73, 163] width 53 height 15
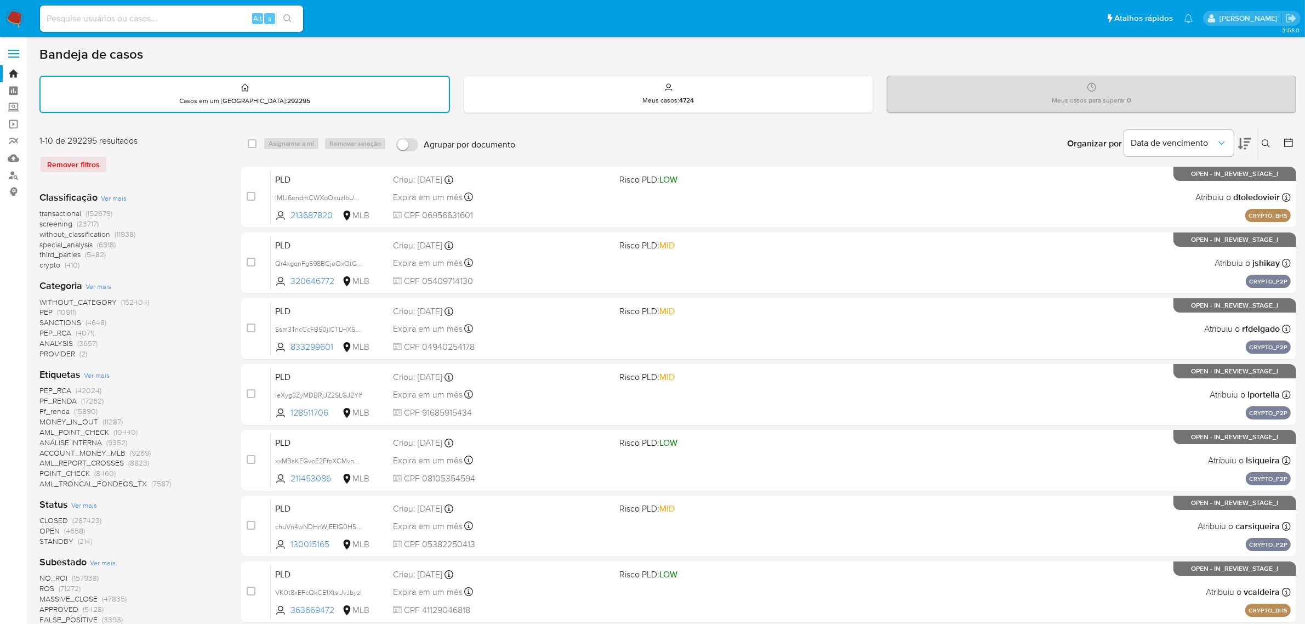
click at [1262, 137] on button at bounding box center [1267, 143] width 18 height 13
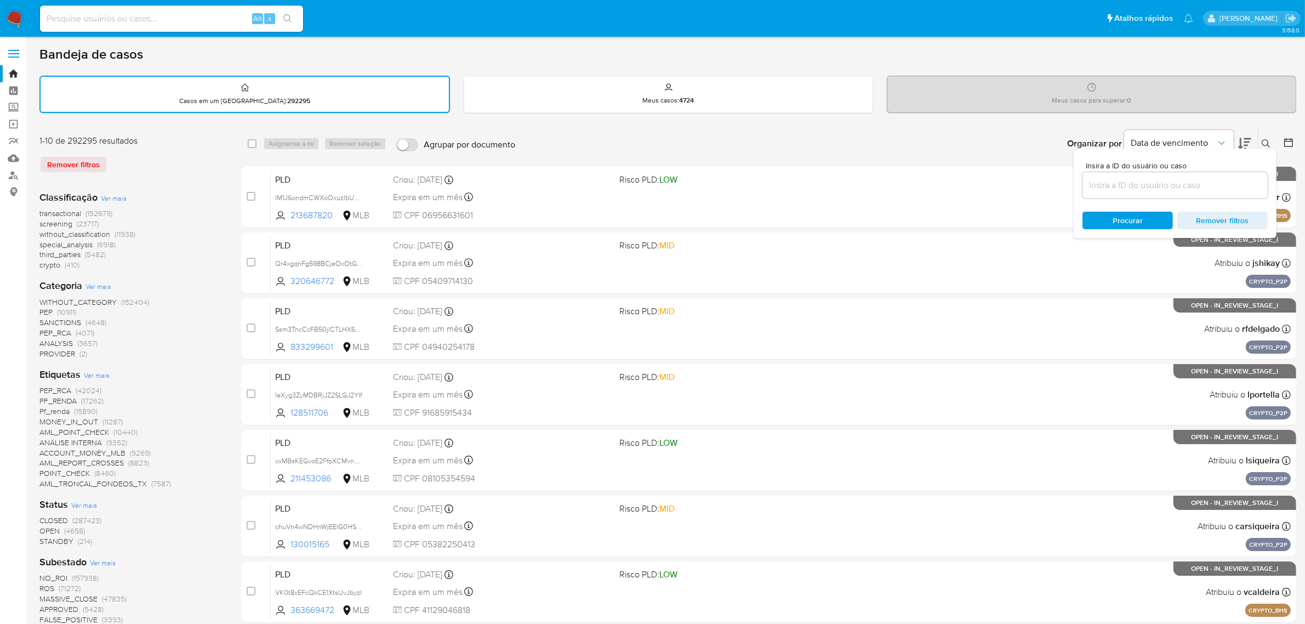
click at [1099, 187] on input at bounding box center [1174, 185] width 185 height 14
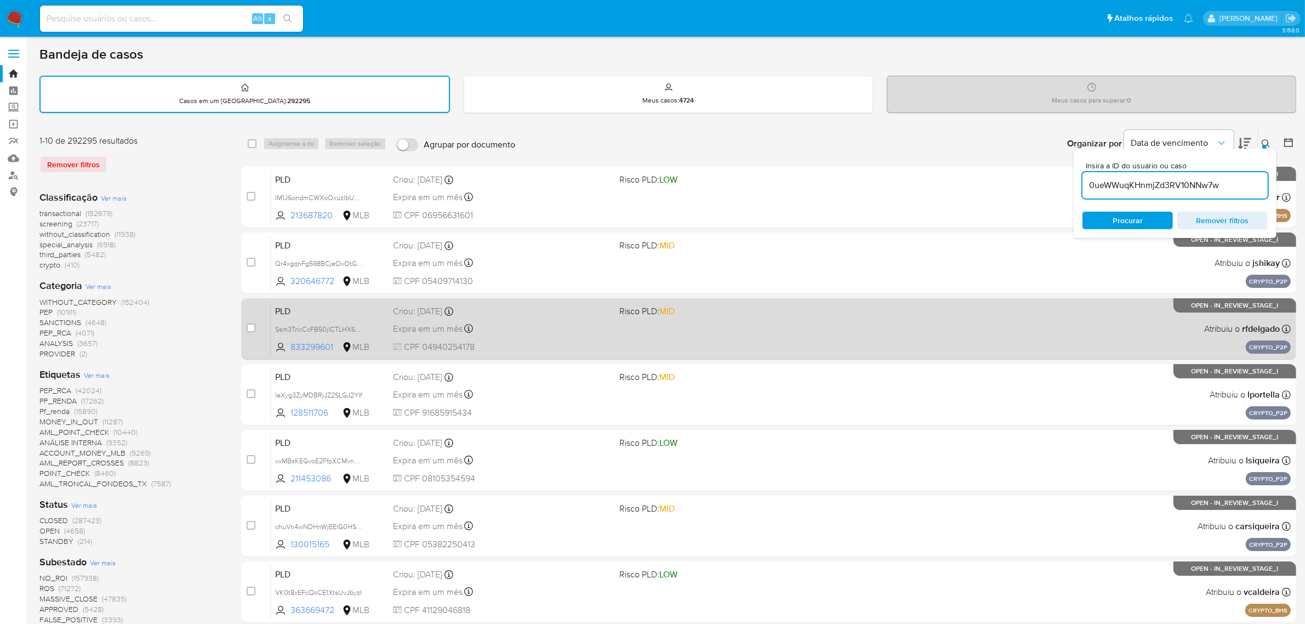
type input "0ueWWuqKHnmjZd3RV10NNw7w"
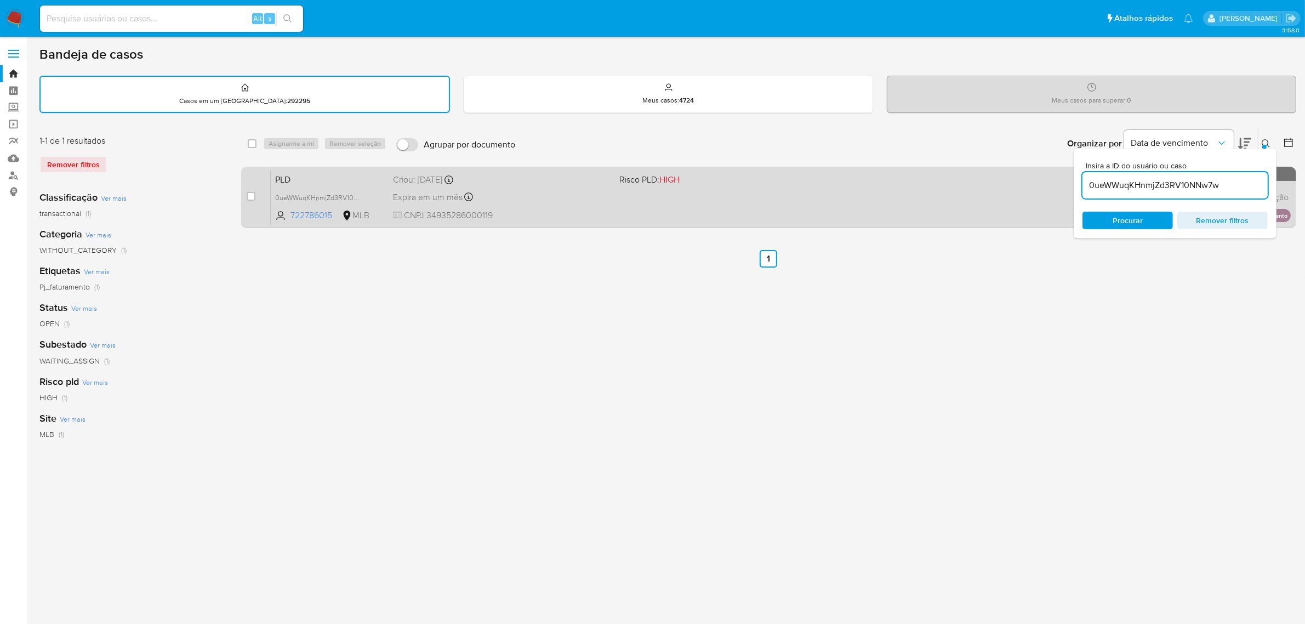
click at [252, 200] on div "case-item-checkbox" at bounding box center [251, 196] width 9 height 11
click at [248, 195] on input "checkbox" at bounding box center [251, 196] width 9 height 9
checkbox input "true"
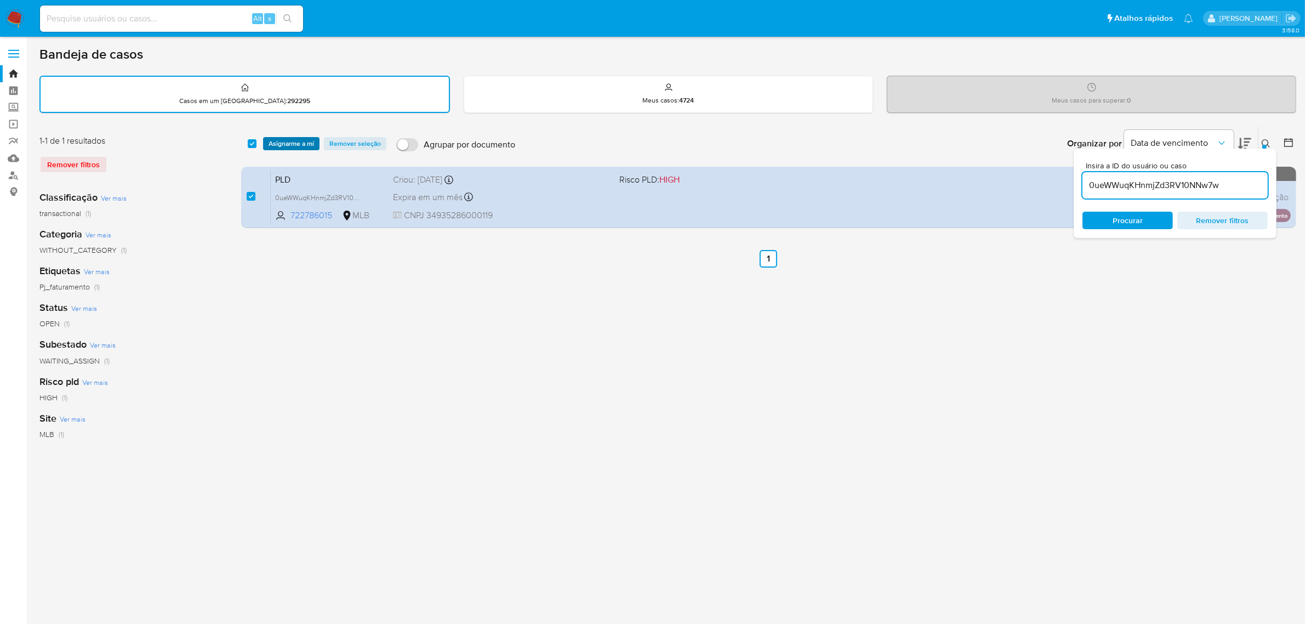
click at [281, 138] on span "Asignarme a mí" at bounding box center [291, 143] width 45 height 11
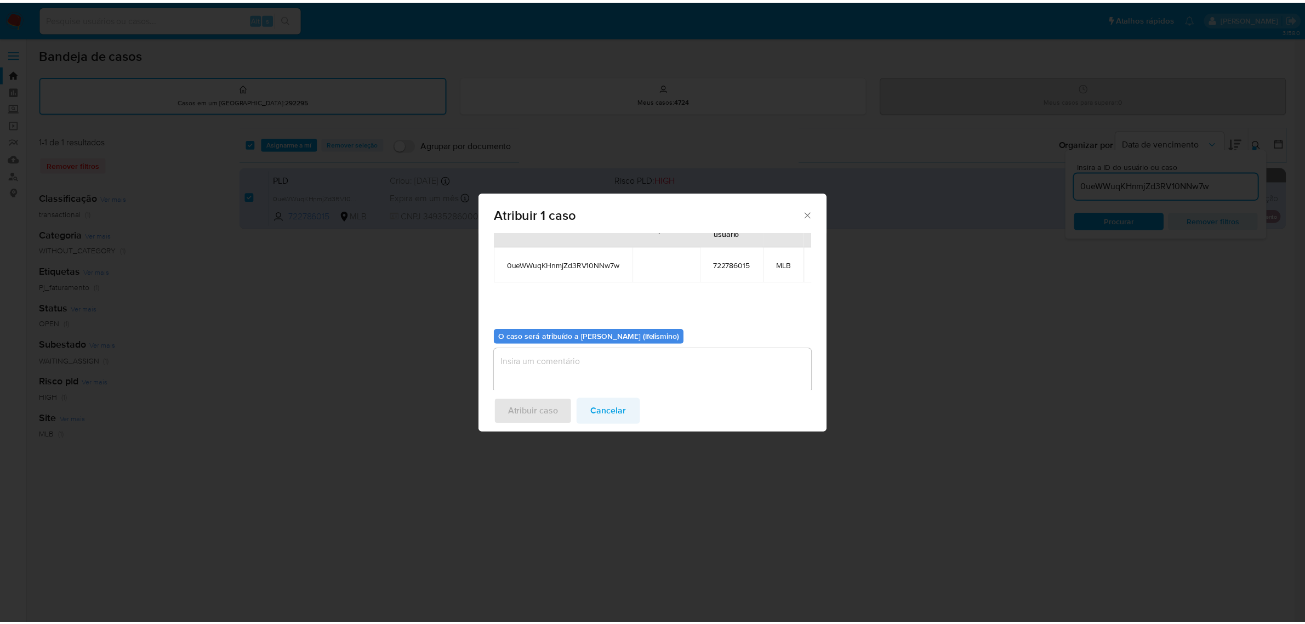
scroll to position [66, 0]
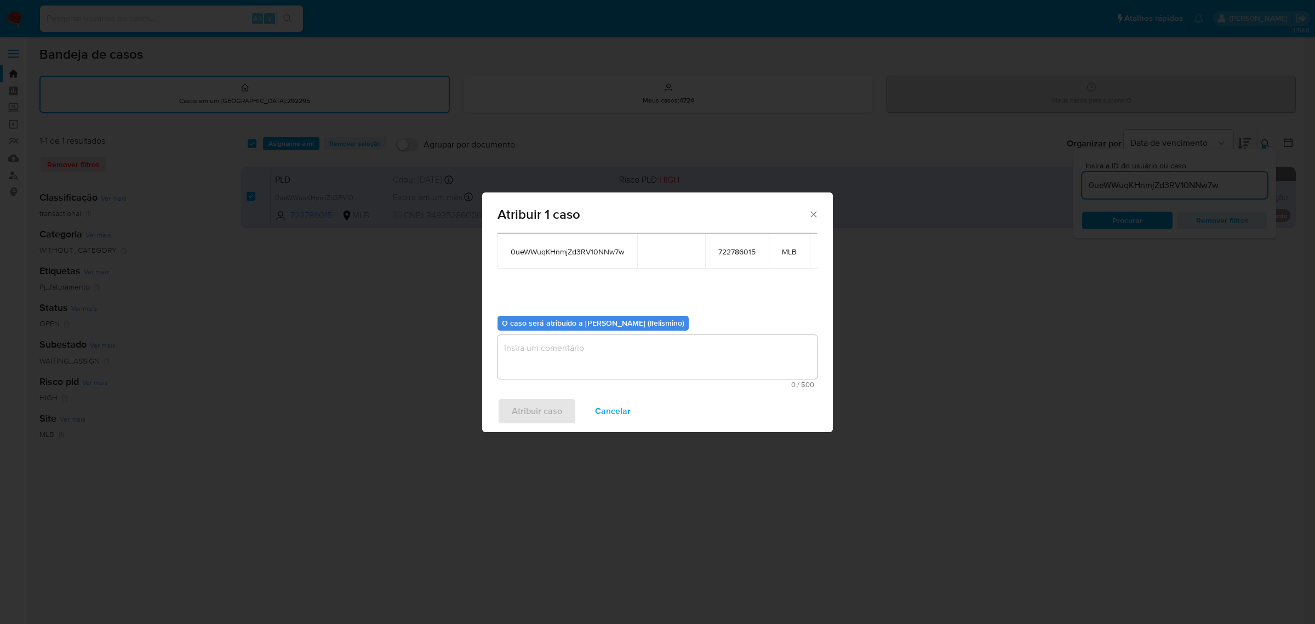
click at [653, 354] on textarea "assign-modal" at bounding box center [658, 357] width 320 height 44
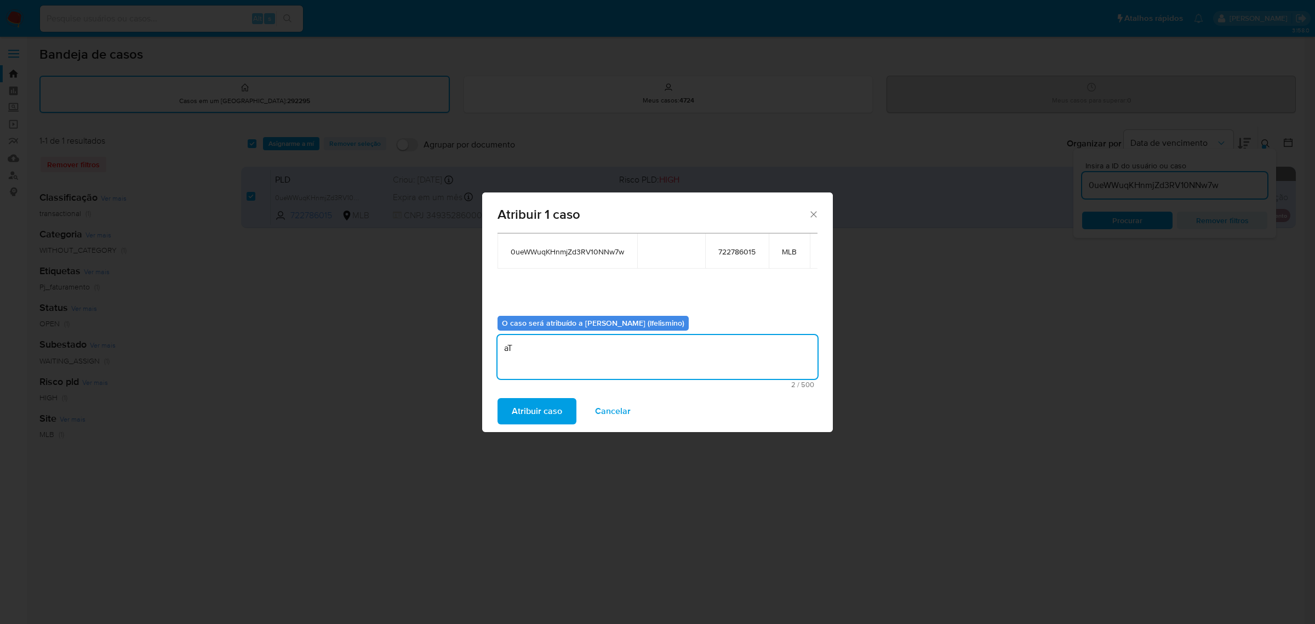
type textarea "a"
paste textarea "4iaINFDEp7djHINiQNFHP2Om"
type textarea "Atrelado ao case 4iaINFDEp7djHINiQNFHP2Om"
click at [538, 417] on span "Atribuir caso" at bounding box center [537, 411] width 50 height 24
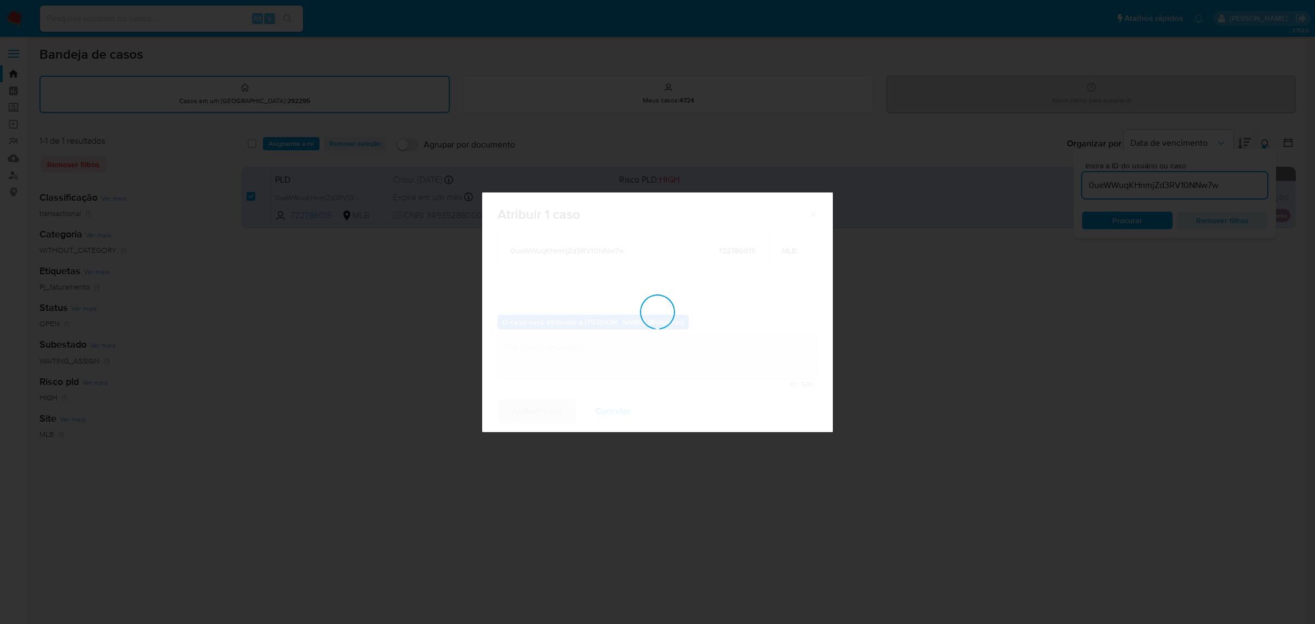
checkbox input "false"
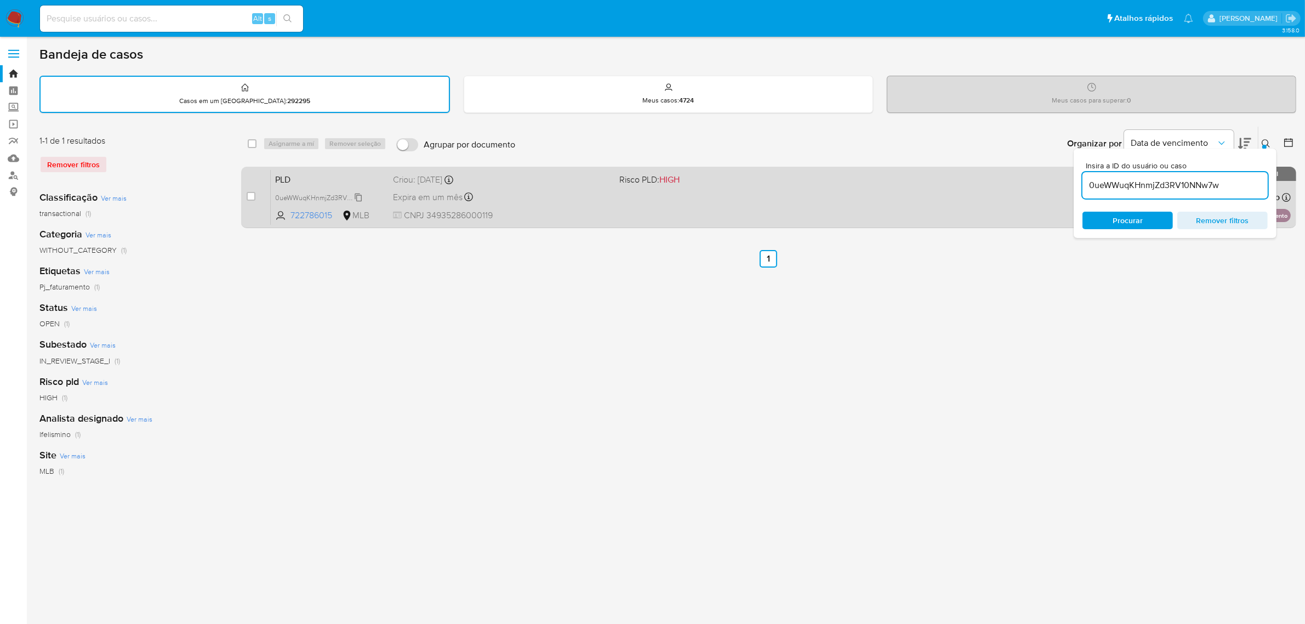
click at [341, 196] on span "0ueWWuqKHnmjZd3RV10NNw7w" at bounding box center [325, 197] width 101 height 12
